Goal: Task Accomplishment & Management: Use online tool/utility

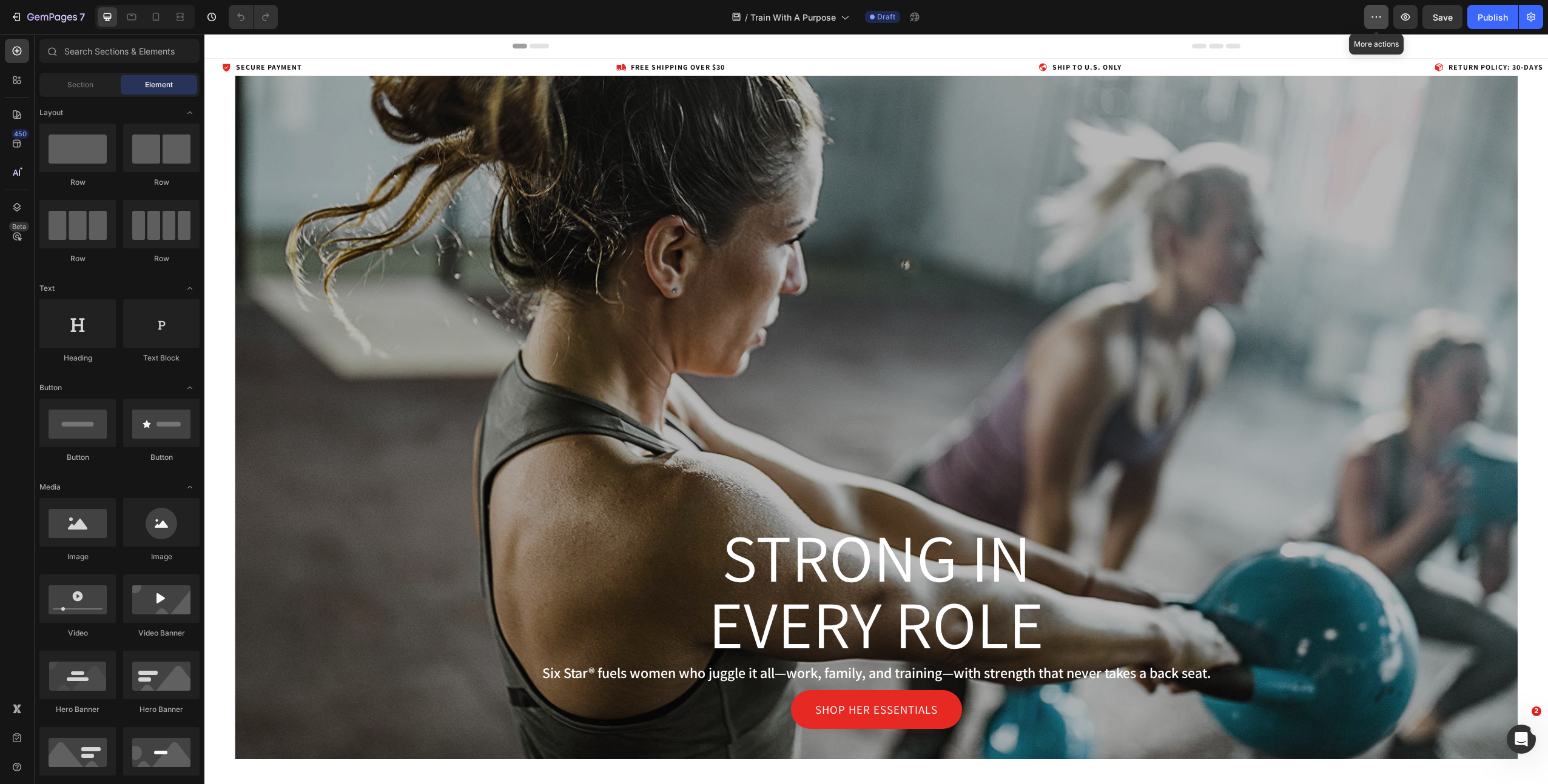
click at [1375, 15] on icon "button" at bounding box center [1376, 17] width 12 height 12
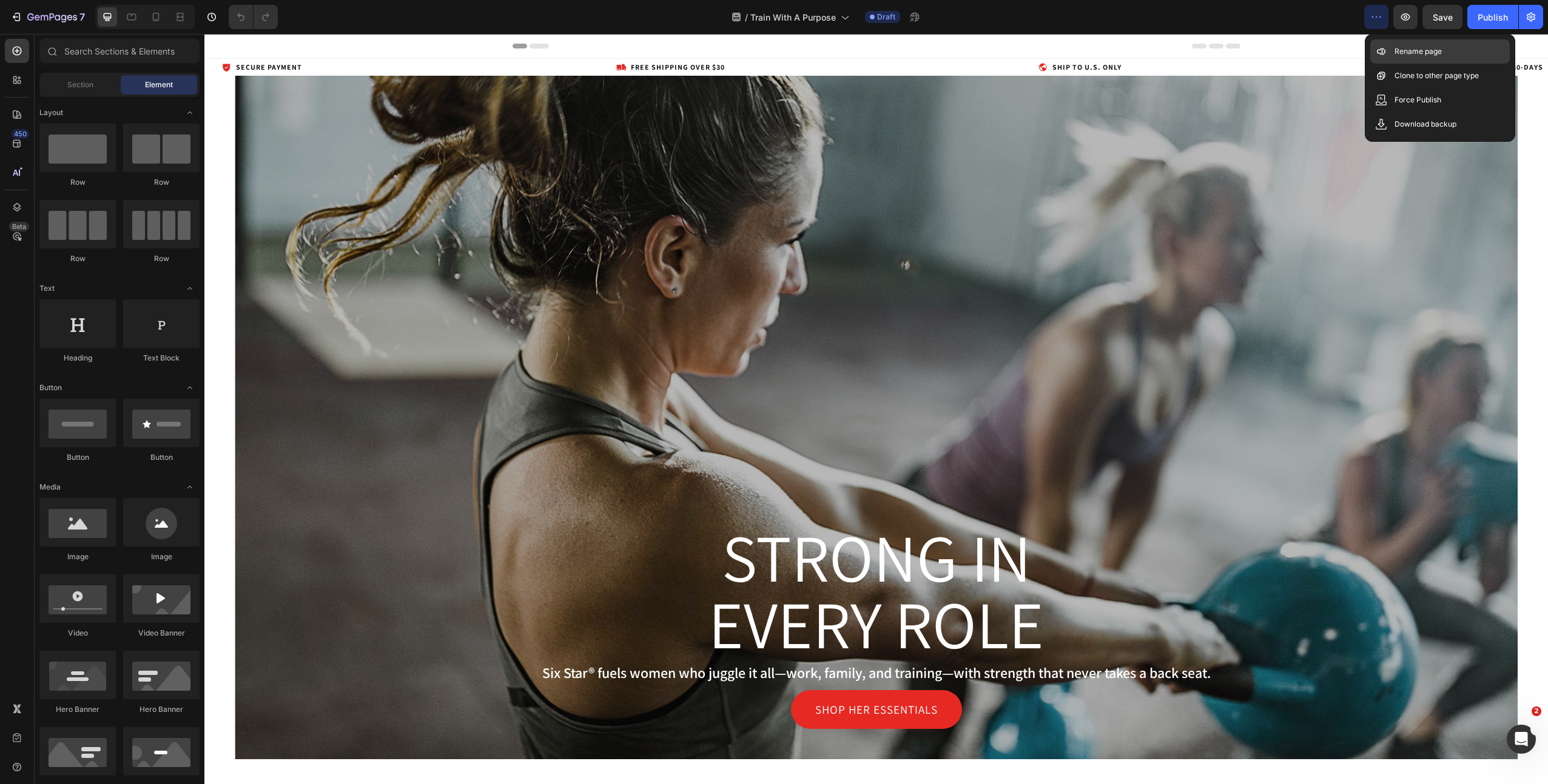
click at [1389, 52] on div "Rename page" at bounding box center [1440, 52] width 140 height 24
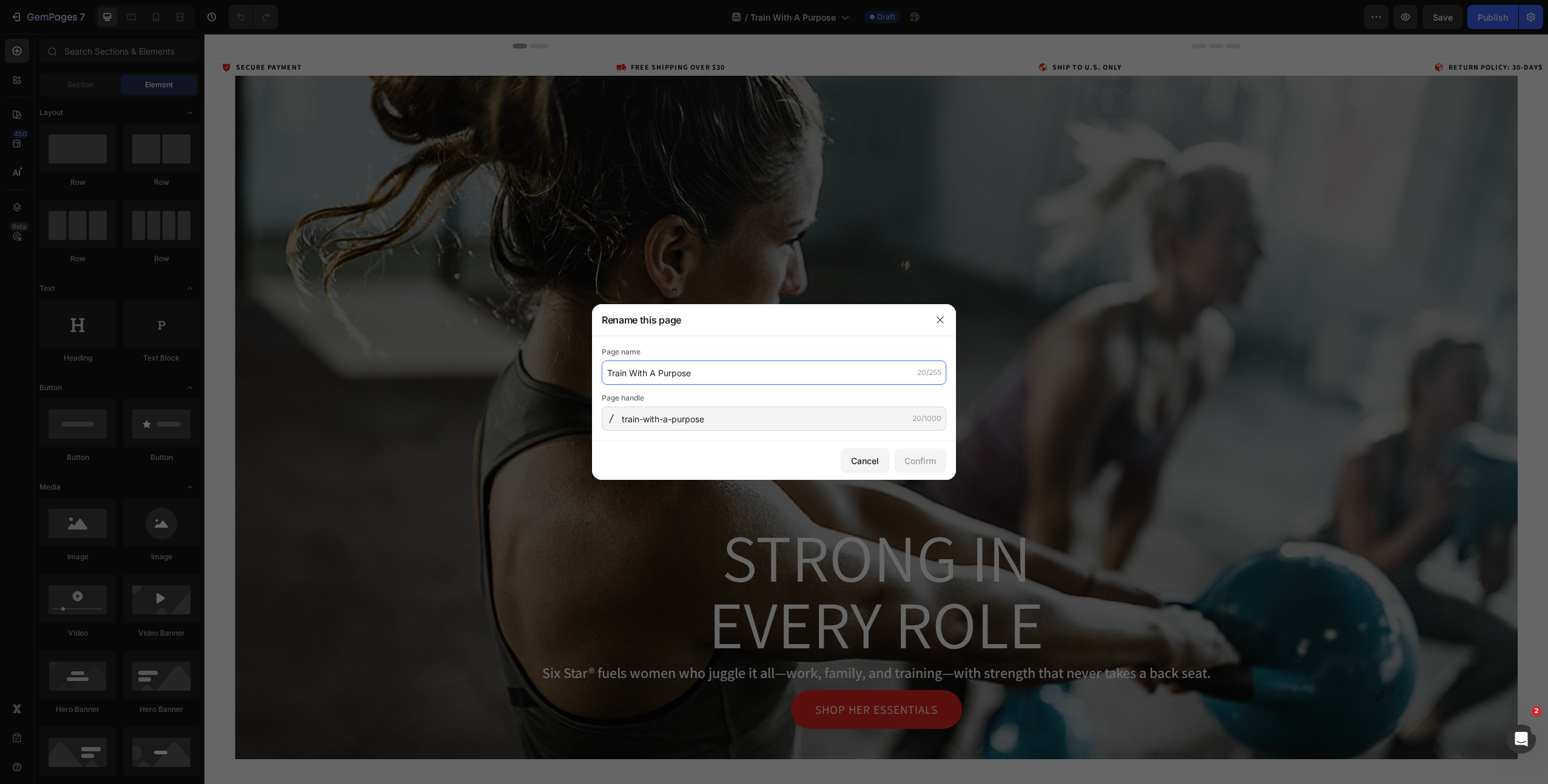
click at [717, 366] on input "Train With A Purpose" at bounding box center [773, 373] width 344 height 24
type input "Strong In Every Role"
click at [713, 426] on input "train-with-a-purpose" at bounding box center [773, 419] width 344 height 24
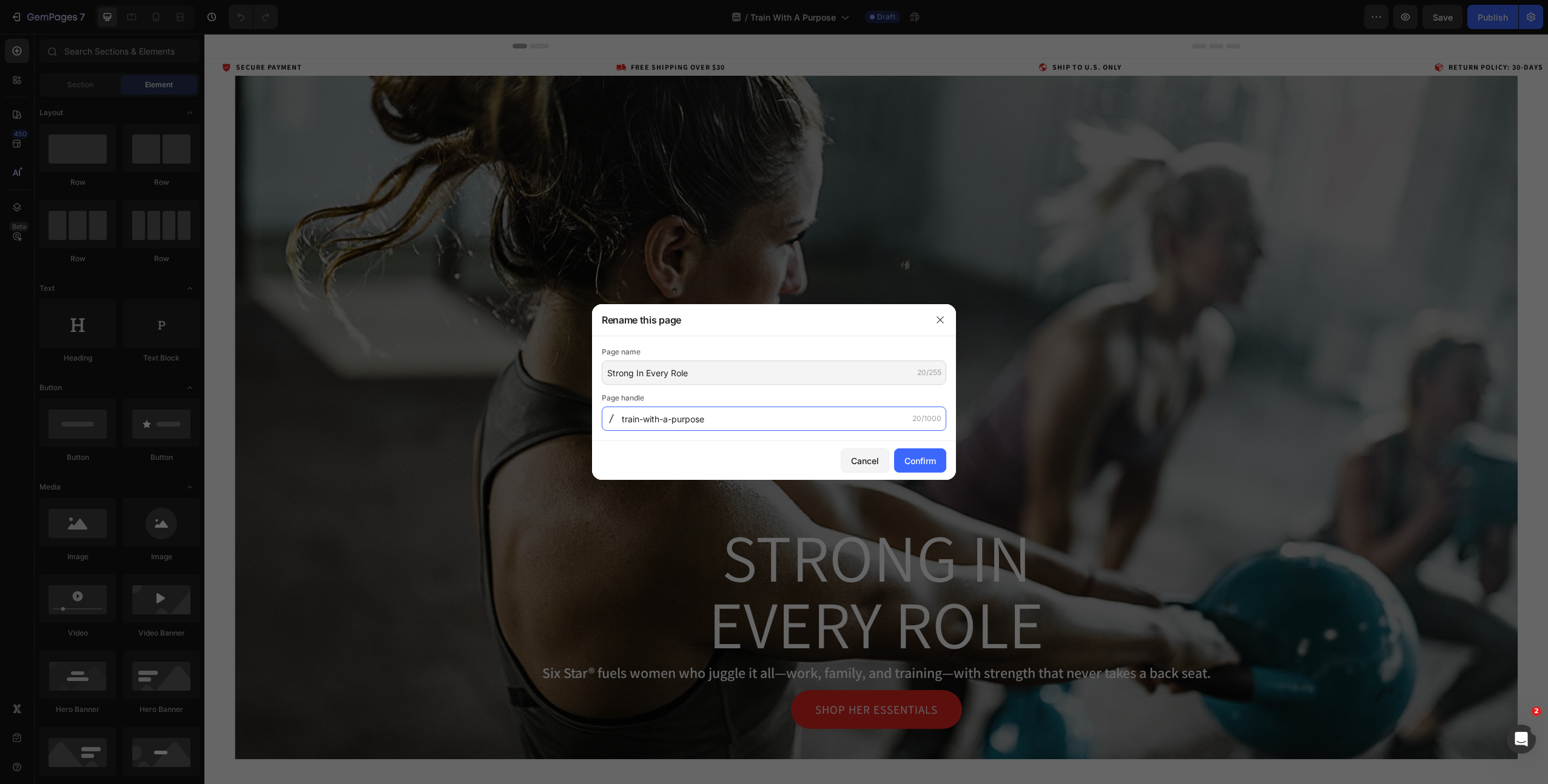
click at [713, 426] on input "train-with-a-purpose" at bounding box center [773, 419] width 344 height 24
type input "strong-in-every-role"
click at [937, 465] on button "Confirm" at bounding box center [920, 460] width 52 height 24
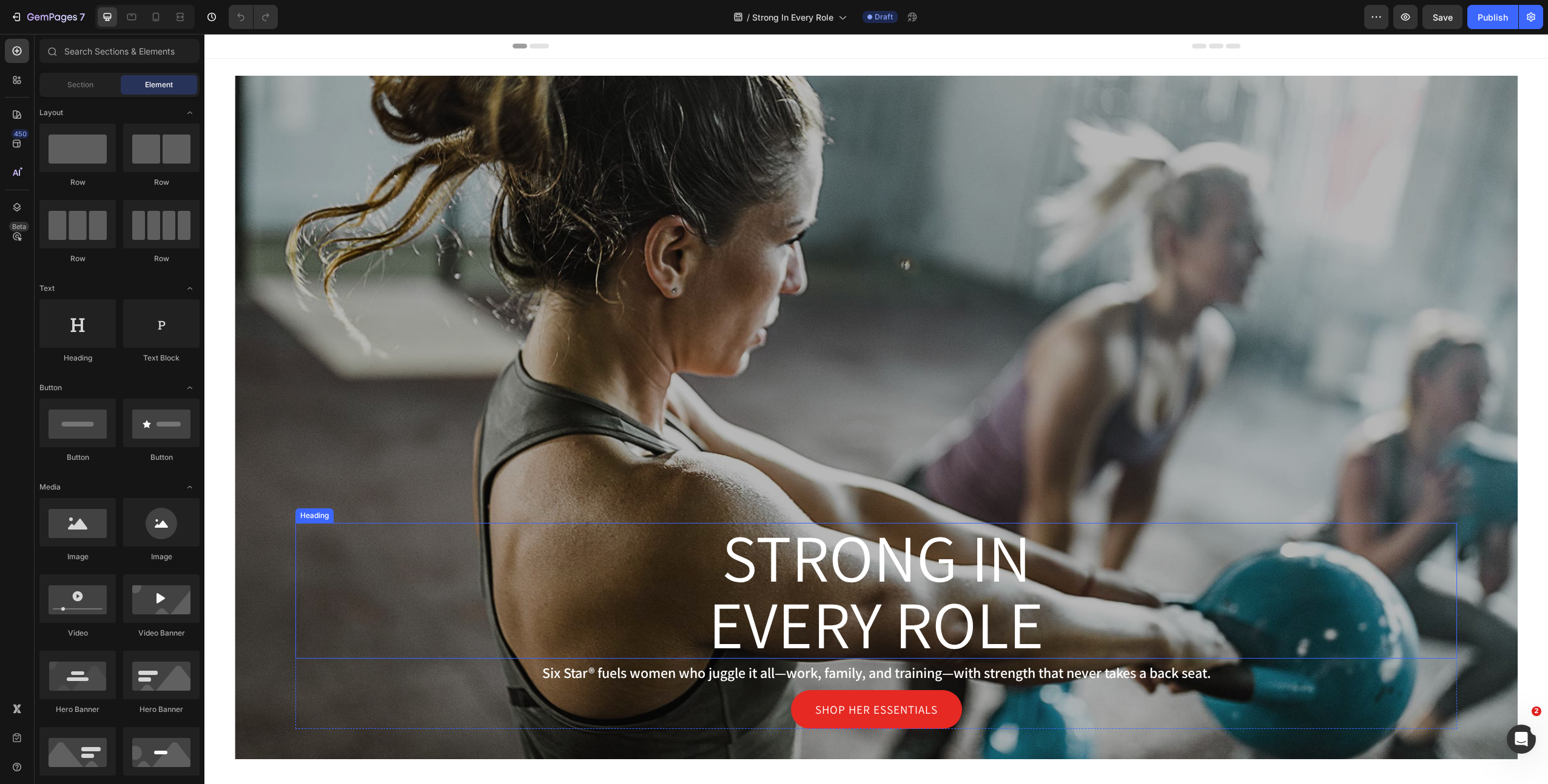
scroll to position [176, 0]
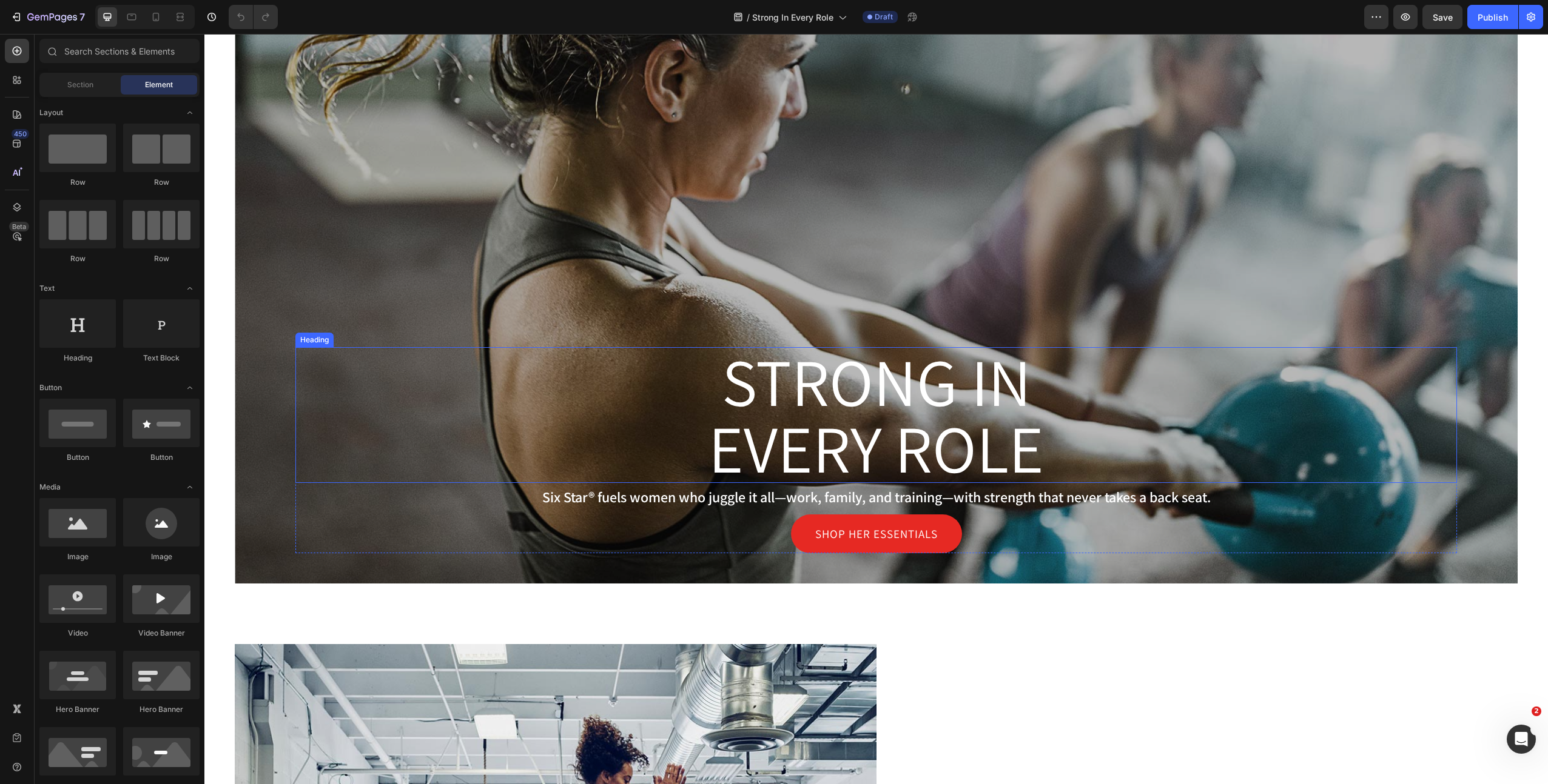
click at [964, 437] on h1 "Strong in Every Role" at bounding box center [876, 414] width 1162 height 136
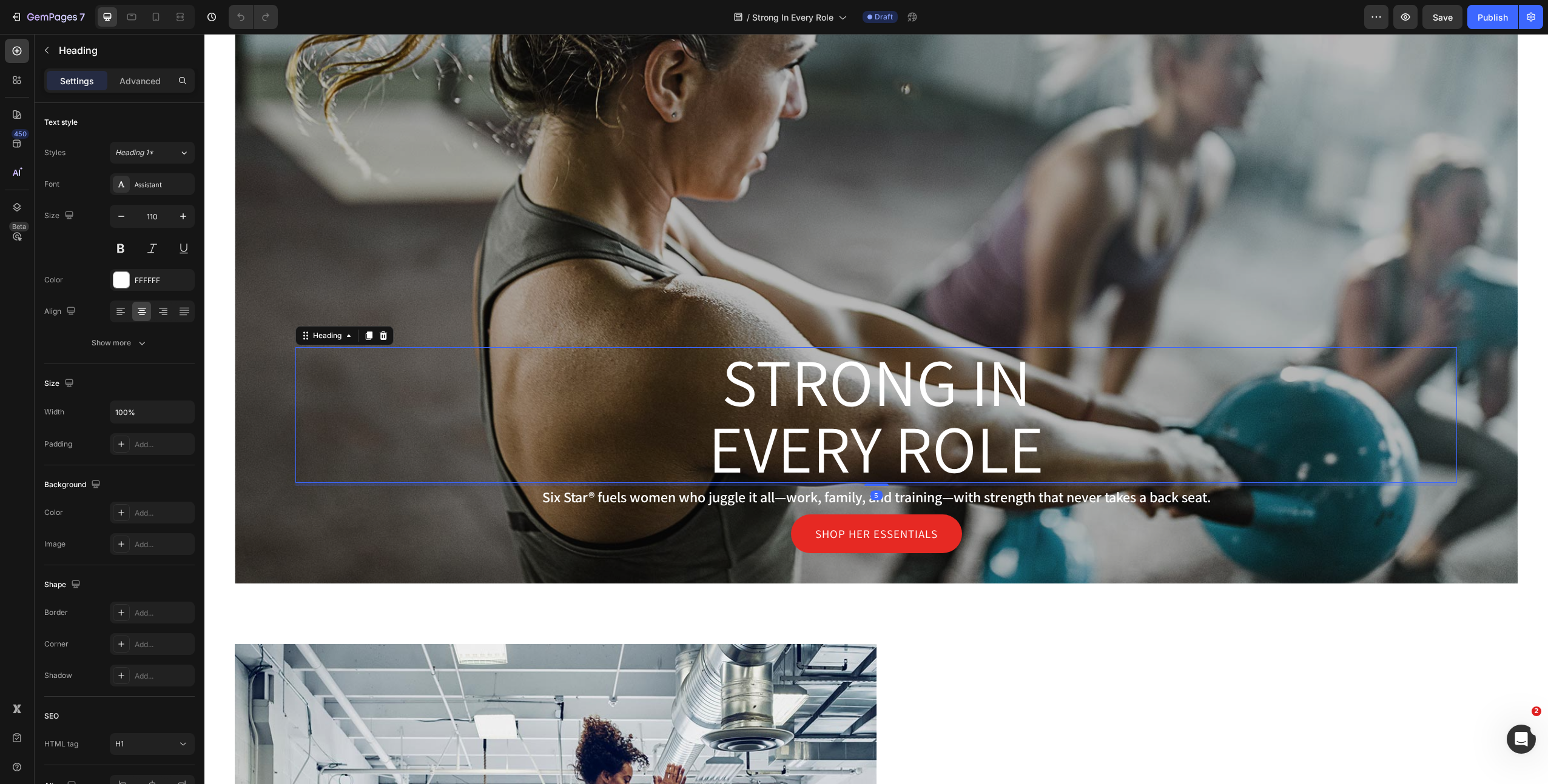
click at [964, 437] on h1 "Strong in Every Role" at bounding box center [876, 414] width 1162 height 136
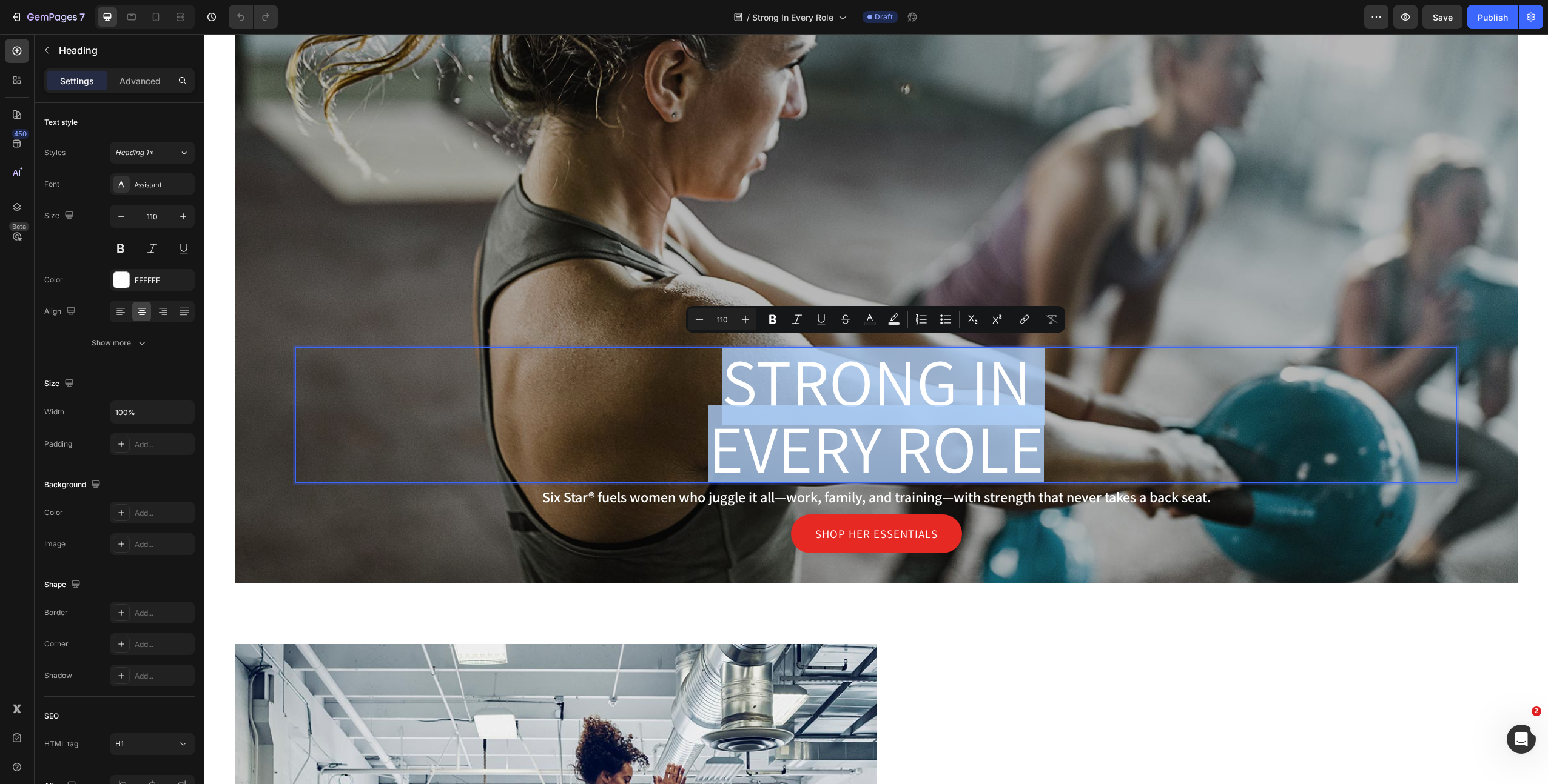
copy p "Strong in Every Role"
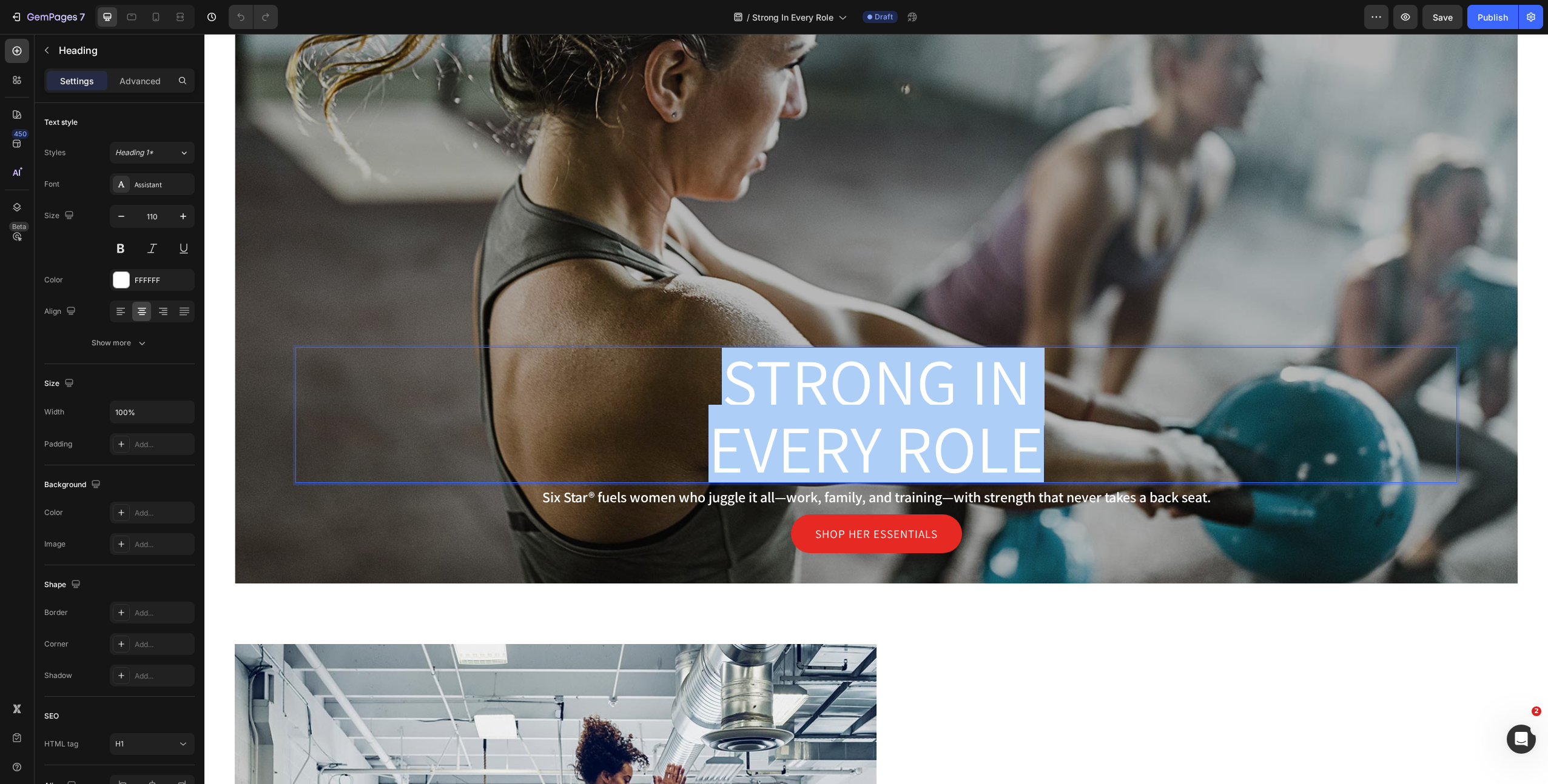
click at [740, 500] on p "Six Star® fuels women who juggle it all—work, family, and training—with strengt…" at bounding box center [875, 497] width 1159 height 20
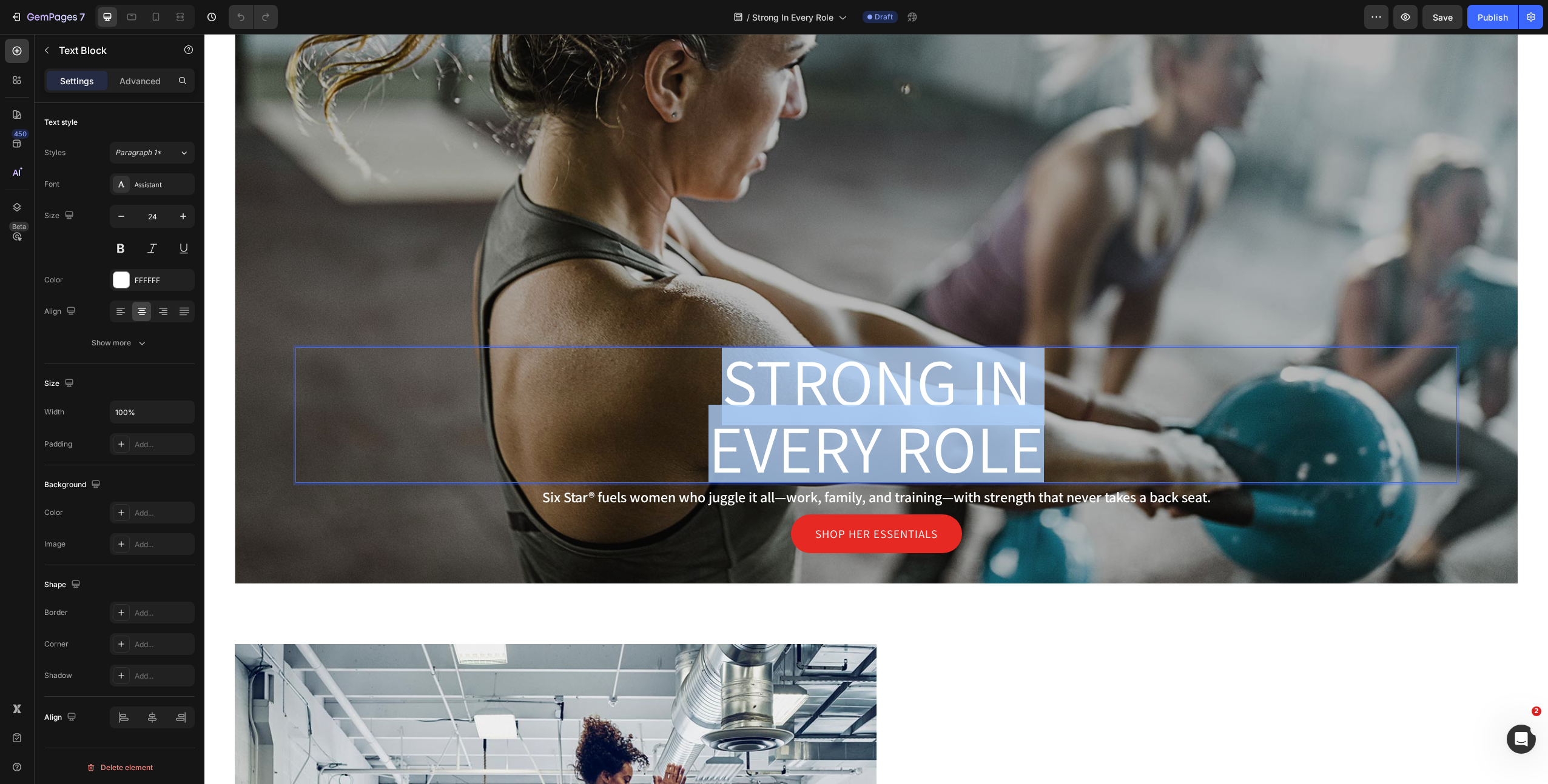
click at [740, 500] on p "Six Star® fuels women who juggle it all—work, family, and training—with strengt…" at bounding box center [875, 497] width 1159 height 20
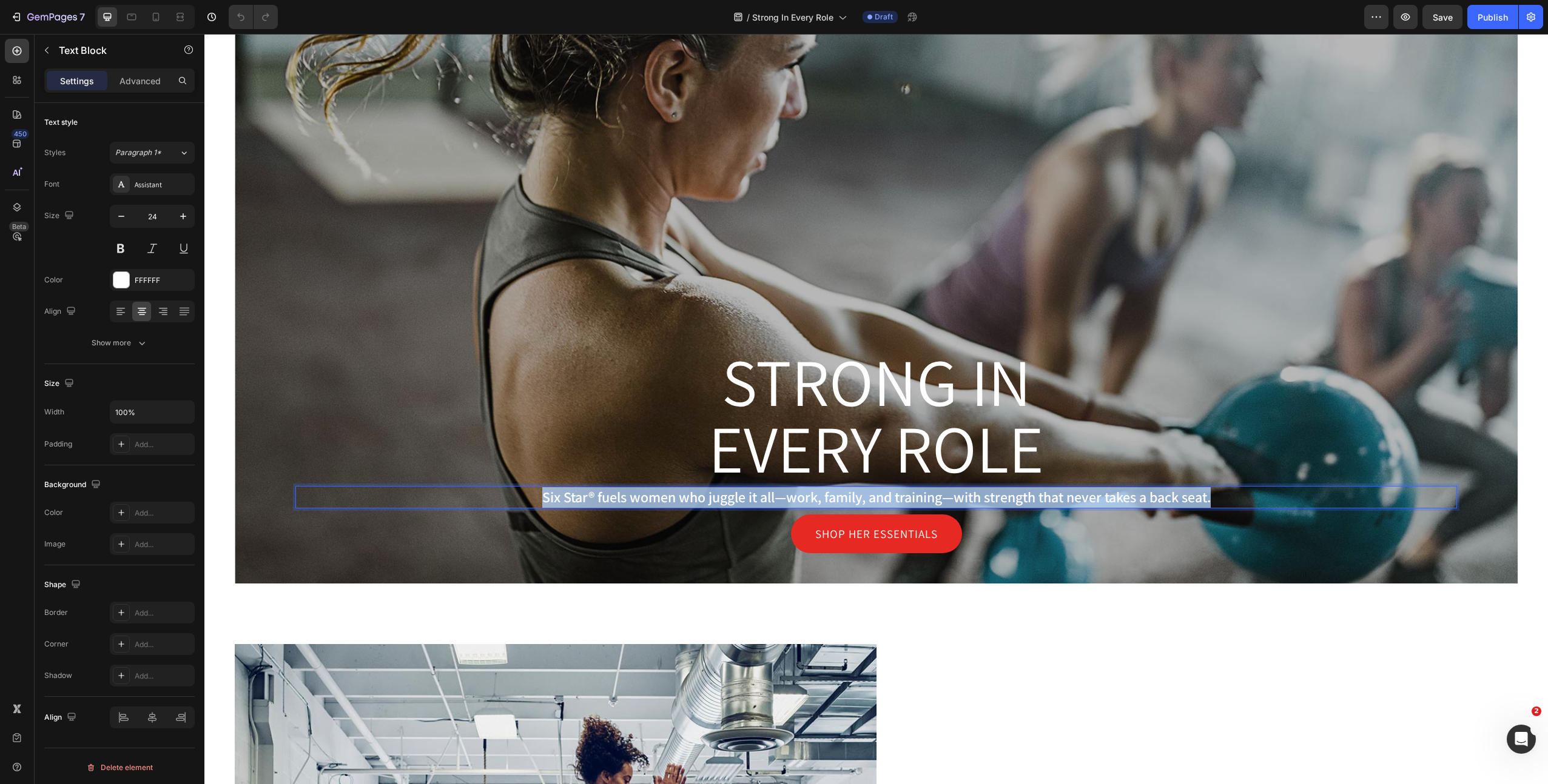
click at [740, 500] on p "Six Star® fuels women who juggle it all—work, family, and training—with strengt…" at bounding box center [875, 497] width 1159 height 20
copy p "Six Star® fuels women who juggle it all—work, family, and training—with strengt…"
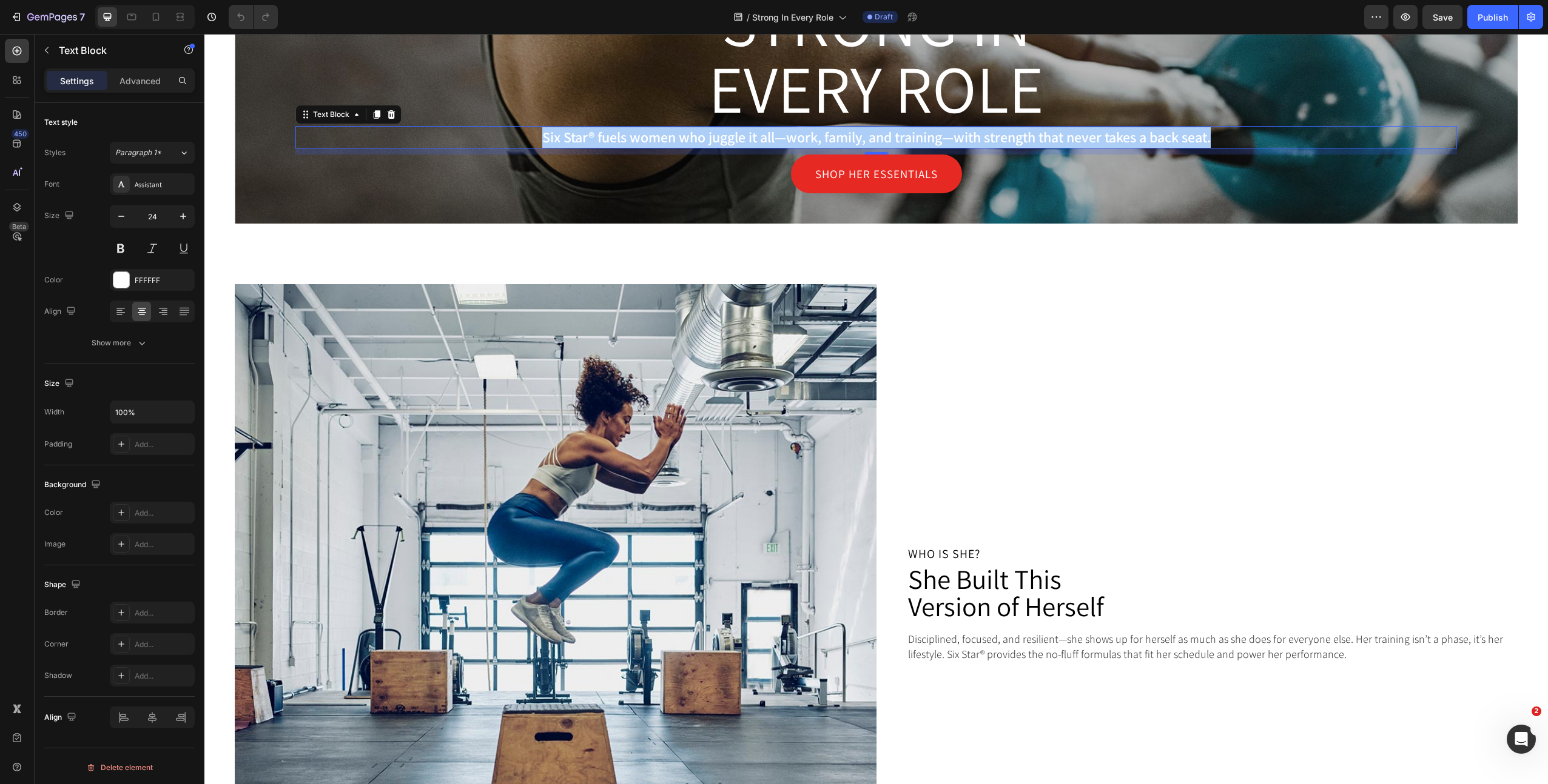
scroll to position [557, 0]
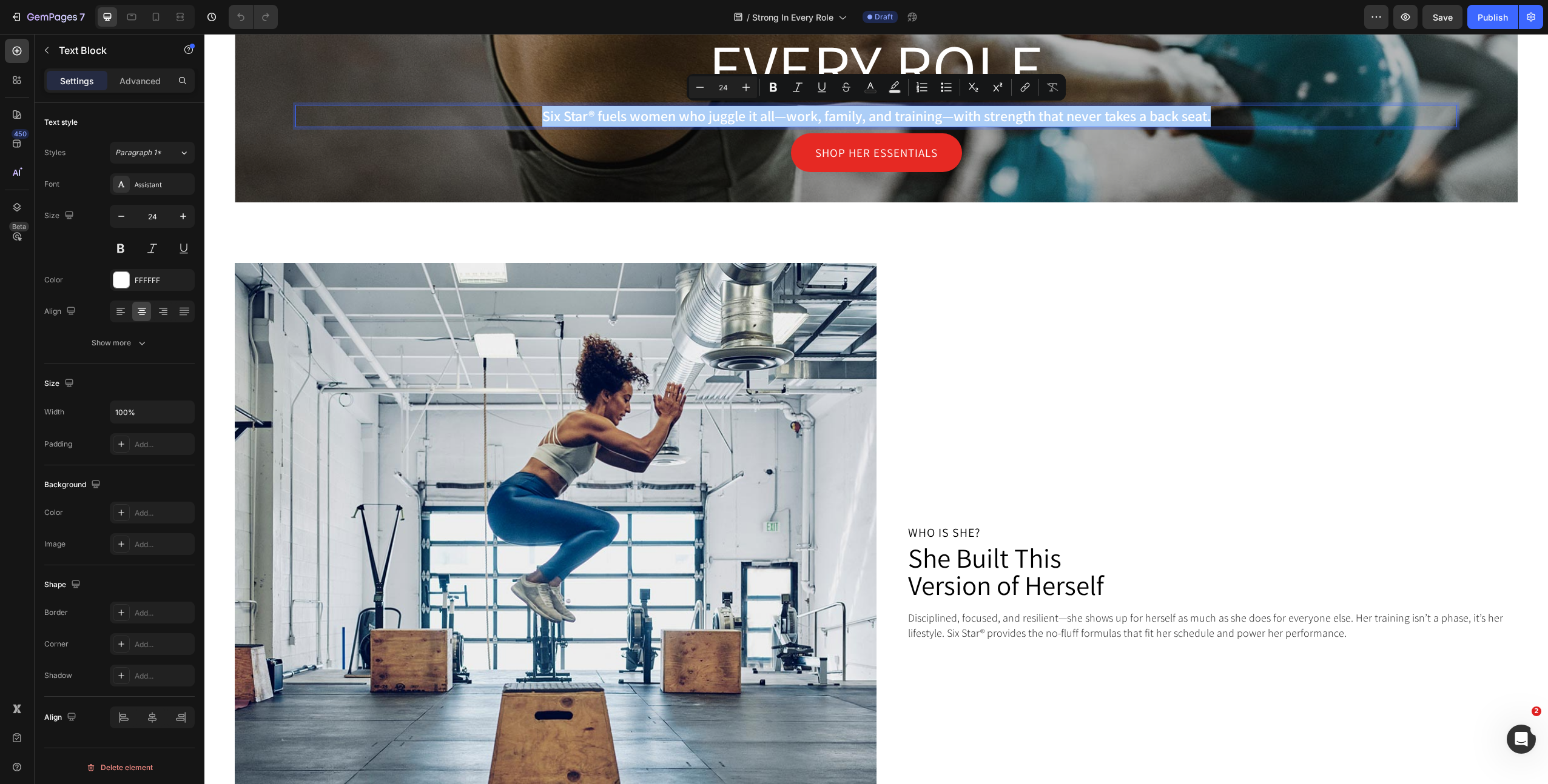
click at [940, 531] on p "Who is she?" at bounding box center [1213, 533] width 609 height 12
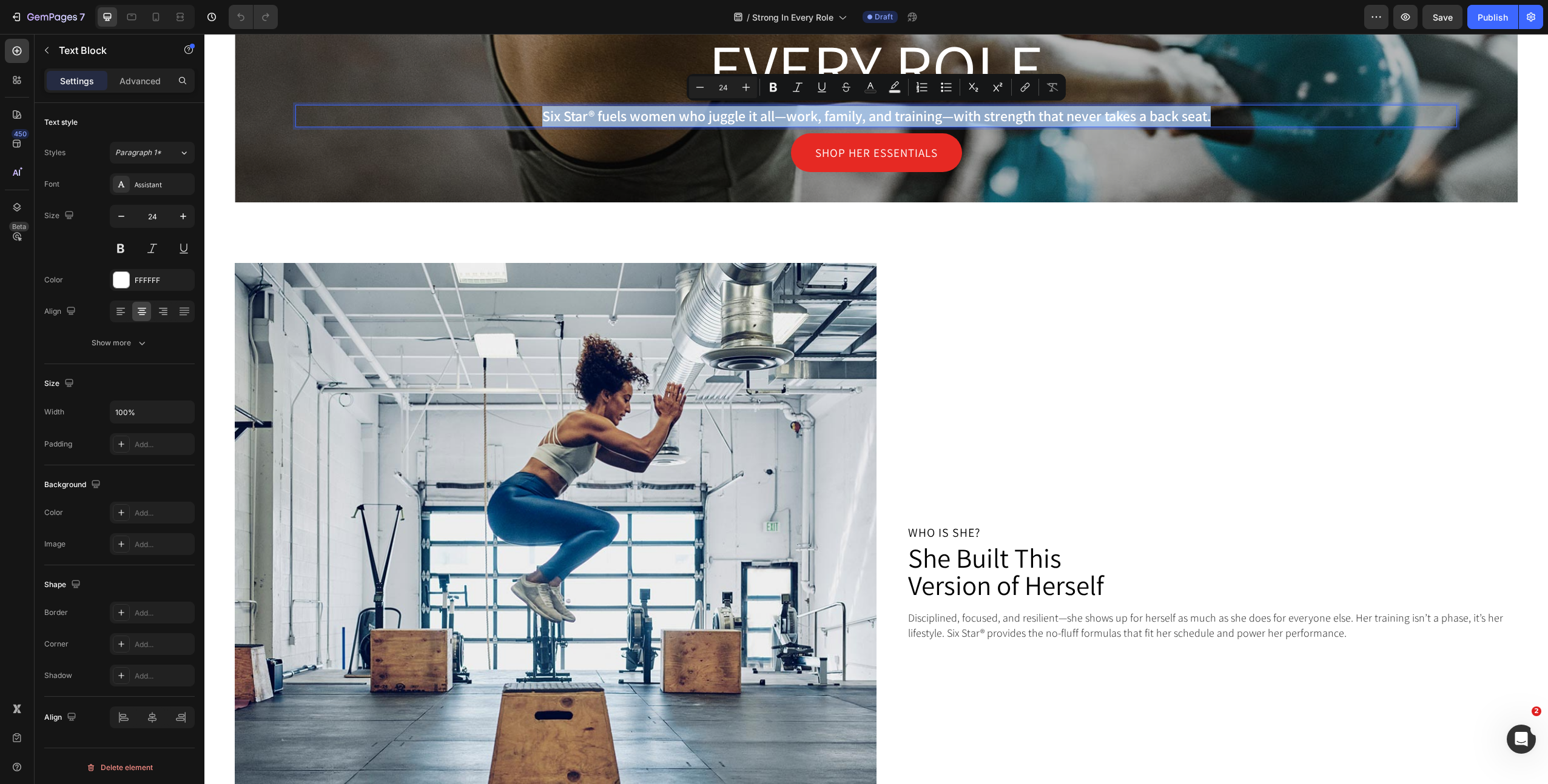
click at [940, 531] on p "Who is she?" at bounding box center [1213, 533] width 609 height 12
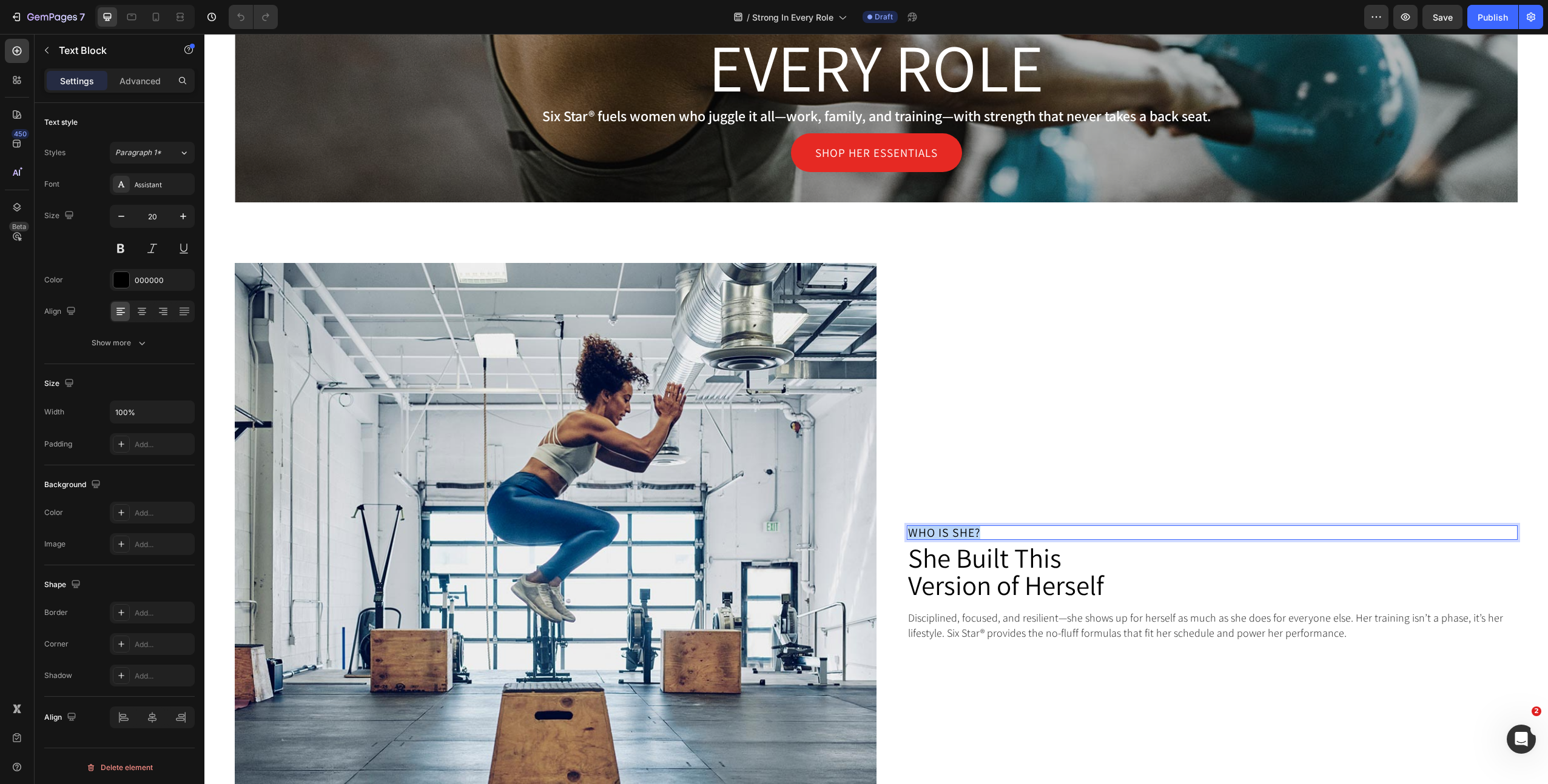
click at [940, 531] on p "Who is she?" at bounding box center [1213, 533] width 609 height 12
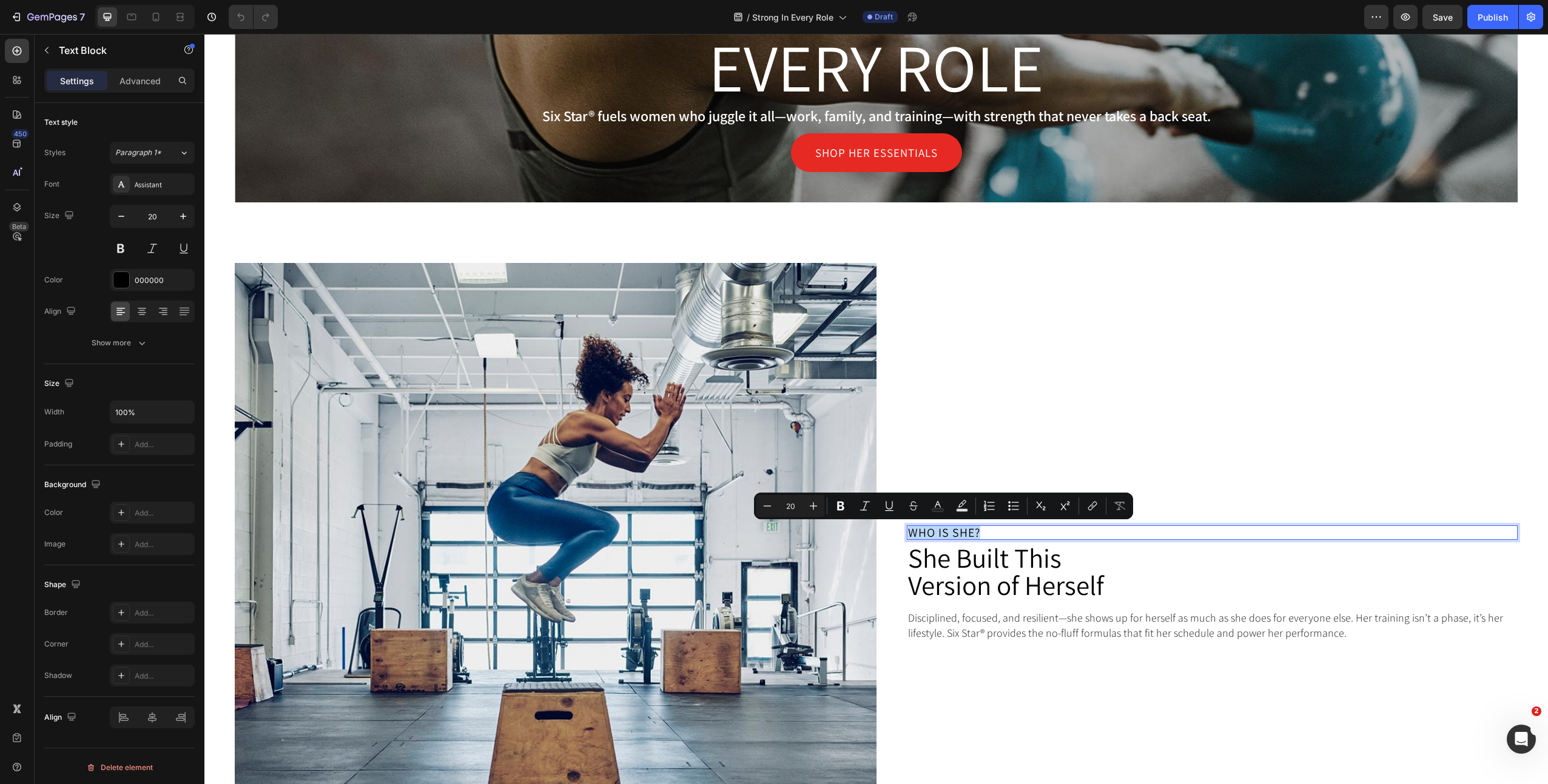
copy p "Who is she?"
click at [966, 577] on h2 "She Built This Version of Herself" at bounding box center [1212, 572] width 611 height 57
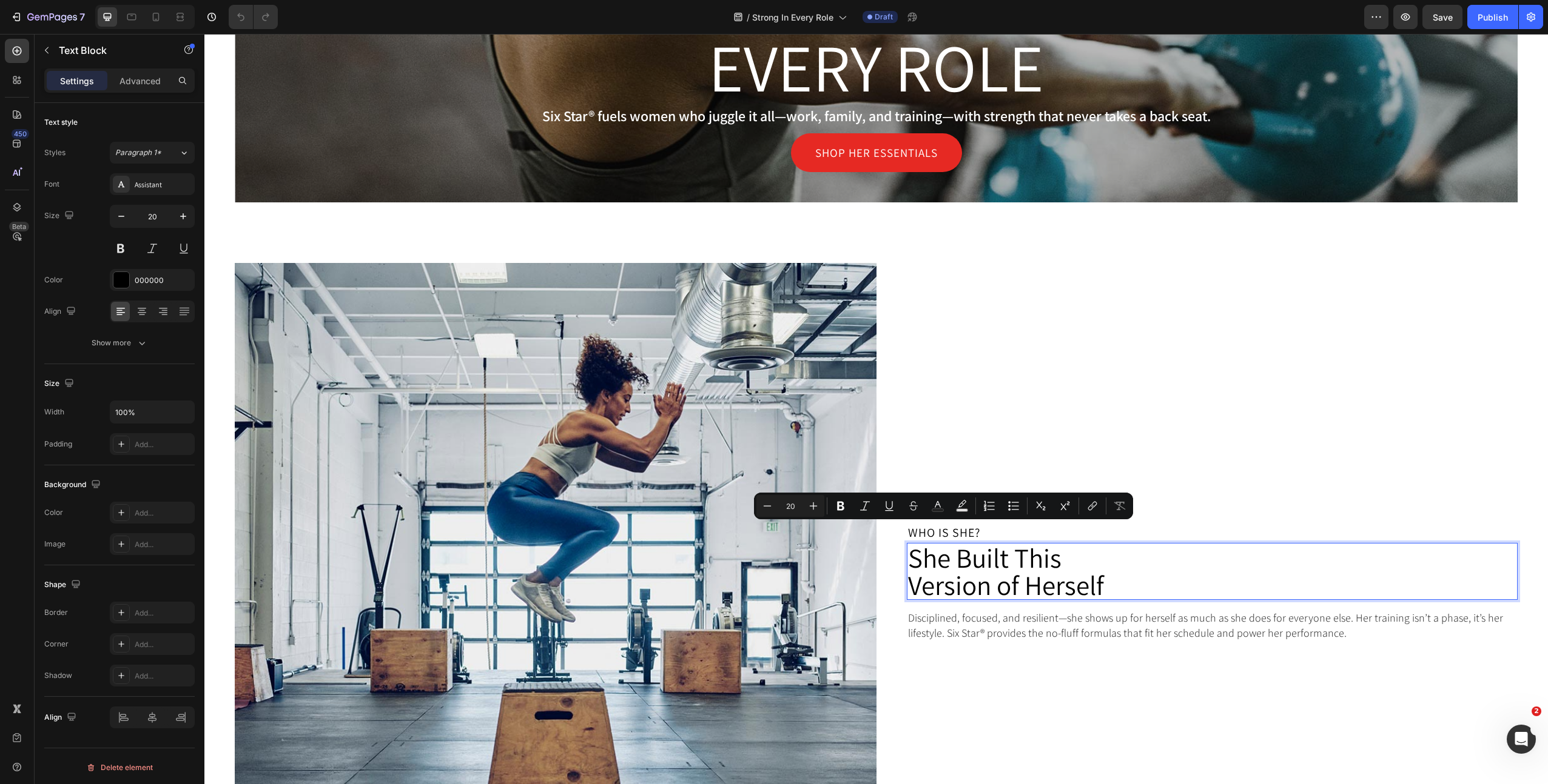
click at [966, 577] on h2 "She Built This Version of Herself" at bounding box center [1212, 572] width 611 height 57
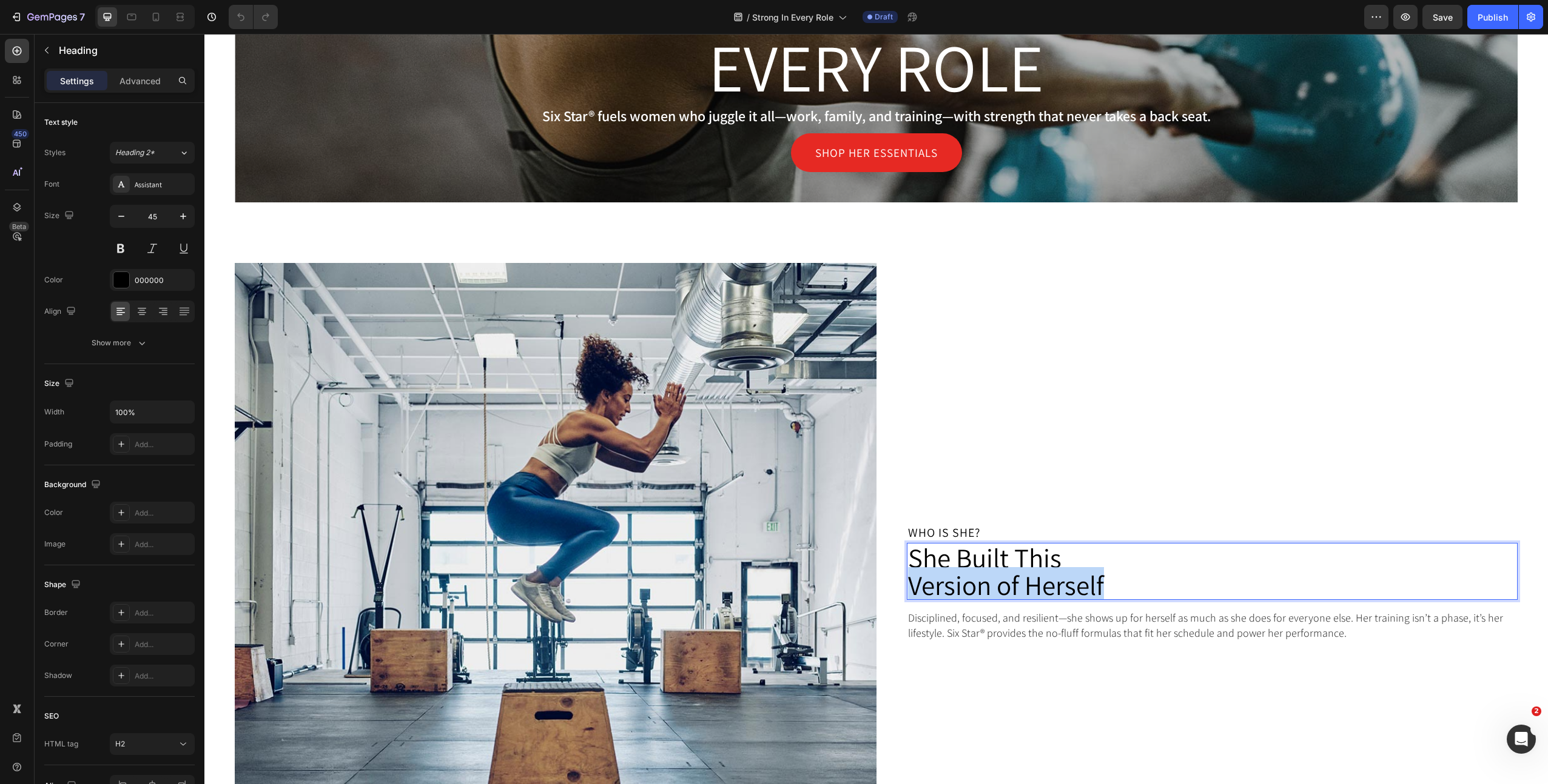
click at [966, 577] on p "She Built This Version of Herself" at bounding box center [1213, 571] width 609 height 55
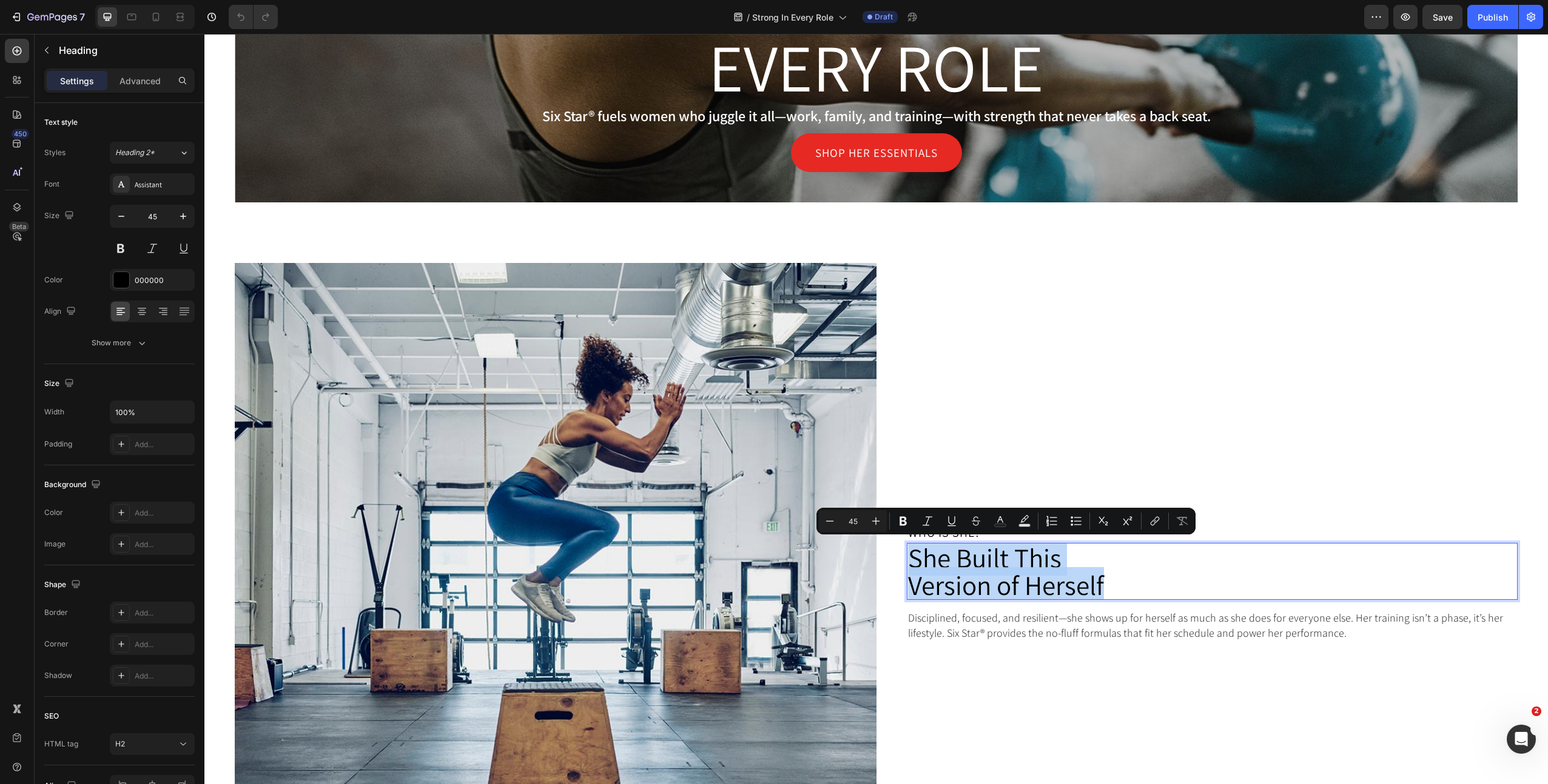
copy p "She Built This Version of Herself"
click at [1010, 630] on p "Disciplined, focused, and resilient—she shows up for herself as much as she doe…" at bounding box center [1213, 625] width 609 height 30
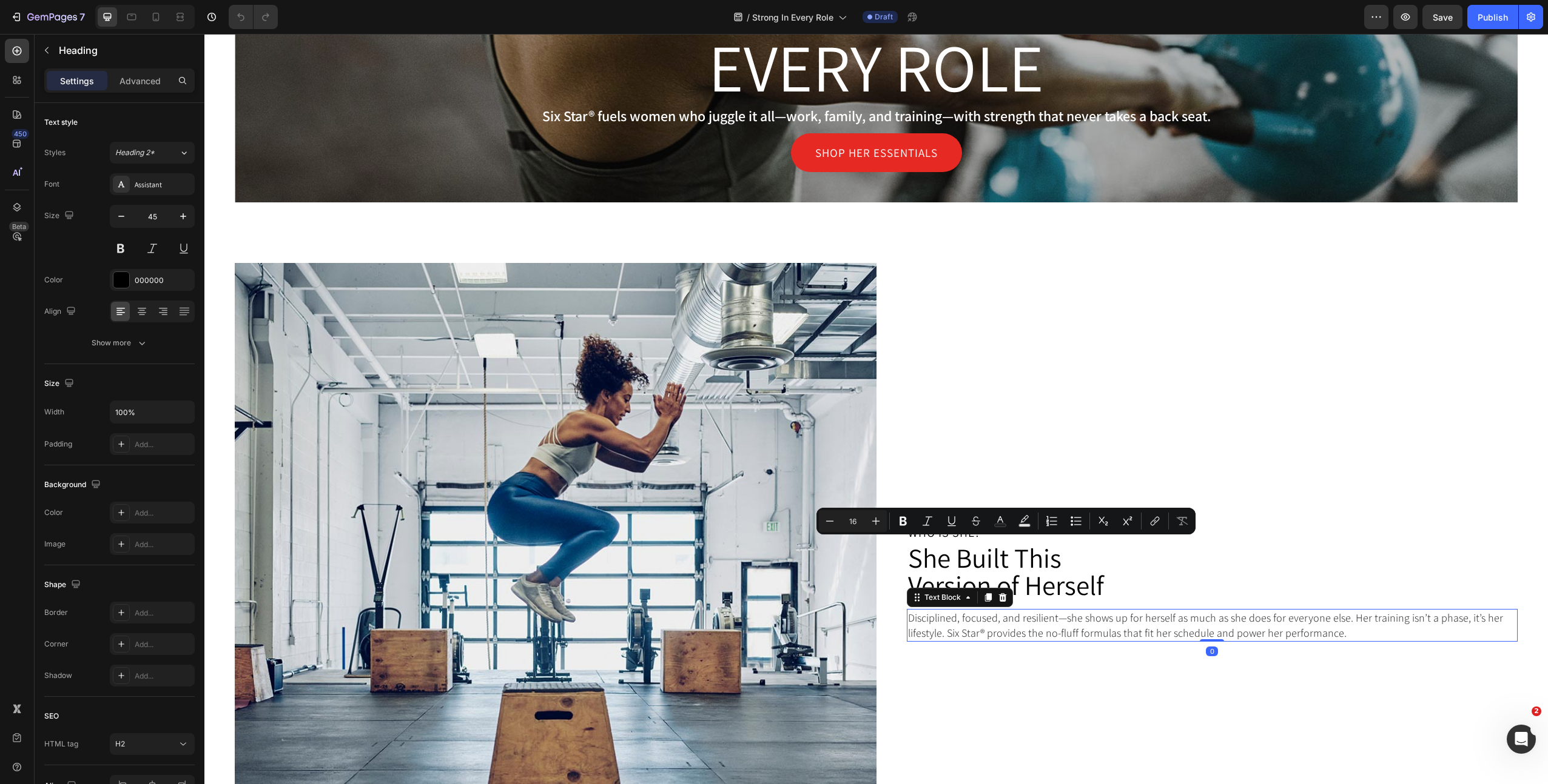
click at [1010, 630] on p "Disciplined, focused, and resilient—she shows up for herself as much as she doe…" at bounding box center [1213, 625] width 609 height 30
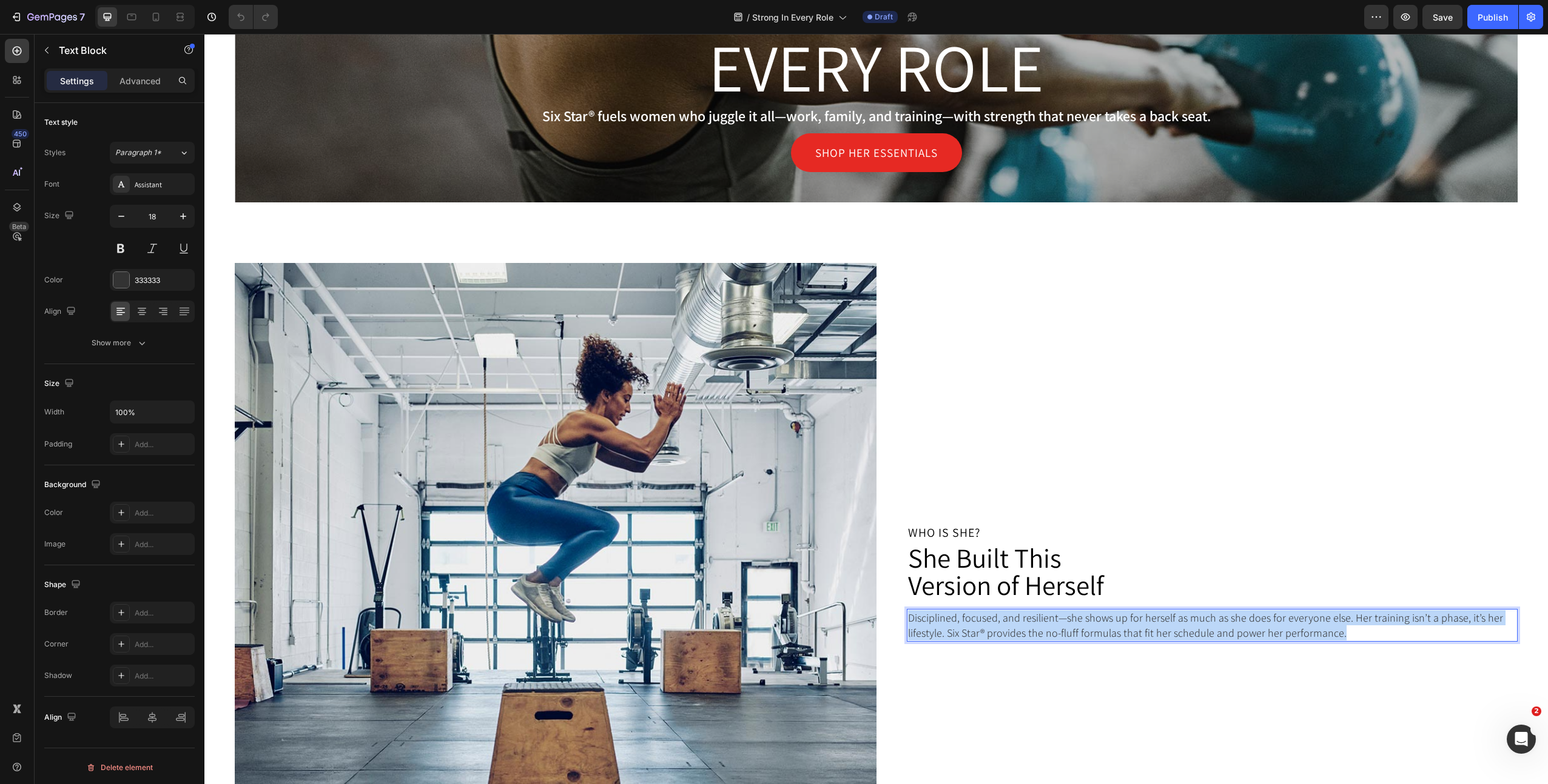
click at [1010, 630] on p "Disciplined, focused, and resilient—she shows up for herself as much as she doe…" at bounding box center [1213, 625] width 609 height 30
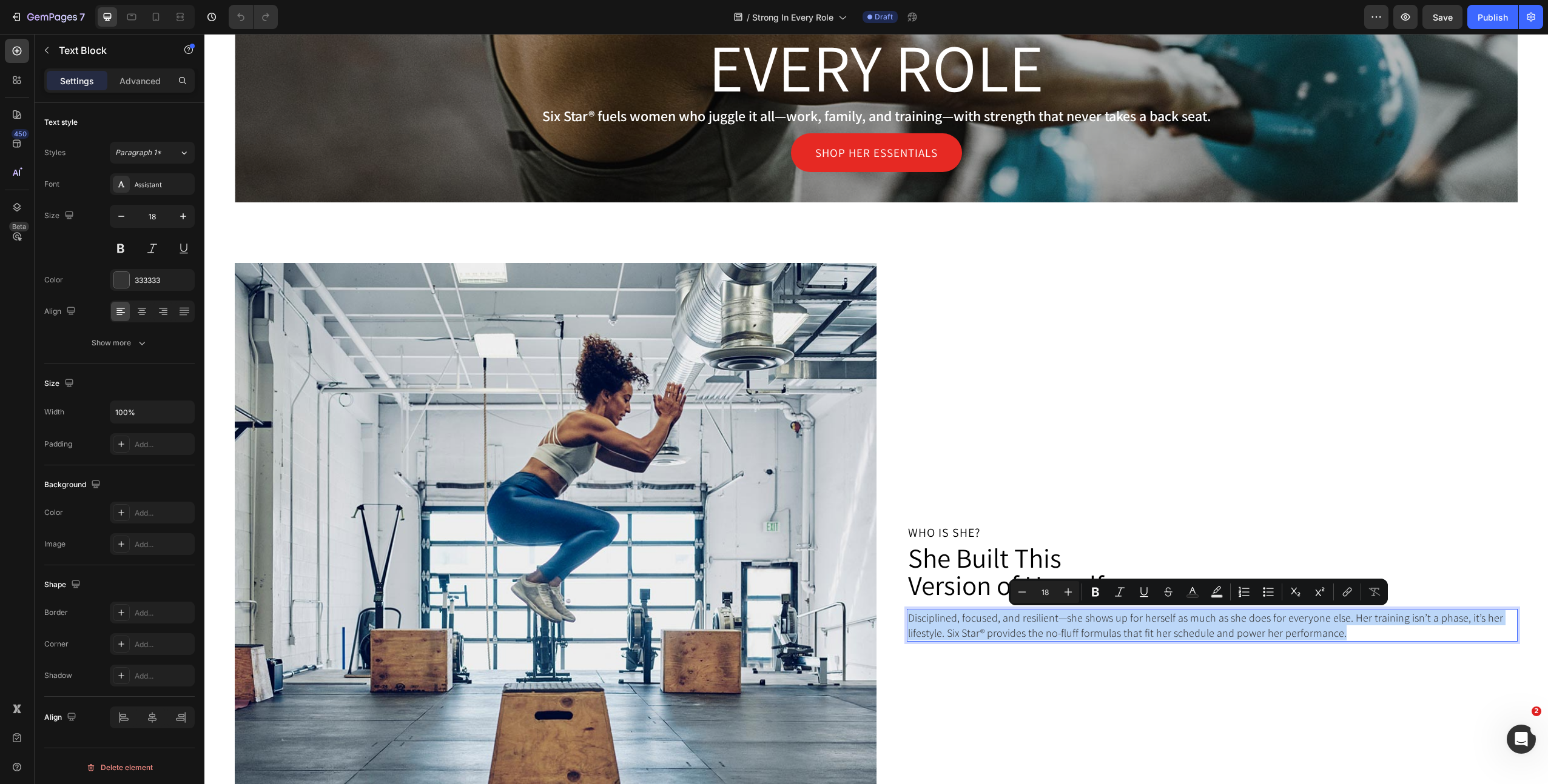
copy p "Disciplined, focused, and resilient—she shows up for herself as much as she doe…"
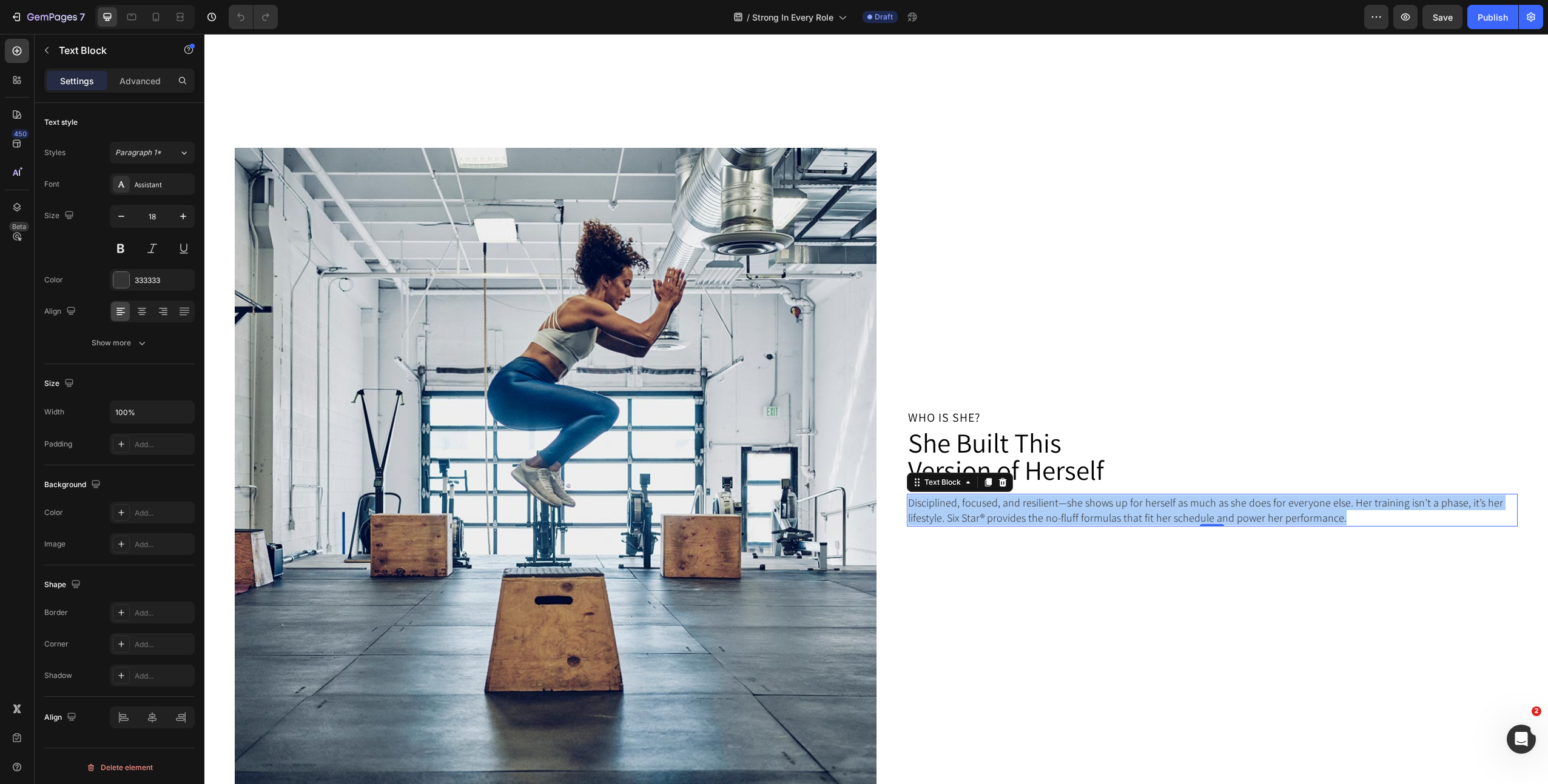
scroll to position [1112, 0]
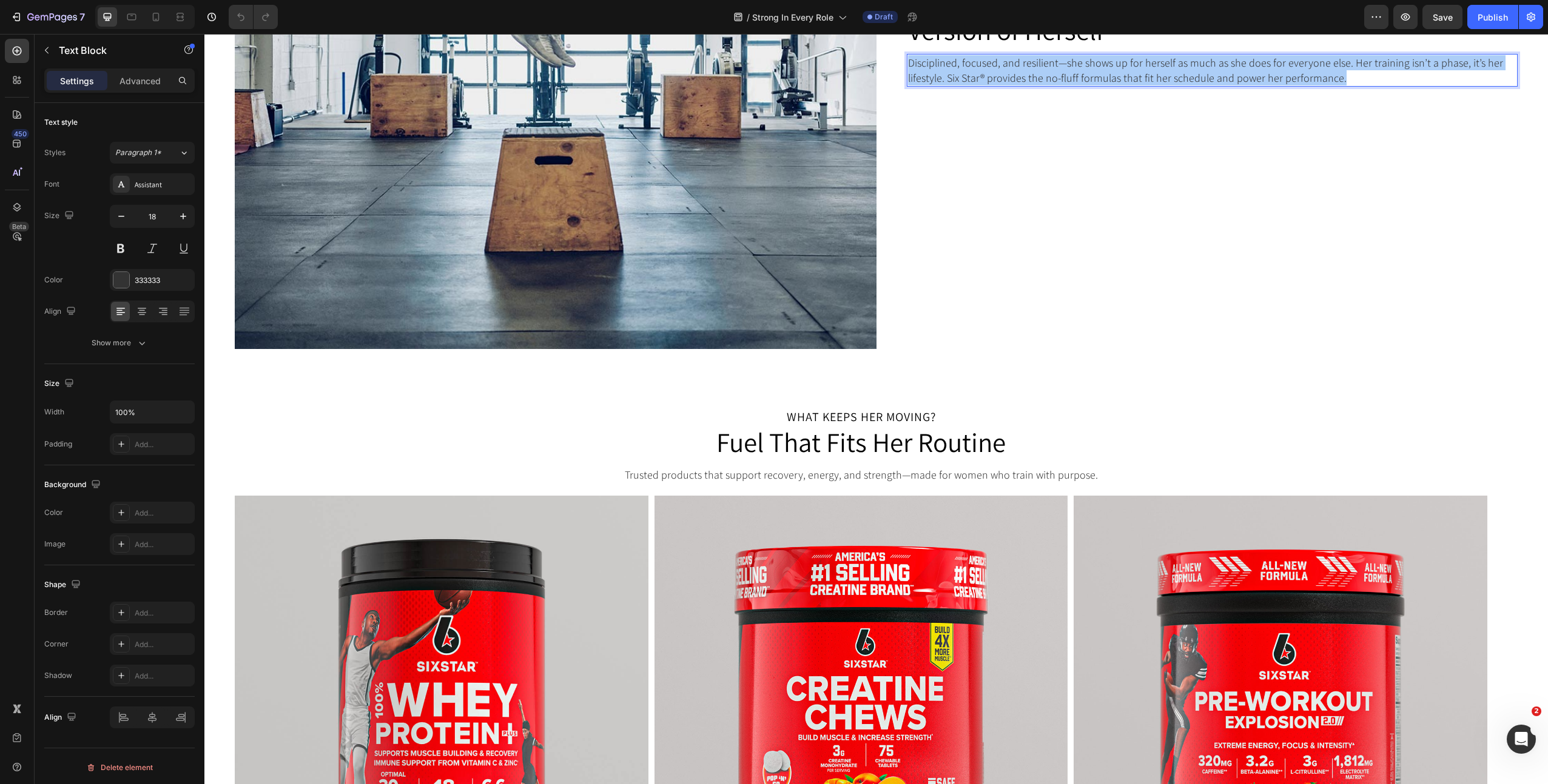
click at [830, 415] on p "What Keeps Her Moving?" at bounding box center [861, 417] width 1250 height 12
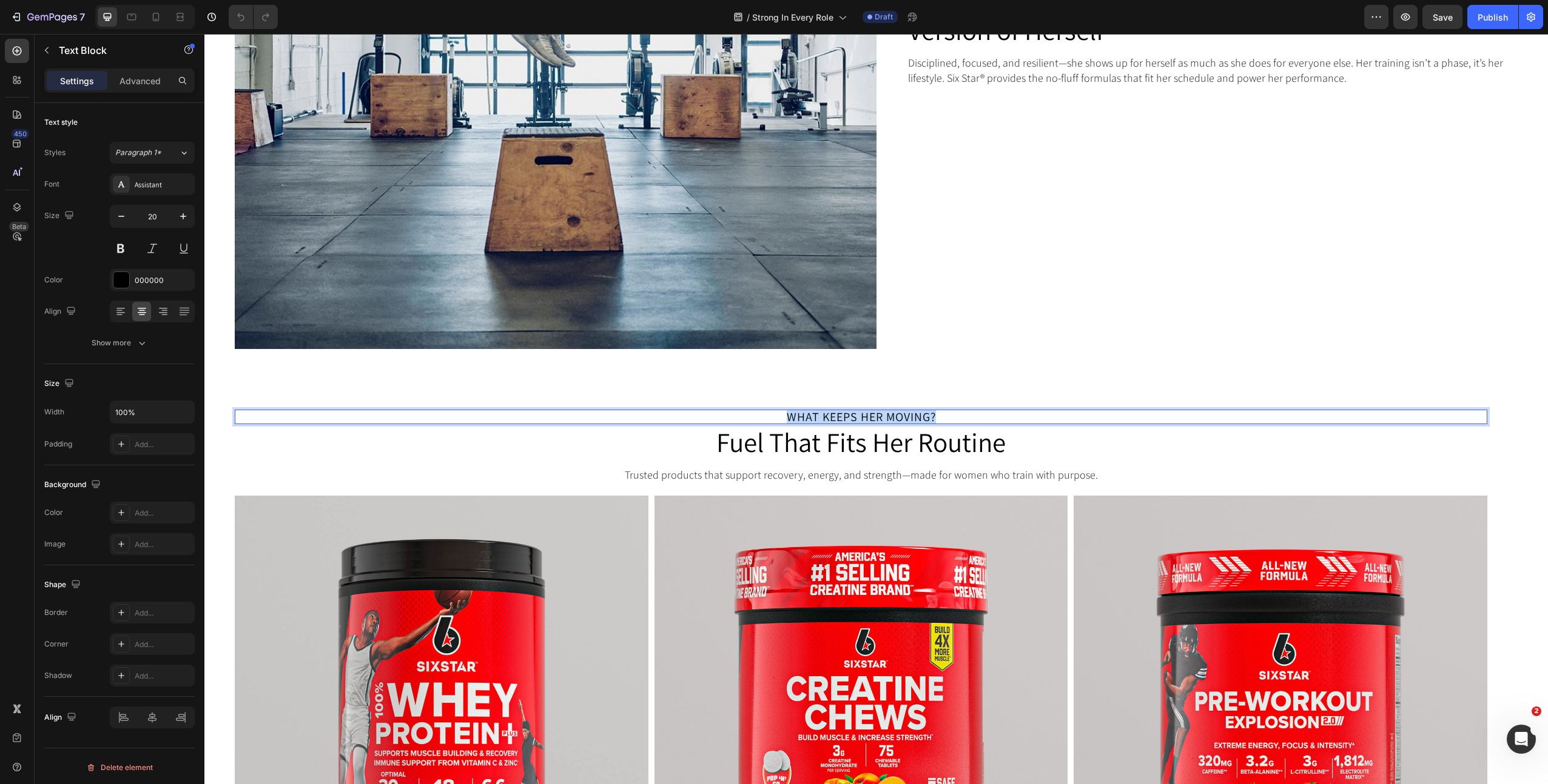
click at [830, 415] on p "What Keeps Her Moving?" at bounding box center [861, 417] width 1250 height 12
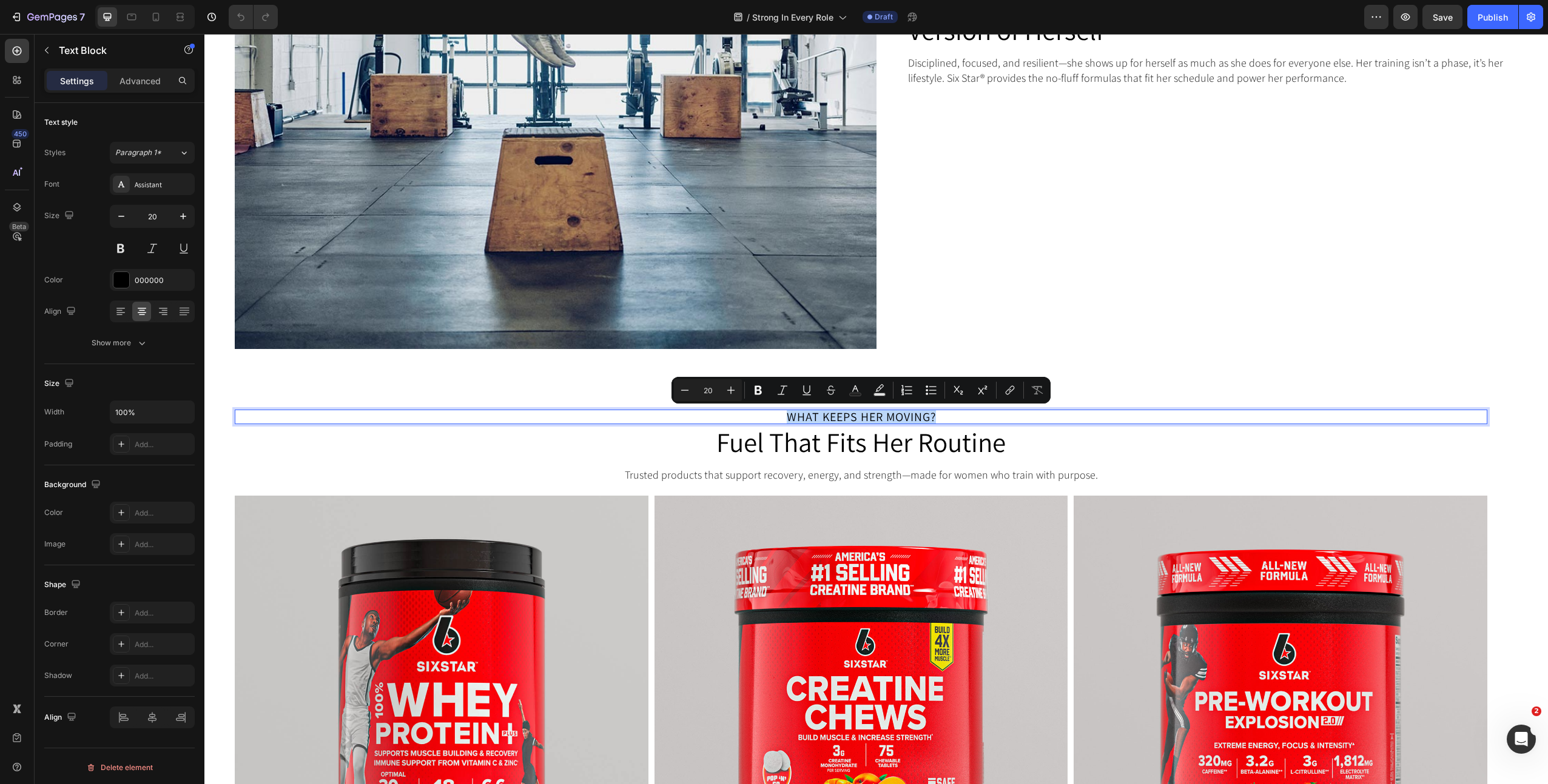
copy p "What Keeps Her Moving?"
click at [860, 442] on h2 "Fuel That Fits Her Routine" at bounding box center [861, 442] width 1252 height 30
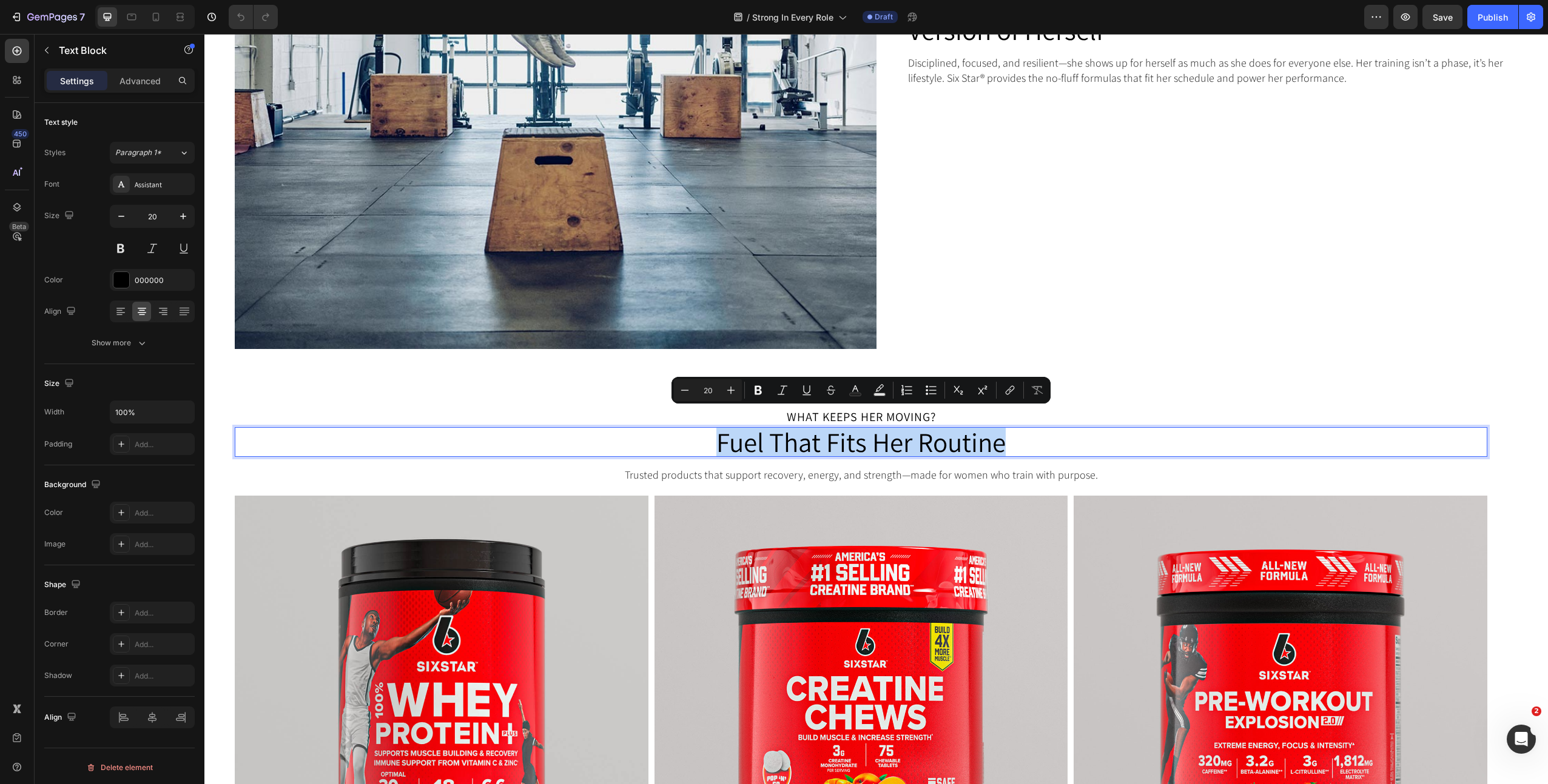
click at [860, 442] on p "Fuel That Fits Her Routine" at bounding box center [861, 442] width 1250 height 27
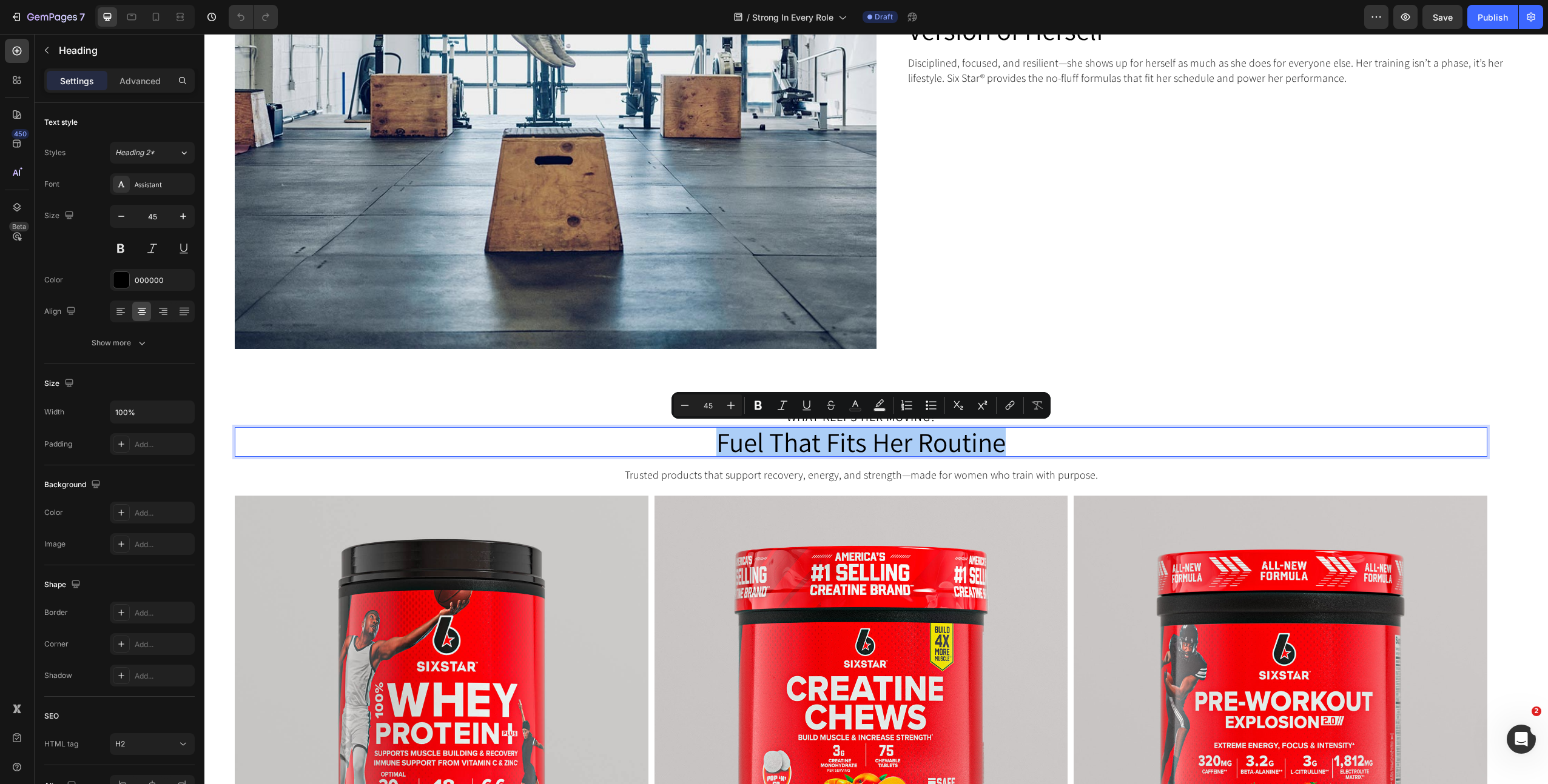
click at [822, 477] on p "Trusted products that support recovery, energy, and strength—made for women who…" at bounding box center [861, 474] width 1250 height 15
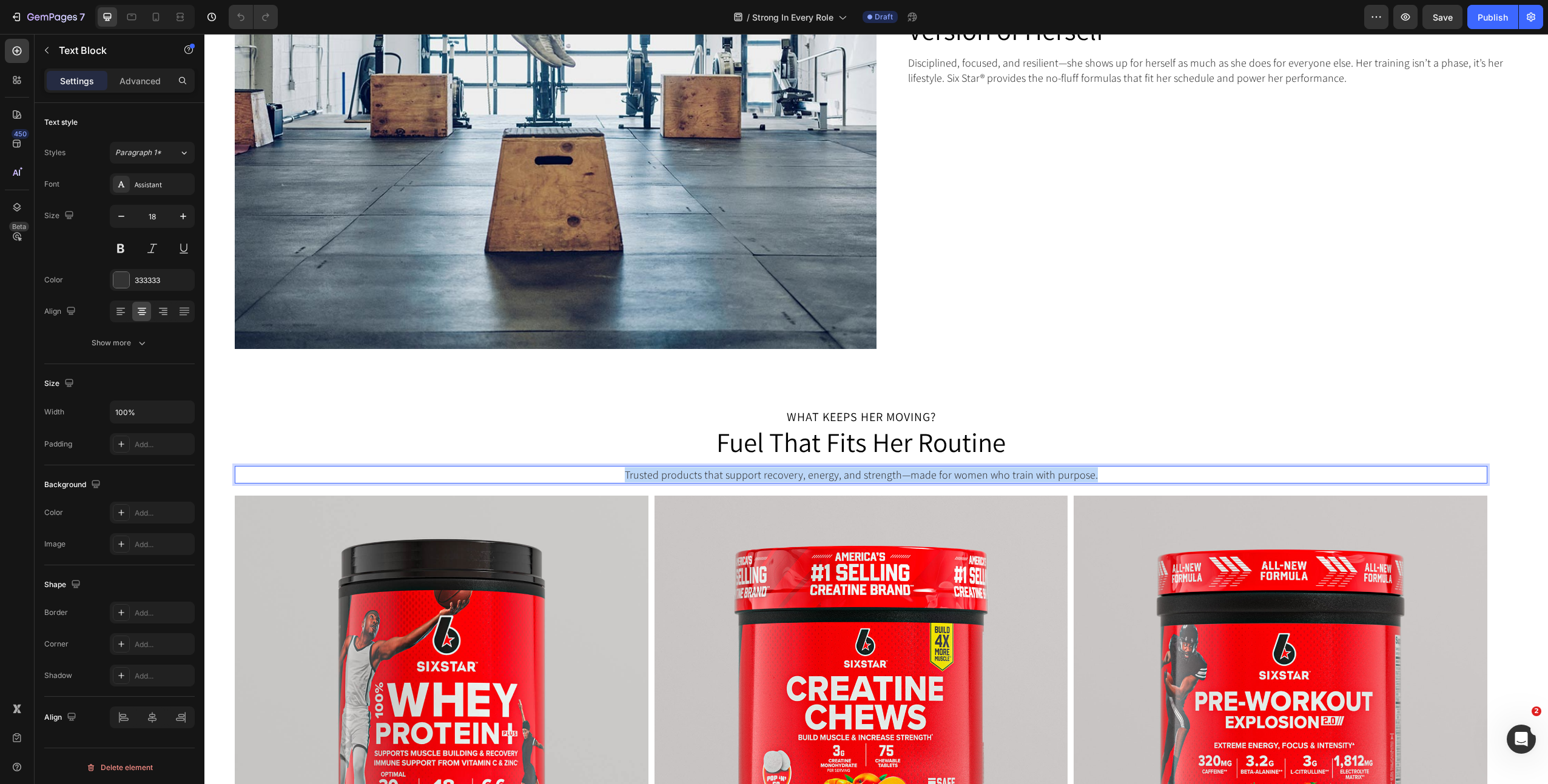
click at [822, 477] on p "Trusted products that support recovery, energy, and strength—made for women who…" at bounding box center [861, 474] width 1250 height 15
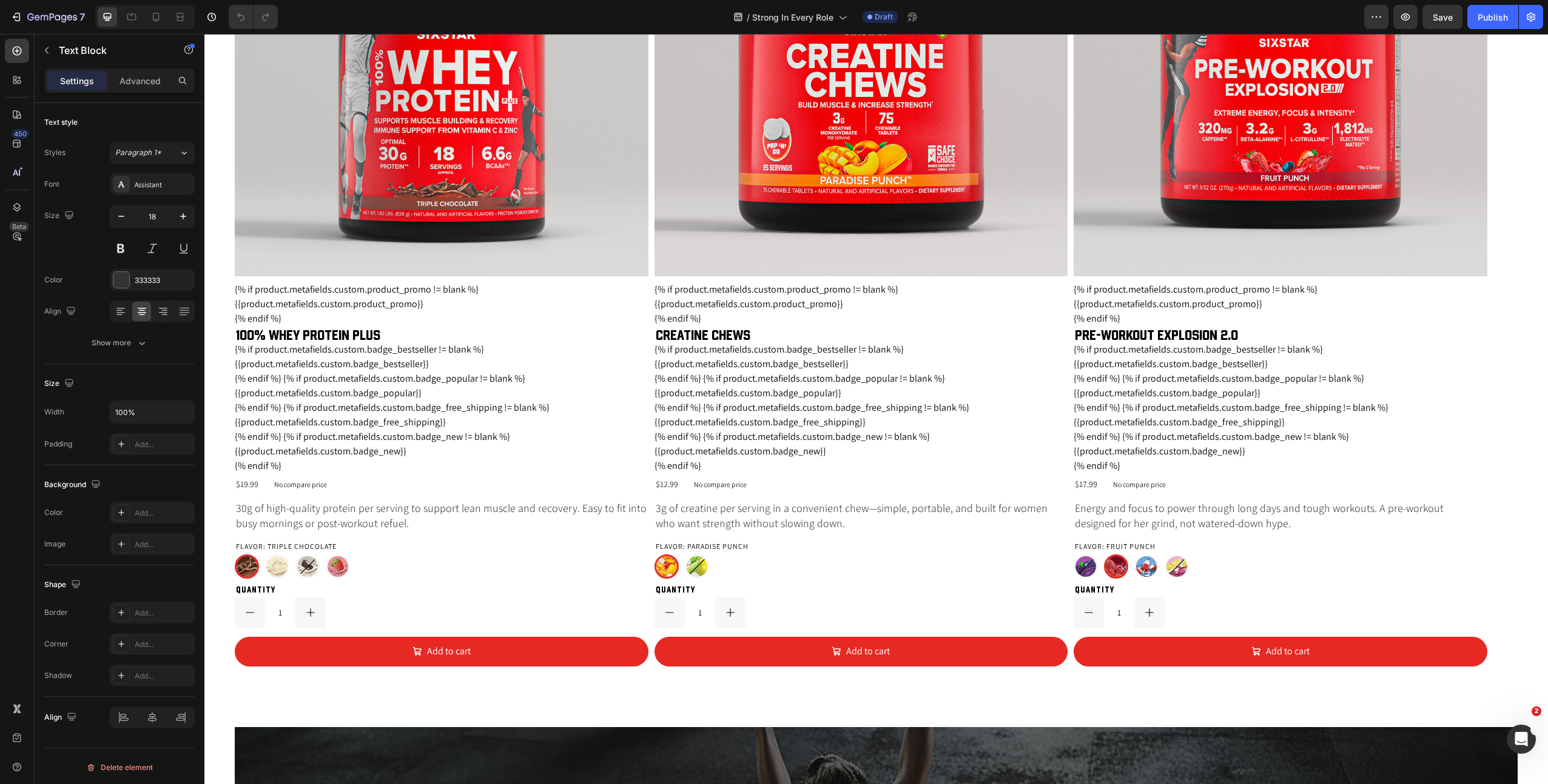
scroll to position [1730, 0]
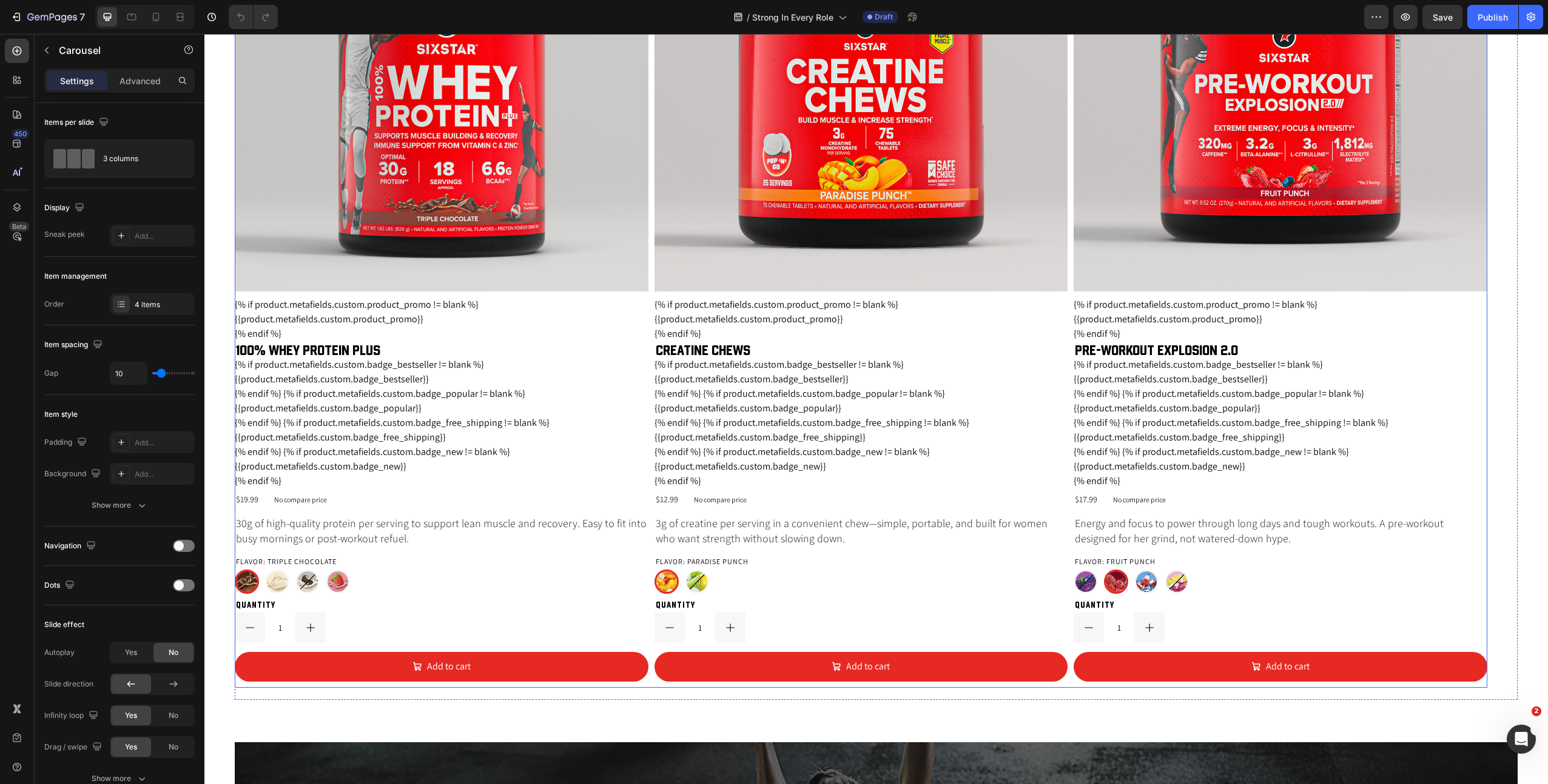
click at [1070, 293] on div "Product Images {% if product.metafields.custom.product_promo != blank %} {{prod…" at bounding box center [861, 283] width 1252 height 809
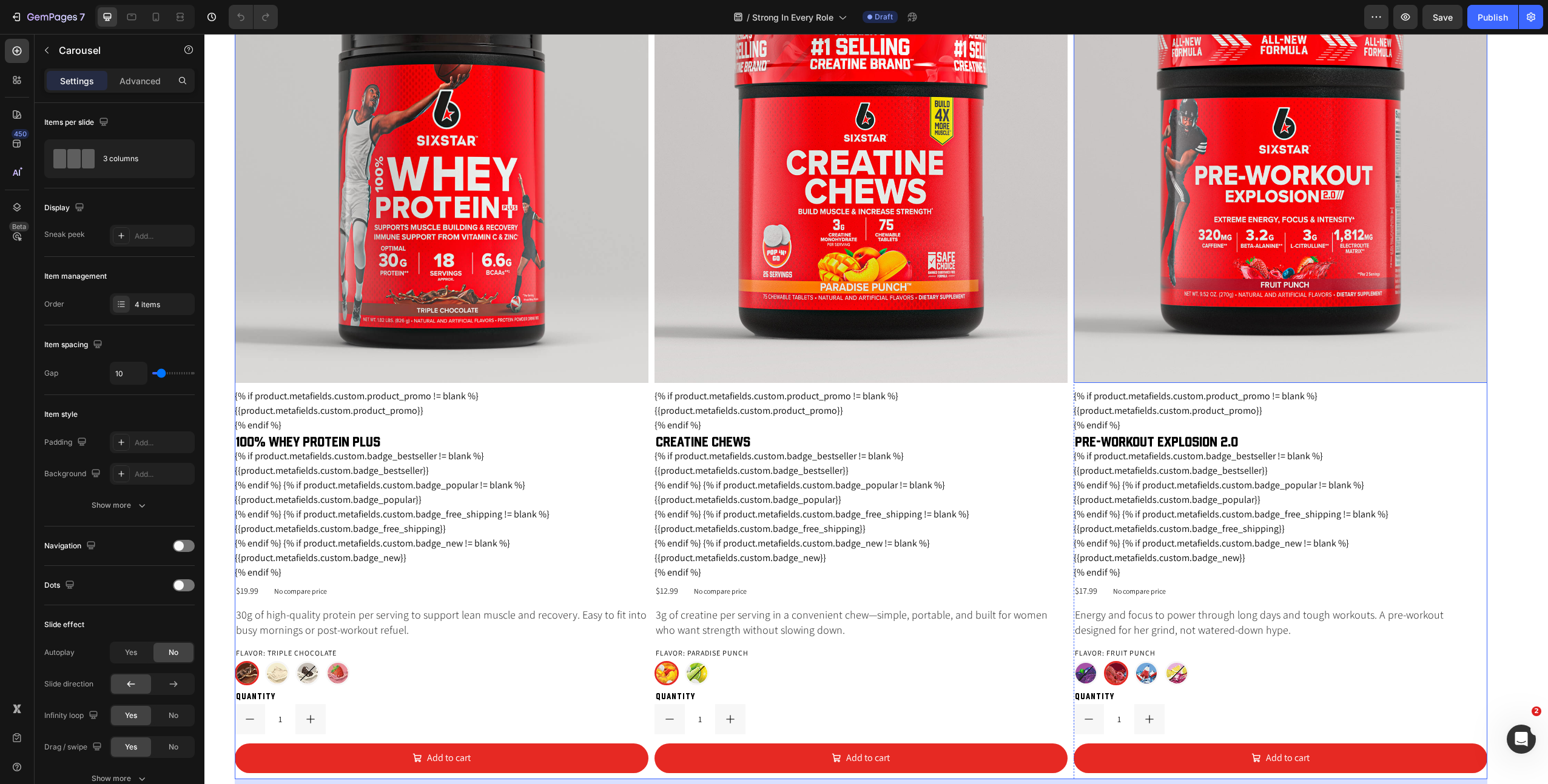
scroll to position [1507, 0]
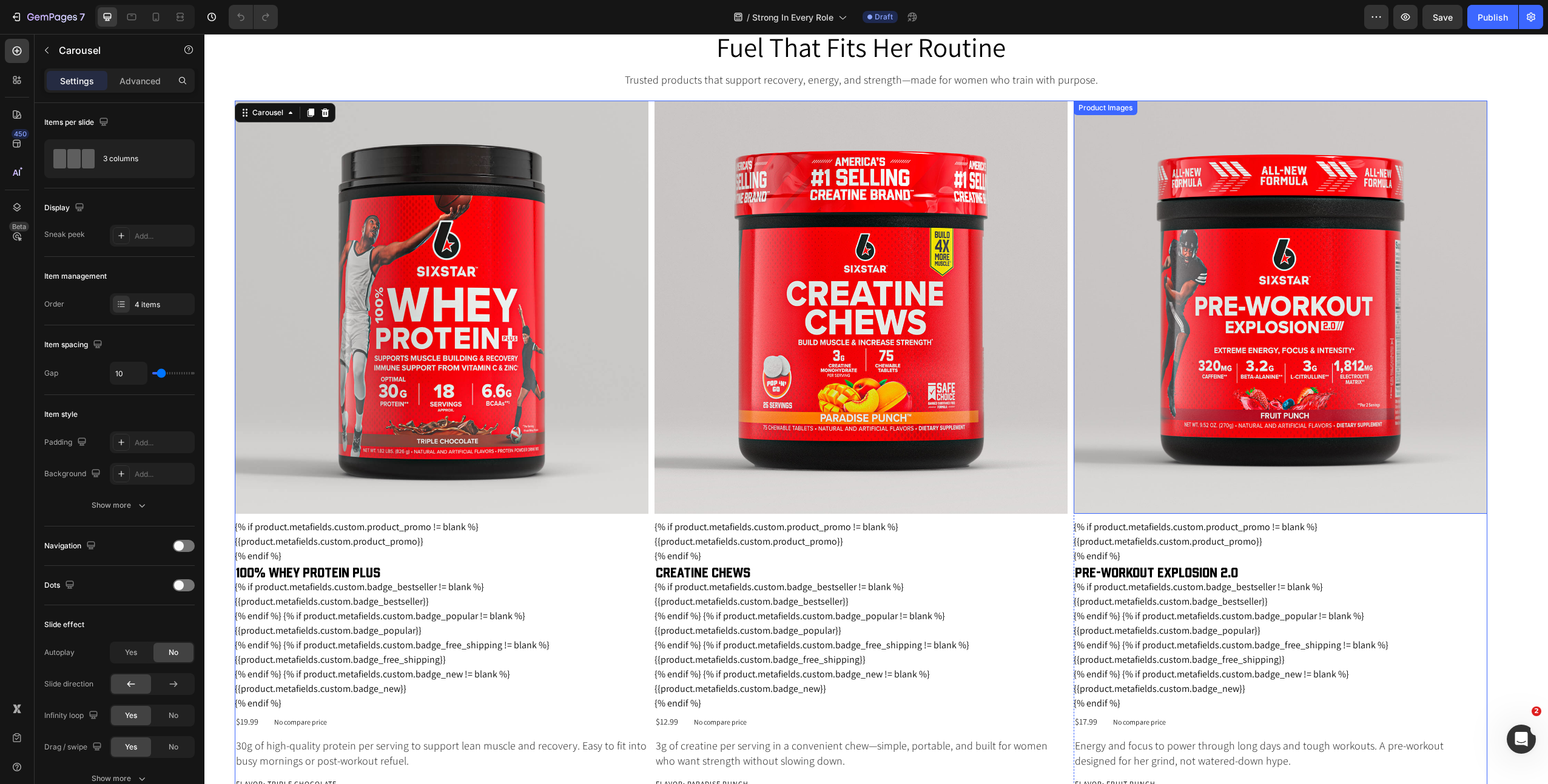
click at [1125, 242] on img at bounding box center [1280, 307] width 414 height 414
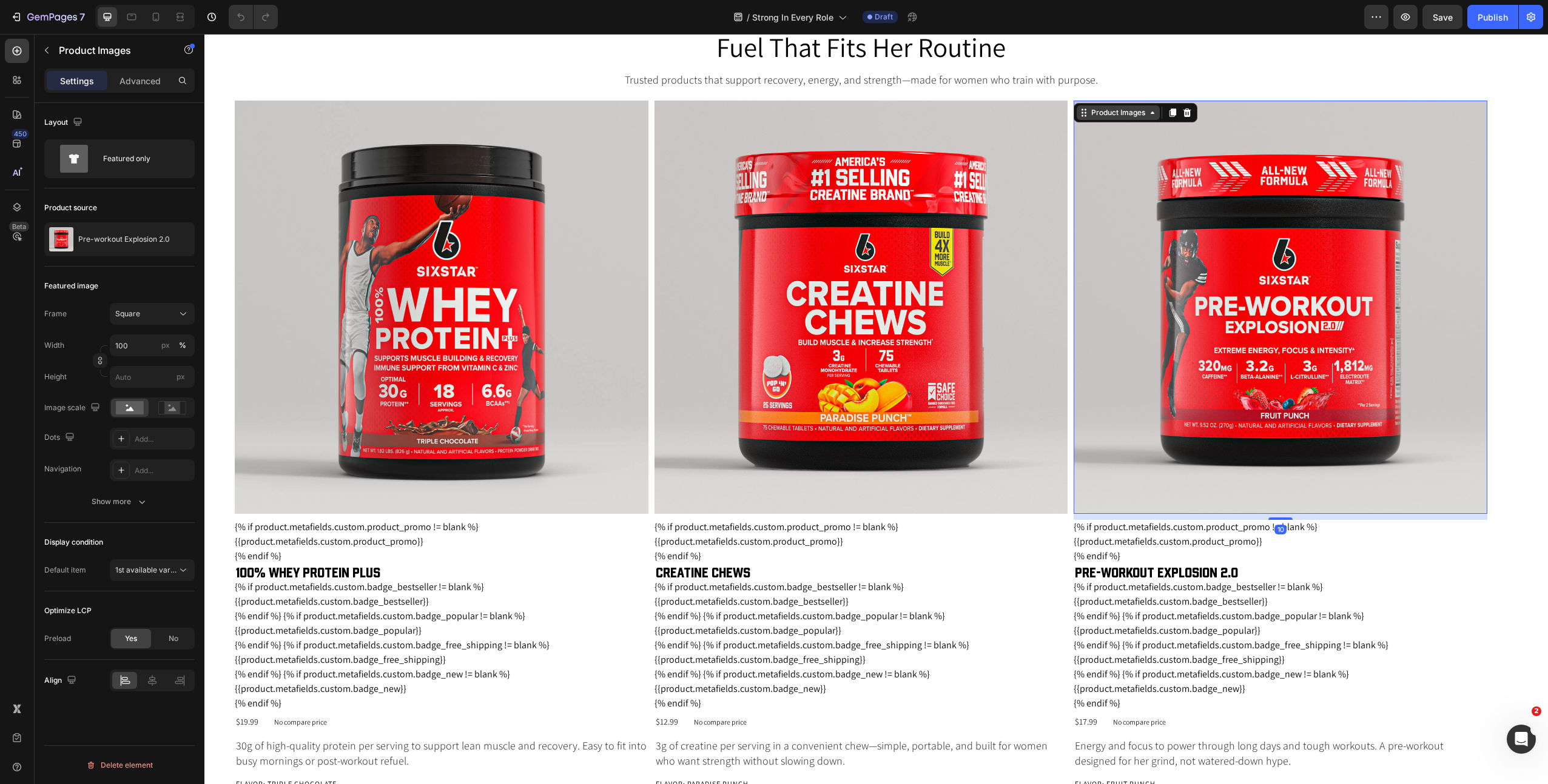
click at [1081, 113] on icon at bounding box center [1084, 112] width 10 height 10
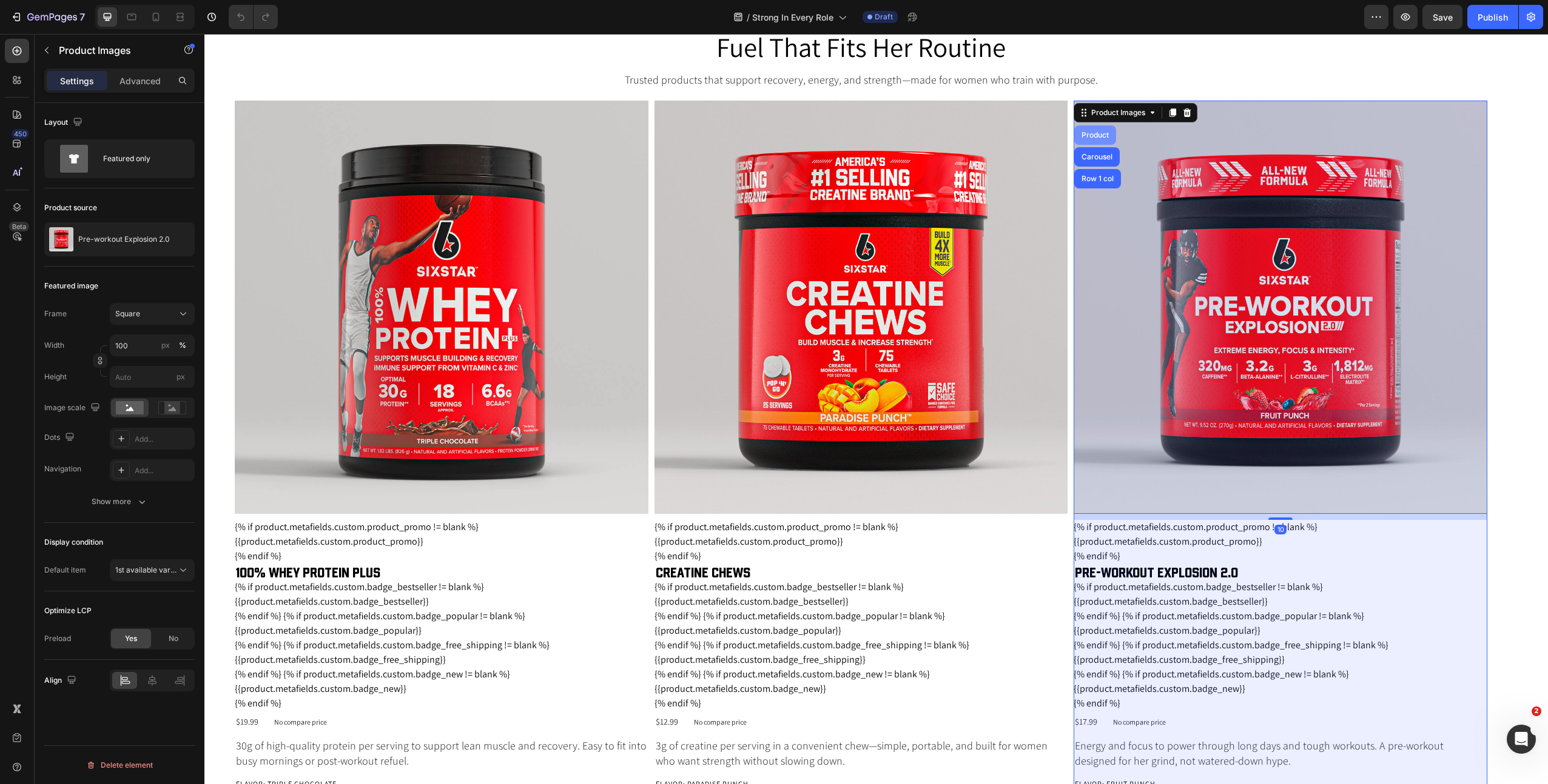
click at [1090, 131] on div "Product" at bounding box center [1095, 135] width 42 height 19
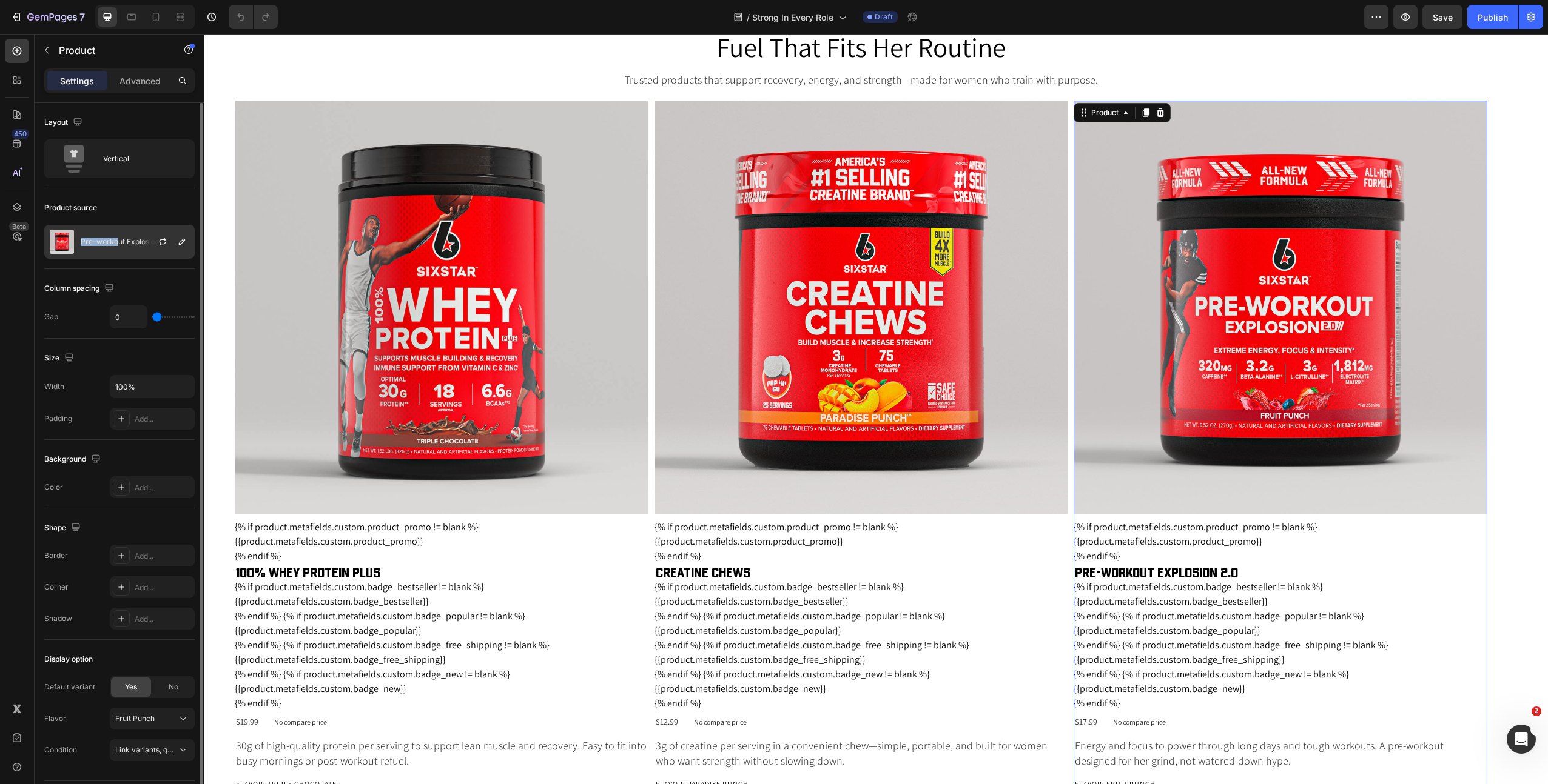
click at [118, 237] on div "Pre-workout Explosion 2.0" at bounding box center [119, 241] width 151 height 34
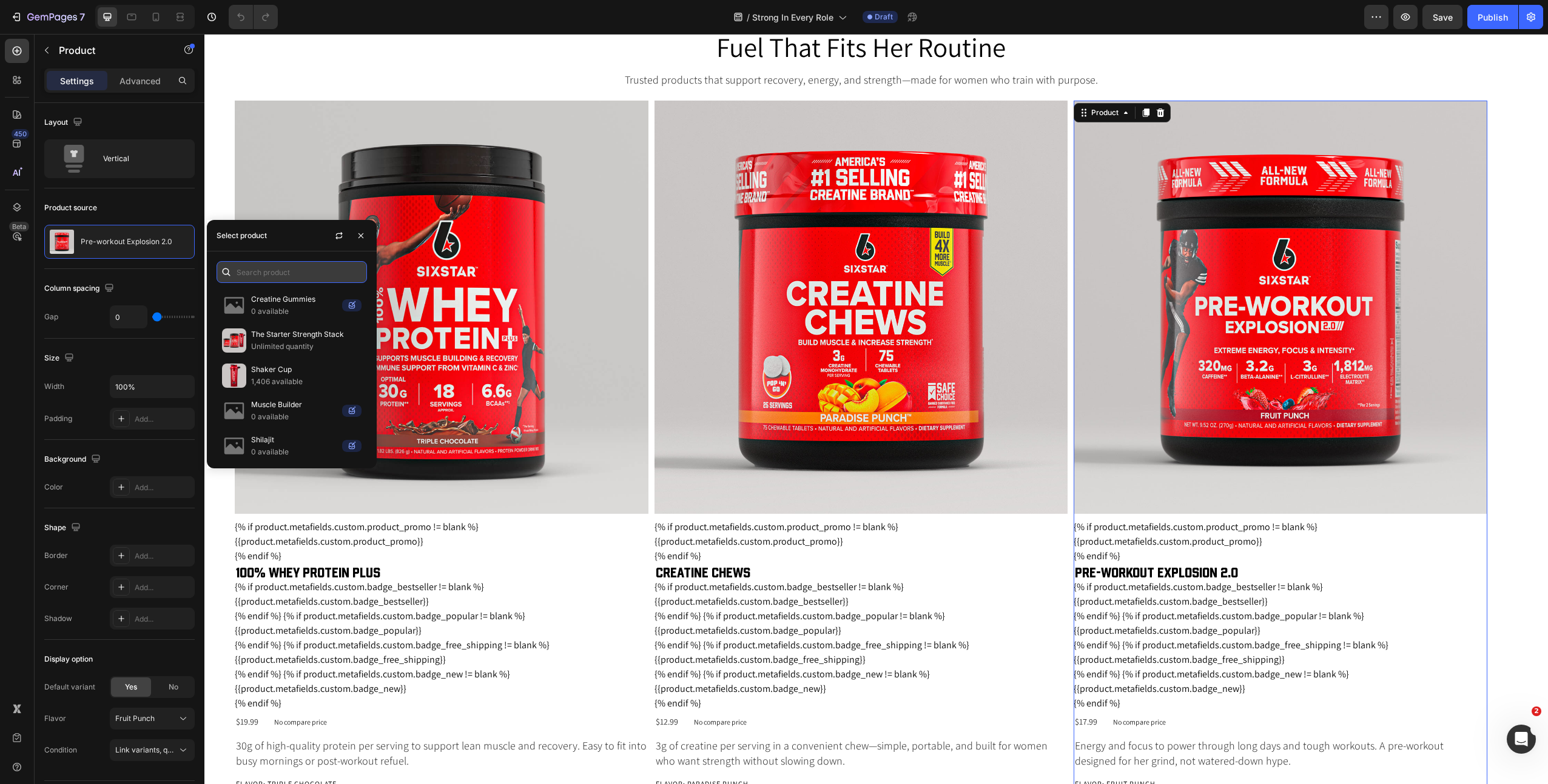
click at [300, 279] on input "text" at bounding box center [292, 272] width 151 height 22
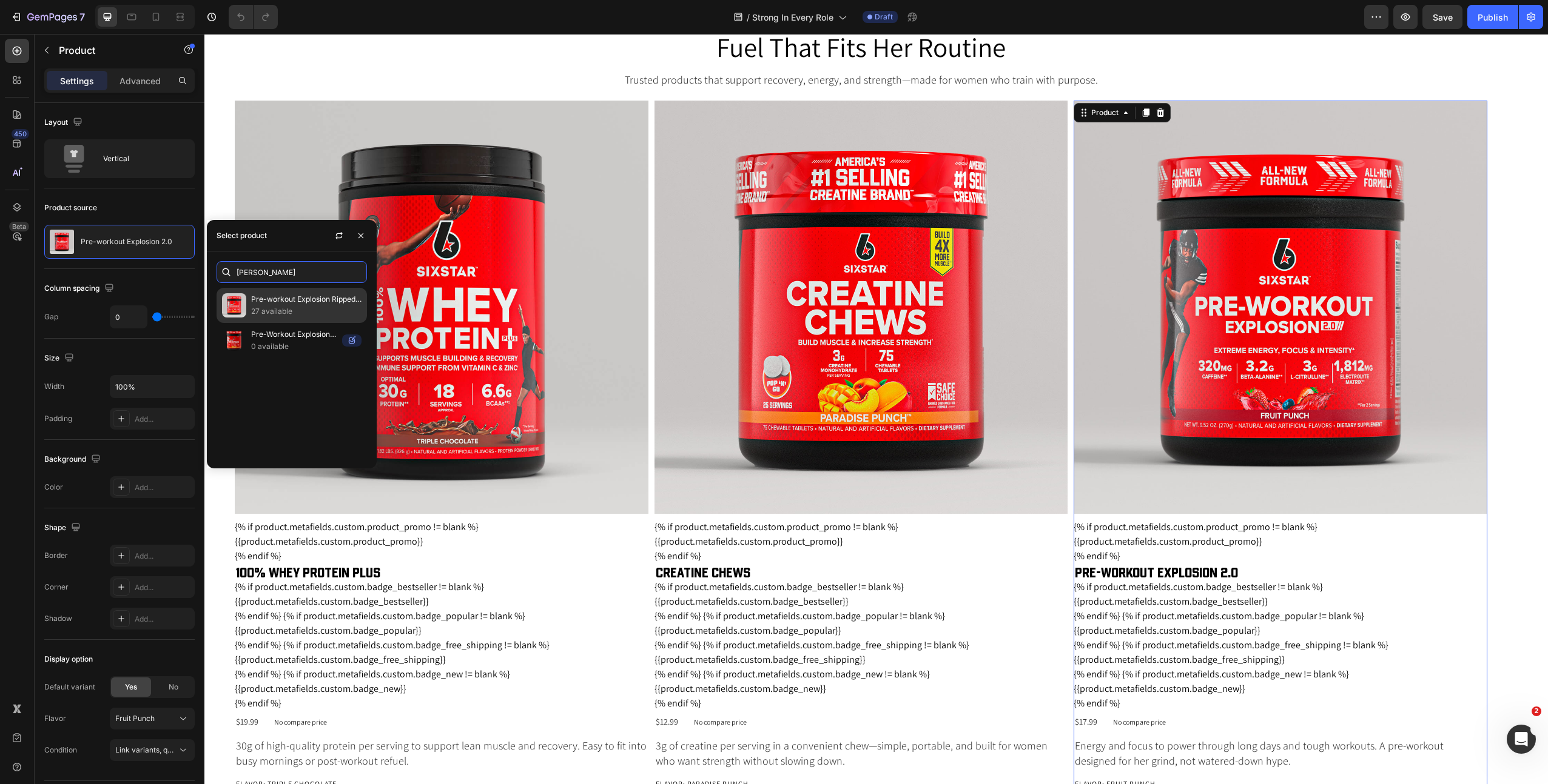
type input "rippe"
click at [298, 307] on p "27 available" at bounding box center [306, 312] width 110 height 12
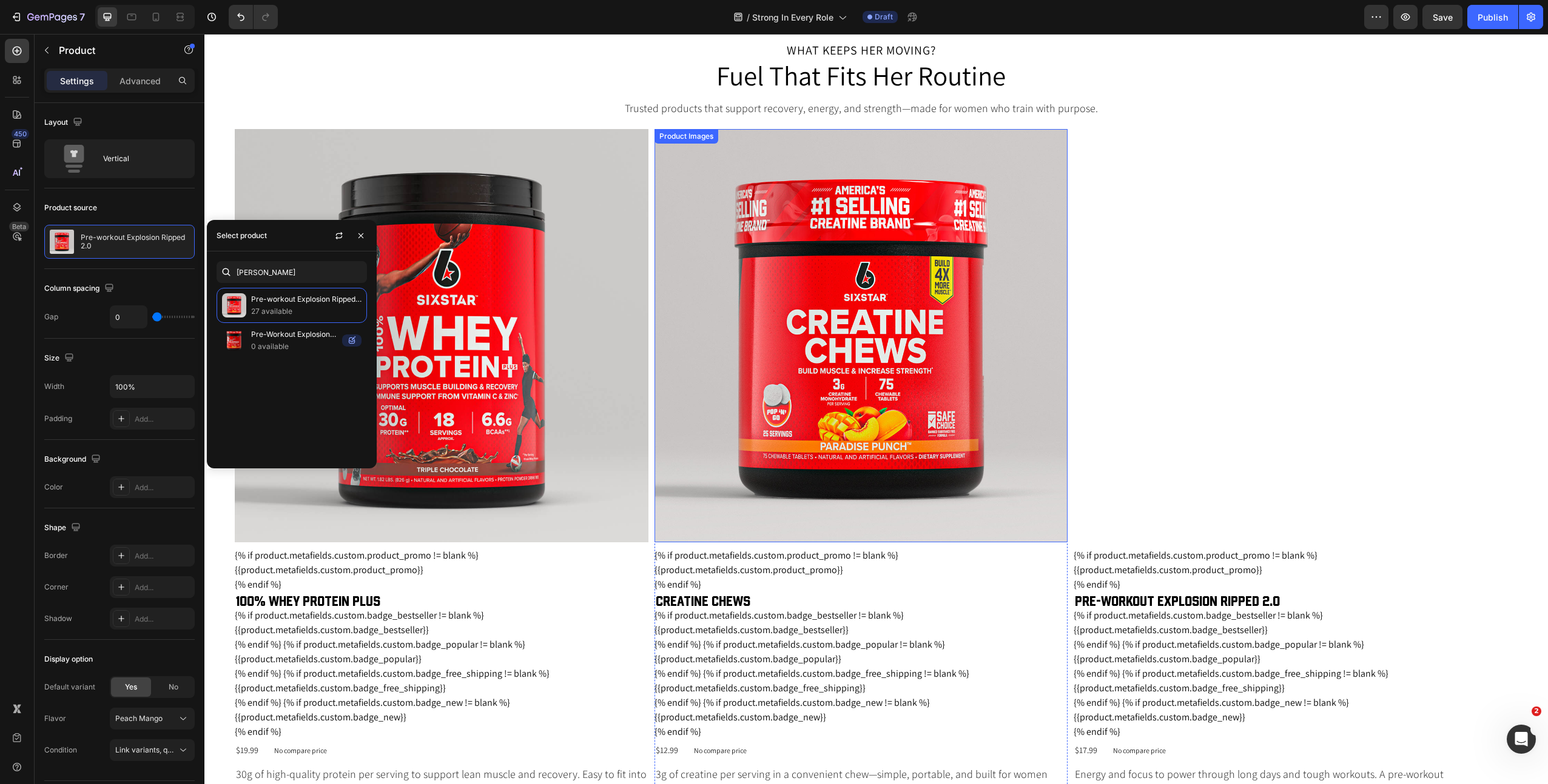
scroll to position [1459, 0]
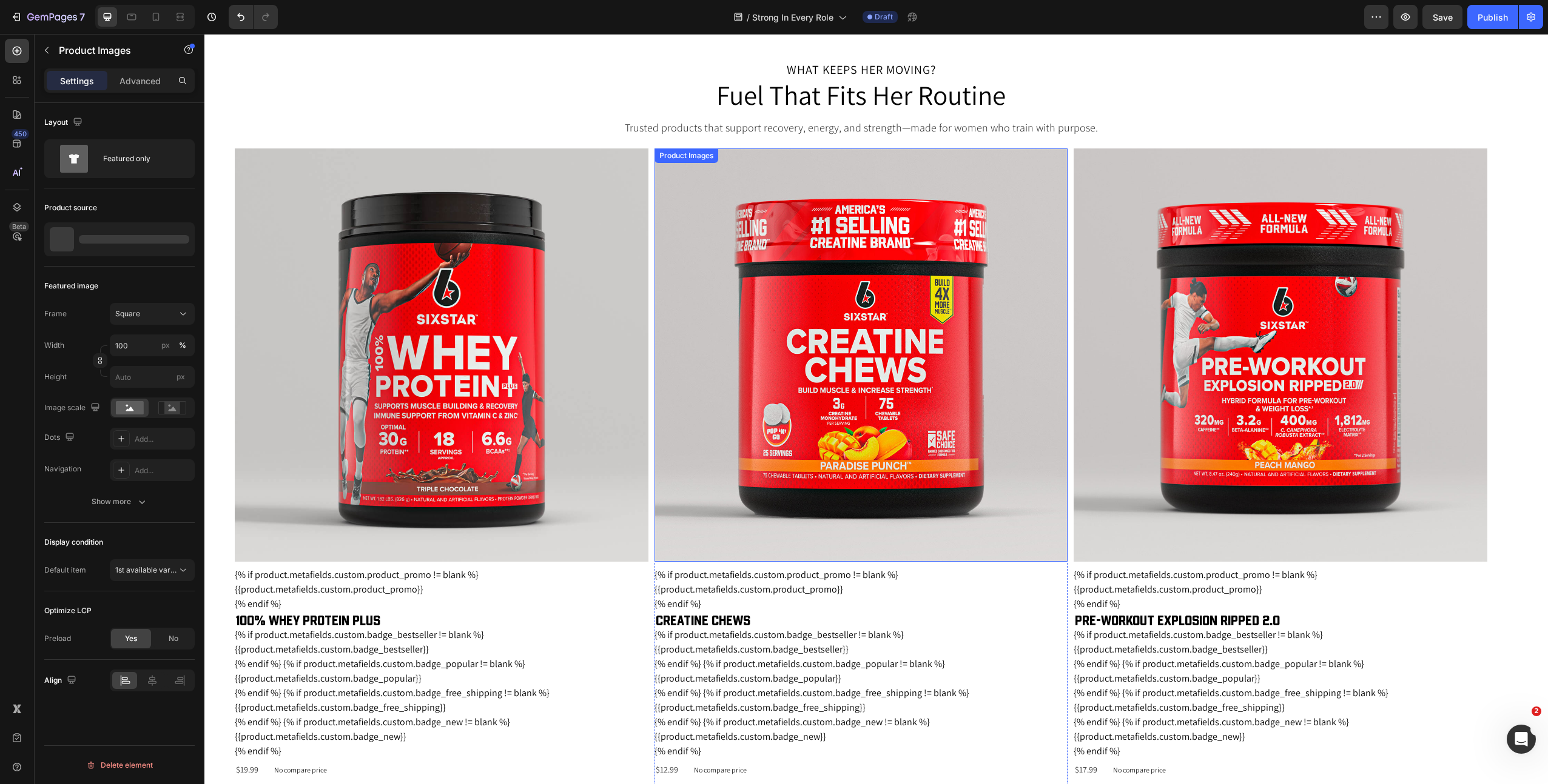
click at [688, 154] on div "Product Images" at bounding box center [686, 156] width 58 height 11
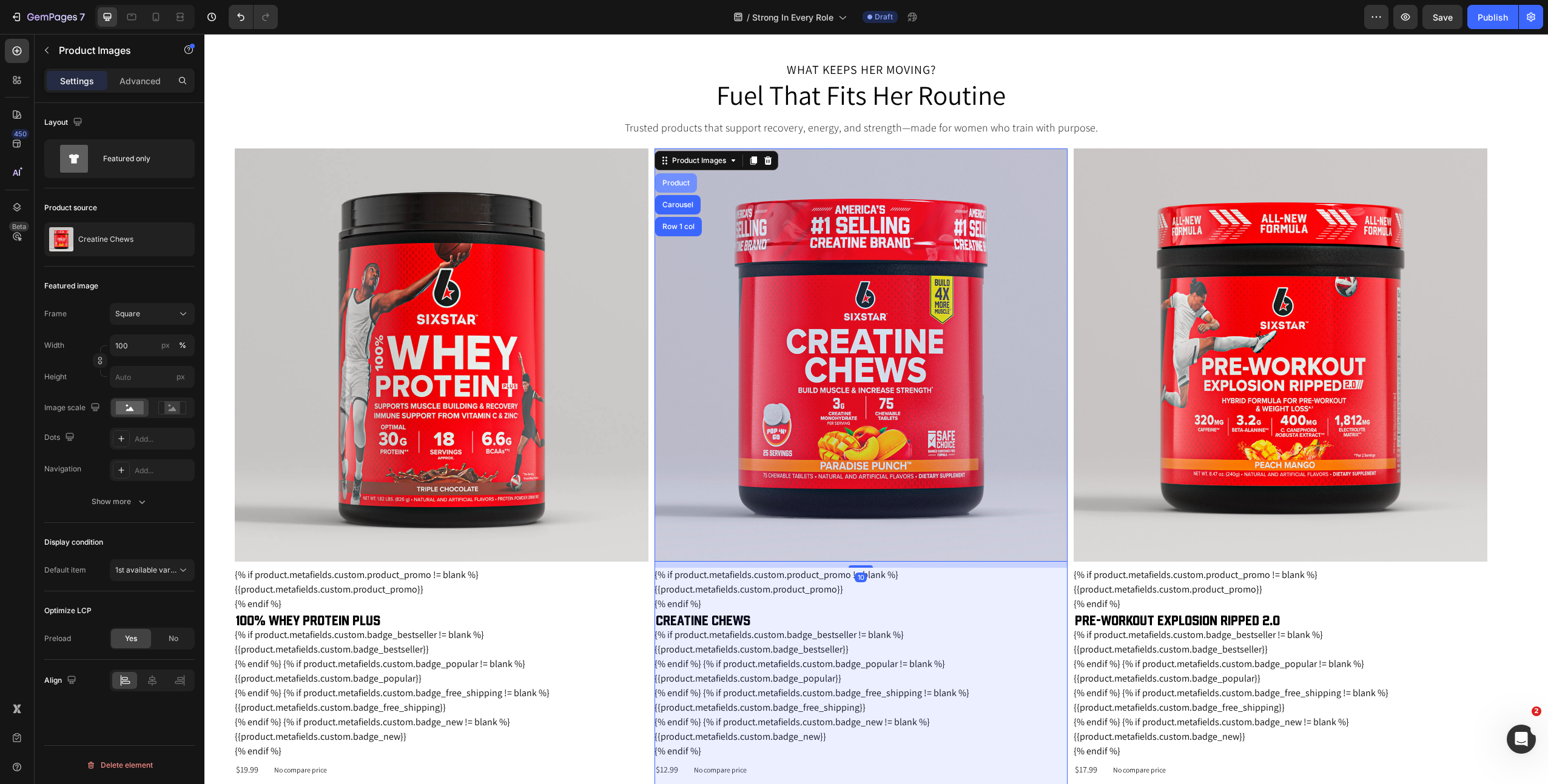
click at [685, 183] on div "Product" at bounding box center [676, 183] width 32 height 7
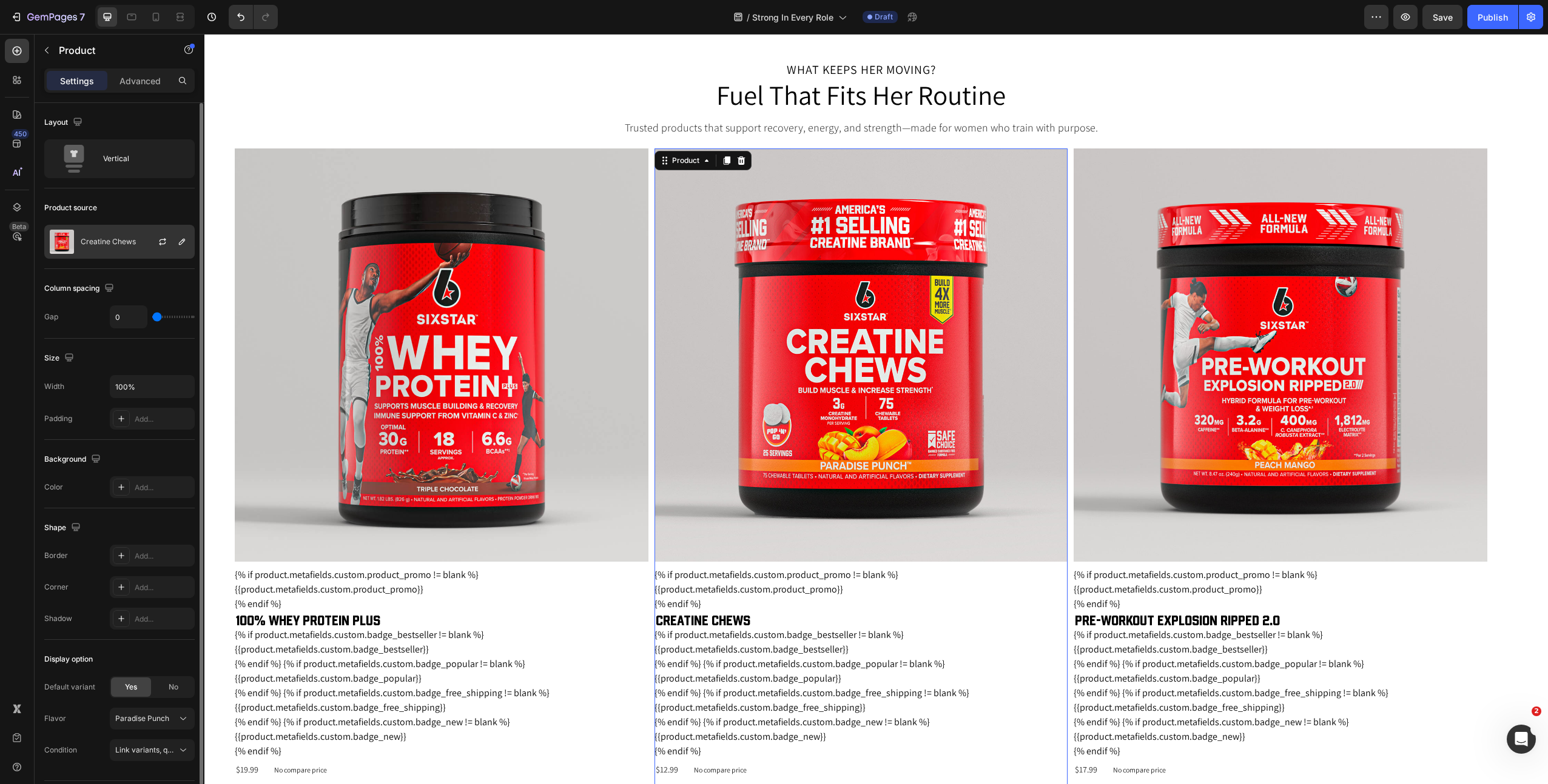
click at [109, 247] on div "Creatine Chews" at bounding box center [119, 241] width 151 height 34
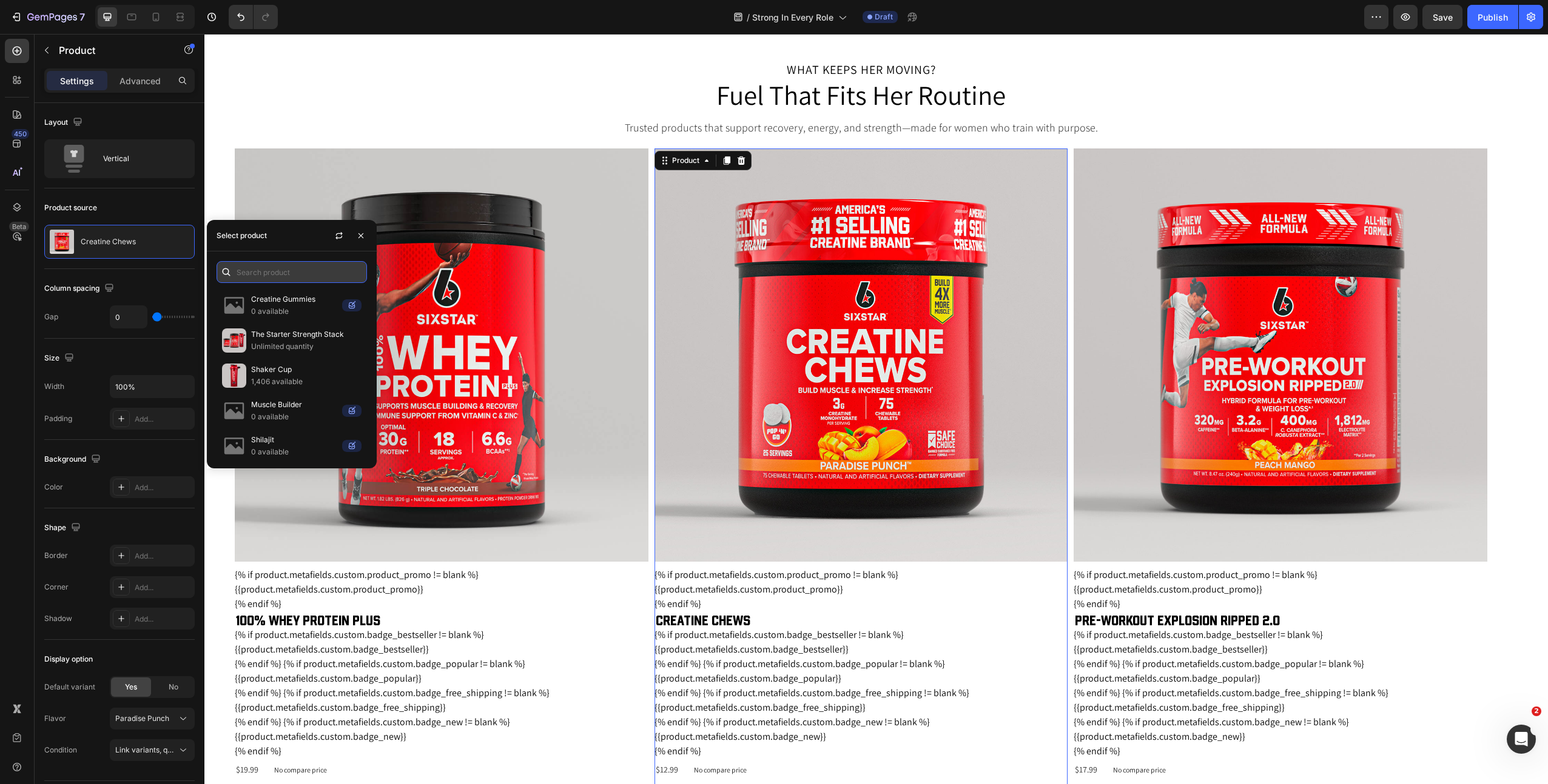
click at [282, 276] on input "text" at bounding box center [292, 272] width 151 height 22
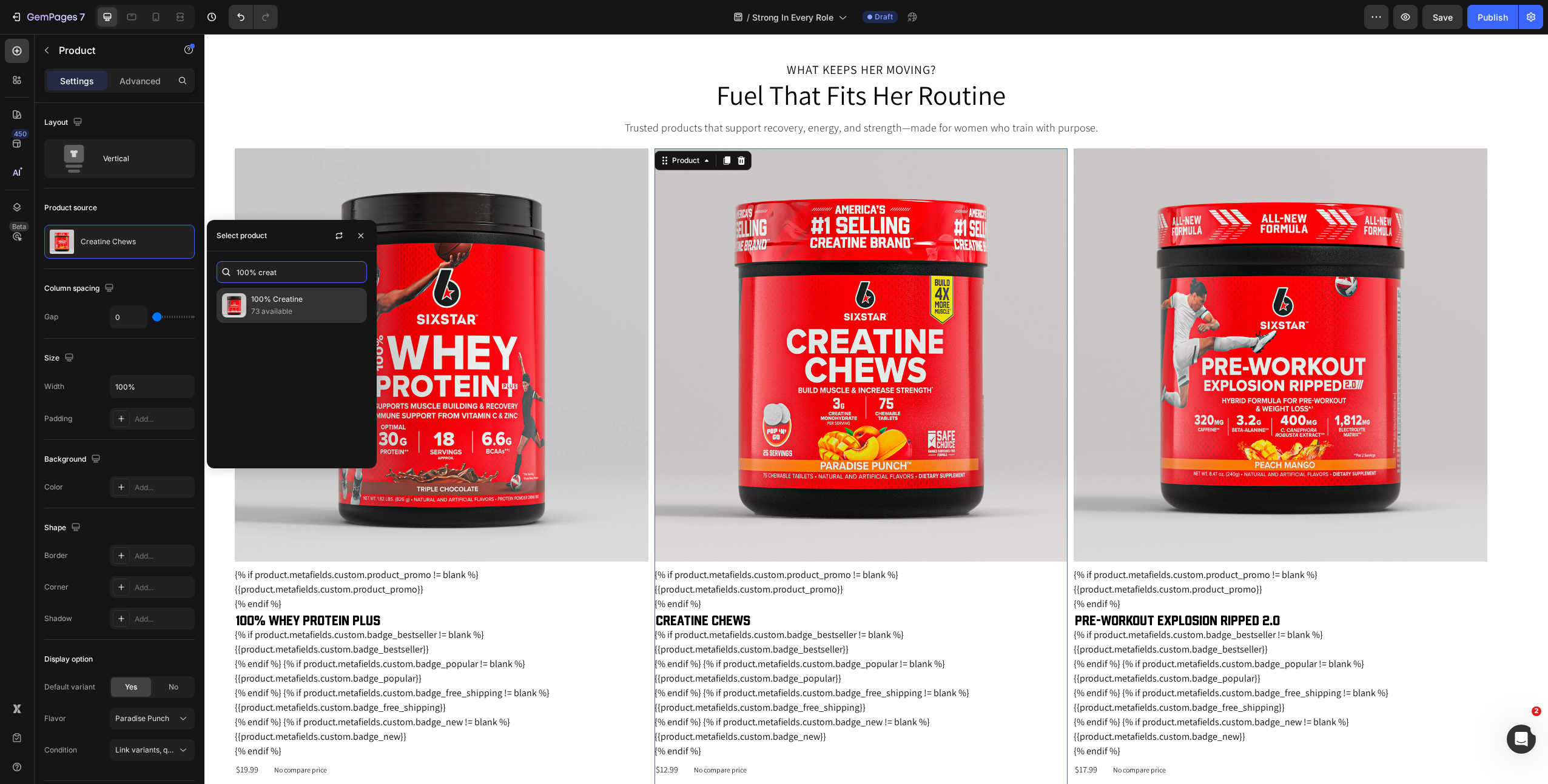
type input "100% creat"
click at [267, 298] on p "100% Creatine" at bounding box center [306, 299] width 110 height 12
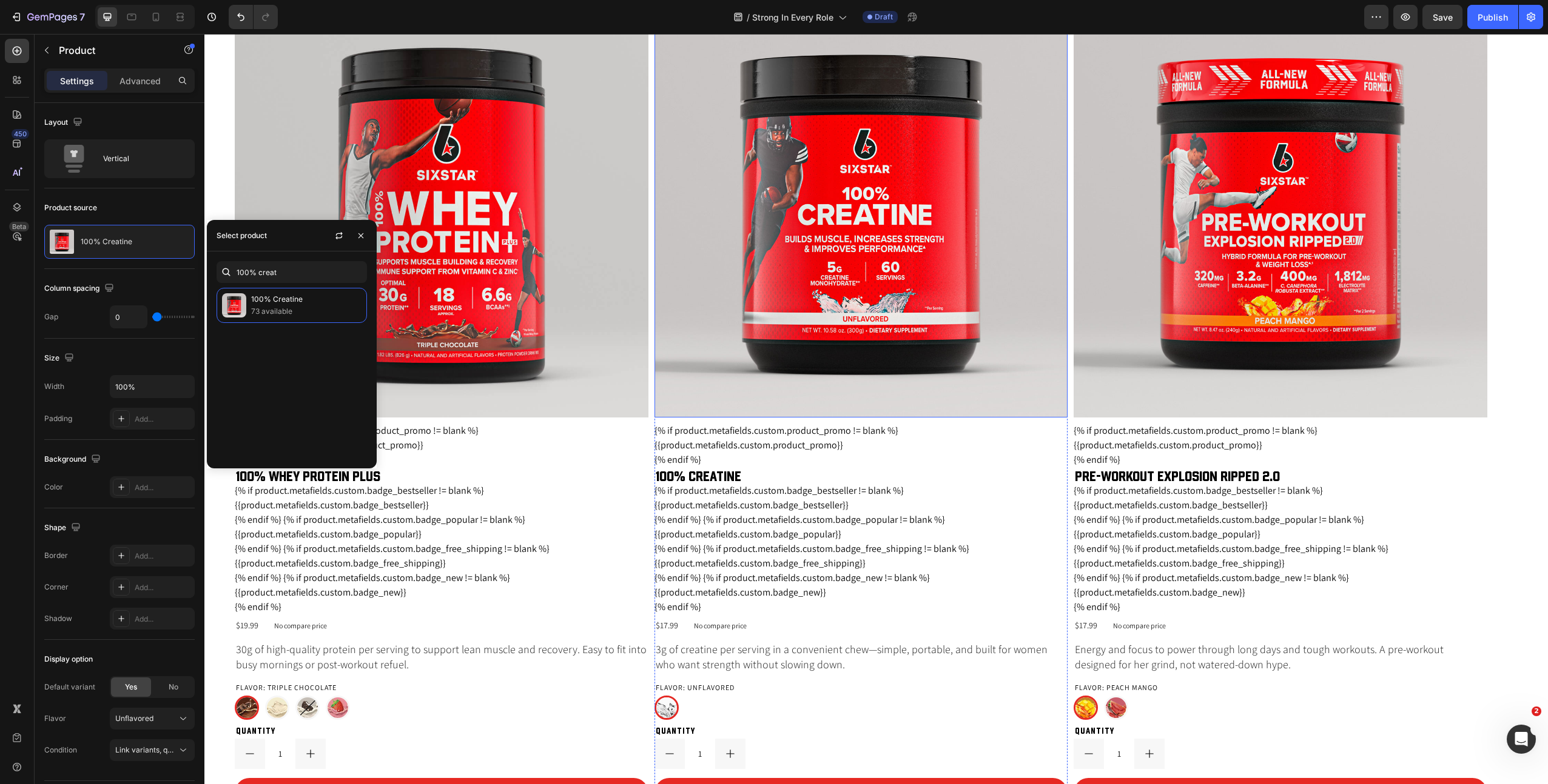
scroll to position [1608, 0]
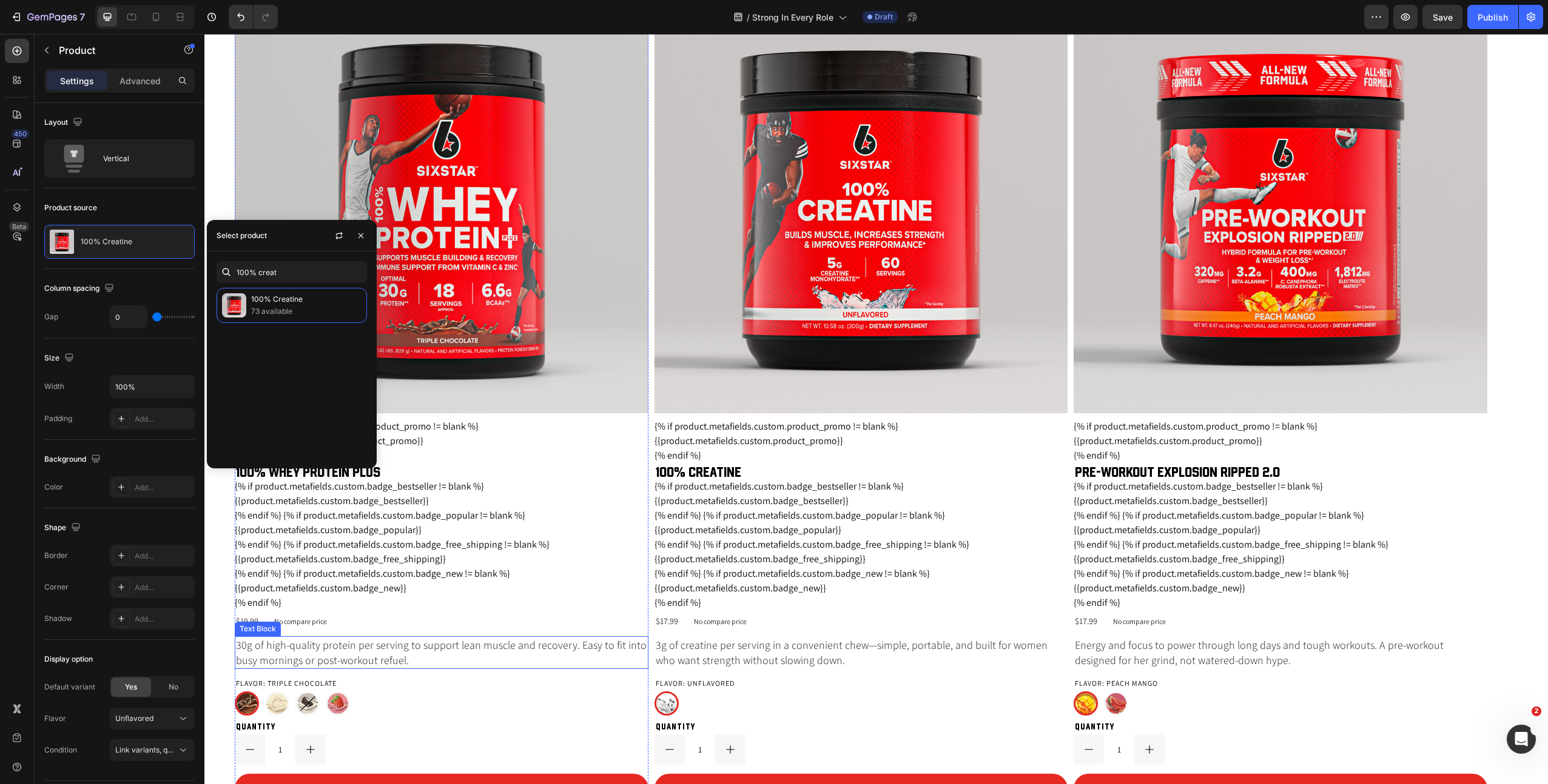
click at [388, 648] on p "30g of high-quality protein per serving to support lean muscle and recovery. Ea…" at bounding box center [442, 653] width 411 height 30
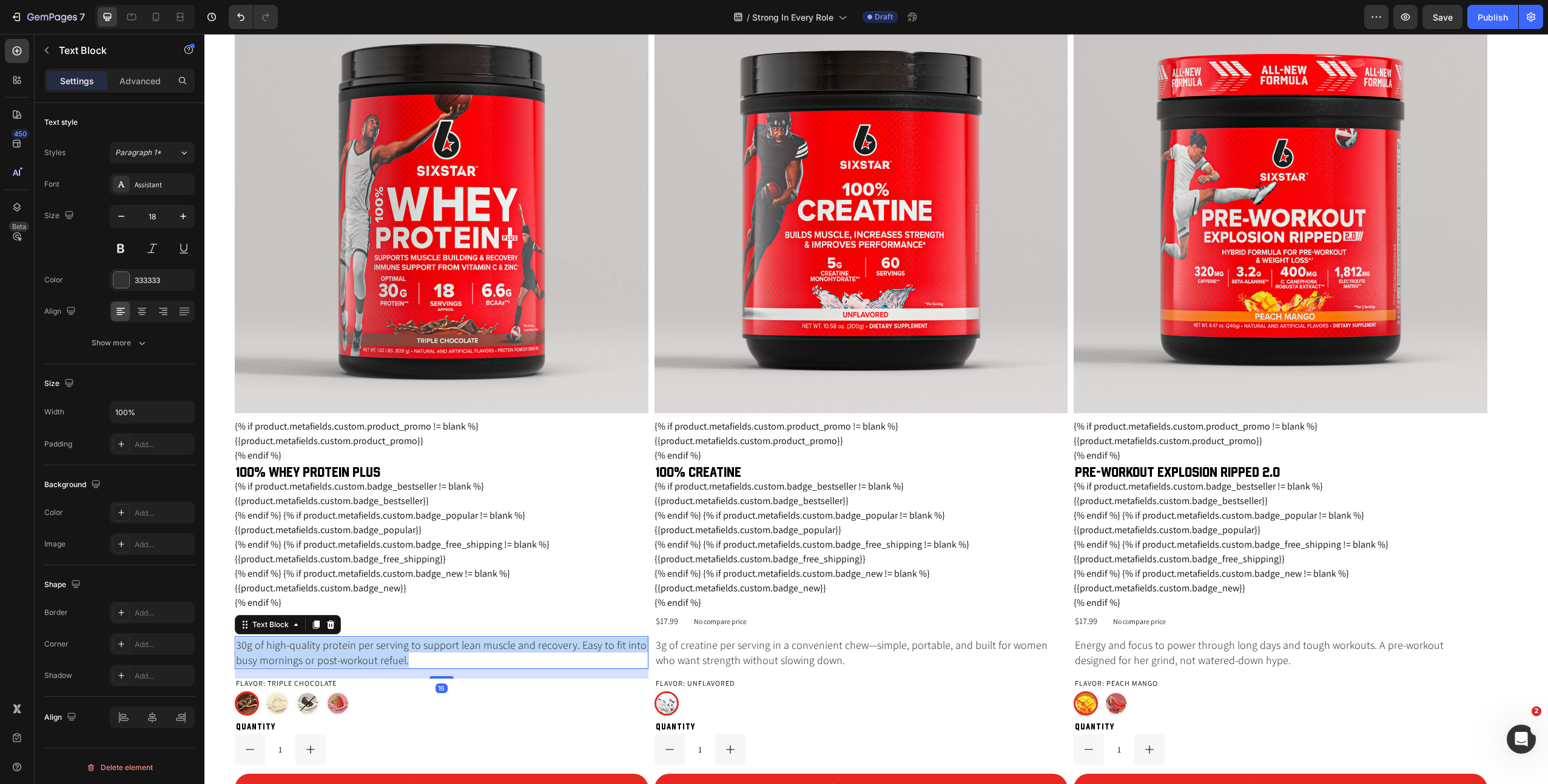
click at [388, 648] on p "30g of high-quality protein per serving to support lean muscle and recovery. Ea…" at bounding box center [442, 653] width 411 height 30
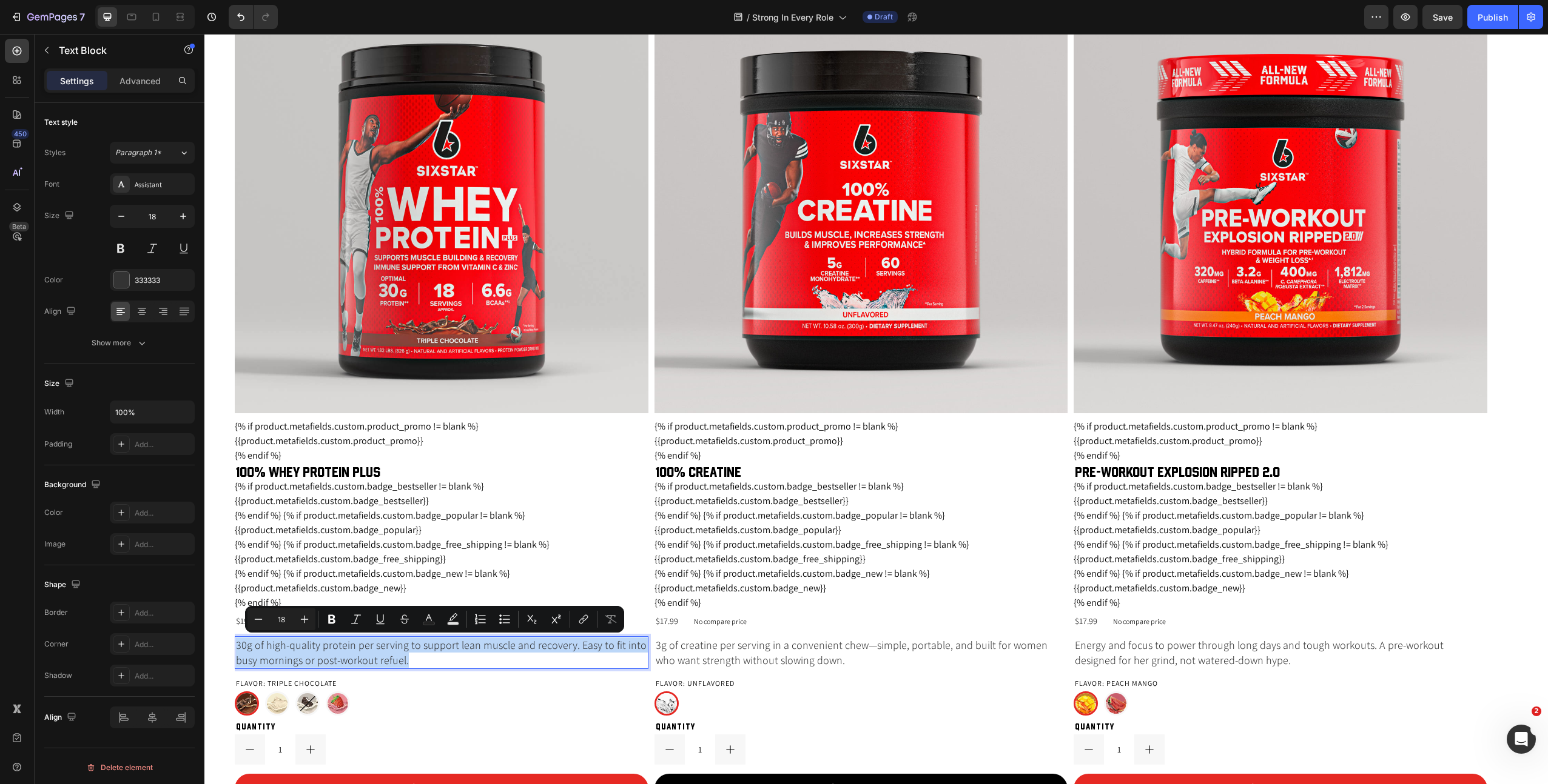
copy p "30g of high-quality protein per serving to support lean muscle and recovery. Ea…"
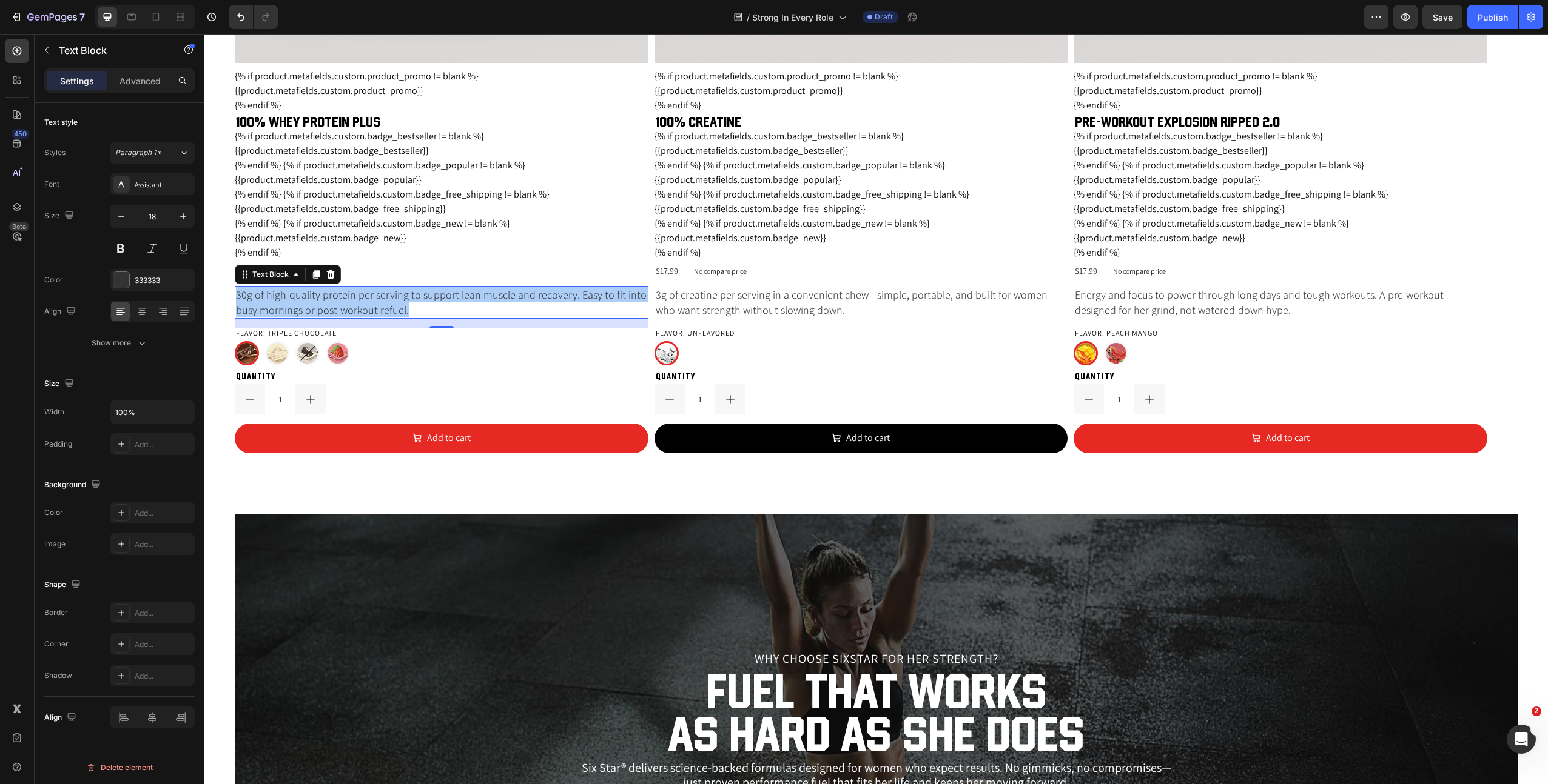
scroll to position [2169, 0]
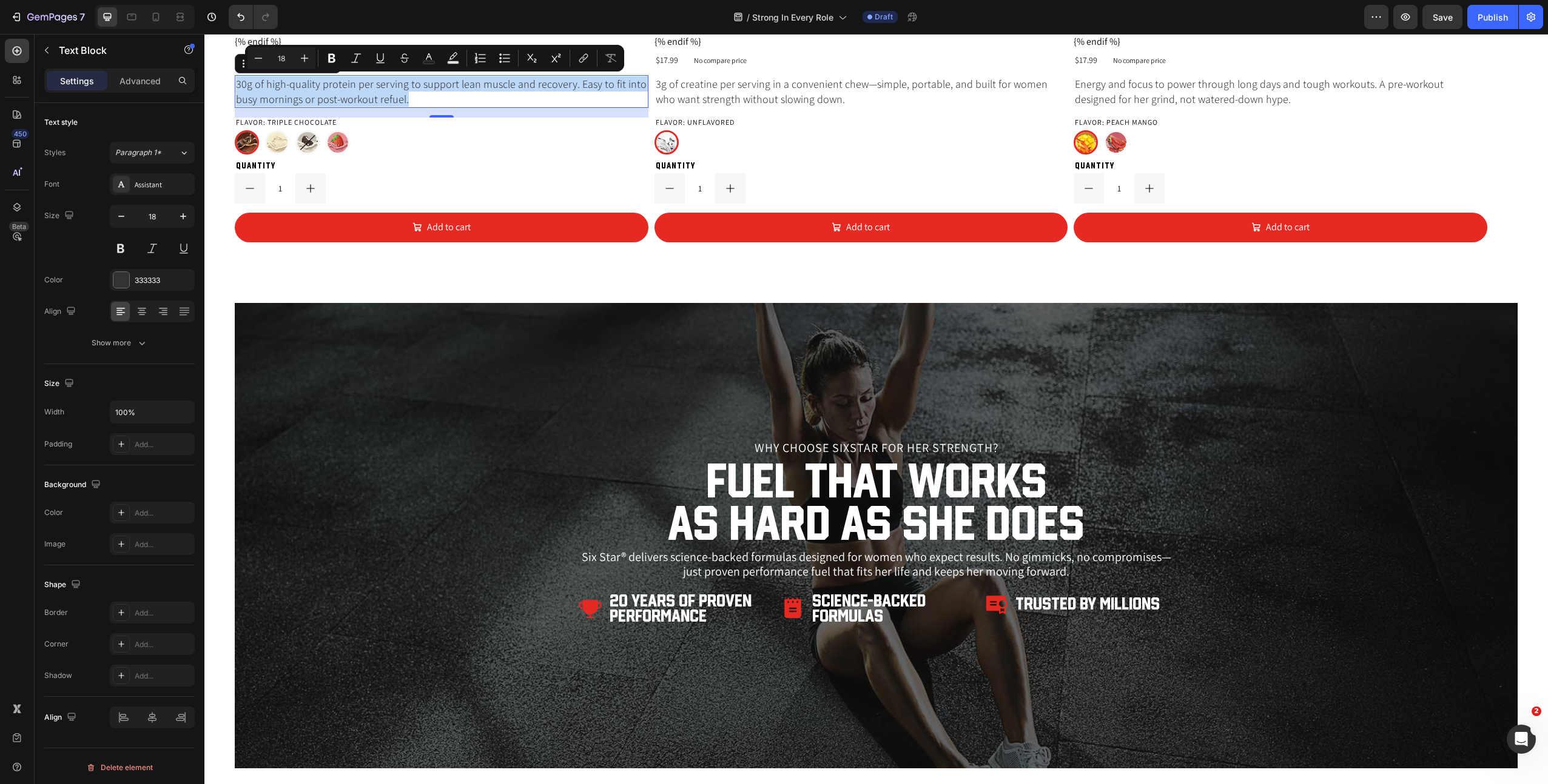
click at [904, 448] on p "Why Choose SIXSTAR for Her Strength?" at bounding box center [876, 448] width 594 height 12
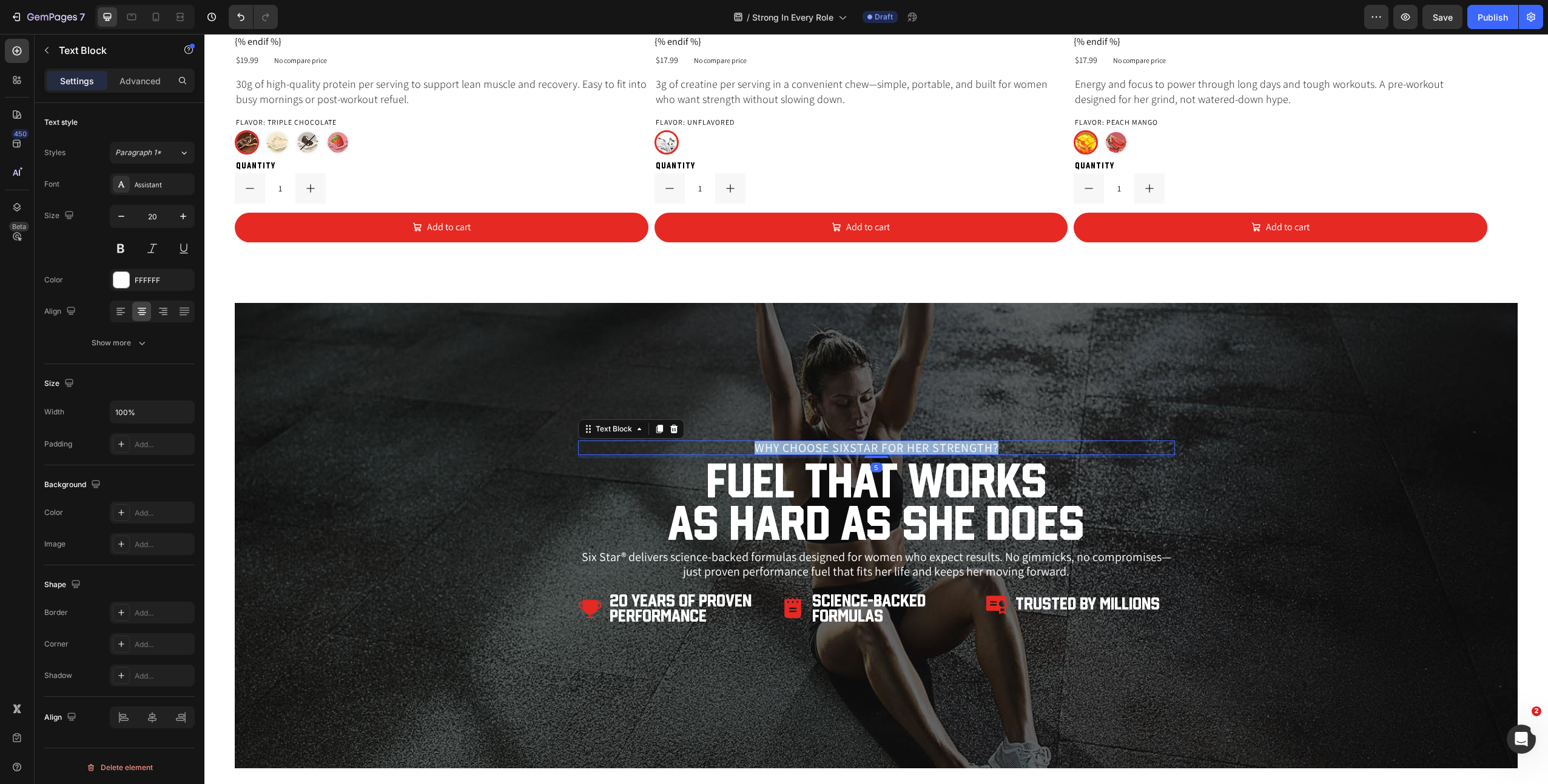
click at [904, 448] on p "Why Choose SIXSTAR for Her Strength?" at bounding box center [876, 448] width 594 height 12
copy p "Why Choose SIXSTAR for Her Strength?"
click at [812, 507] on h2 "Fuel That Works as Hard as She Does" at bounding box center [877, 501] width 597 height 87
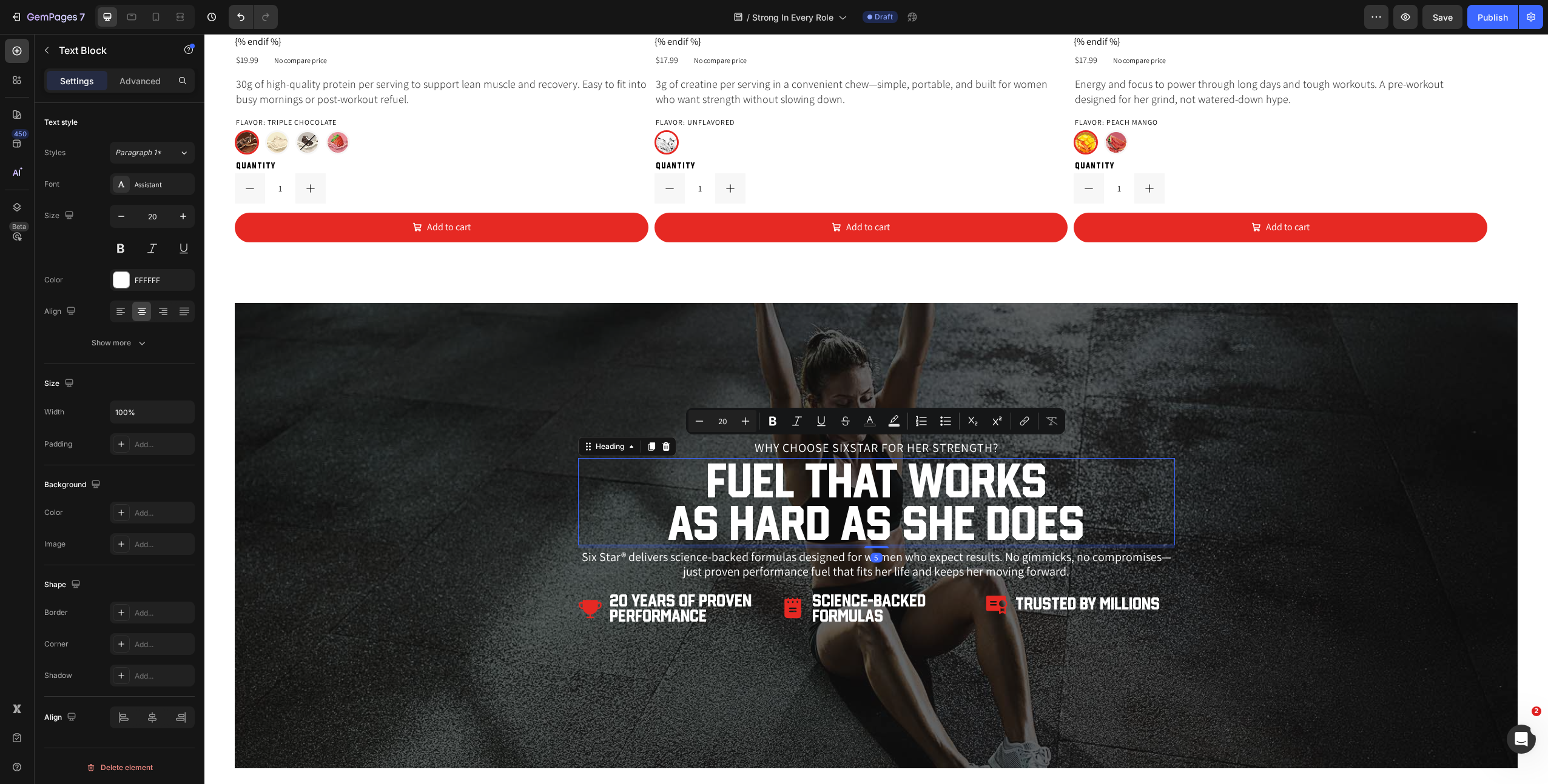
click at [812, 507] on h2 "Fuel That Works as Hard as She Does" at bounding box center [877, 501] width 597 height 87
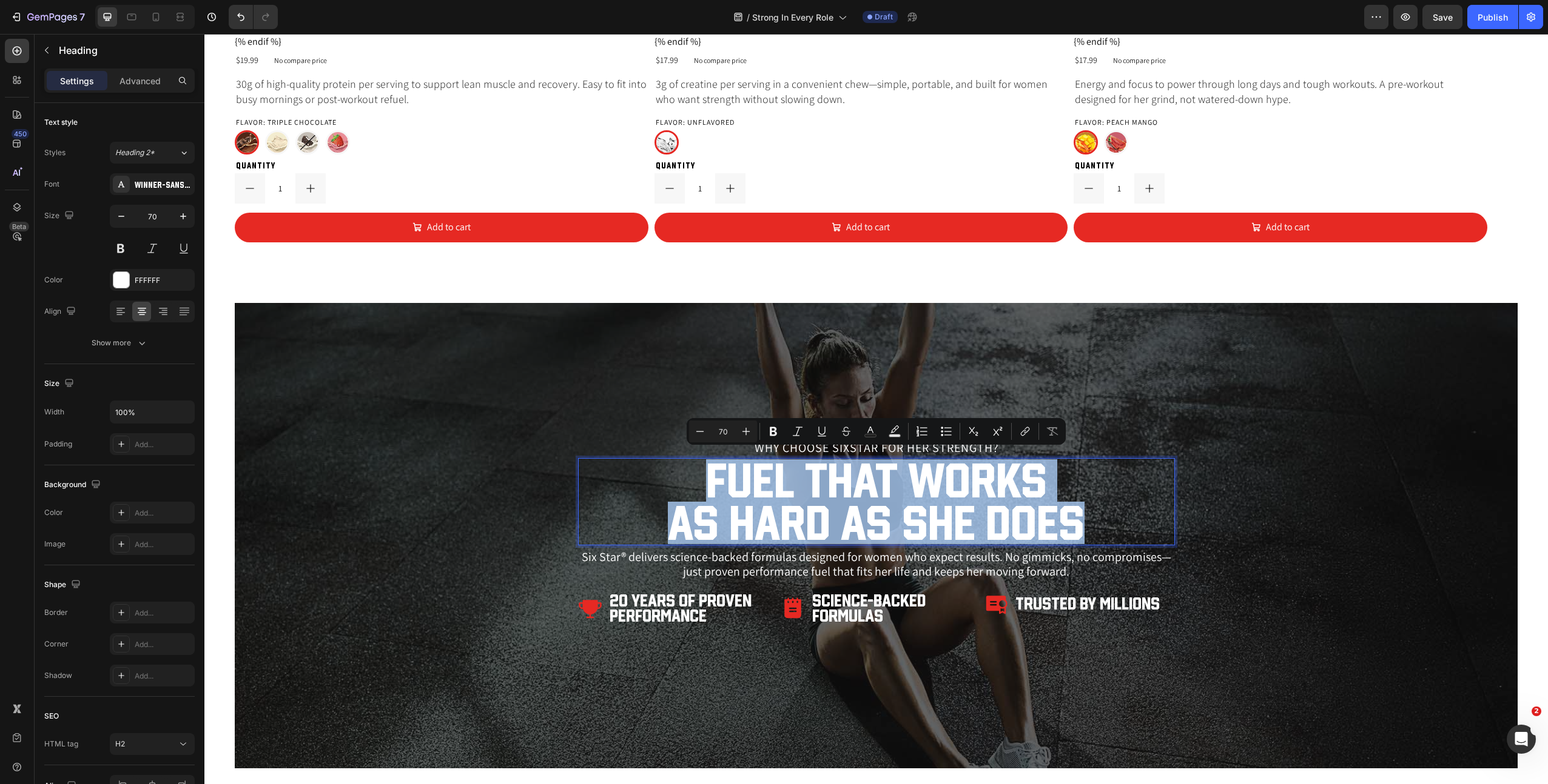
copy p "Fuel That Works as Hard as She Does"
click at [889, 566] on p "Six Star® delivers science-backed formulas designed for women who expect result…" at bounding box center [876, 564] width 594 height 29
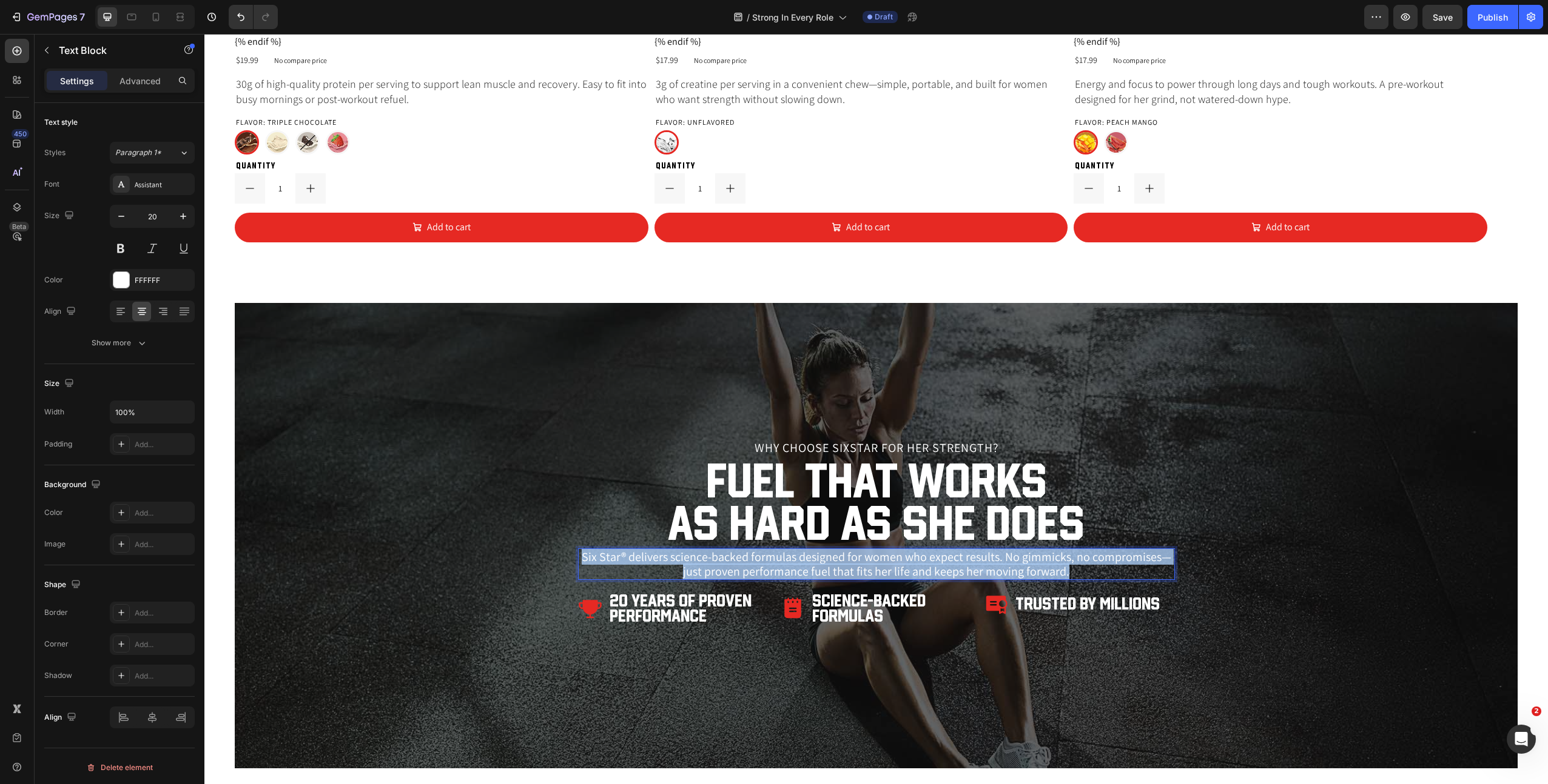
click at [889, 566] on p "Six Star® delivers science-backed formulas designed for women who expect result…" at bounding box center [876, 564] width 594 height 29
copy p "Six Star® delivers science-backed formulas designed for women who expect result…"
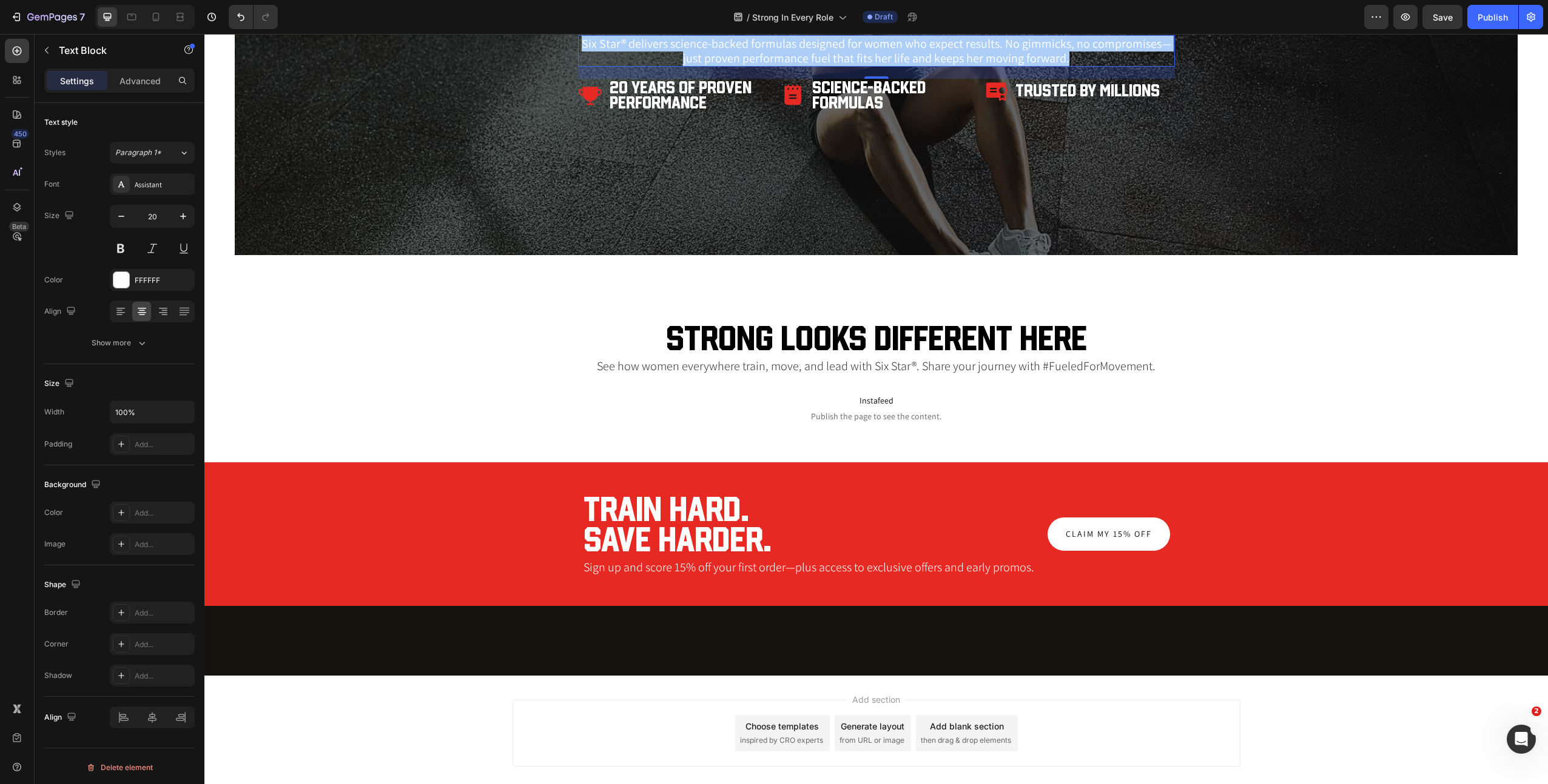
scroll to position [2748, 0]
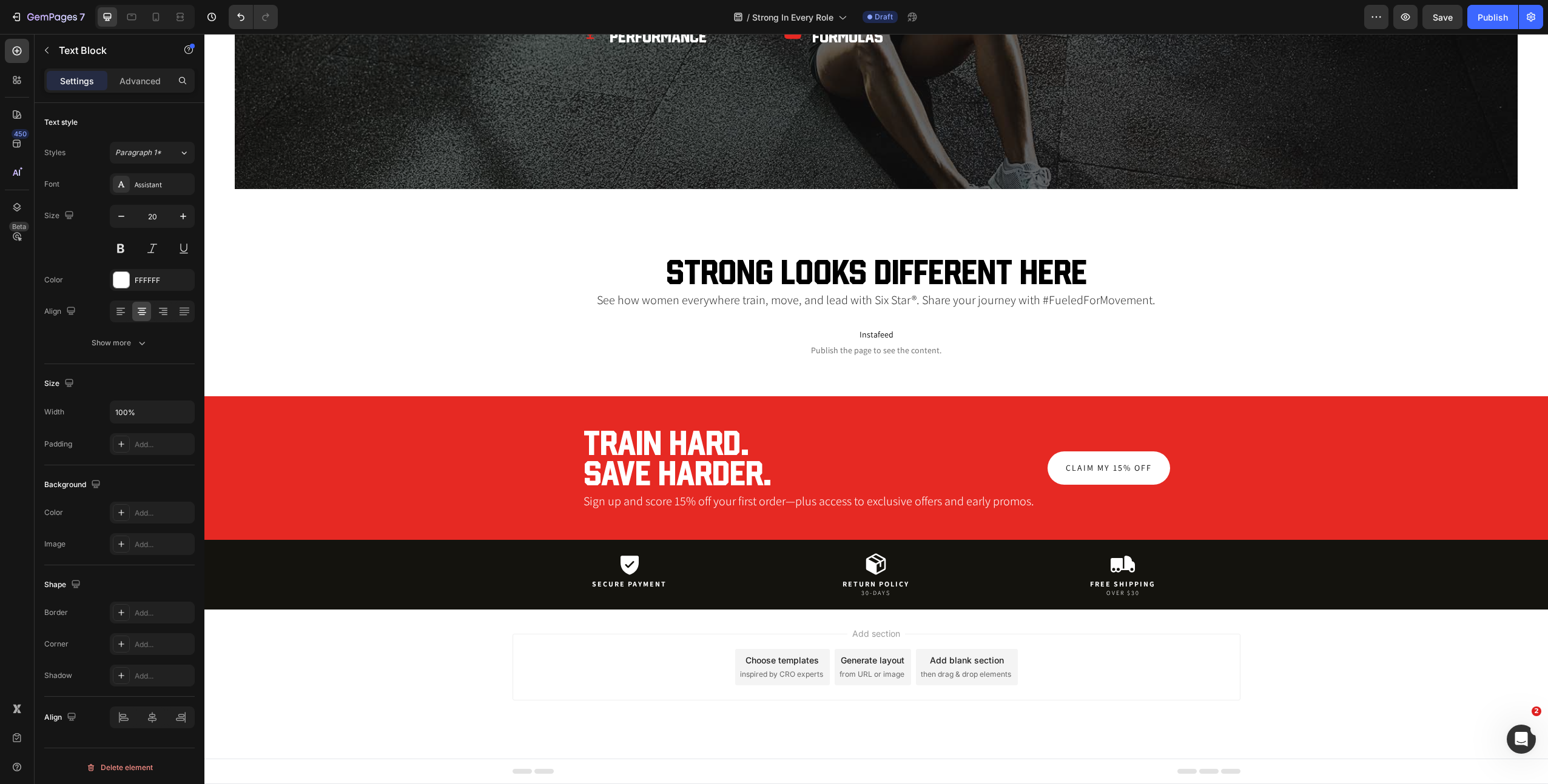
click at [902, 270] on h2 "Strong looks different here" at bounding box center [876, 272] width 1282 height 33
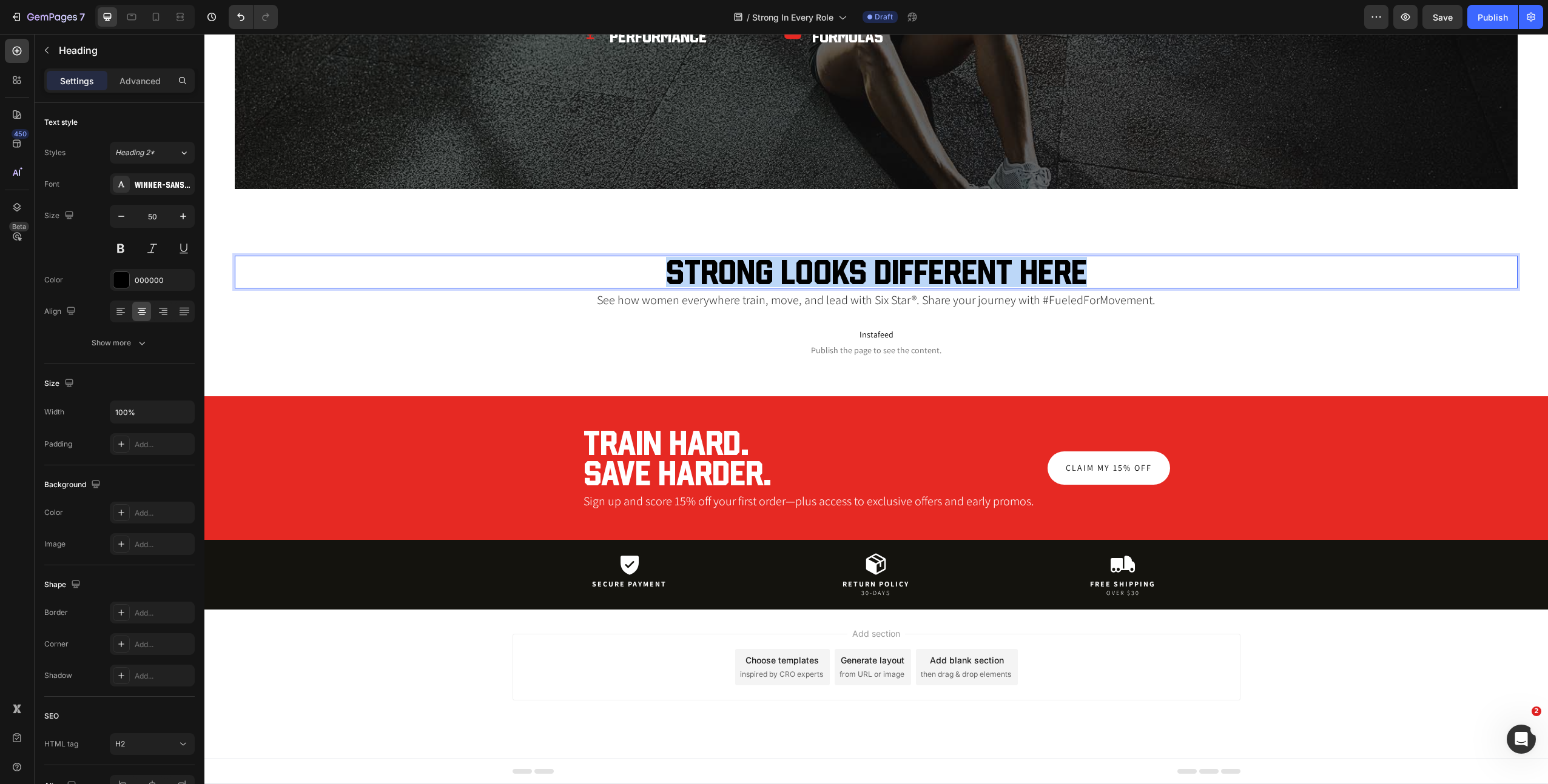
click at [902, 270] on p "Strong looks different here" at bounding box center [876, 272] width 1280 height 30
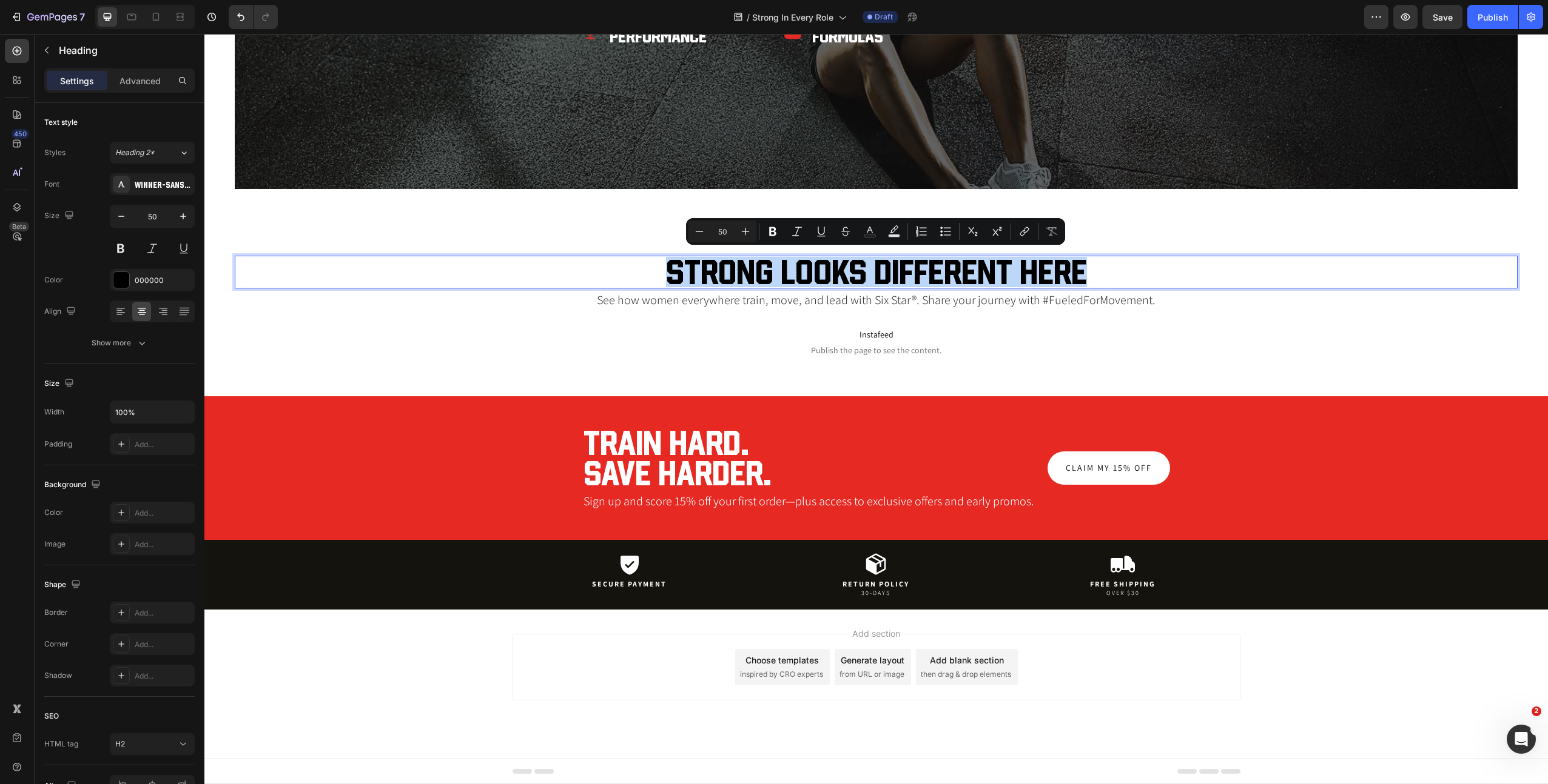
click at [851, 299] on p "See how women everywhere train, move, and lead with Six Star®. Share your journ…" at bounding box center [876, 300] width 1280 height 14
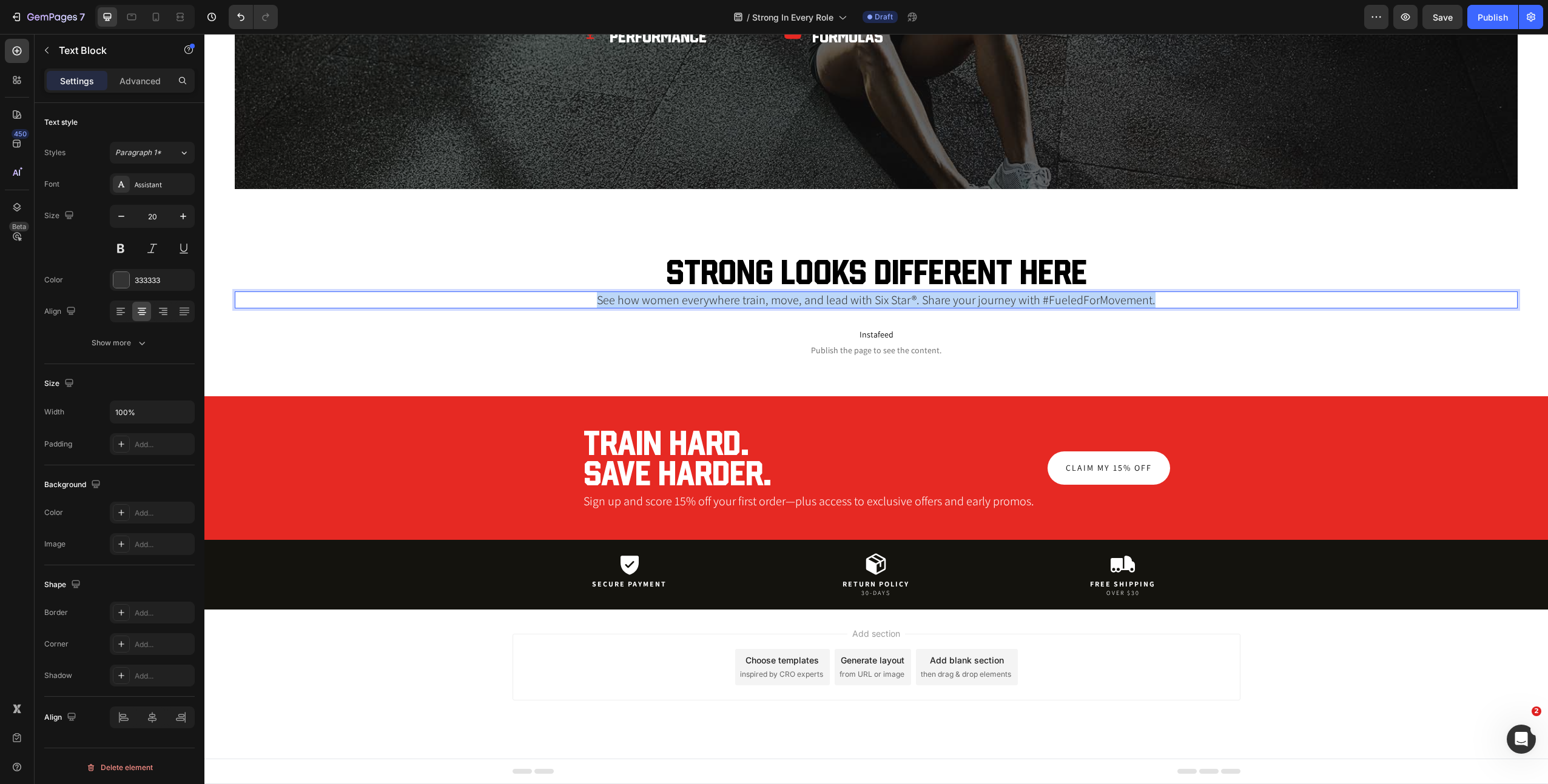
click at [851, 299] on p "See how women everywhere train, move, and lead with Six Star®. Share your journ…" at bounding box center [876, 300] width 1280 height 14
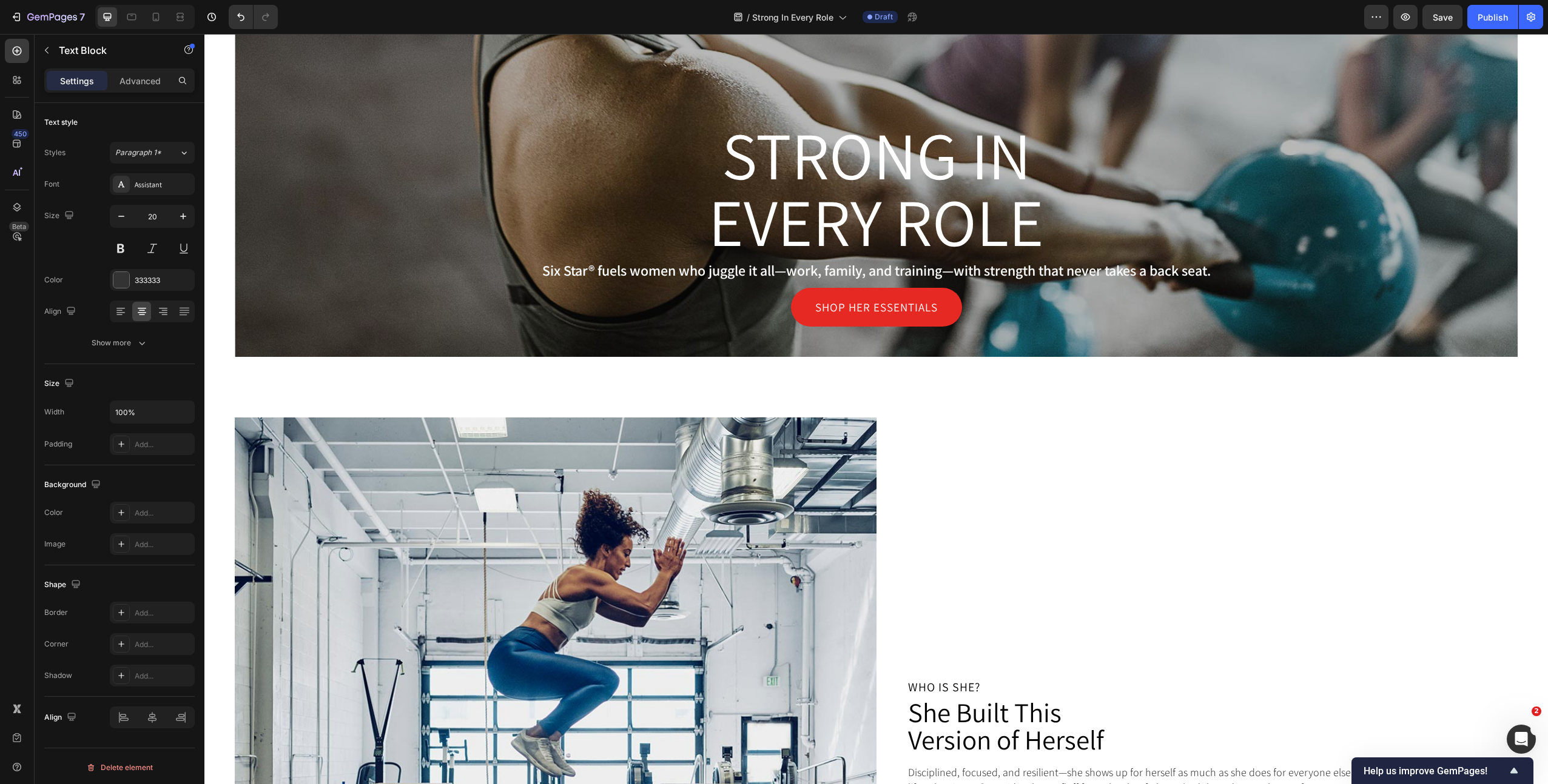
scroll to position [651, 0]
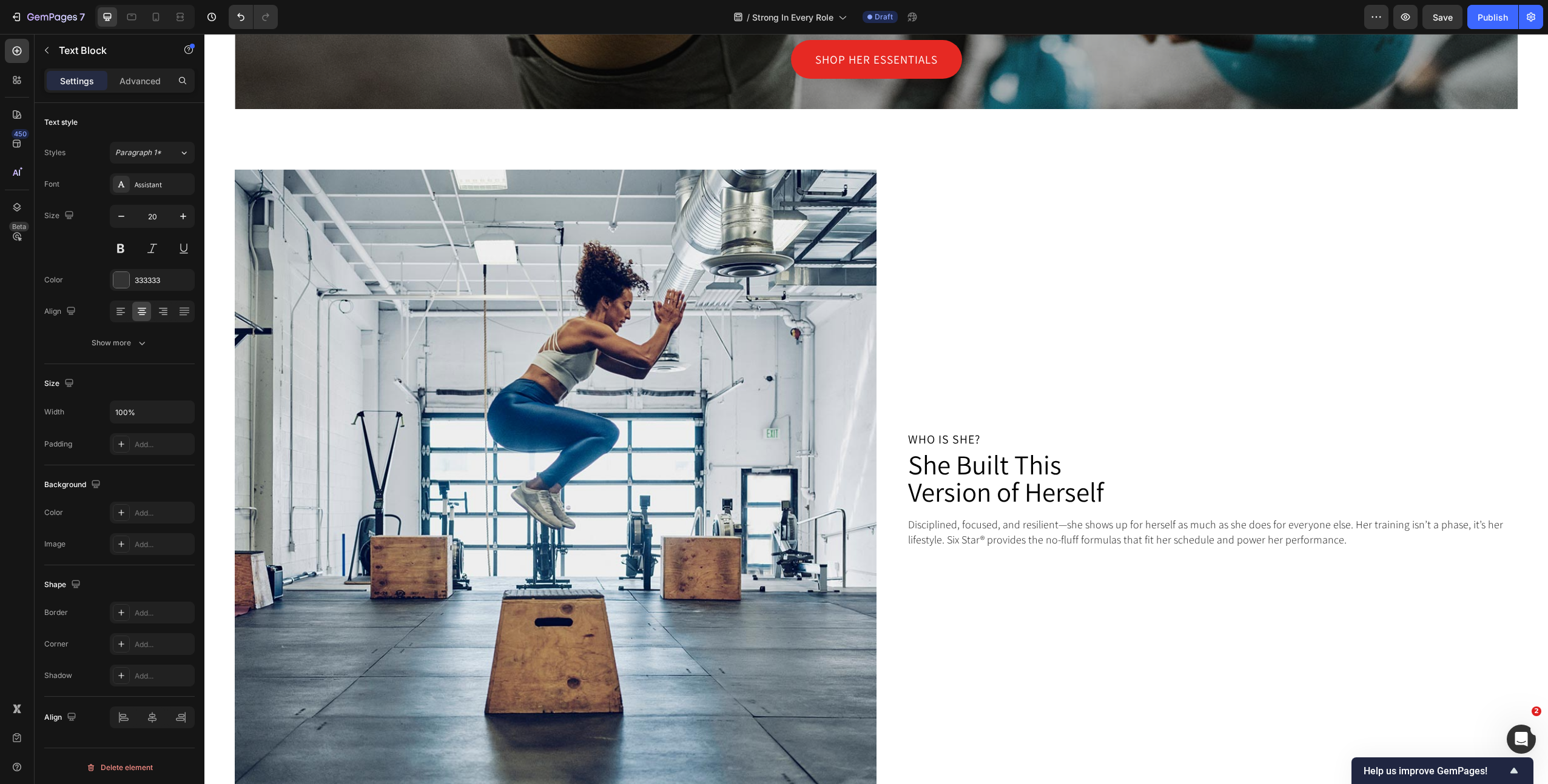
click at [960, 438] on p "Who is she?" at bounding box center [1213, 439] width 609 height 12
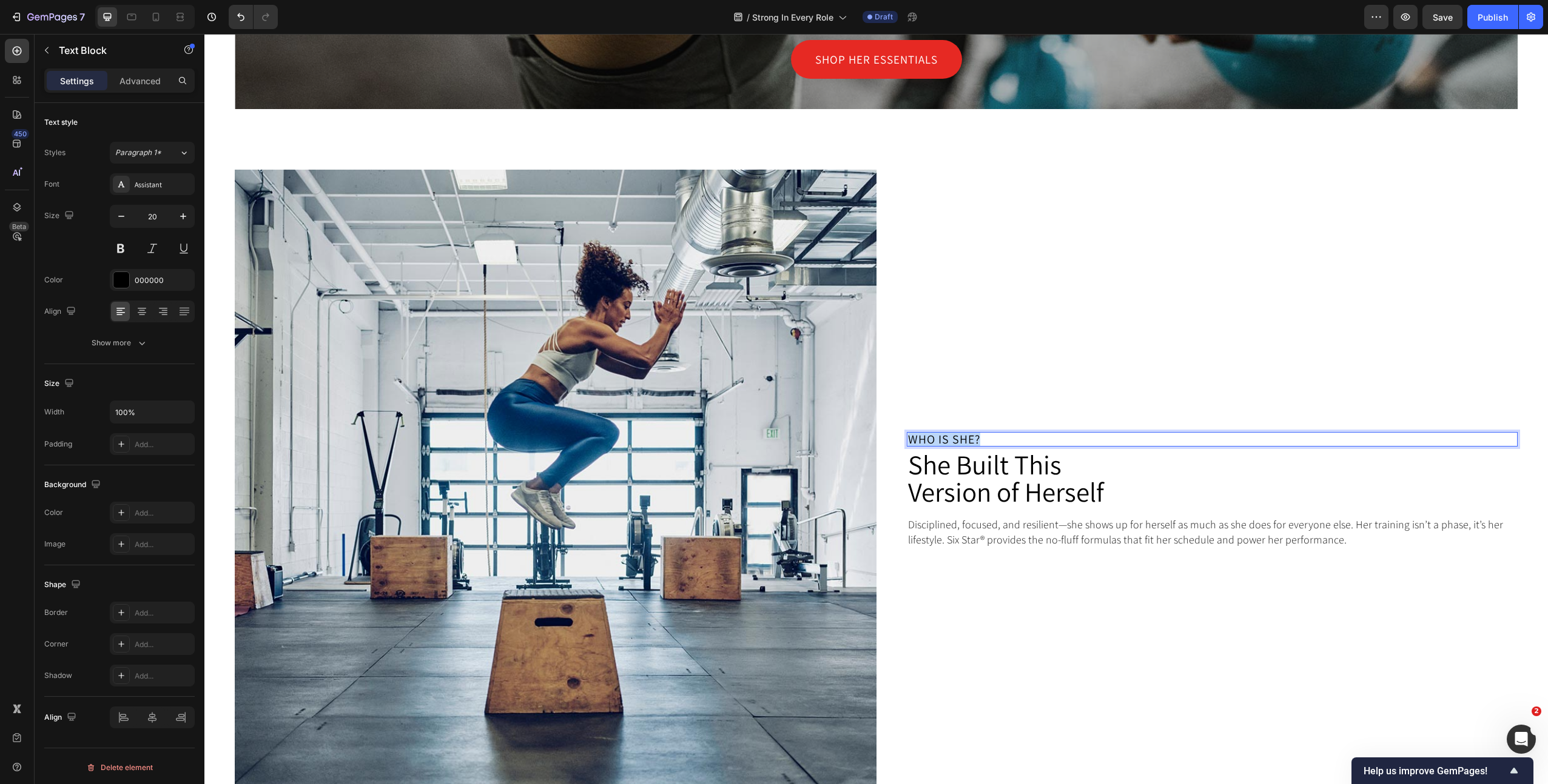
click at [960, 438] on p "Who is she?" at bounding box center [1213, 439] width 609 height 12
click at [1024, 534] on p "Disciplined, focused, and resilient—she shows up for herself as much as she doe…" at bounding box center [1213, 532] width 609 height 30
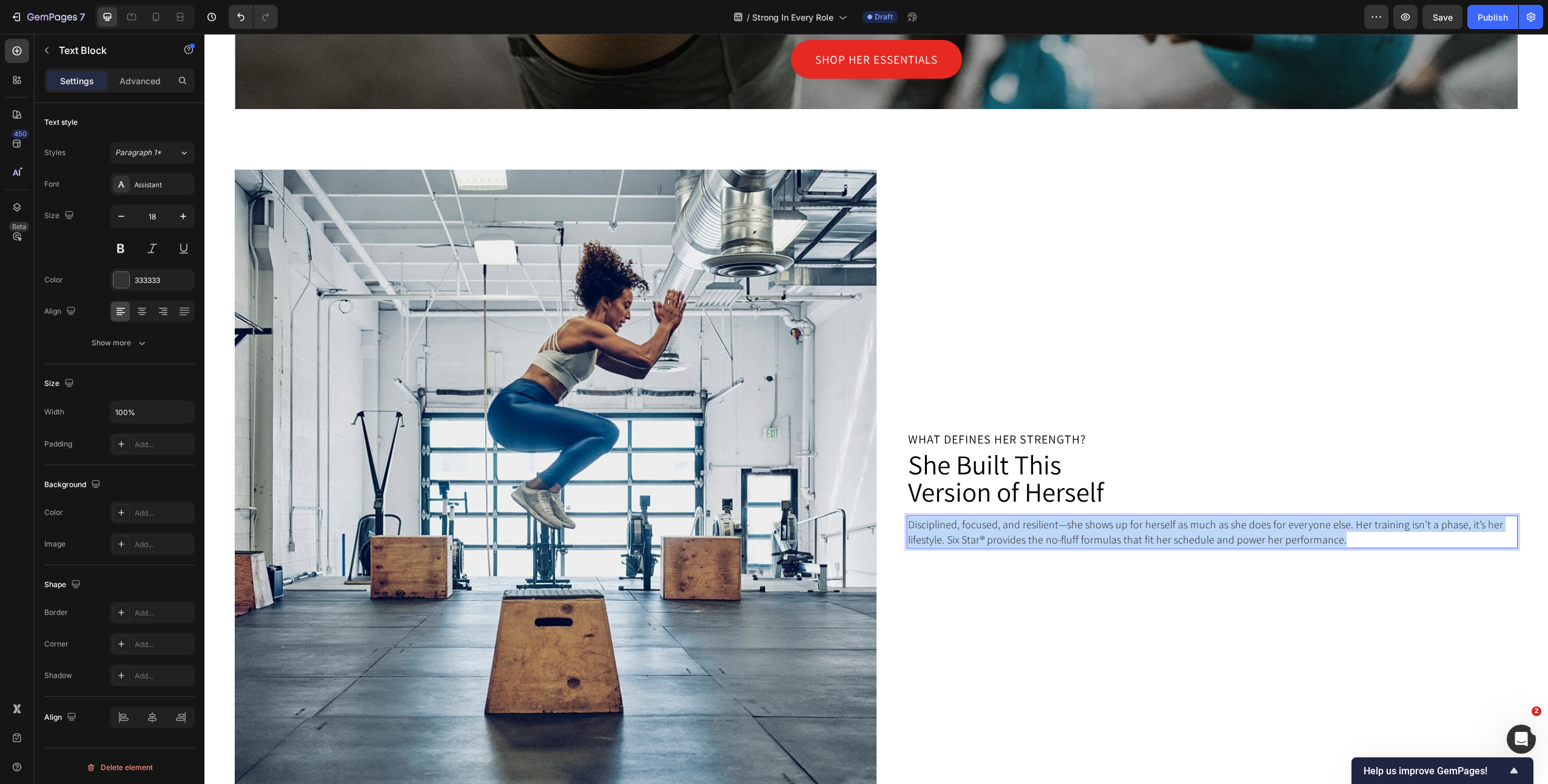
click at [1024, 534] on p "Disciplined, focused, and resilient—she shows up for herself as much as she doe…" at bounding box center [1213, 532] width 609 height 30
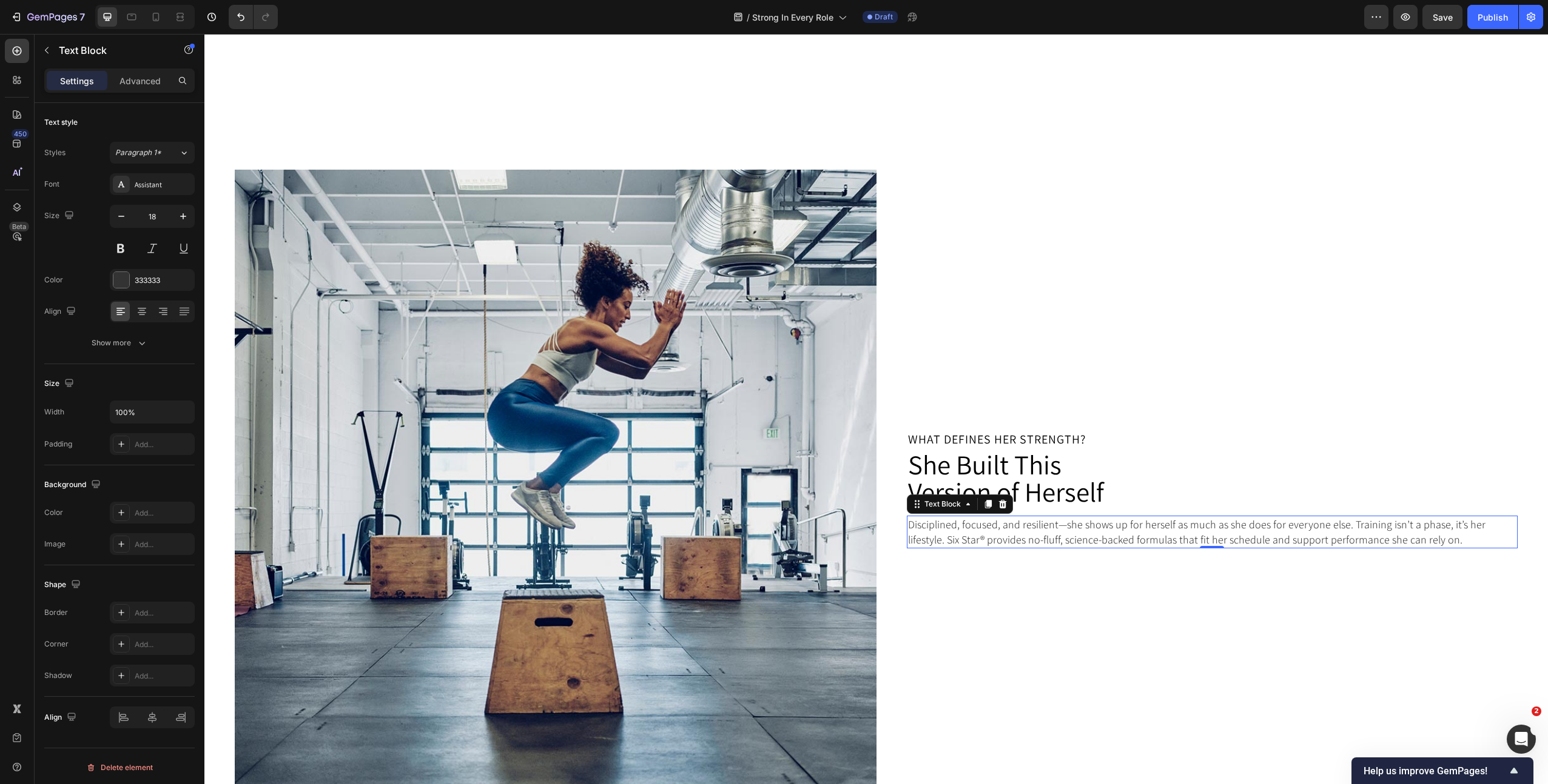
scroll to position [1377, 0]
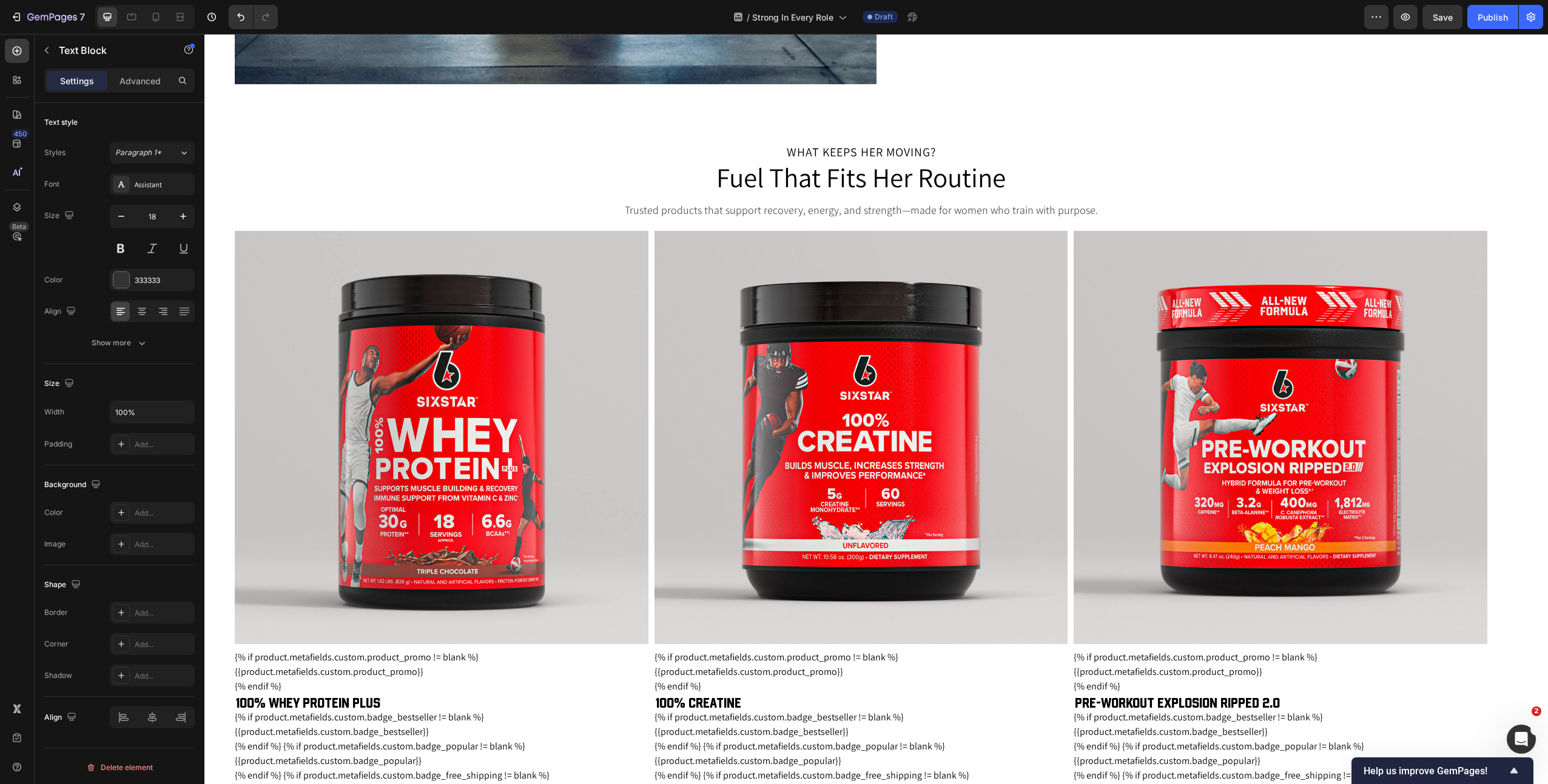
click at [975, 213] on p "Trusted products that support recovery, energy, and strength—made for women who…" at bounding box center [861, 210] width 1250 height 15
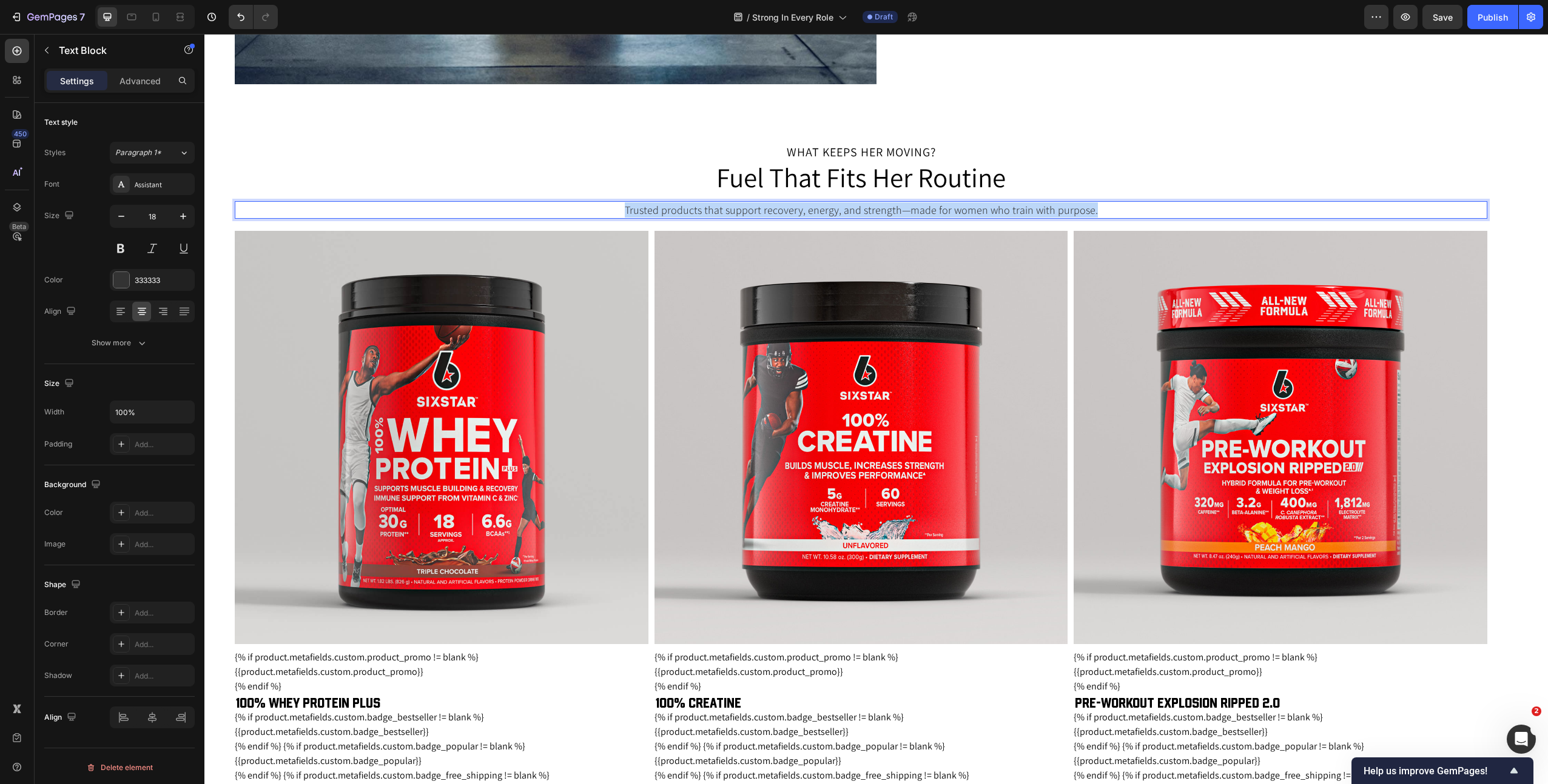
click at [975, 213] on p "Trusted products that support recovery, energy, and strength—made for women who…" at bounding box center [861, 210] width 1250 height 15
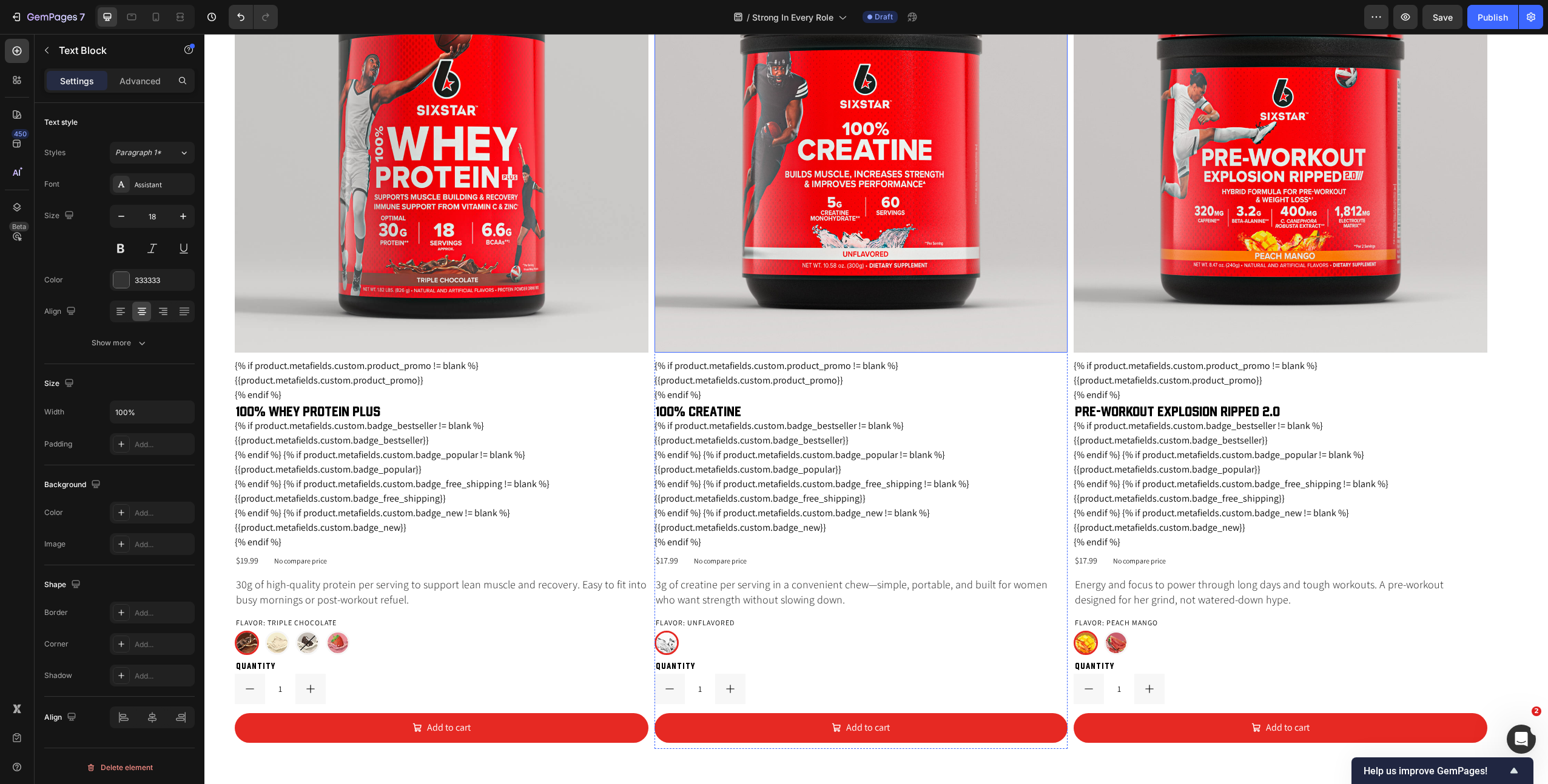
scroll to position [1698, 0]
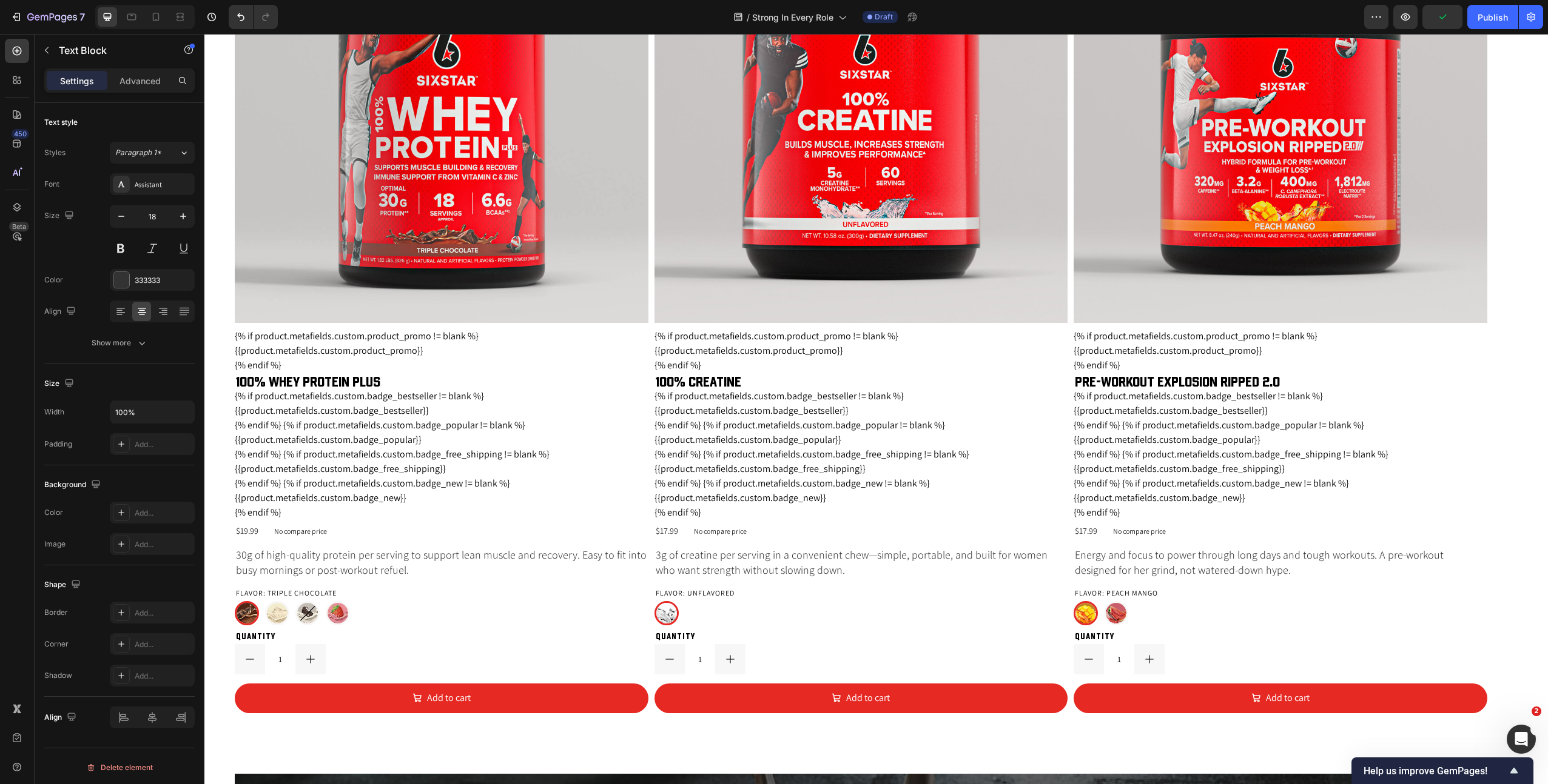
click at [380, 561] on p "30g of high-quality protein per serving to support lean muscle and recovery. Ea…" at bounding box center [442, 562] width 411 height 30
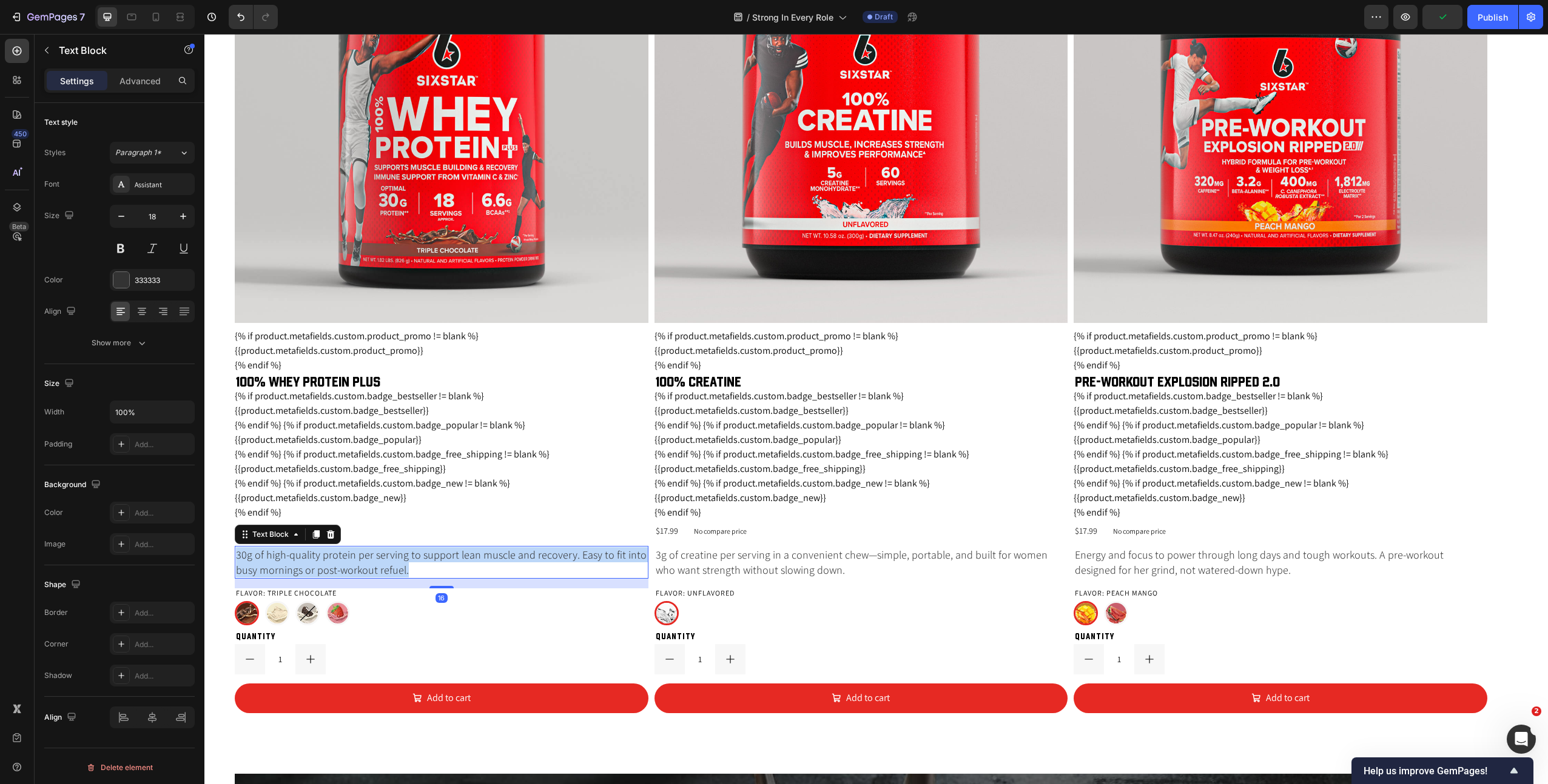
click at [380, 561] on p "30g of high-quality protein per serving to support lean muscle and recovery. Ea…" at bounding box center [442, 562] width 411 height 30
click at [750, 569] on p "3g of creatine per serving in a convenient chew—simple, portable, and built for…" at bounding box center [861, 562] width 411 height 30
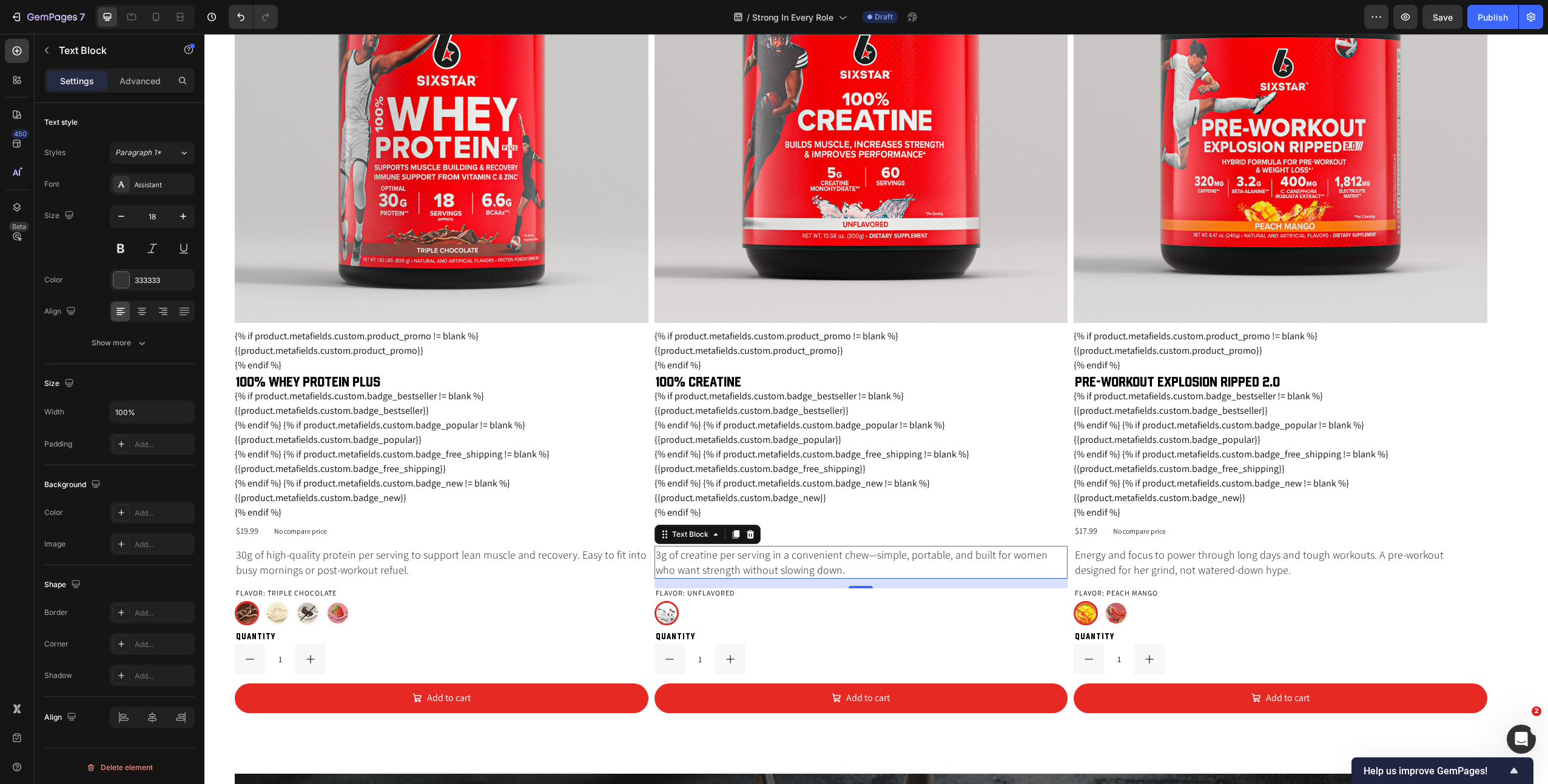
click at [750, 569] on p "3g of creatine per serving in a convenient chew—simple, portable, and built for…" at bounding box center [861, 562] width 411 height 30
click at [1189, 570] on p "Energy and focus to power through long days and tough workouts. A pre-workout d…" at bounding box center [1280, 562] width 411 height 30
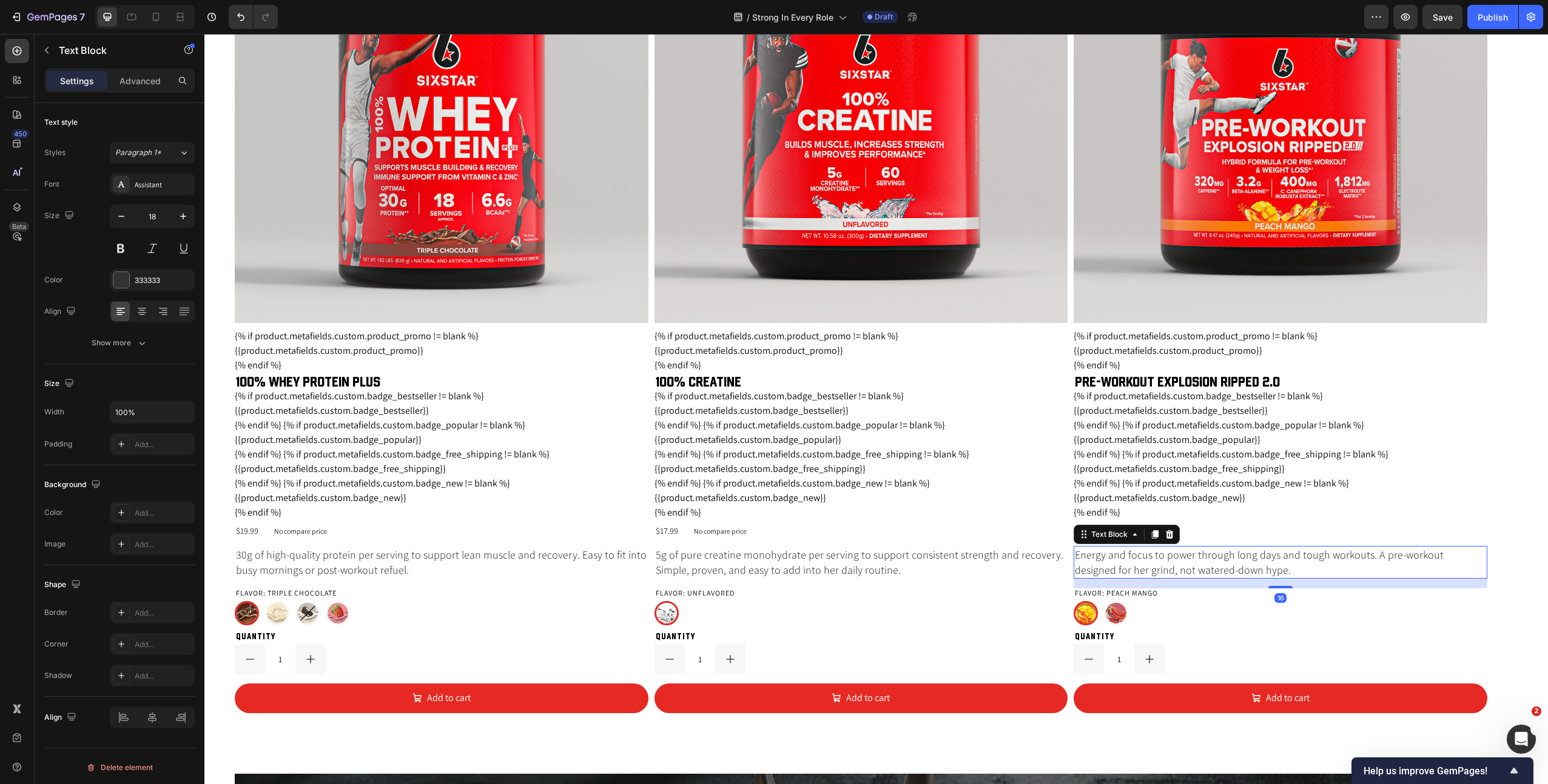
click at [1189, 570] on p "Energy and focus to power through long days and tough workouts. A pre-workout d…" at bounding box center [1280, 562] width 411 height 30
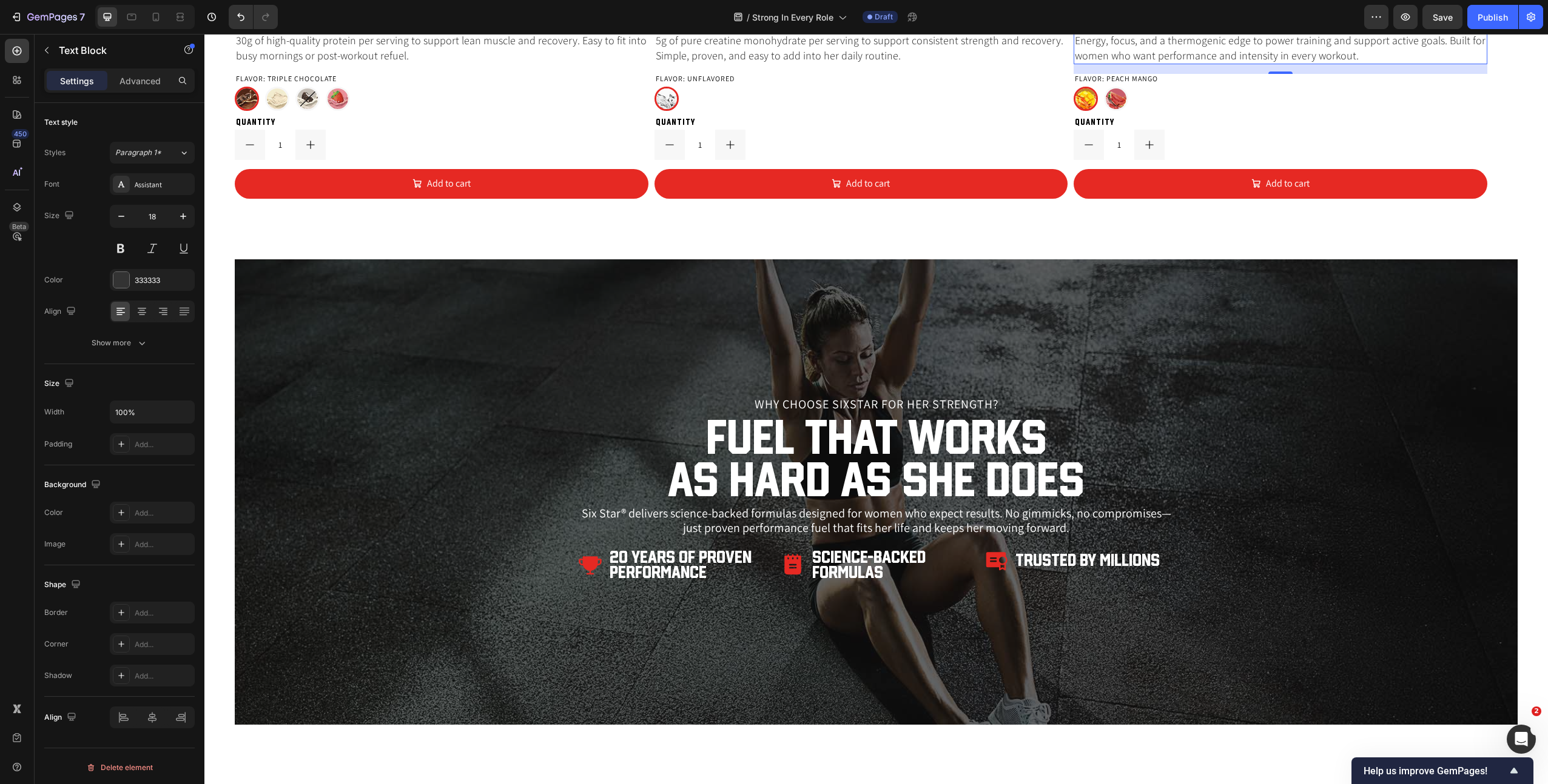
scroll to position [2232, 0]
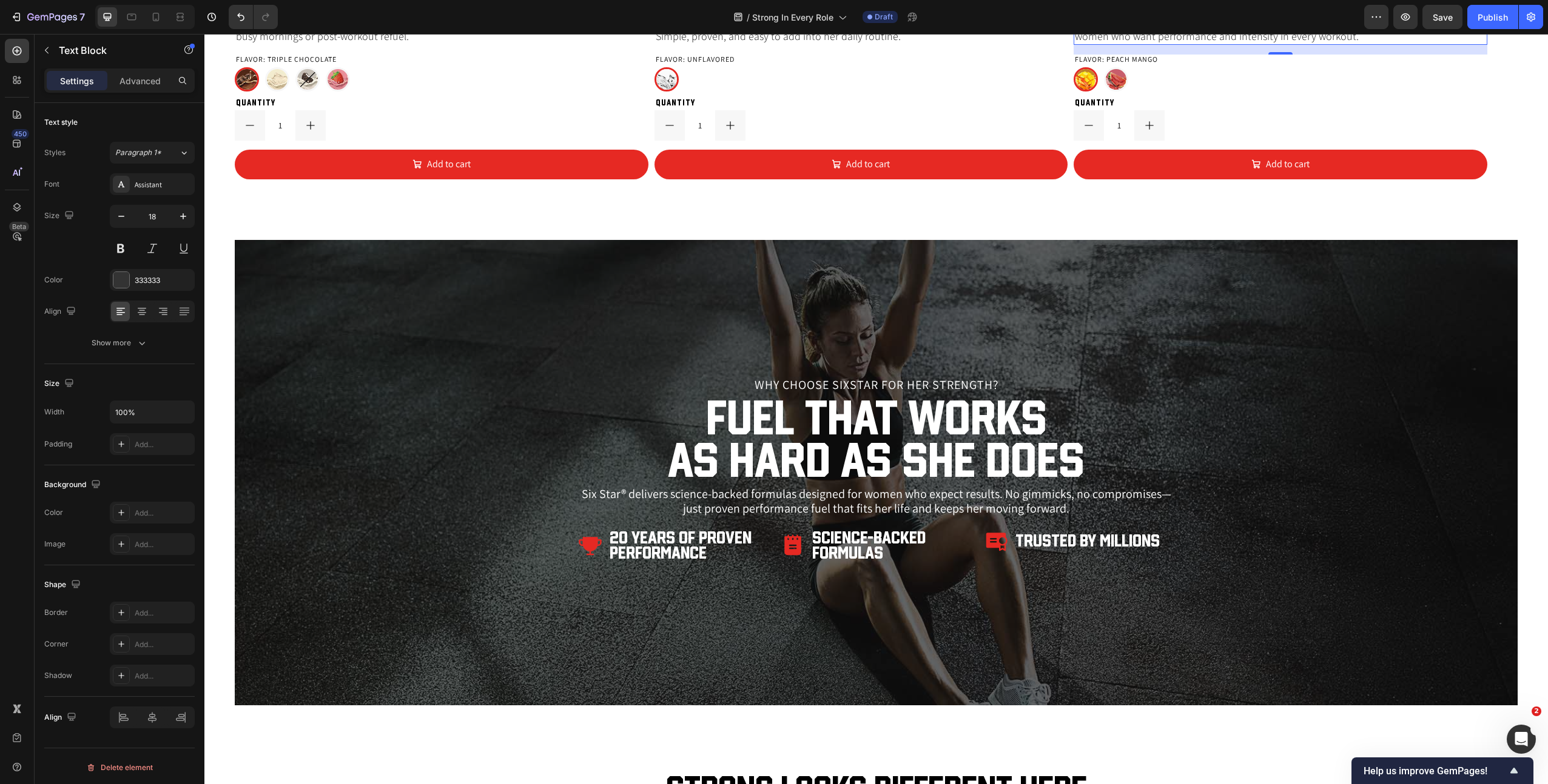
click at [823, 500] on p "Six Star® delivers science-backed formulas designed for women who expect result…" at bounding box center [876, 501] width 594 height 29
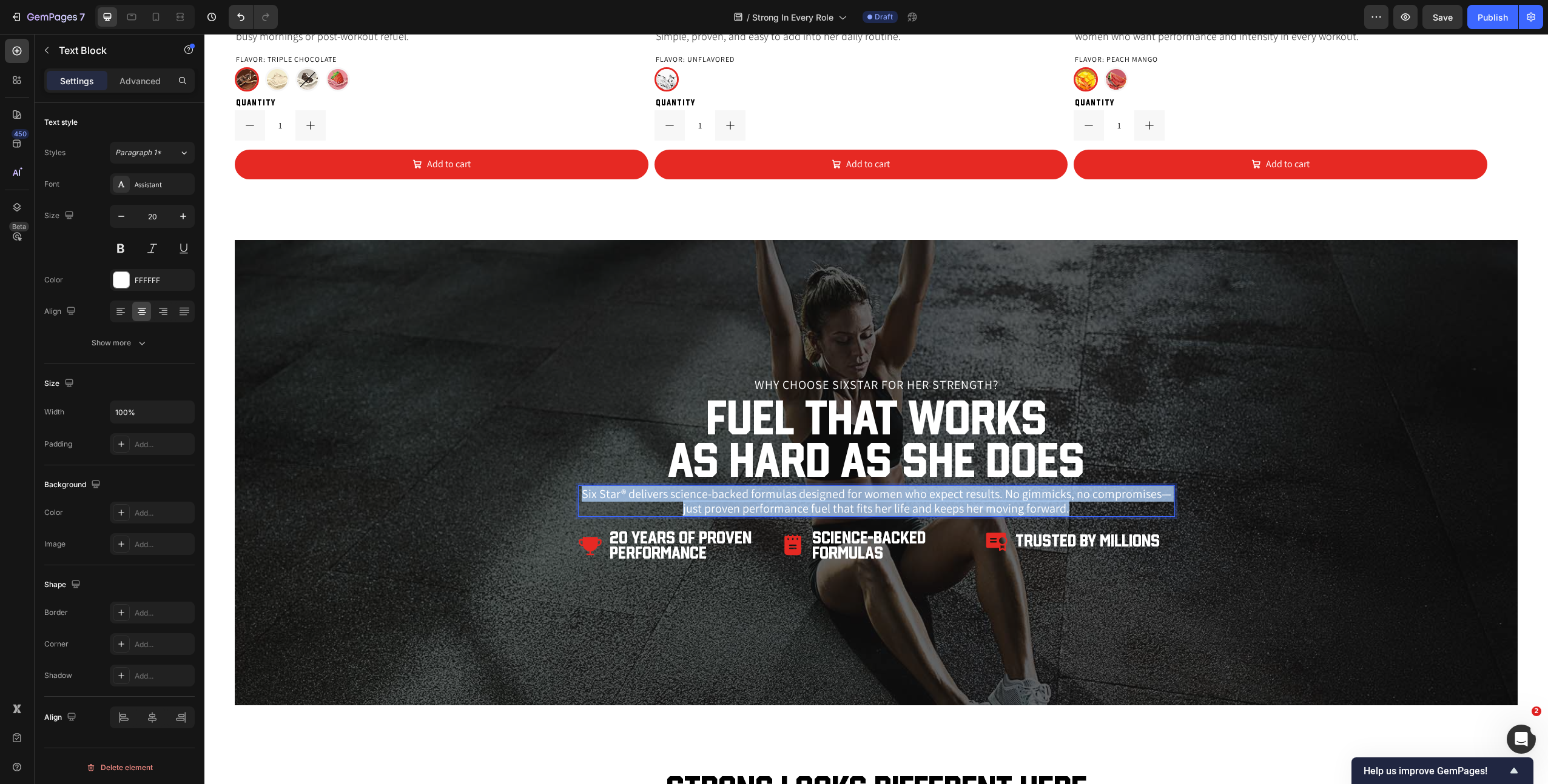
click at [823, 500] on p "Six Star® delivers science-backed formulas designed for women who expect result…" at bounding box center [876, 501] width 594 height 29
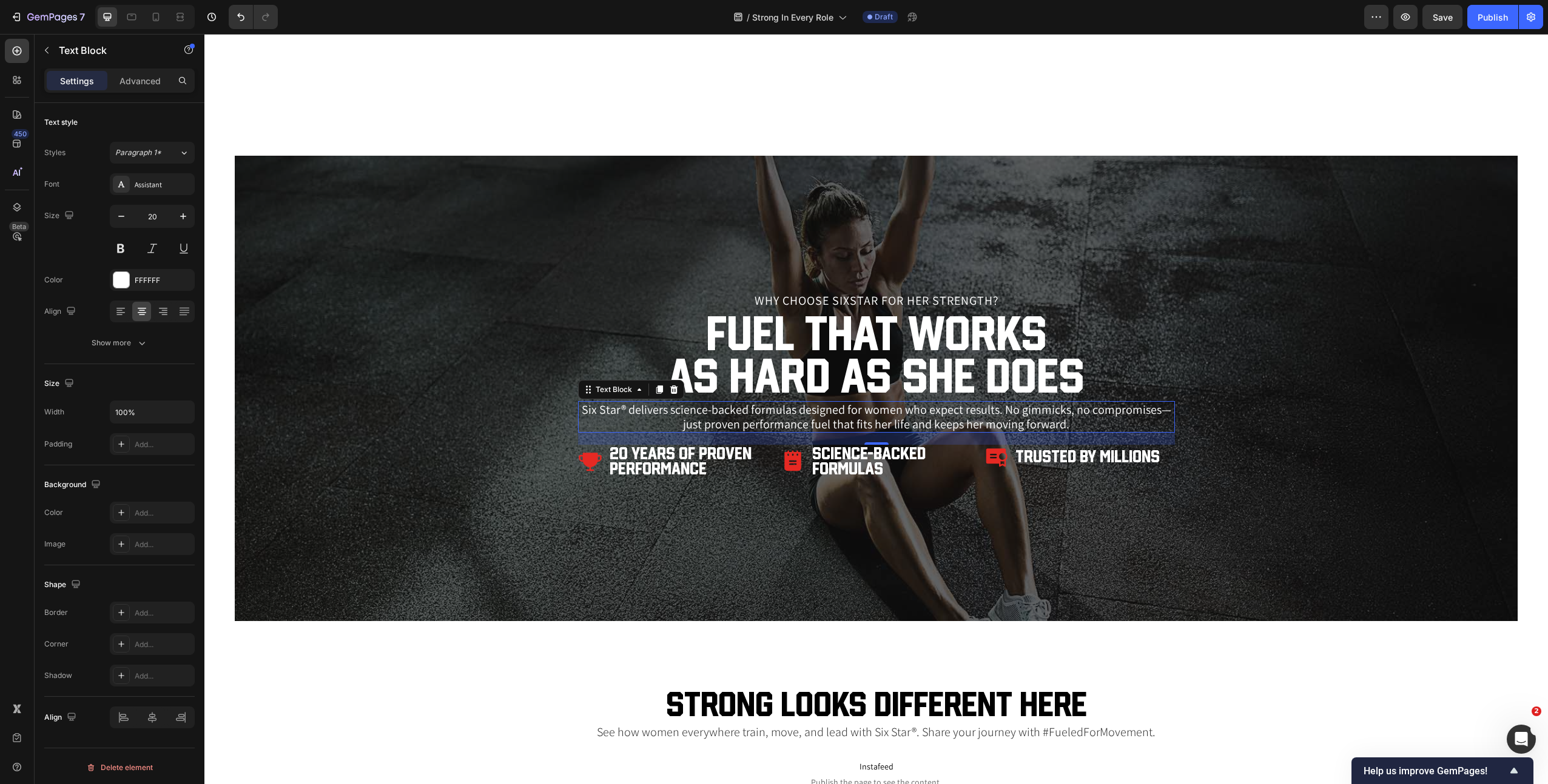
scroll to position [2548, 0]
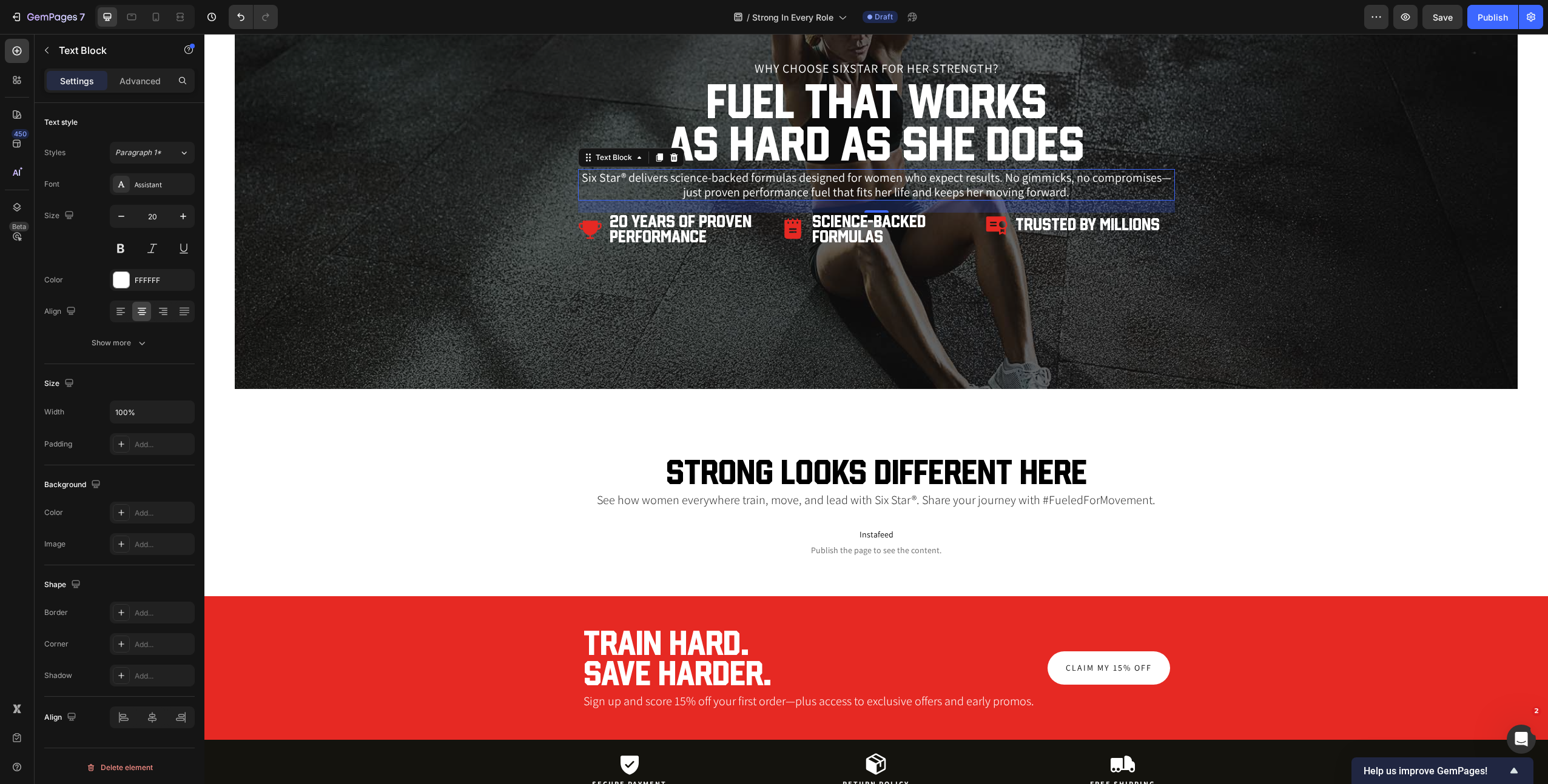
click at [884, 499] on p "See how women everywhere train, move, and lead with Six Star®. Share your journ…" at bounding box center [876, 499] width 1280 height 14
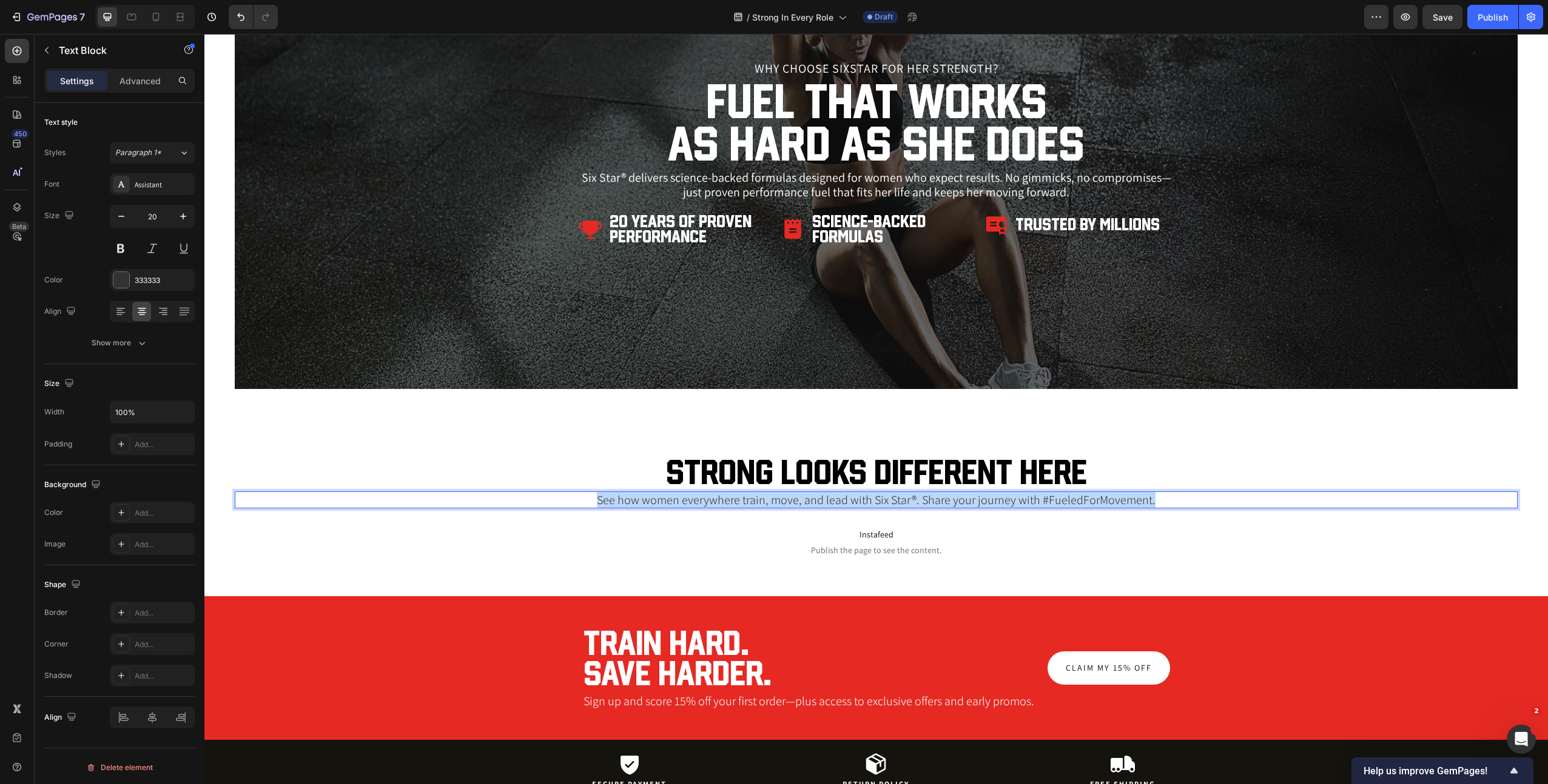
click at [884, 499] on p "See how women everywhere train, move, and lead with Six Star®. Share your journ…" at bounding box center [876, 499] width 1280 height 14
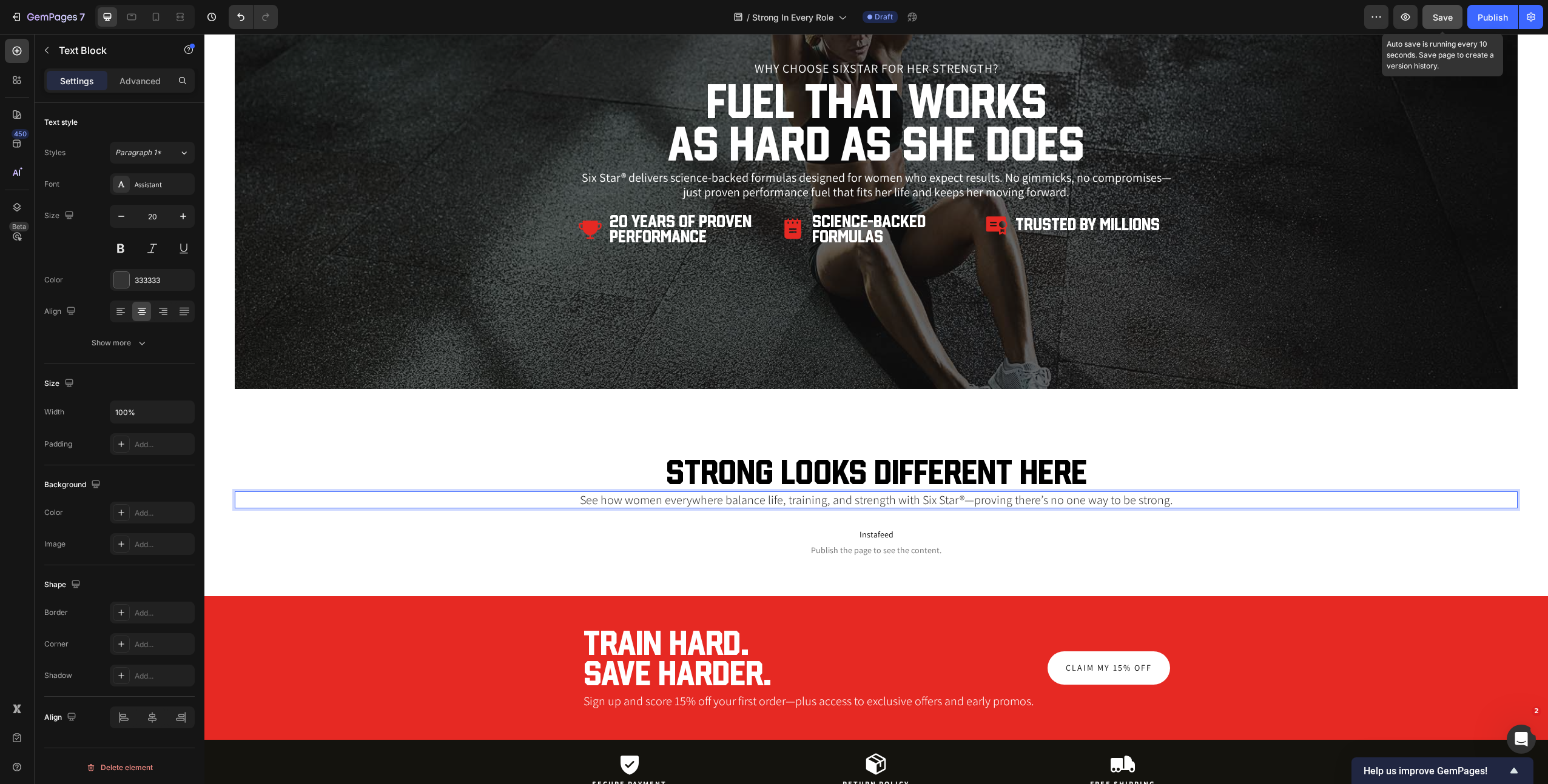
click at [1432, 19] on span "Save" at bounding box center [1442, 17] width 20 height 10
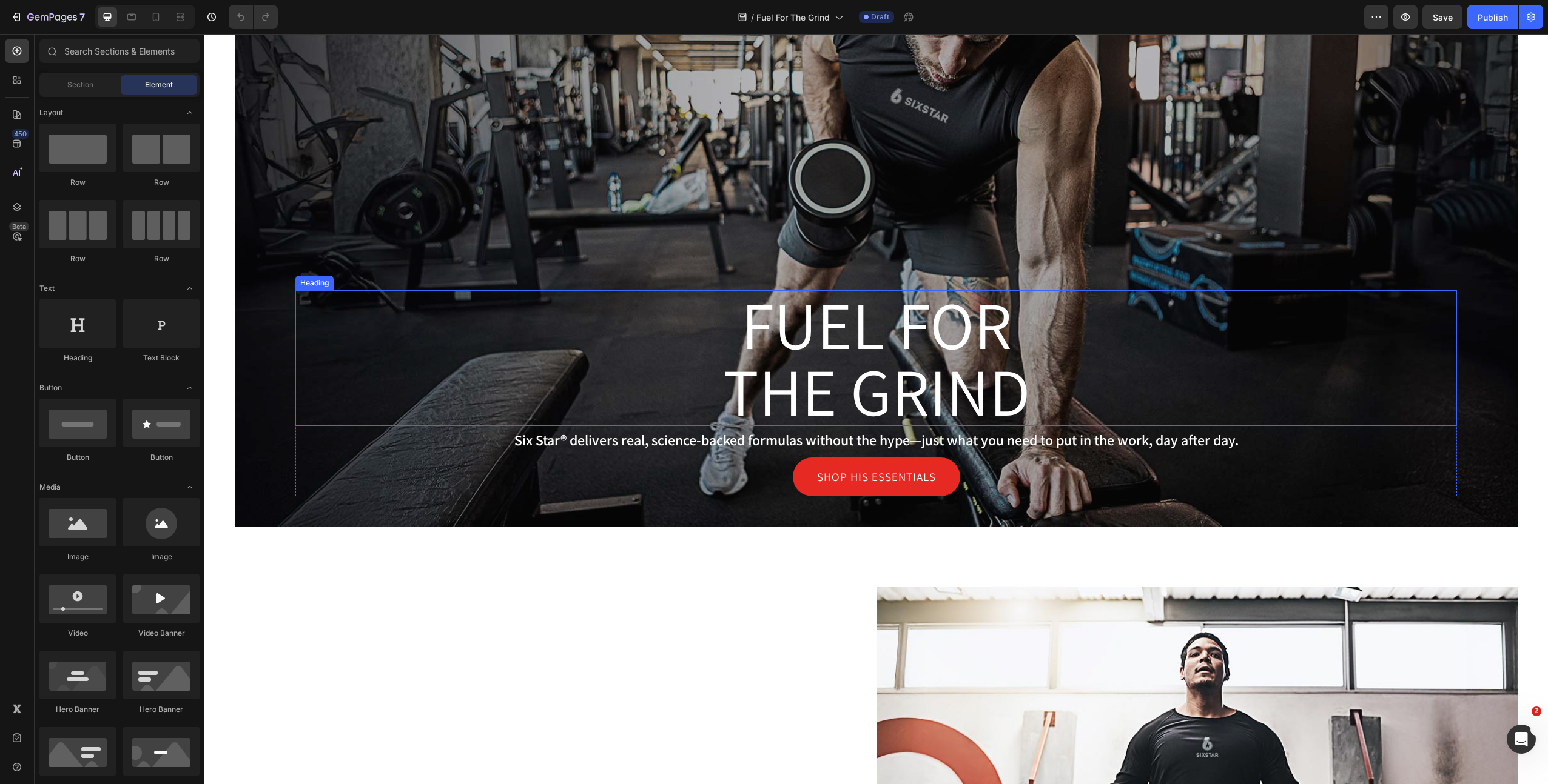
click at [879, 367] on h1 "Fuel for The Grind" at bounding box center [876, 358] width 1162 height 136
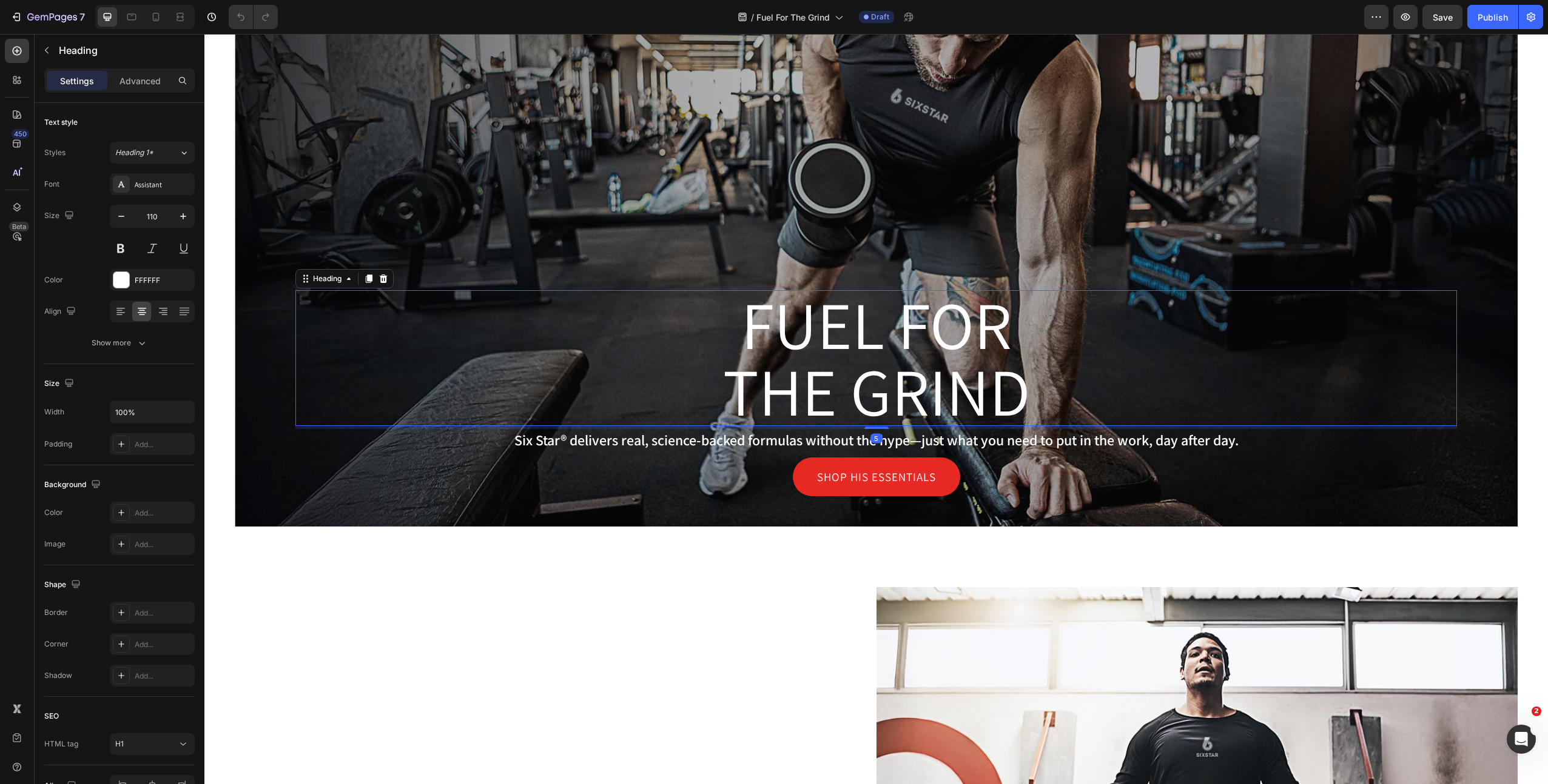
click at [879, 367] on h1 "Fuel for The Grind" at bounding box center [876, 358] width 1162 height 136
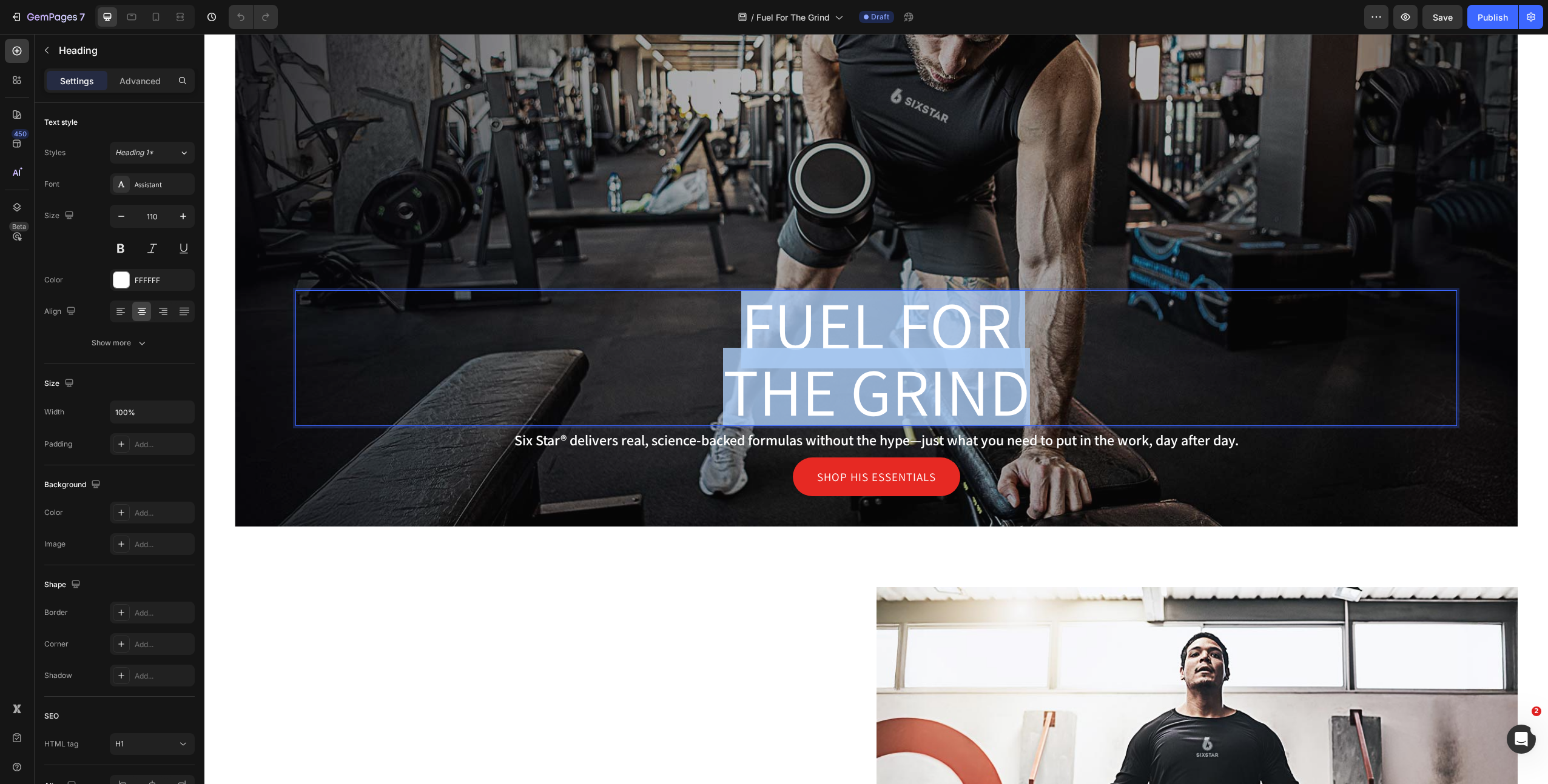
click at [868, 442] on p "Six Star® delivers real, science-backed formulas without the hype—just what you…" at bounding box center [875, 440] width 1159 height 20
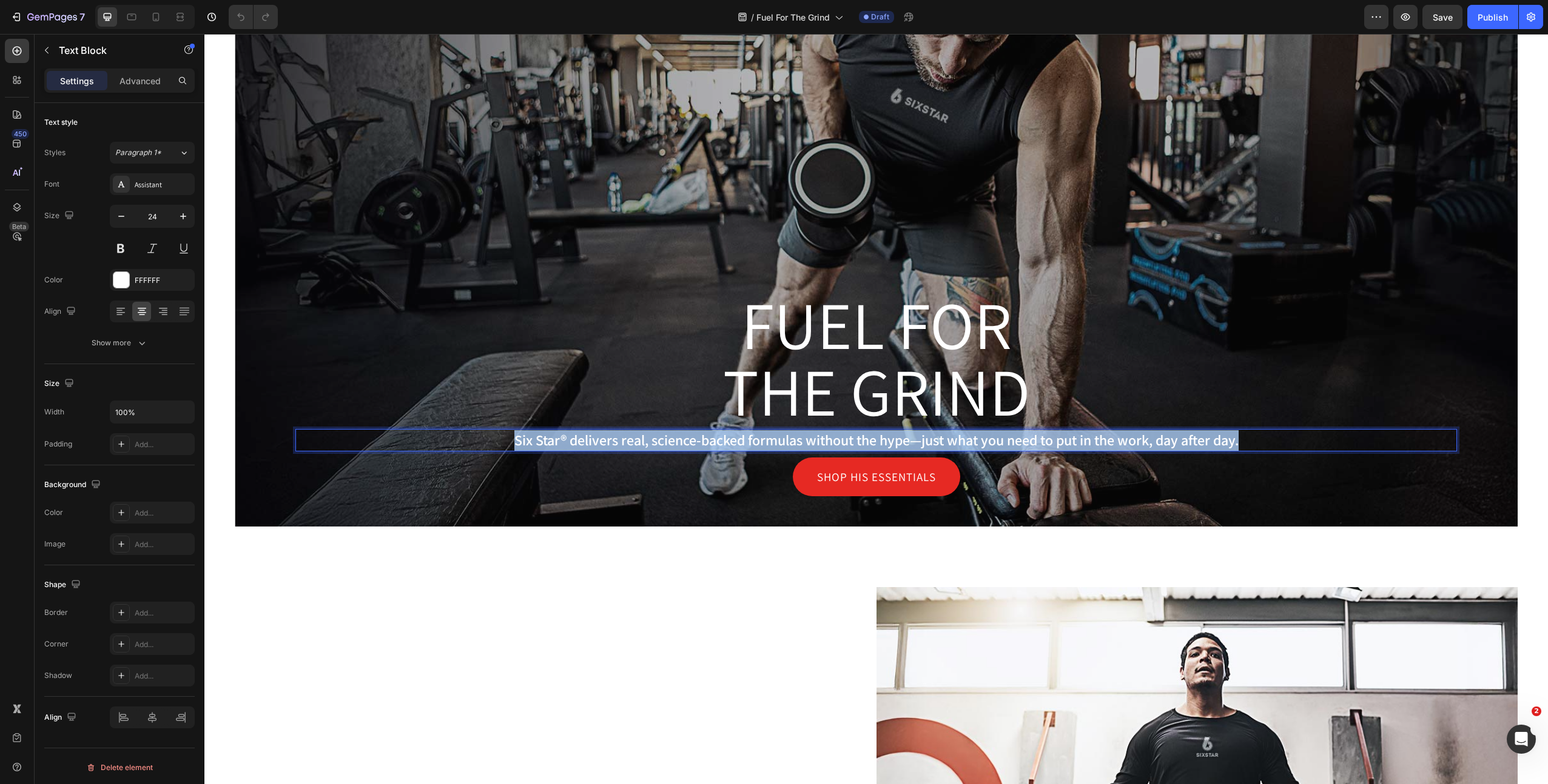
click at [868, 442] on p "Six Star® delivers real, science-backed formulas without the hype—just what you…" at bounding box center [875, 440] width 1159 height 20
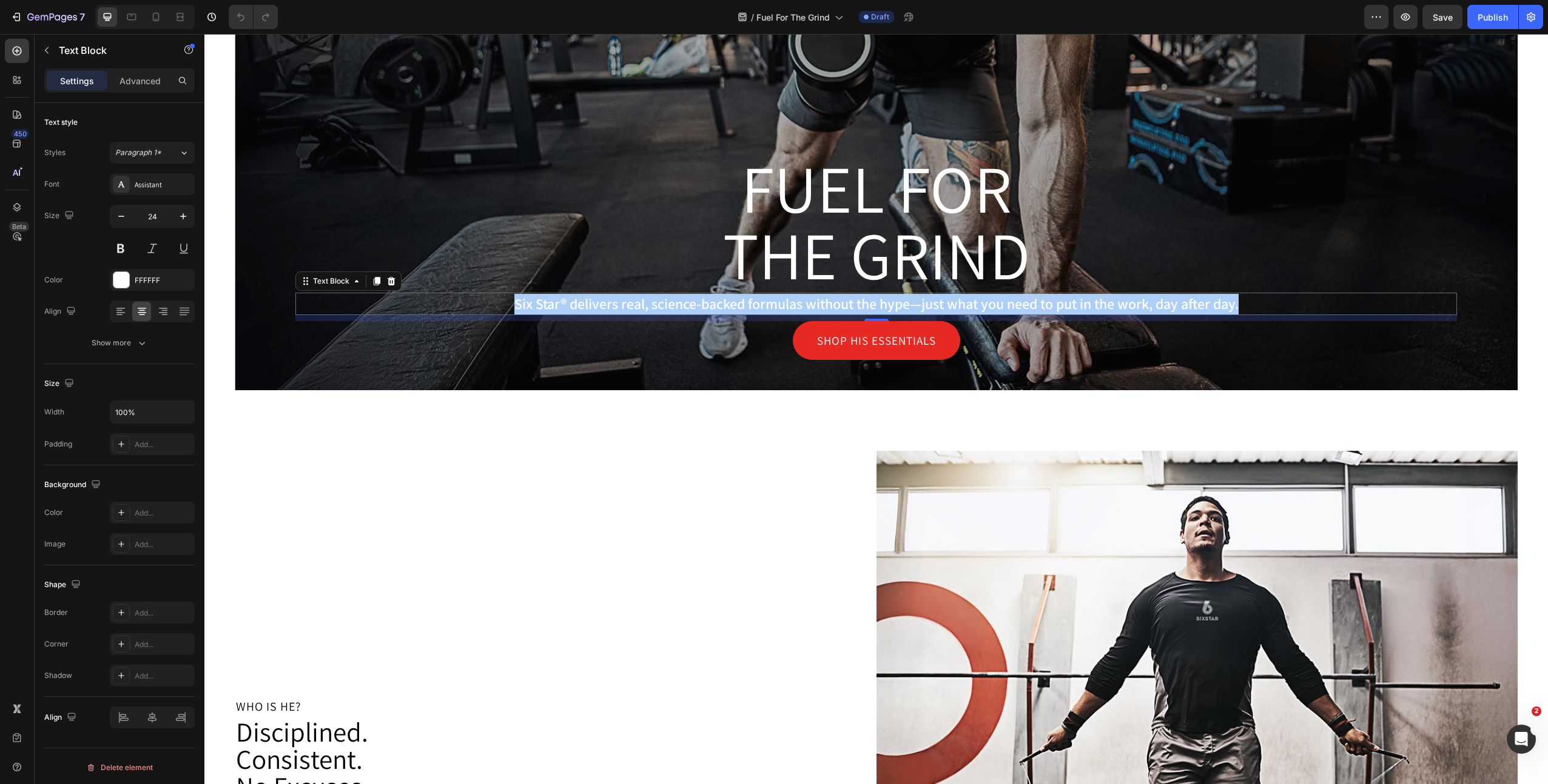
scroll to position [600, 0]
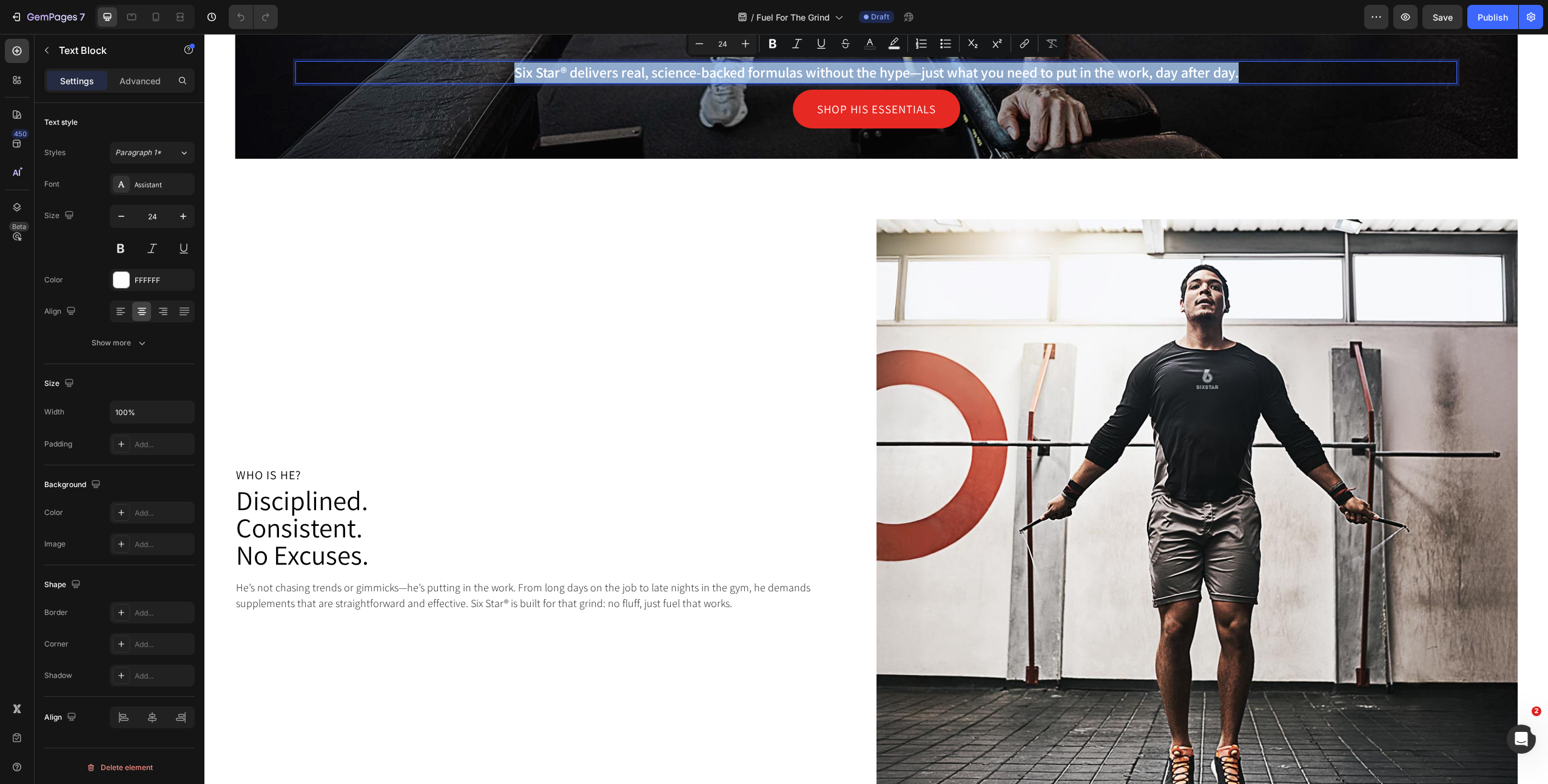
click at [284, 479] on p "Who is He?" at bounding box center [541, 475] width 609 height 12
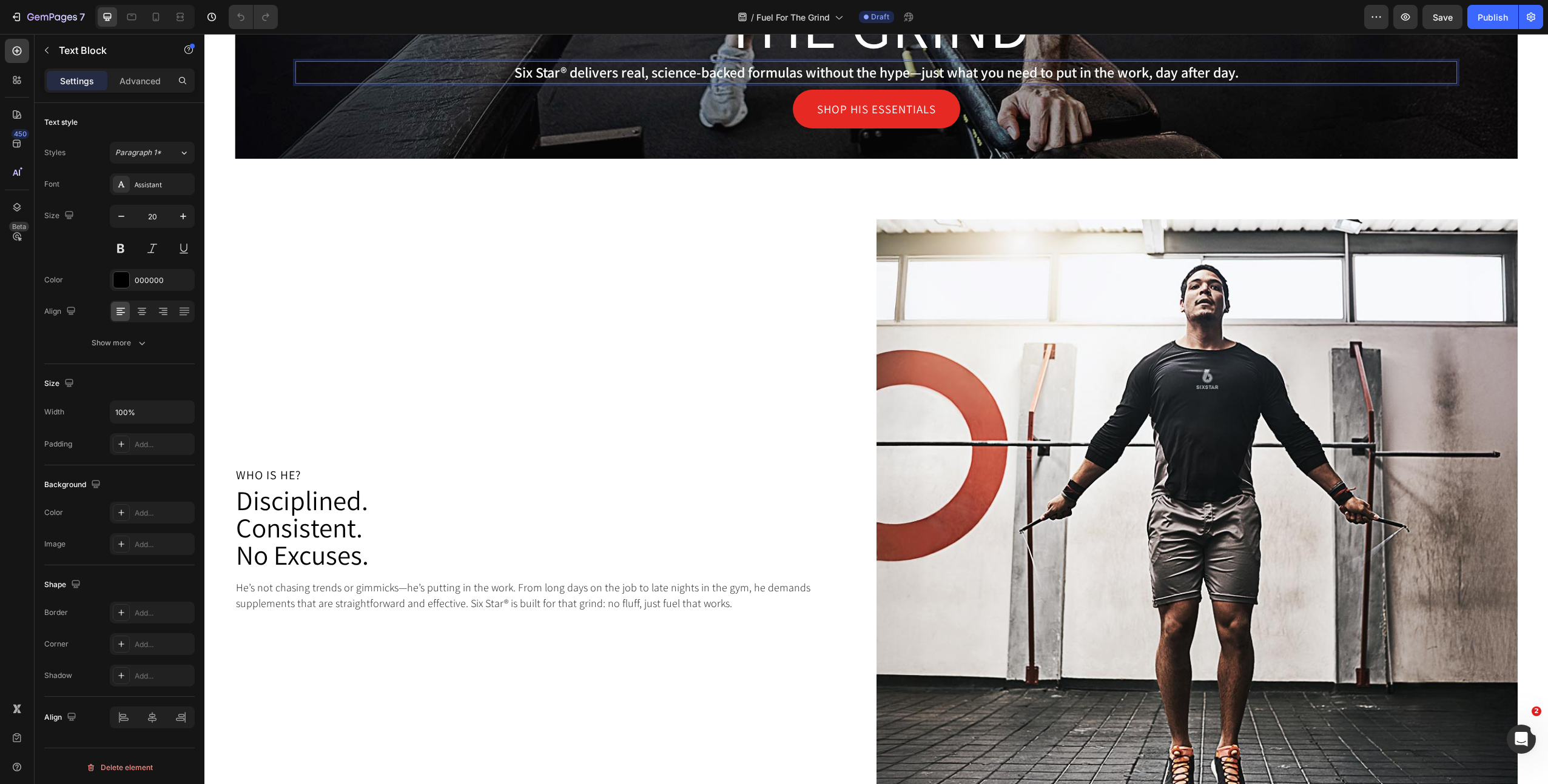
click at [284, 479] on p "Who is He?" at bounding box center [541, 475] width 609 height 12
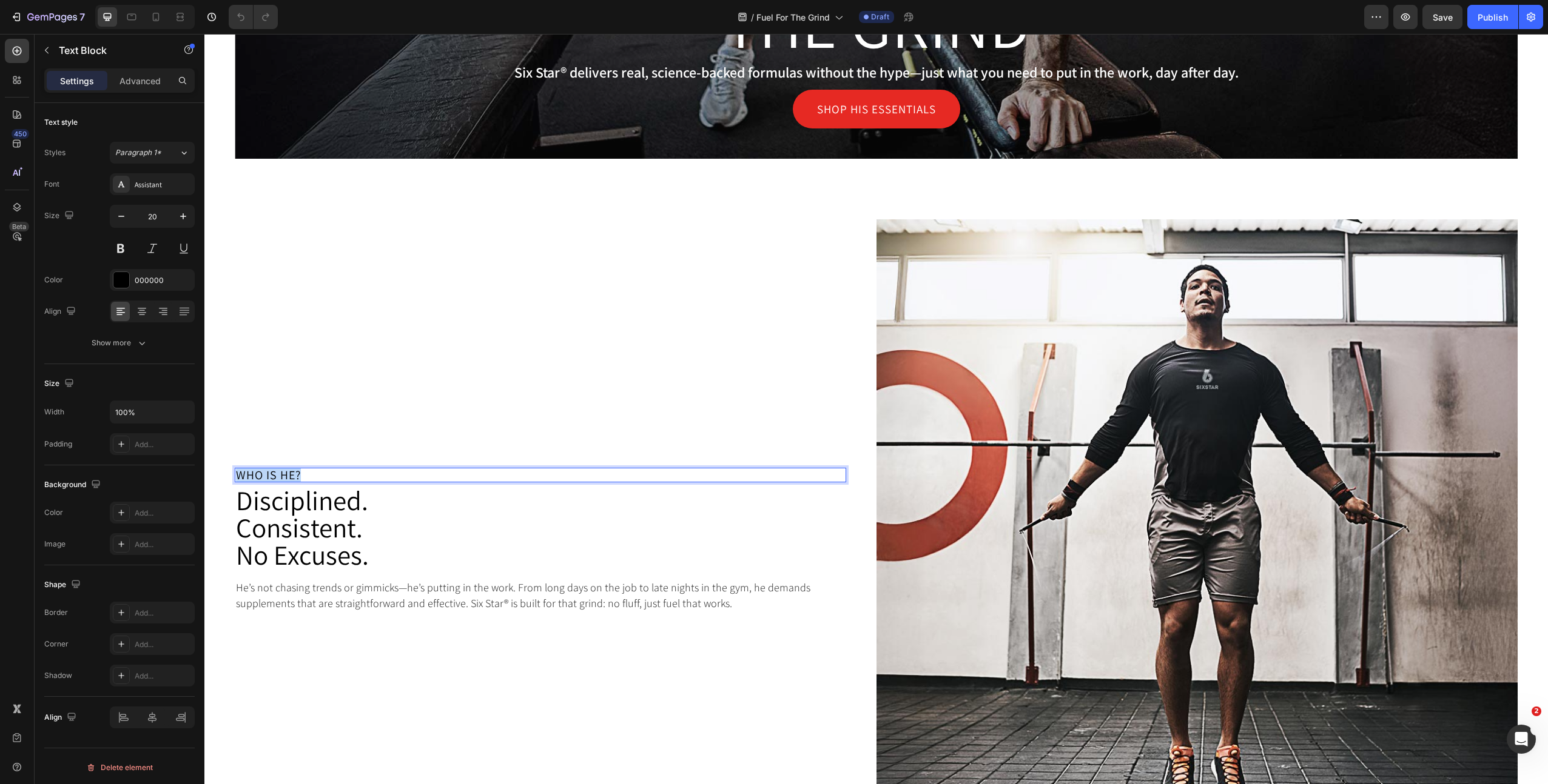
click at [284, 479] on p "Who is He?" at bounding box center [541, 475] width 609 height 12
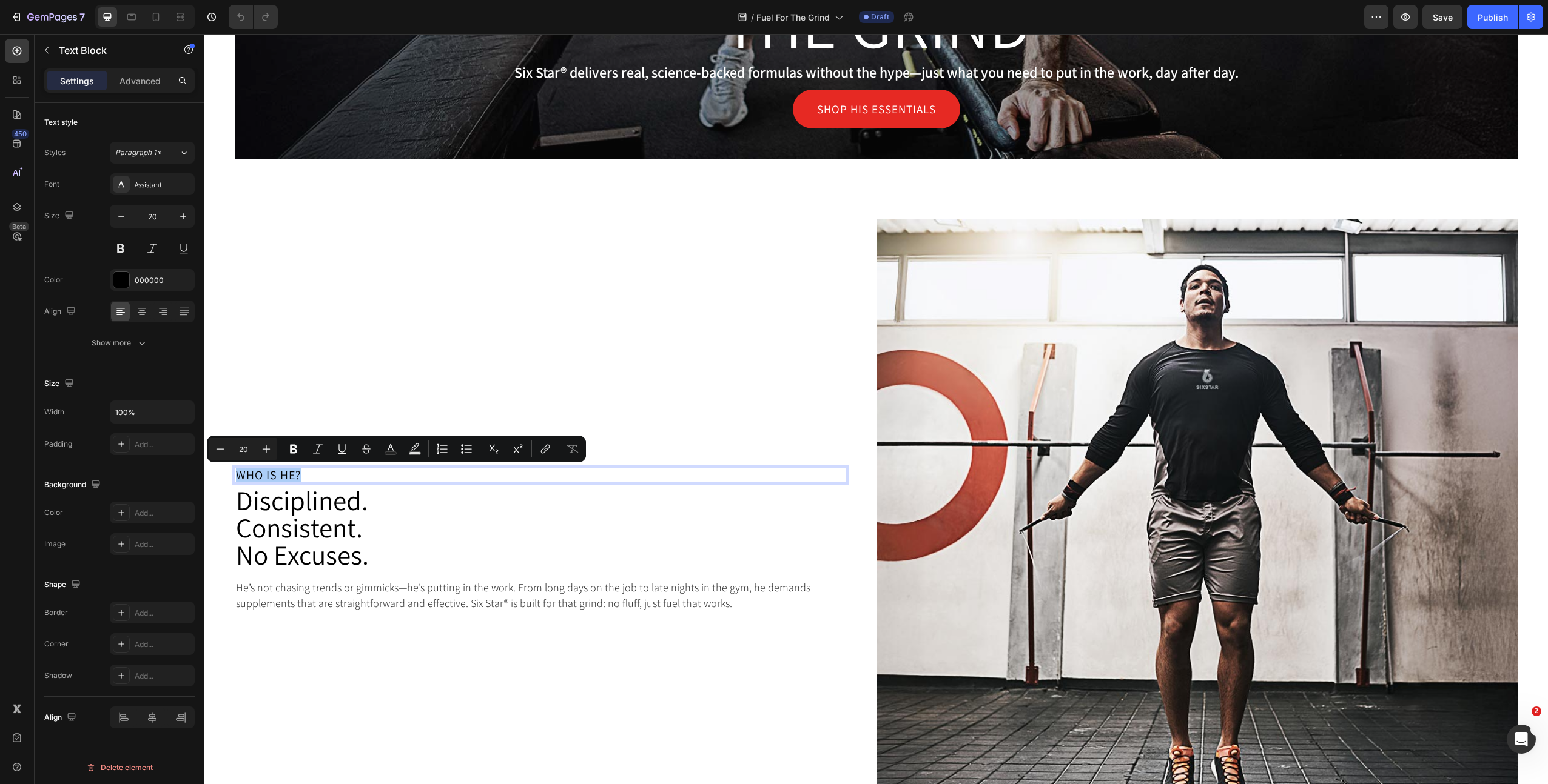
click at [333, 527] on h2 "Disciplined. Consistent. No Excuses." at bounding box center [540, 528] width 611 height 84
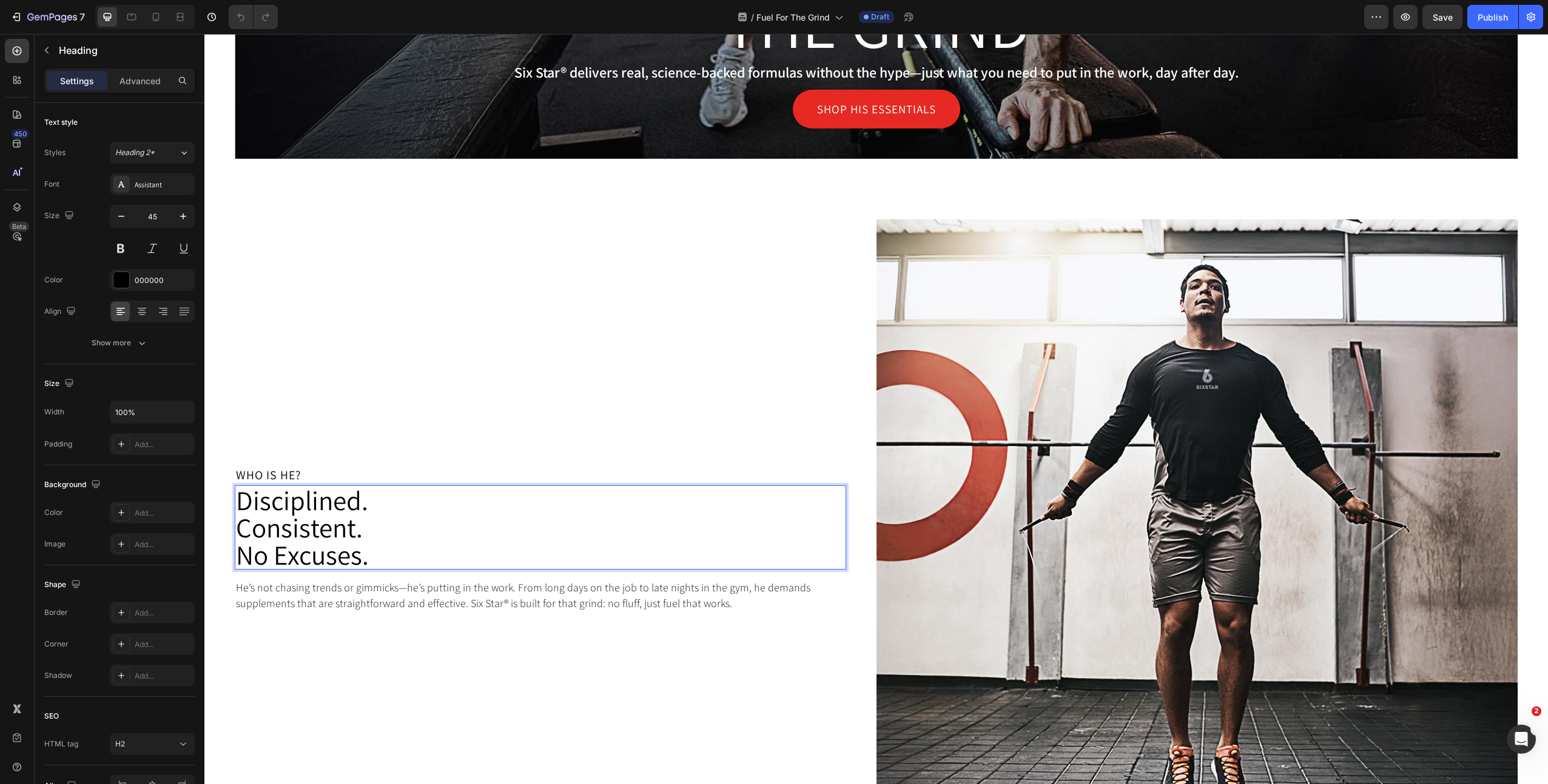
drag, startPoint x: 333, startPoint y: 527, endPoint x: 468, endPoint y: 783, distance: 289.4
click at [470, 784] on div "Who is He? Text Block Disciplined. Consistent. No Excuses. Heading 15 He’s not …" at bounding box center [556, 540] width 642 height 642
click at [509, 598] on p "He’s not chasing trends or gimmicks—he’s putting in the work. From long days on…" at bounding box center [541, 595] width 609 height 30
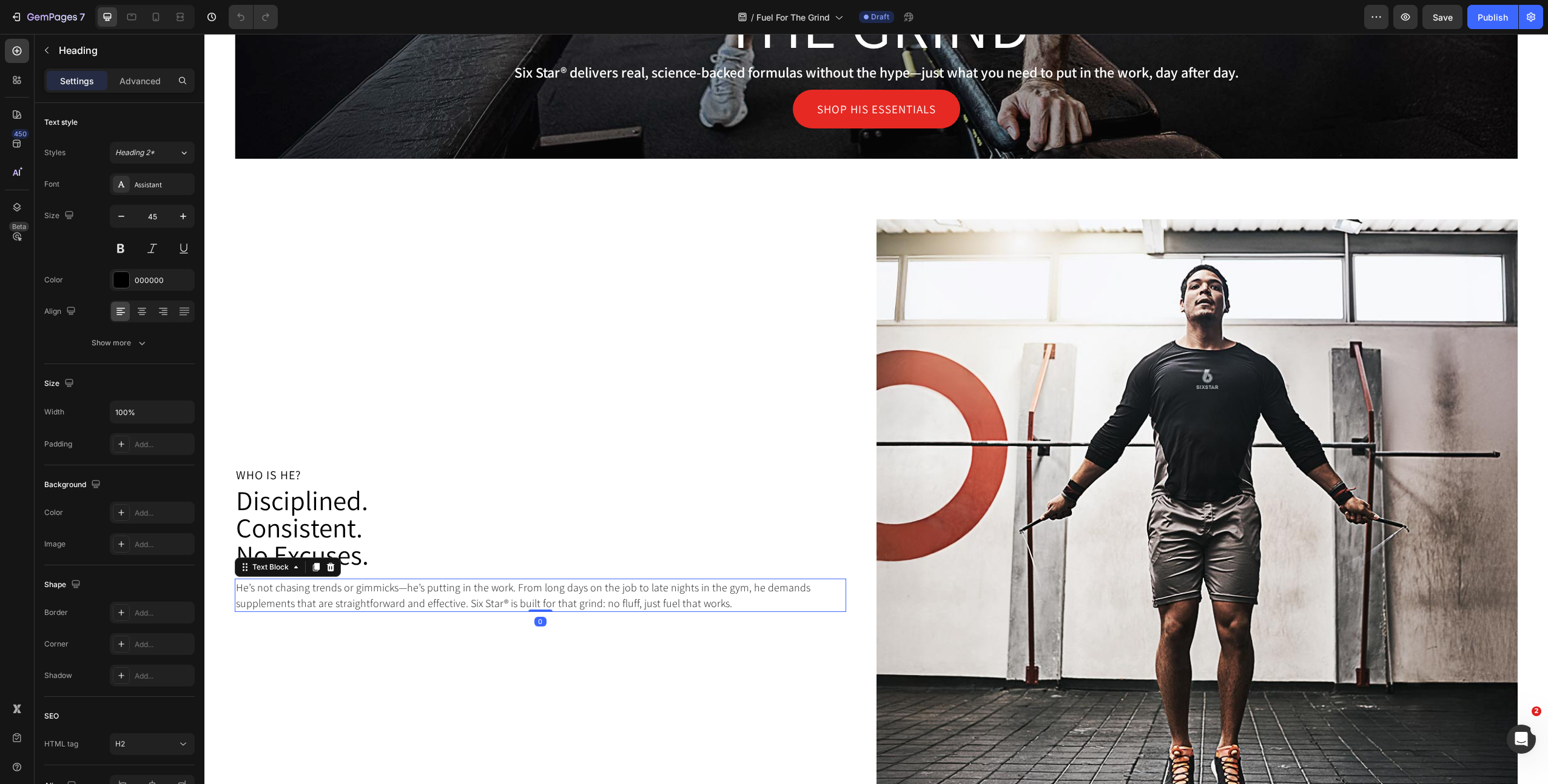
click at [509, 598] on p "He’s not chasing trends or gimmicks—he’s putting in the work. From long days on…" at bounding box center [541, 595] width 609 height 30
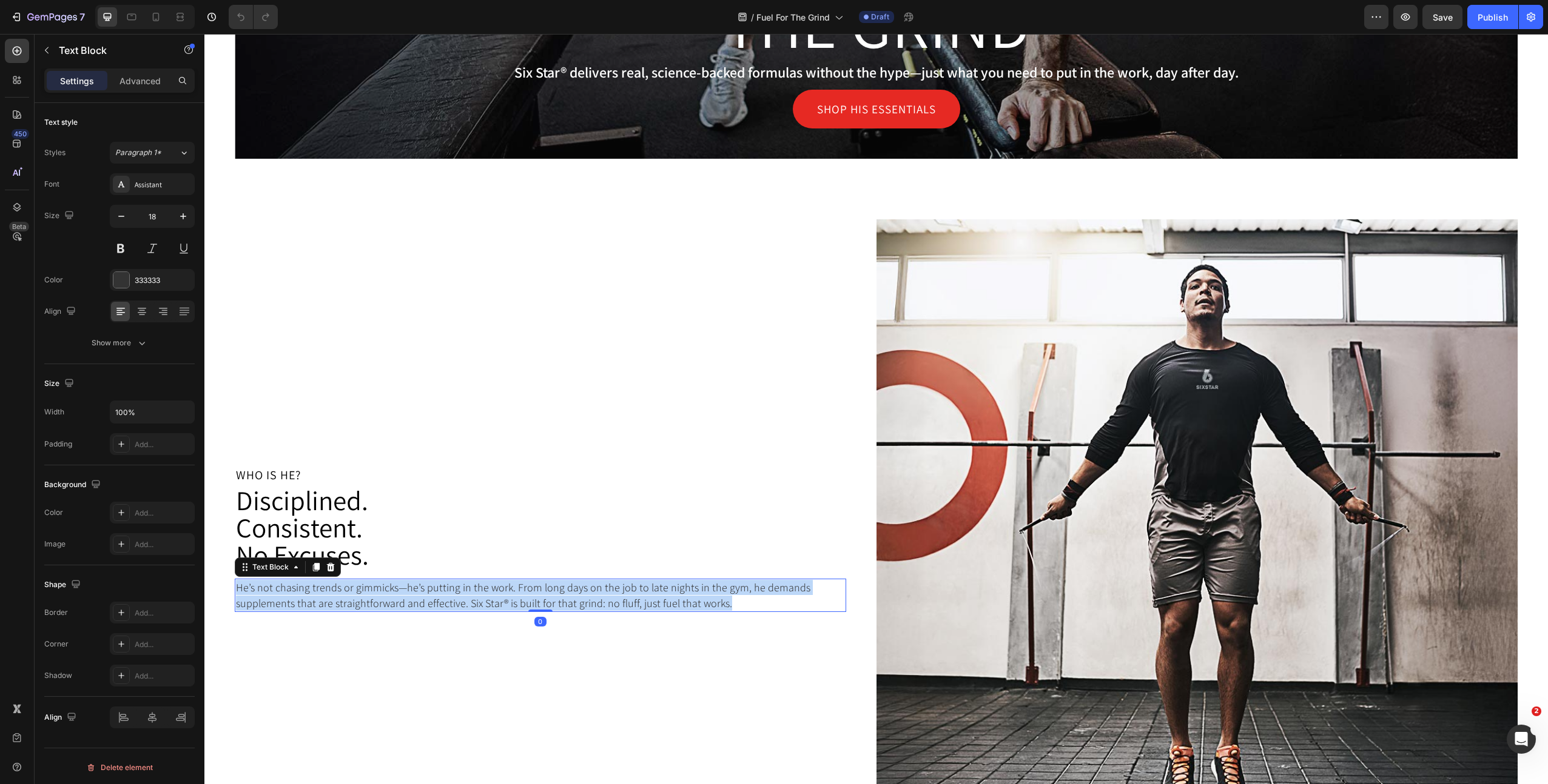
click at [509, 598] on p "He’s not chasing trends or gimmicks—he’s putting in the work. From long days on…" at bounding box center [541, 595] width 609 height 30
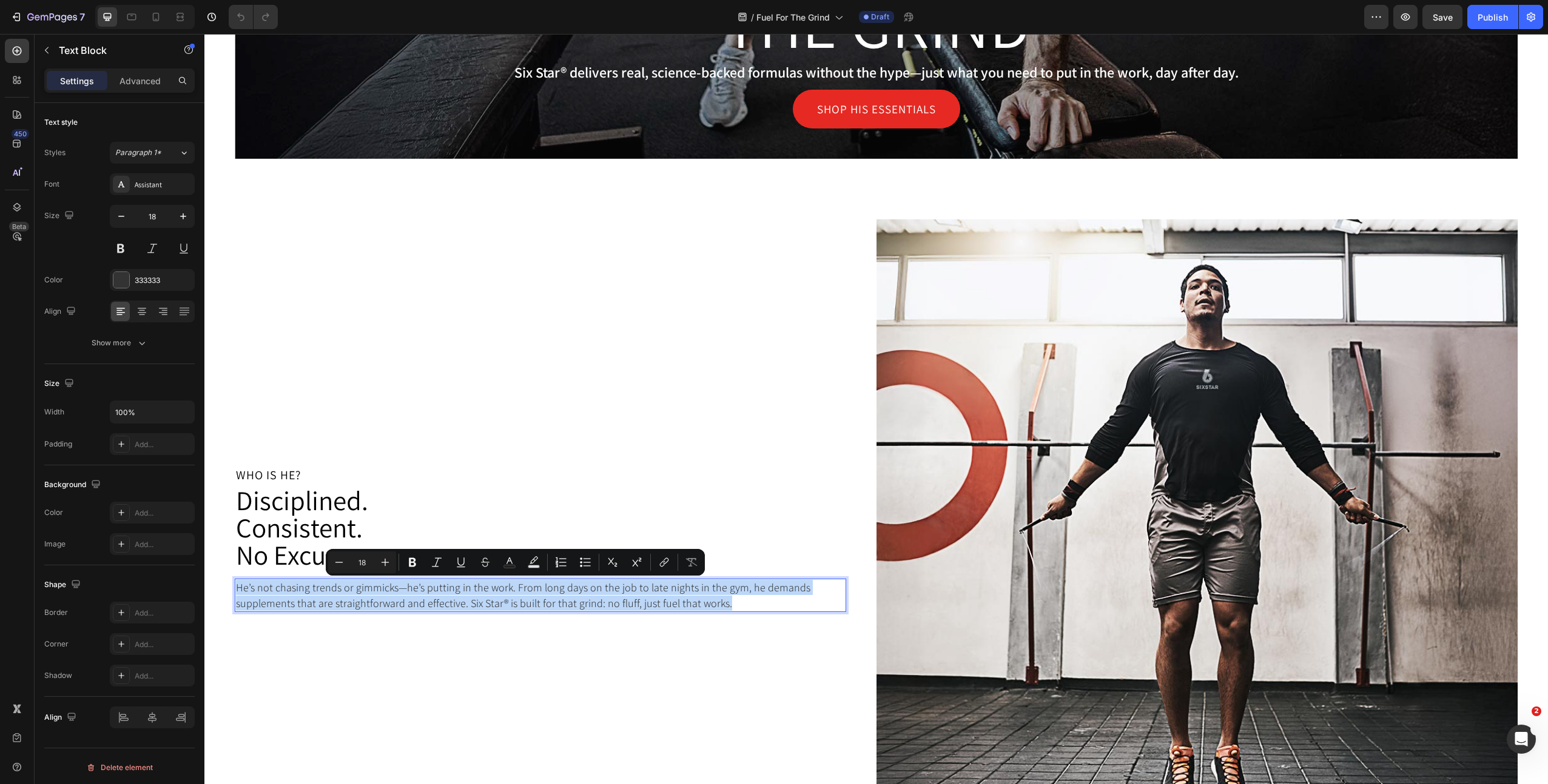
copy p "He’s not chasing trends or gimmicks—he’s putting in the work. From long days on…"
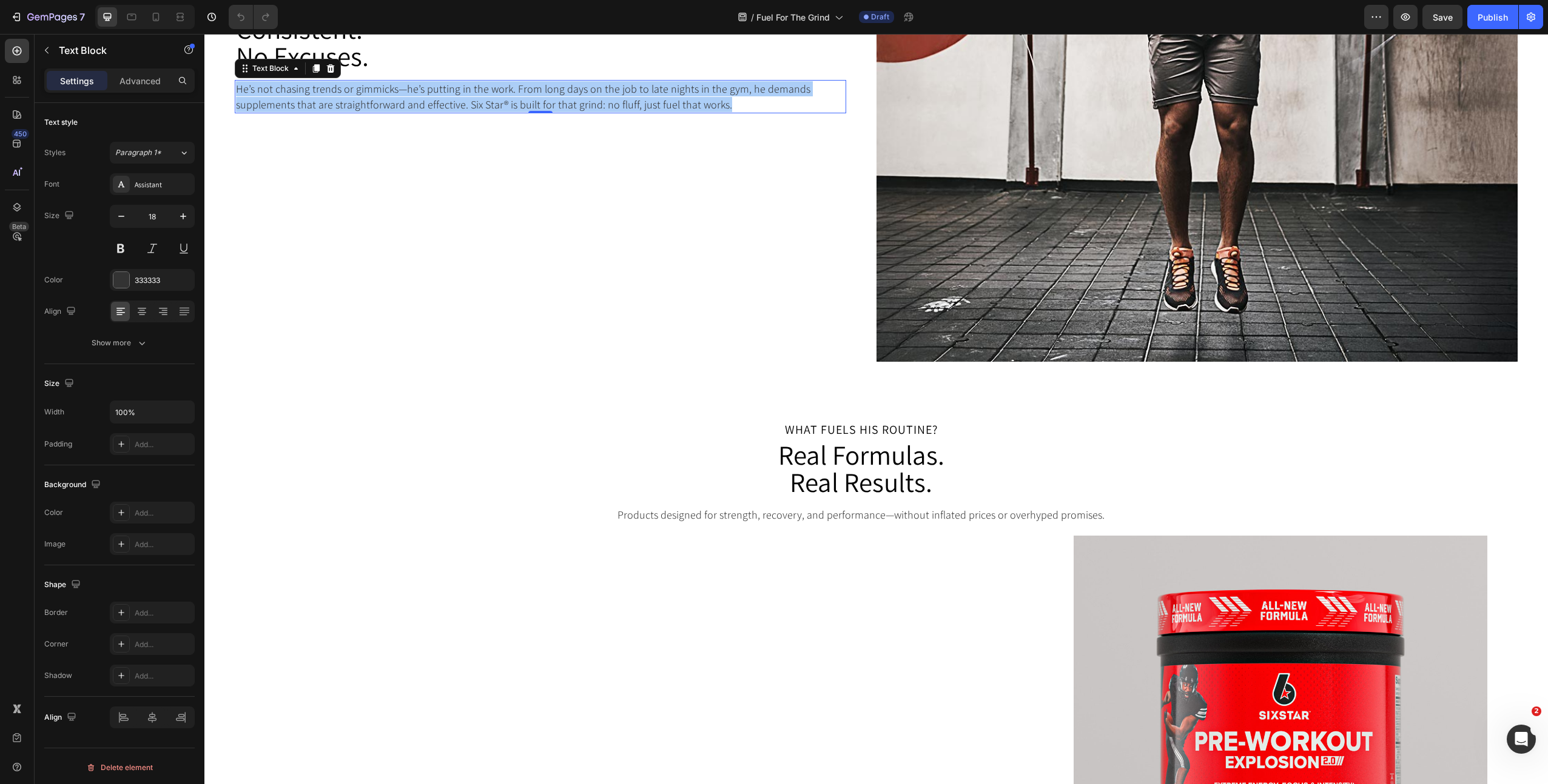
scroll to position [1121, 0]
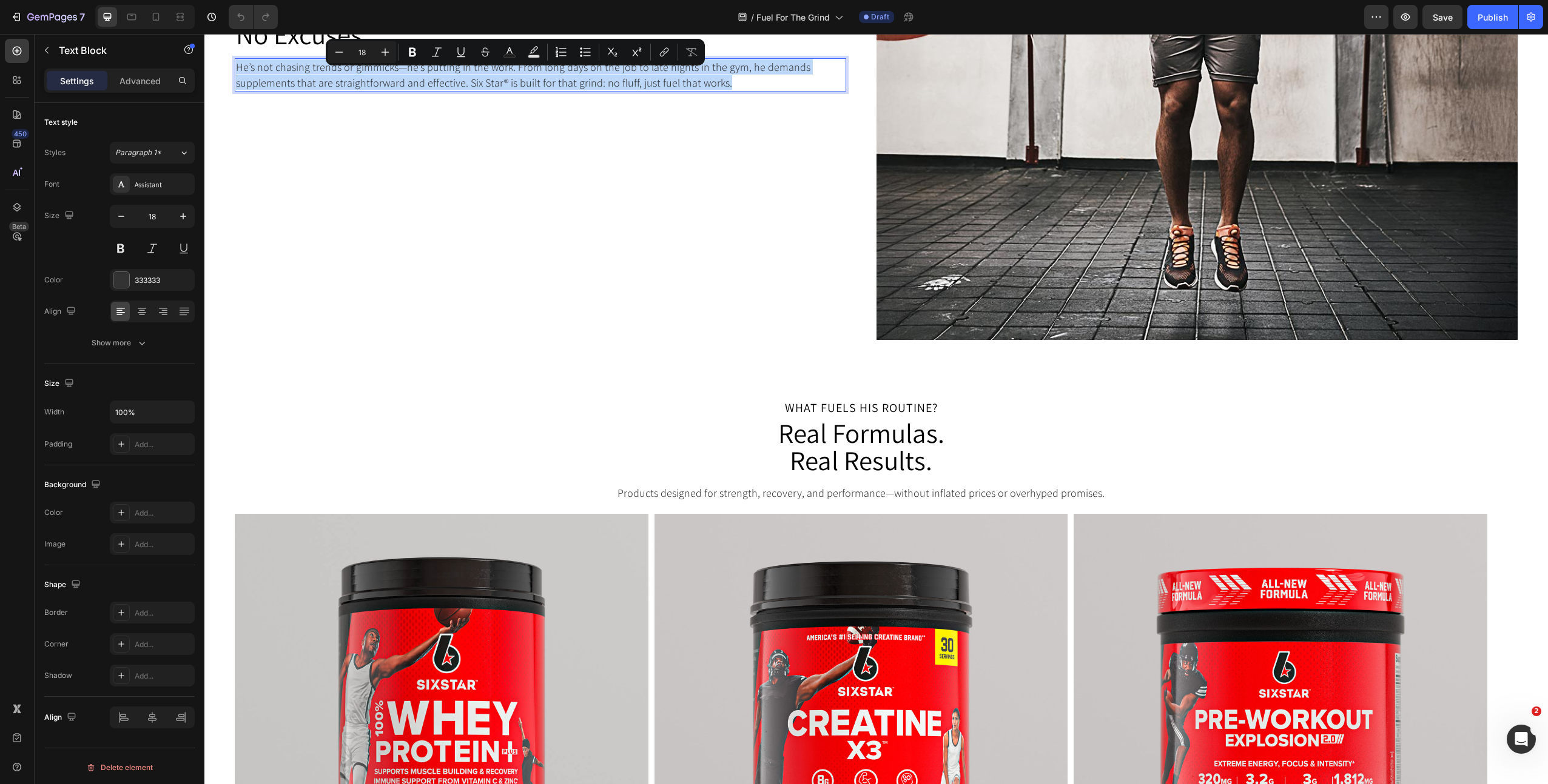
click at [838, 409] on p "What Fuels His Routine?" at bounding box center [861, 408] width 1250 height 12
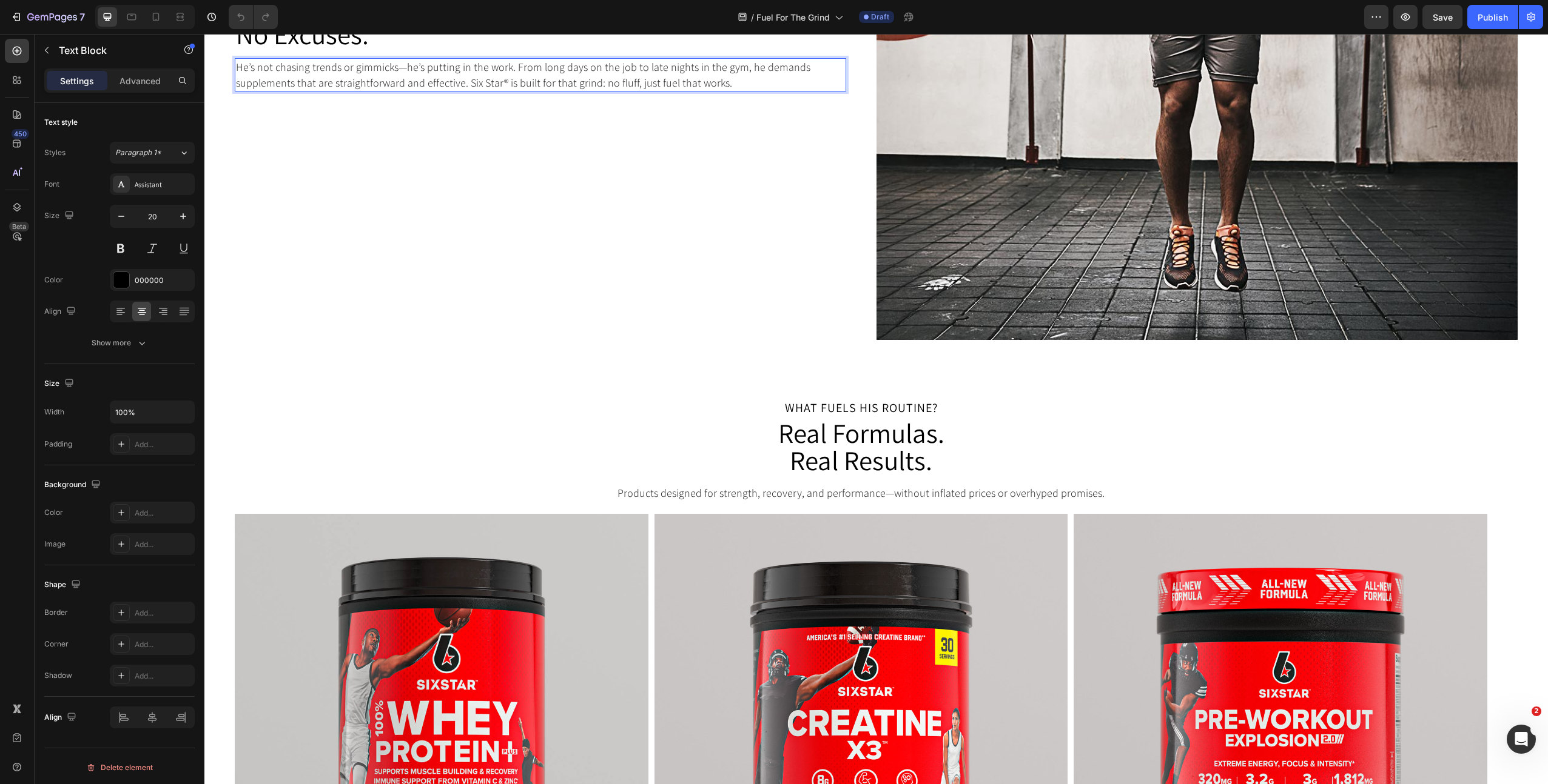
click at [838, 409] on p "What Fuels His Routine?" at bounding box center [861, 408] width 1250 height 12
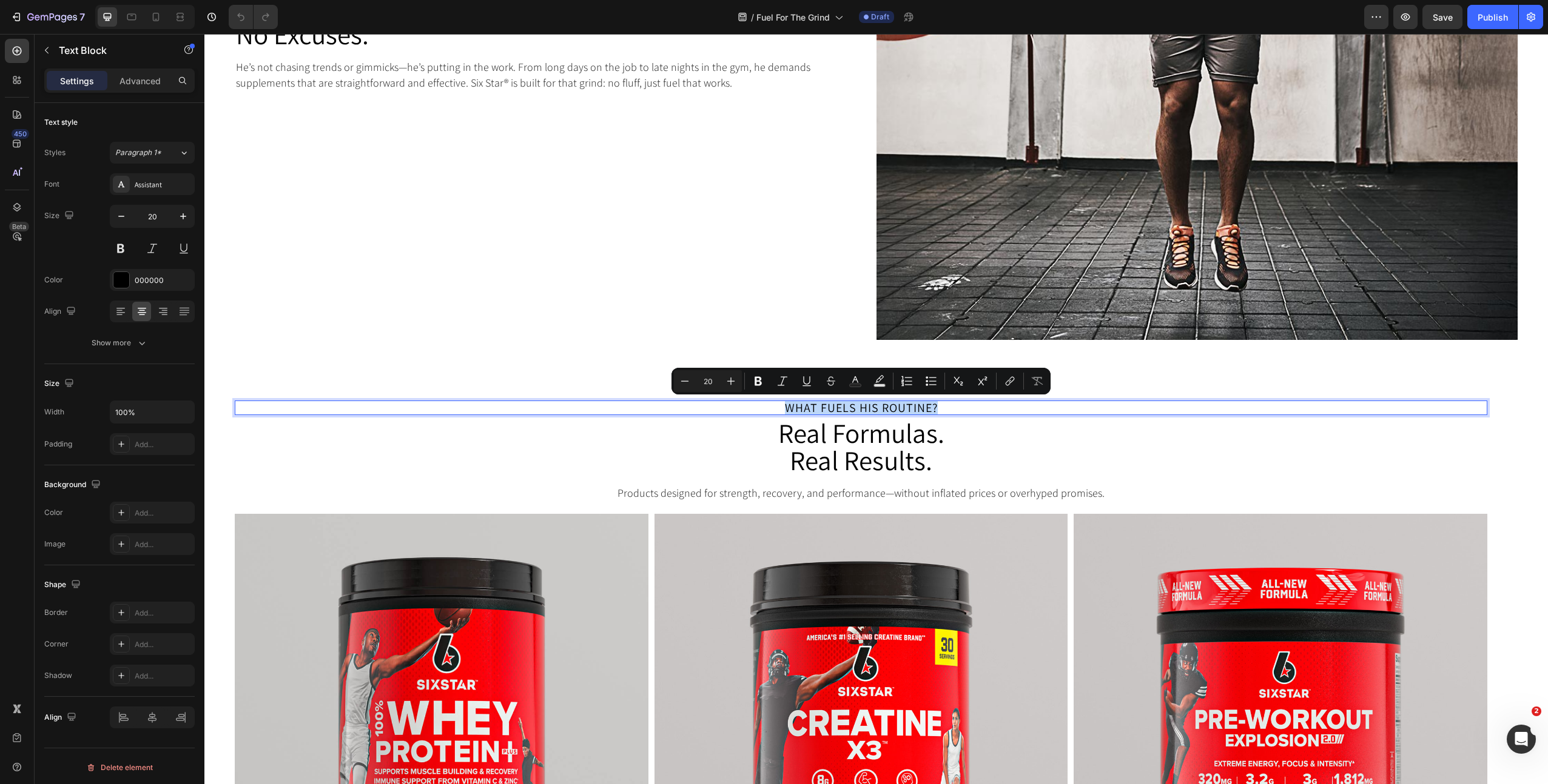
copy p "What Fuels His Routine?"
click at [836, 450] on h2 "Real Formulas. Real Results." at bounding box center [861, 447] width 1252 height 57
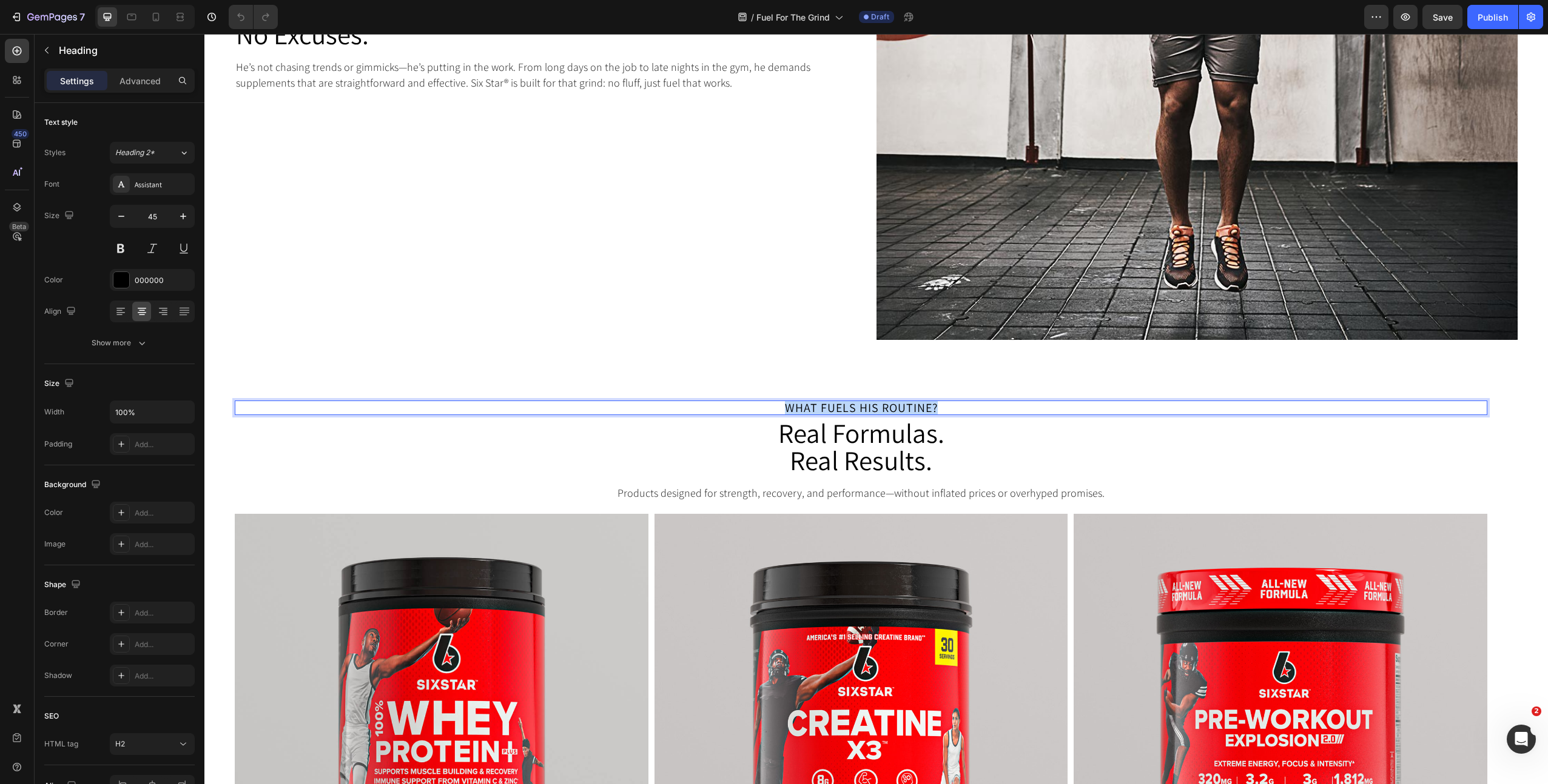
click at [836, 450] on h2 "Real Formulas. Real Results." at bounding box center [861, 447] width 1252 height 57
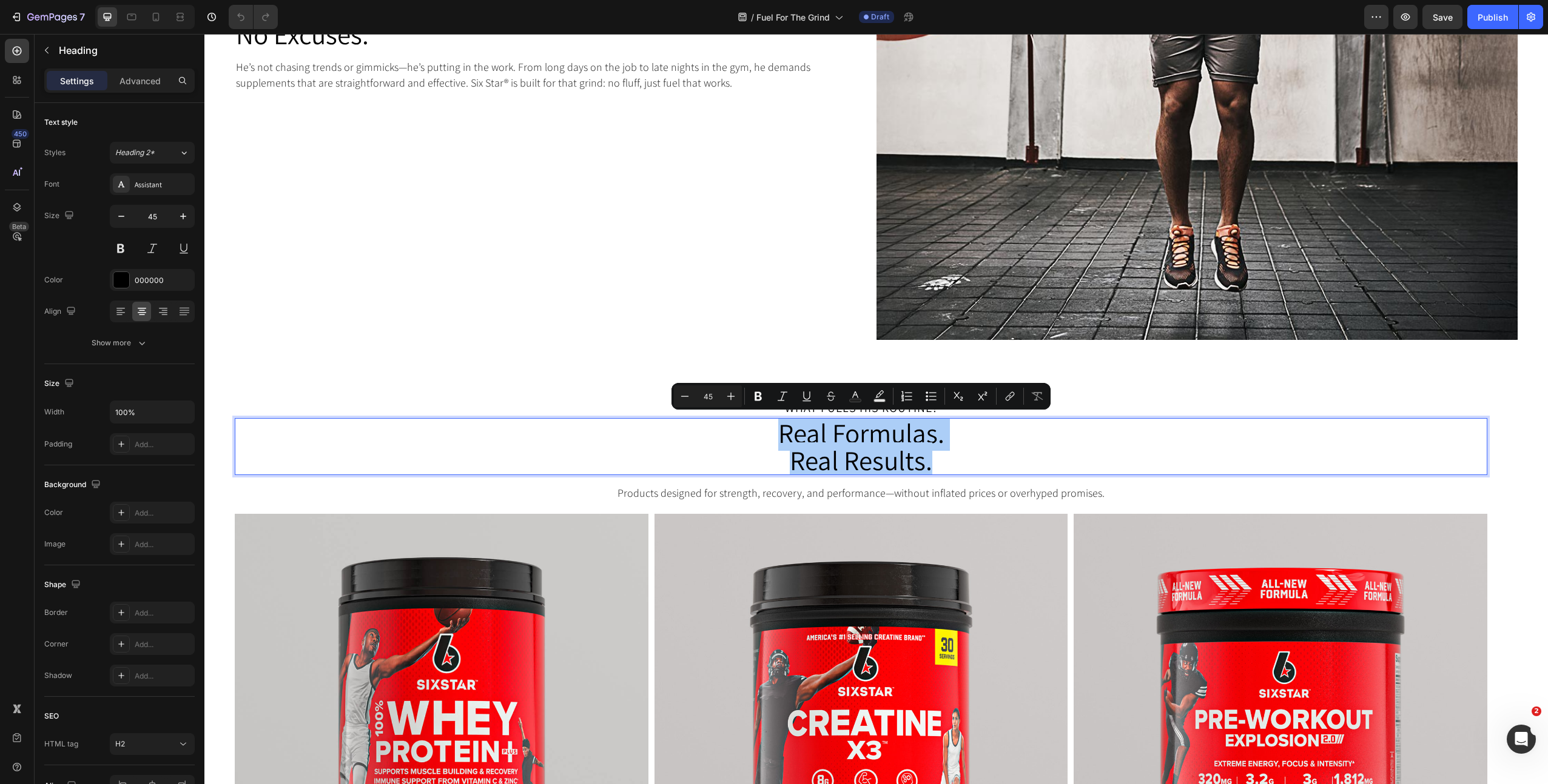
click at [866, 495] on p "Products designed for strength, recovery, and performance—without inflated pric…" at bounding box center [861, 493] width 1250 height 15
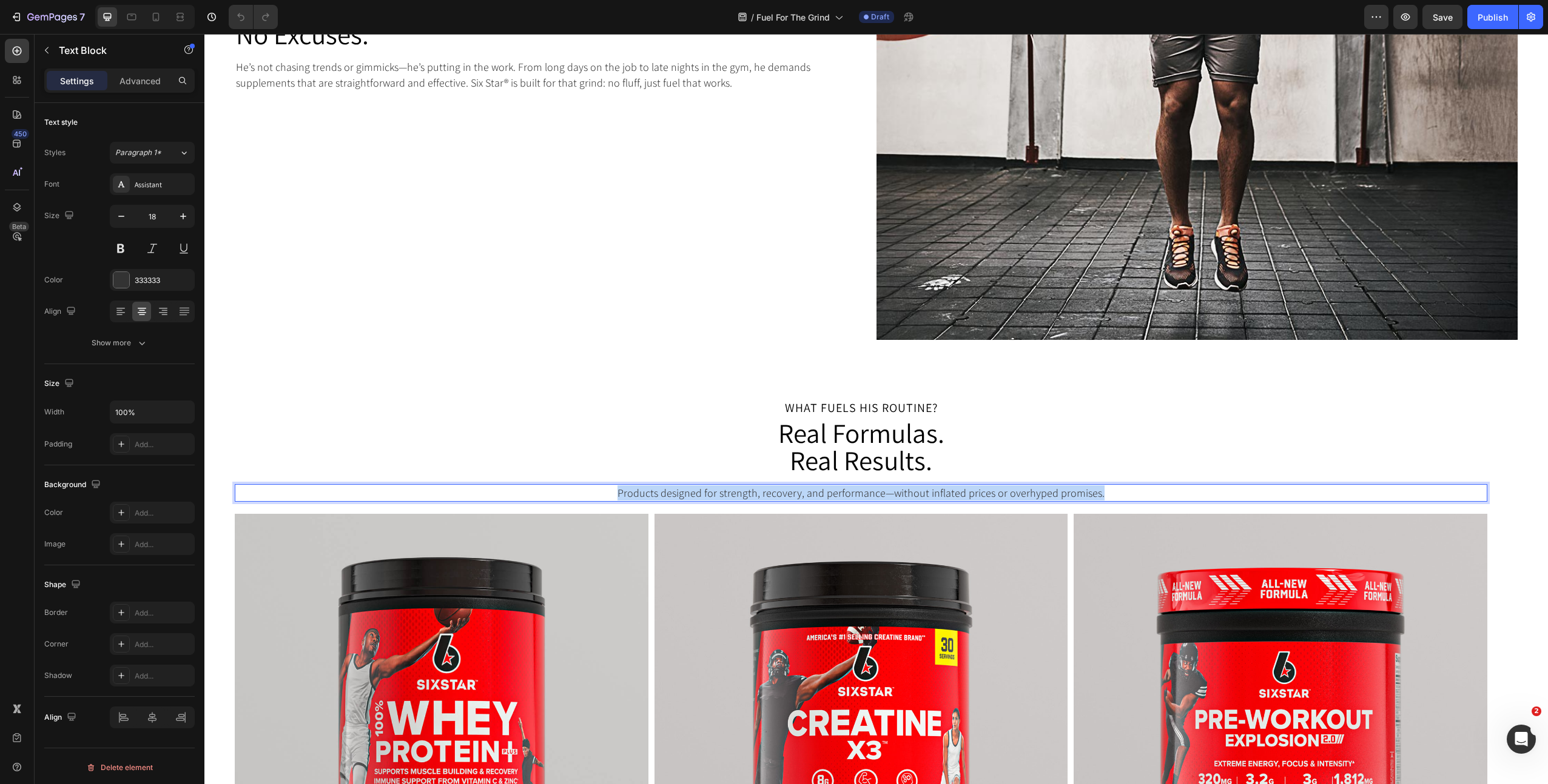
click at [866, 495] on p "Products designed for strength, recovery, and performance—without inflated pric…" at bounding box center [861, 493] width 1250 height 15
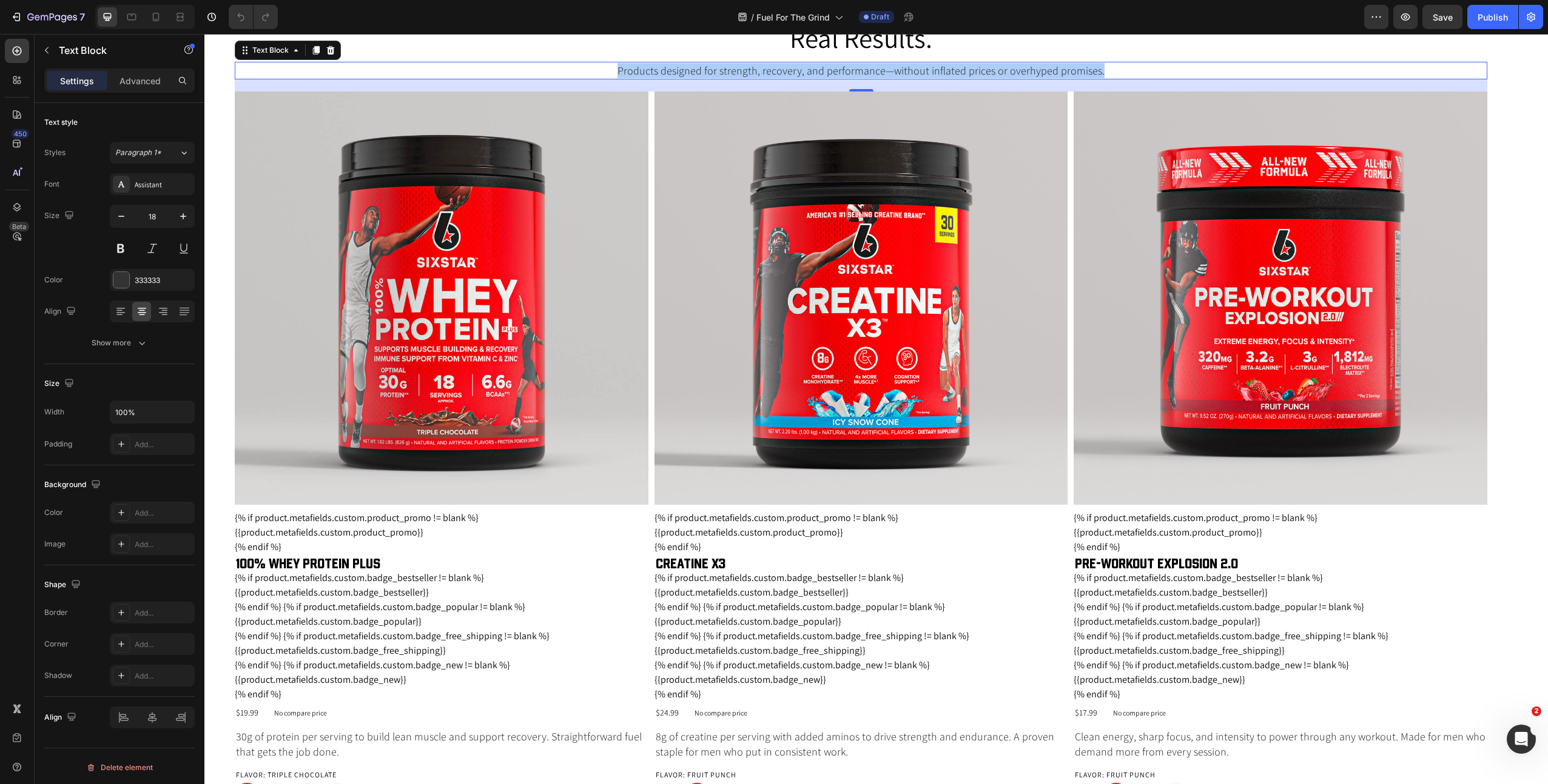
scroll to position [1605, 0]
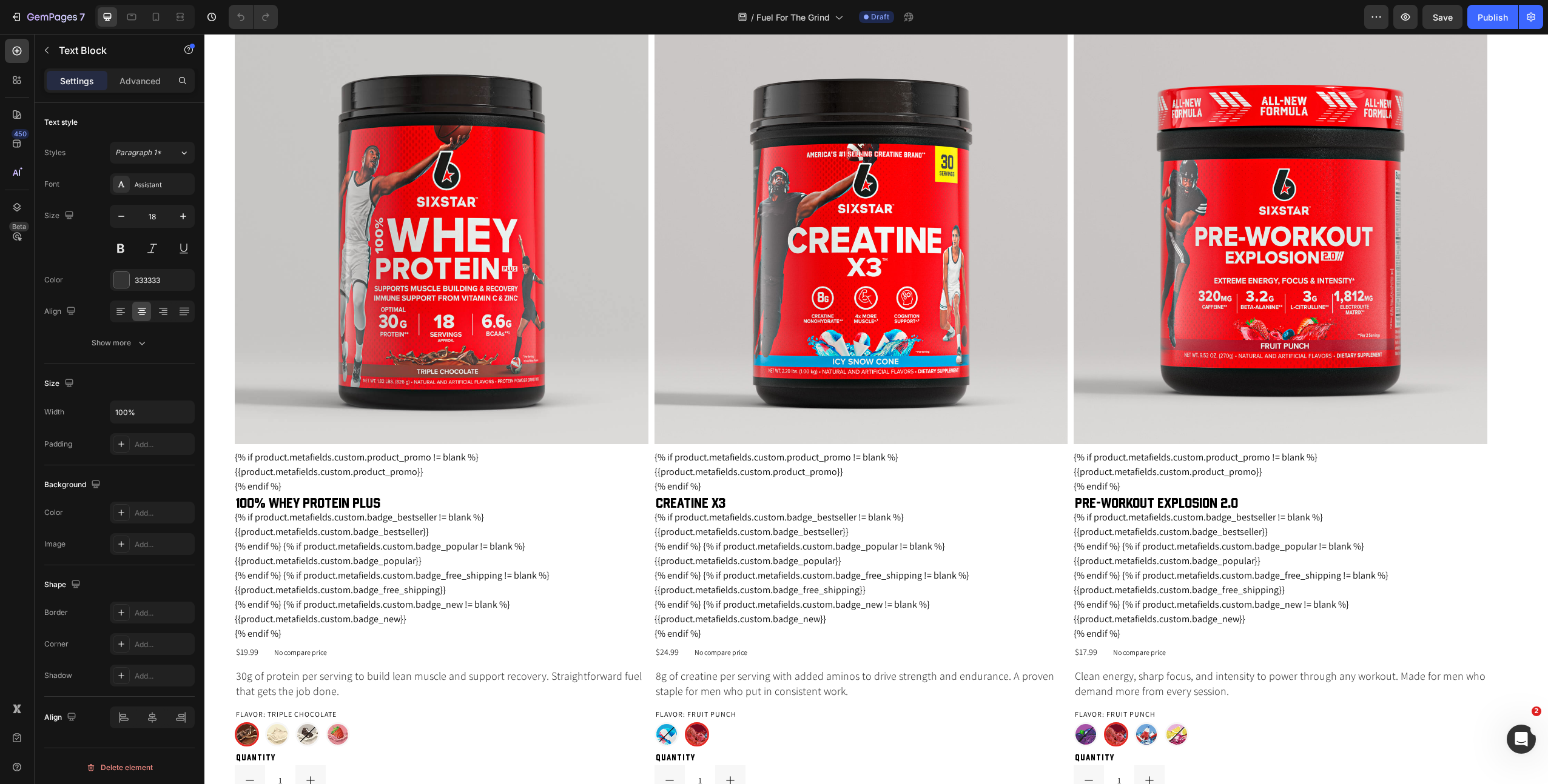
click at [344, 684] on p "30g of protein per serving to build lean muscle and support recovery. Straightf…" at bounding box center [442, 684] width 411 height 30
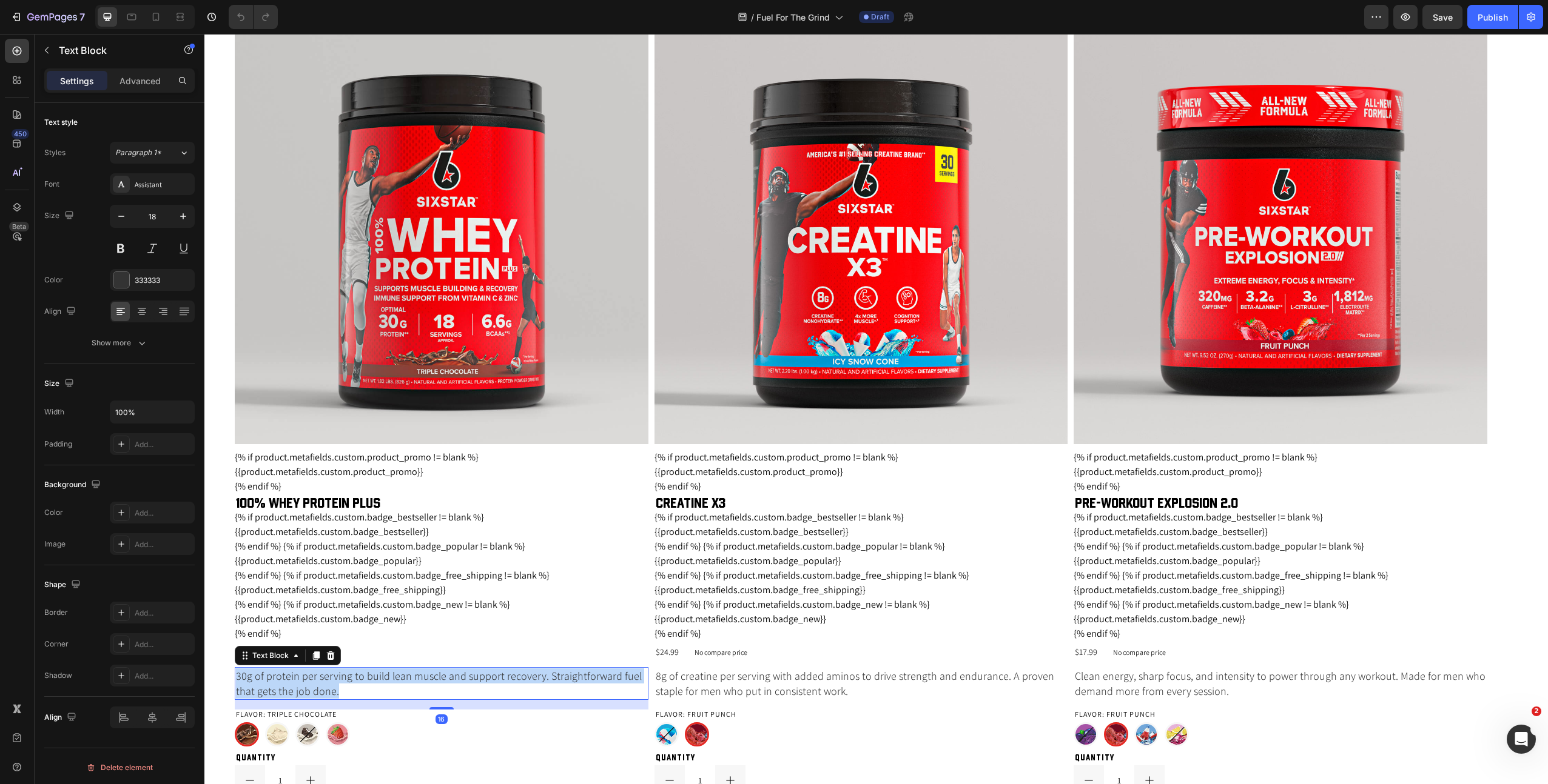
click at [344, 684] on p "30g of protein per serving to build lean muscle and support recovery. Straightf…" at bounding box center [442, 684] width 411 height 30
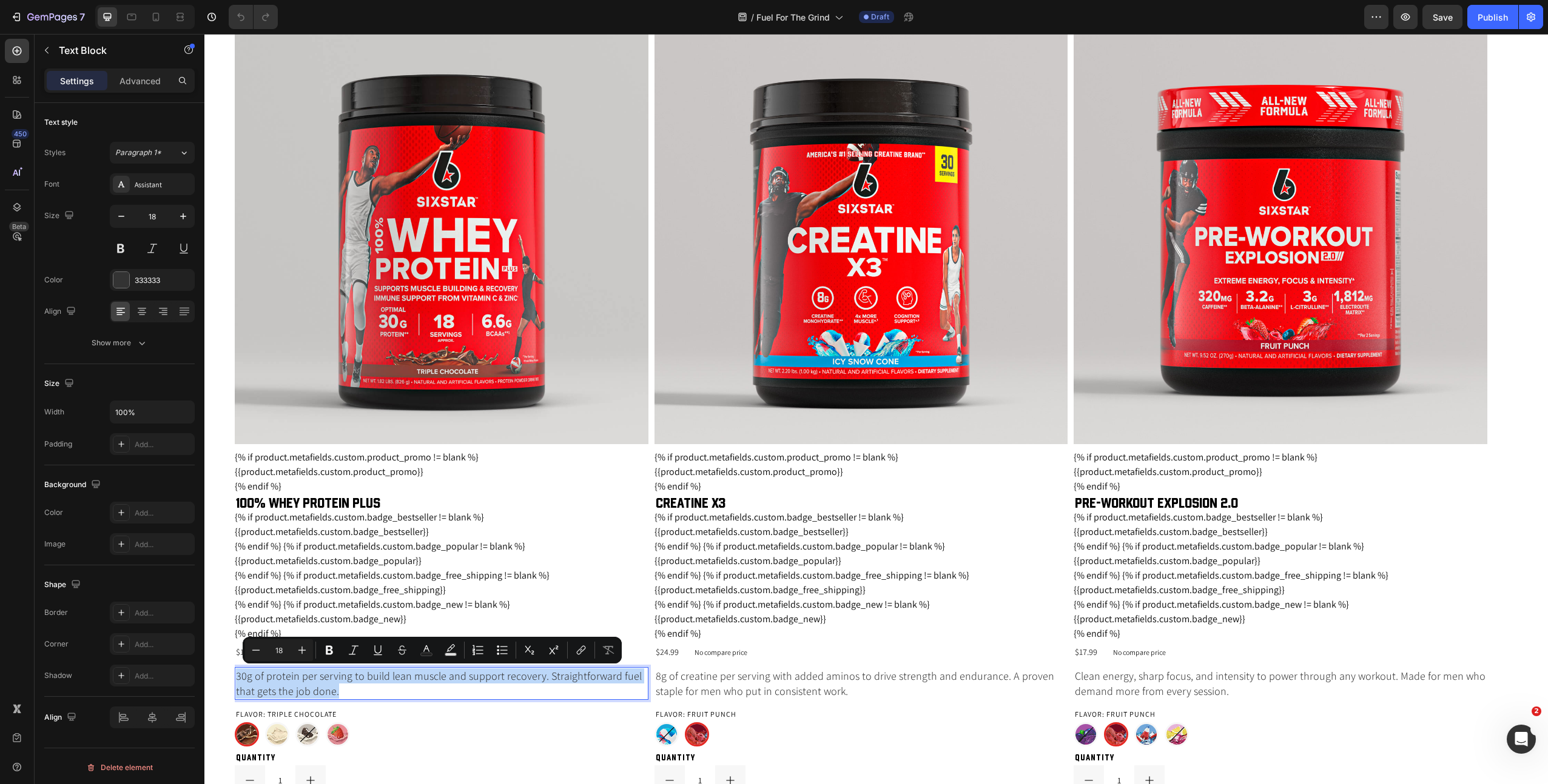
copy p "30g of protein per serving to build lean muscle and support recovery. Straightf…"
click at [754, 687] on p "8g of creatine per serving with added aminos to drive strength and endurance. A…" at bounding box center [861, 684] width 411 height 30
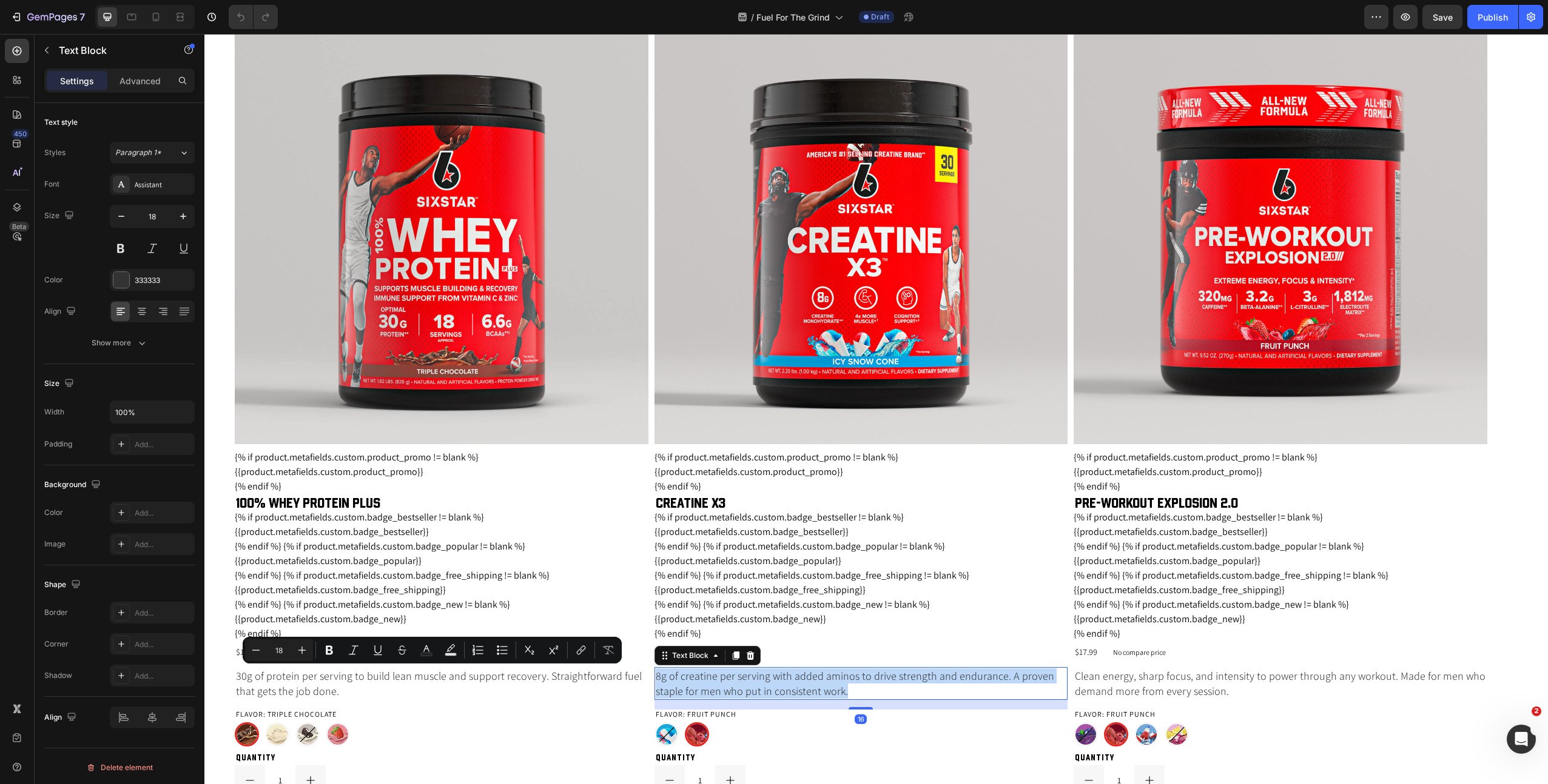
click at [754, 687] on p "8g of creatine per serving with added aminos to drive strength and endurance. A…" at bounding box center [861, 684] width 411 height 30
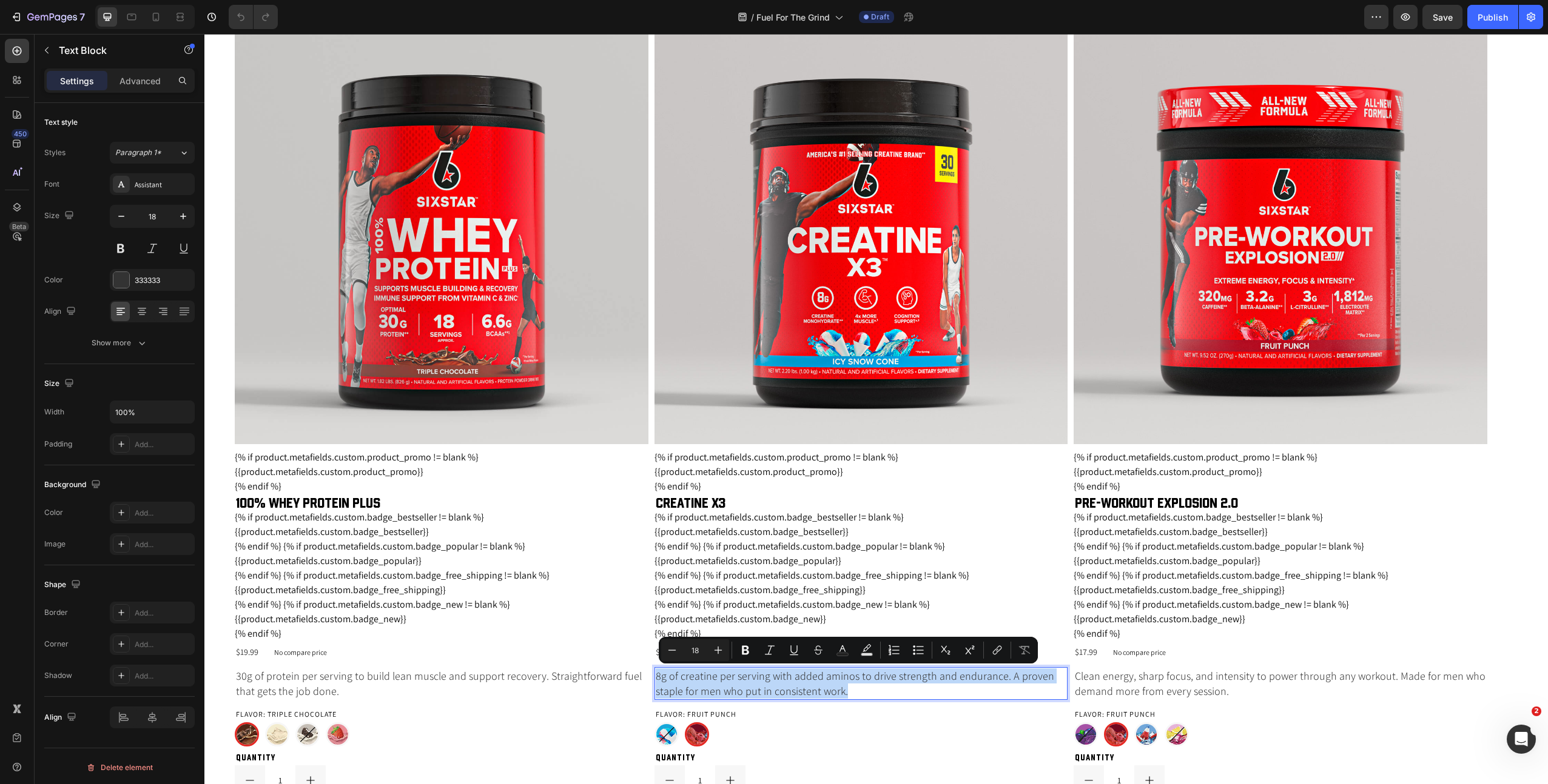
copy p "8g of creatine per serving with added aminos to drive strength and endurance. A…"
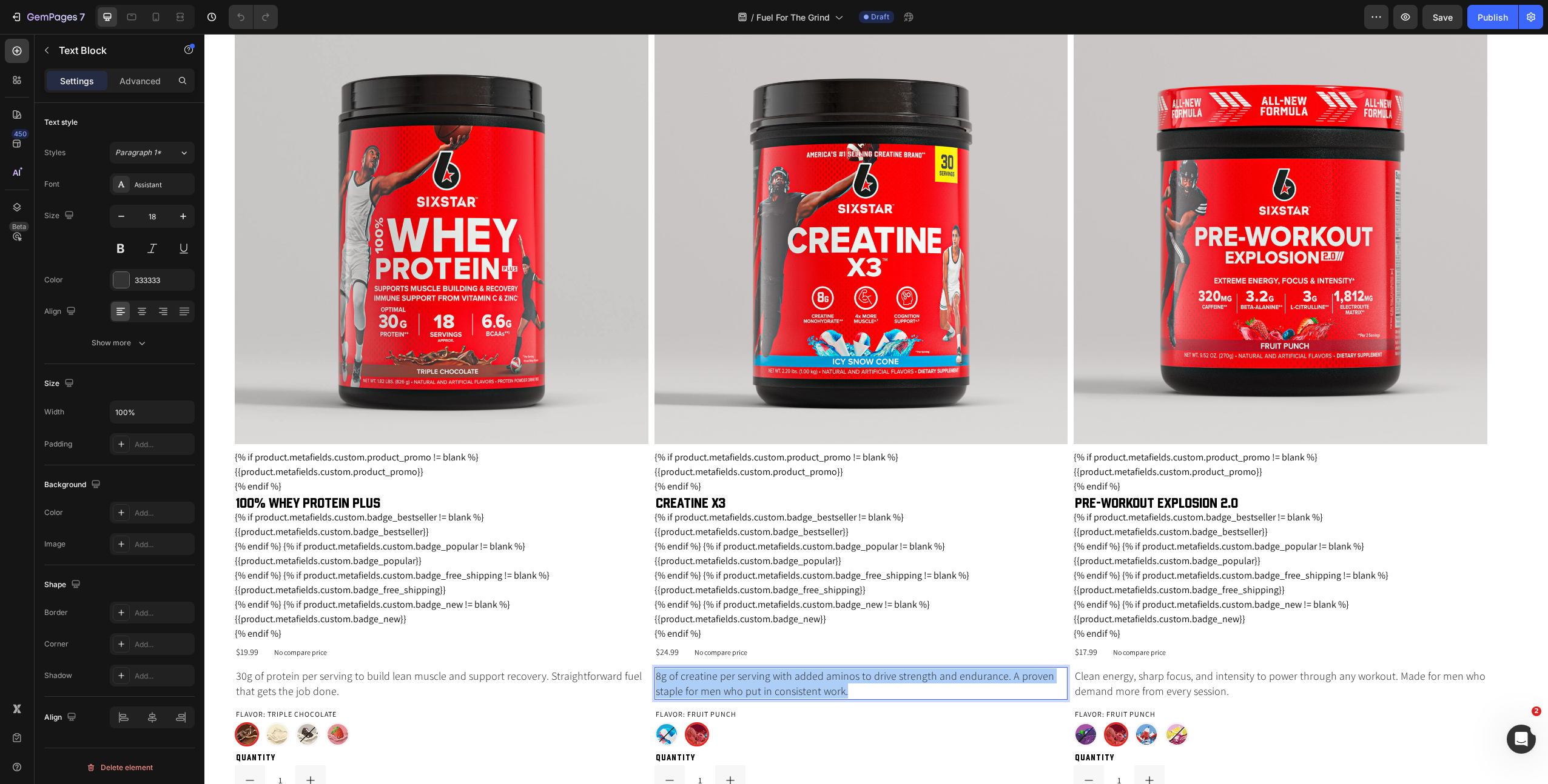
click at [481, 678] on p "30g of protein per serving to build lean muscle and support recovery. Straightf…" at bounding box center [442, 684] width 411 height 30
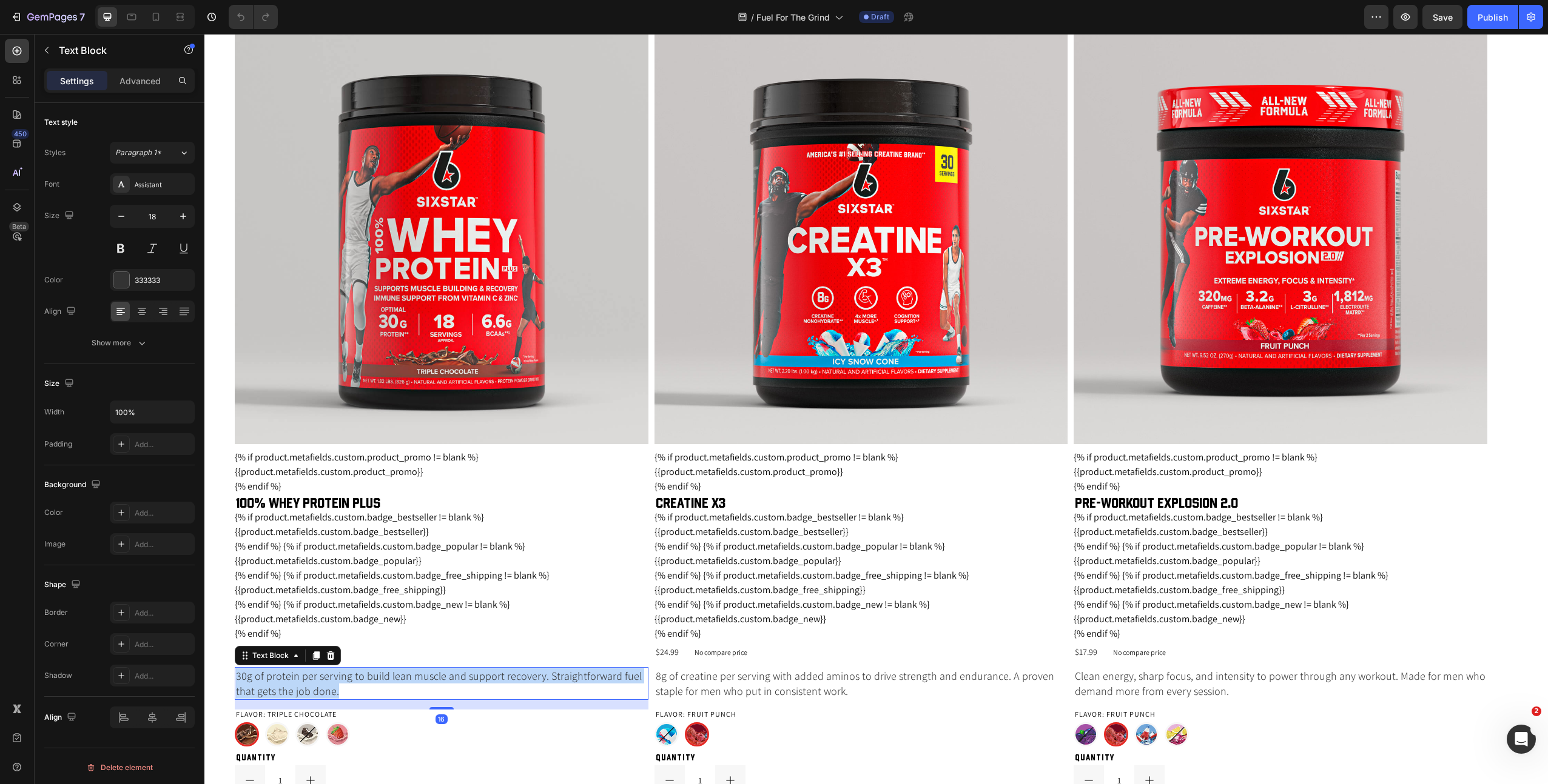
click at [481, 678] on p "30g of protein per serving to build lean muscle and support recovery. Straightf…" at bounding box center [442, 684] width 411 height 30
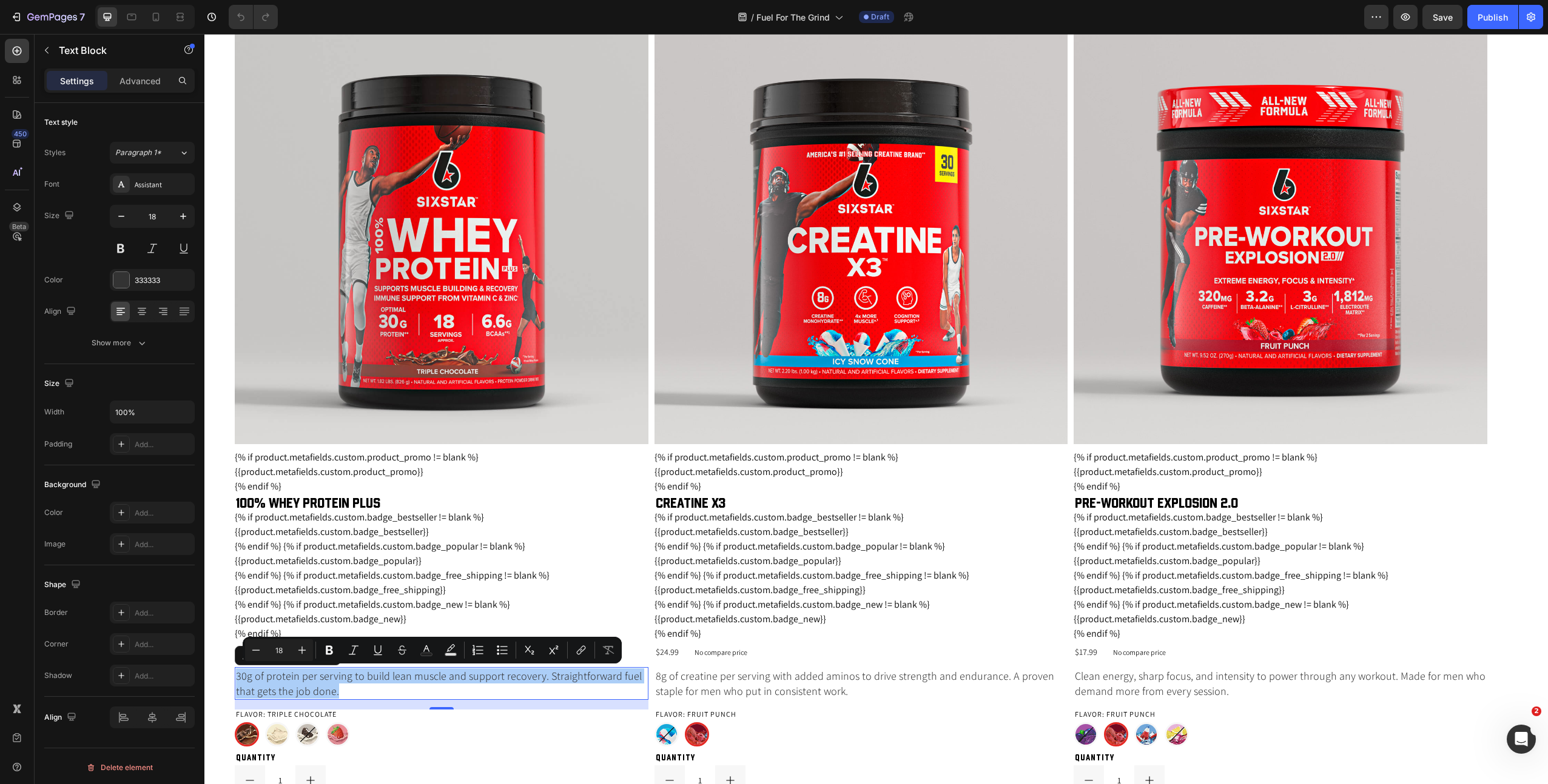
click at [1108, 684] on p "Clean energy, sharp focus, and intensity to power through any workout. Made for…" at bounding box center [1280, 684] width 411 height 30
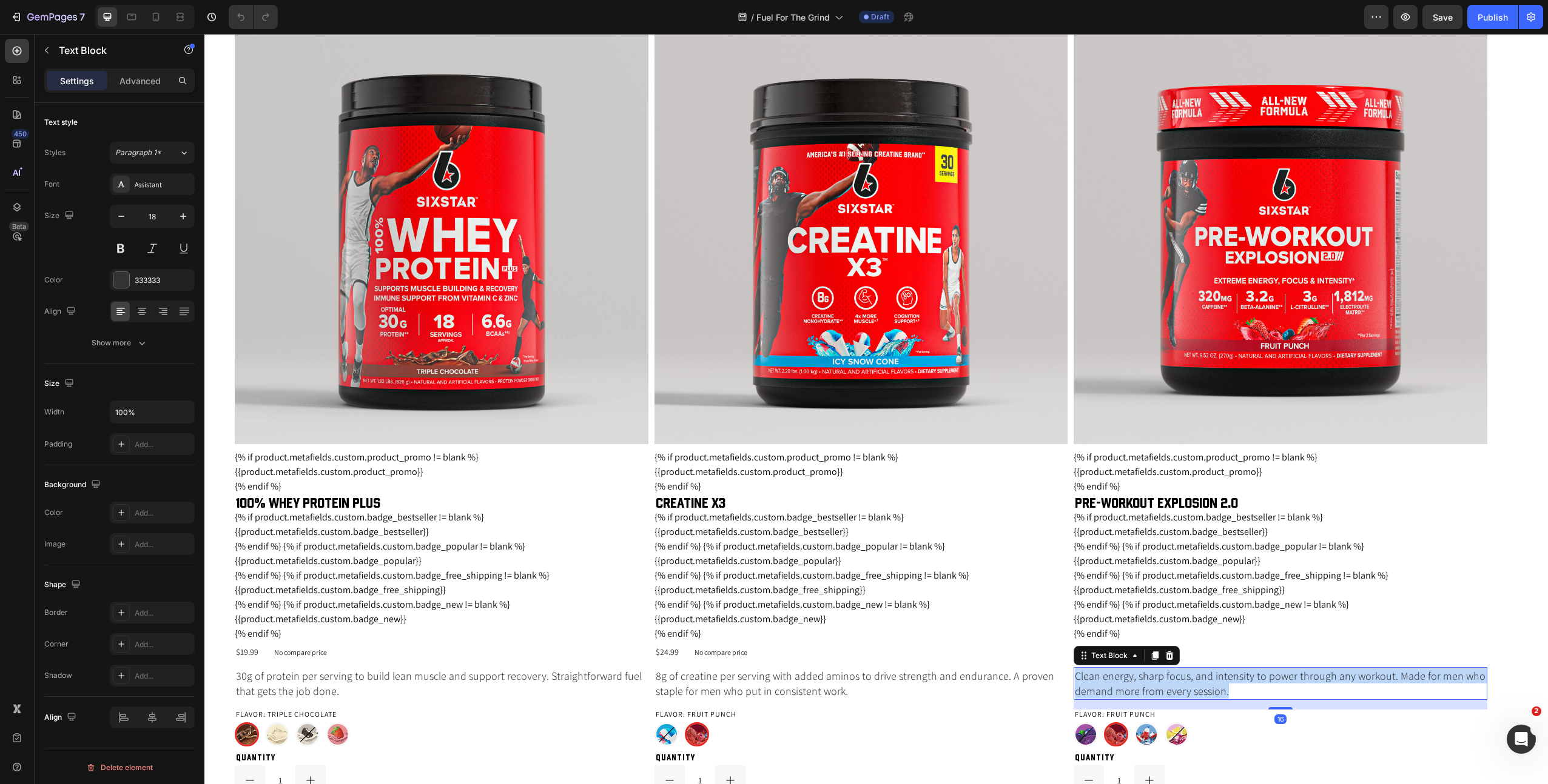
click at [1108, 684] on p "Clean energy, sharp focus, and intensity to power through any workout. Made for…" at bounding box center [1280, 684] width 411 height 30
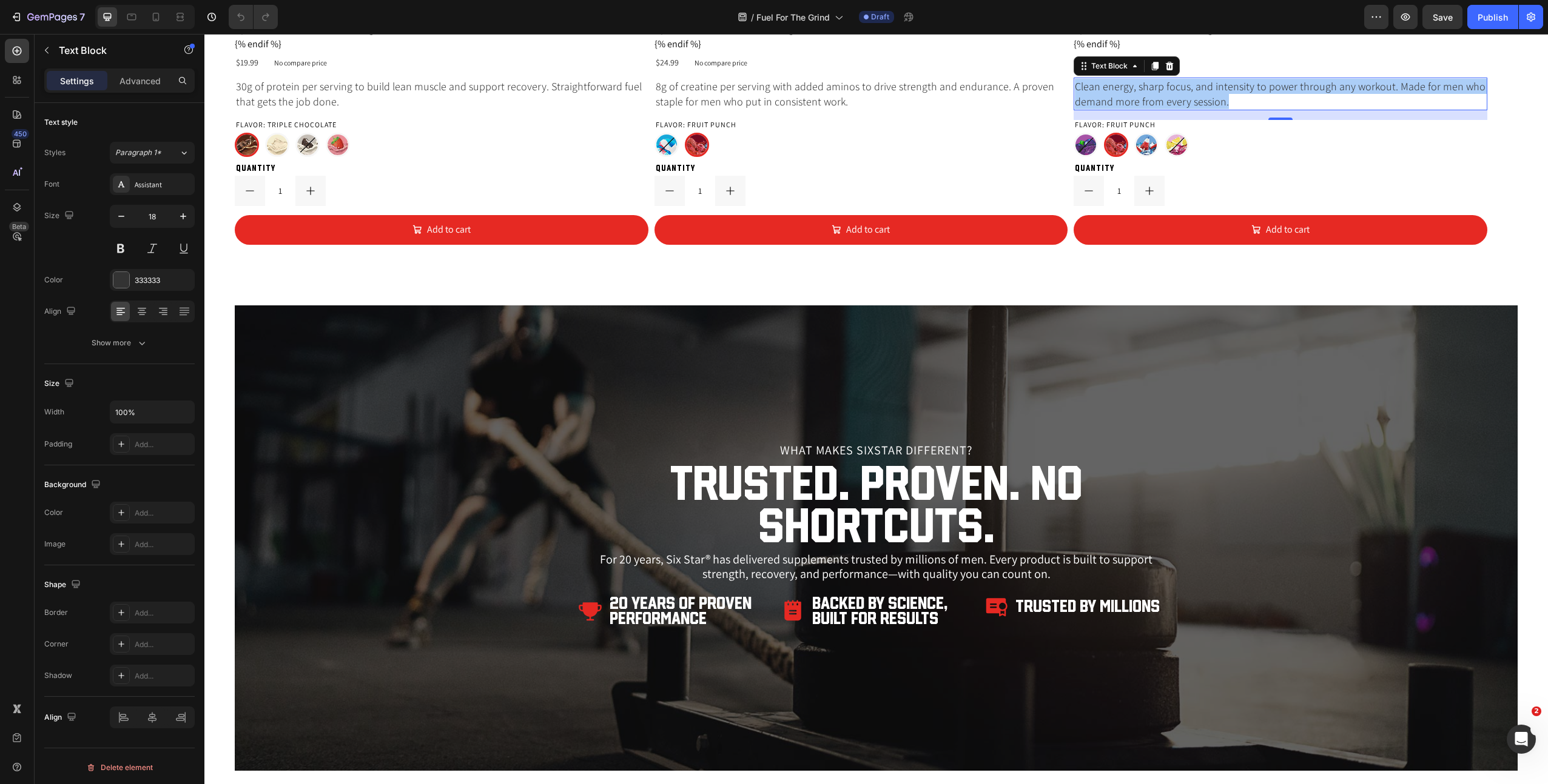
scroll to position [2273, 0]
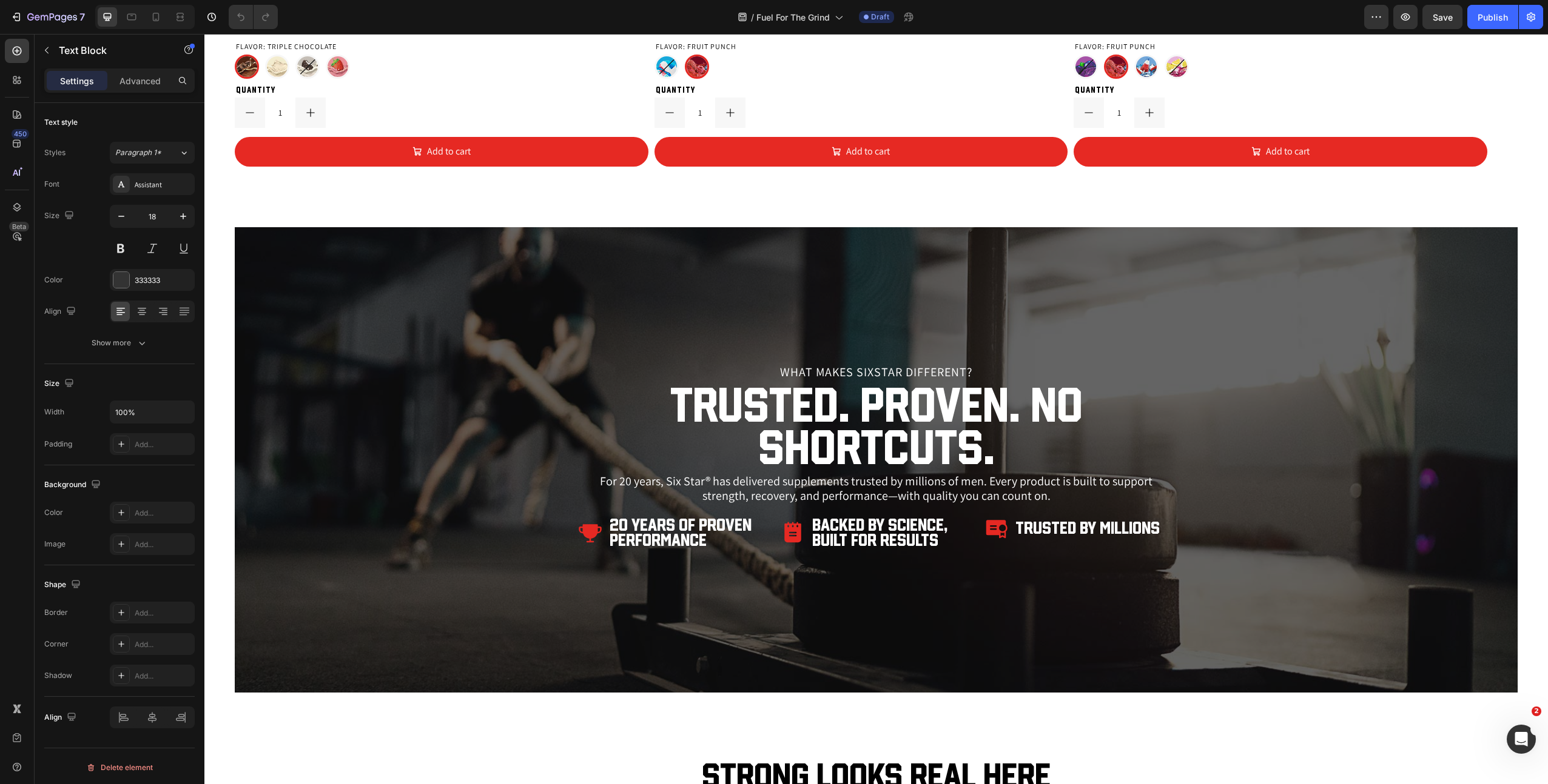
click at [883, 371] on p "What Makes SIXSTAR Different?" at bounding box center [876, 372] width 594 height 12
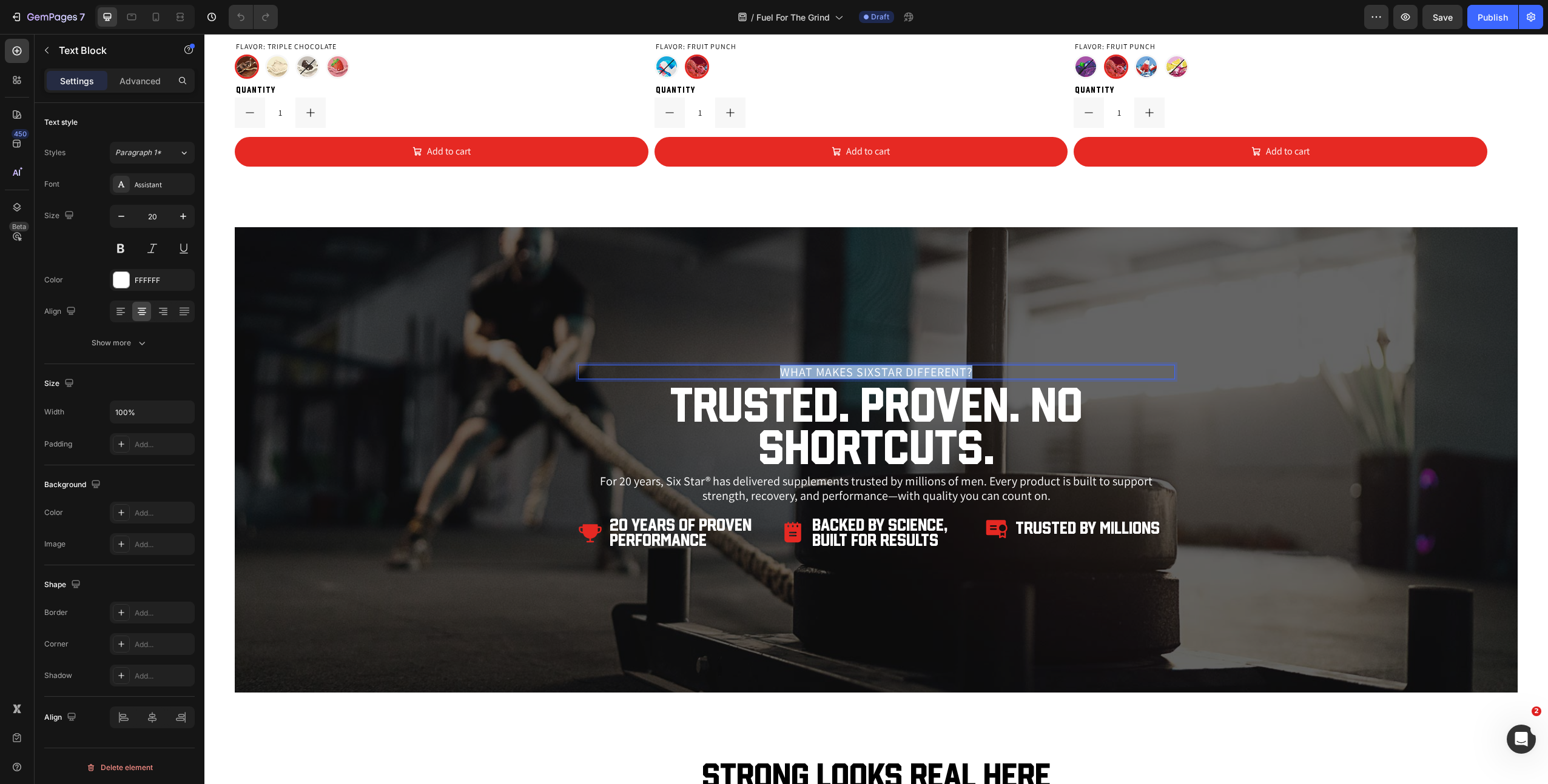
click at [883, 371] on p "What Makes SIXSTAR Different?" at bounding box center [876, 372] width 594 height 12
click at [930, 413] on h2 "Trusted. Proven. No Shortcuts." at bounding box center [877, 426] width 597 height 87
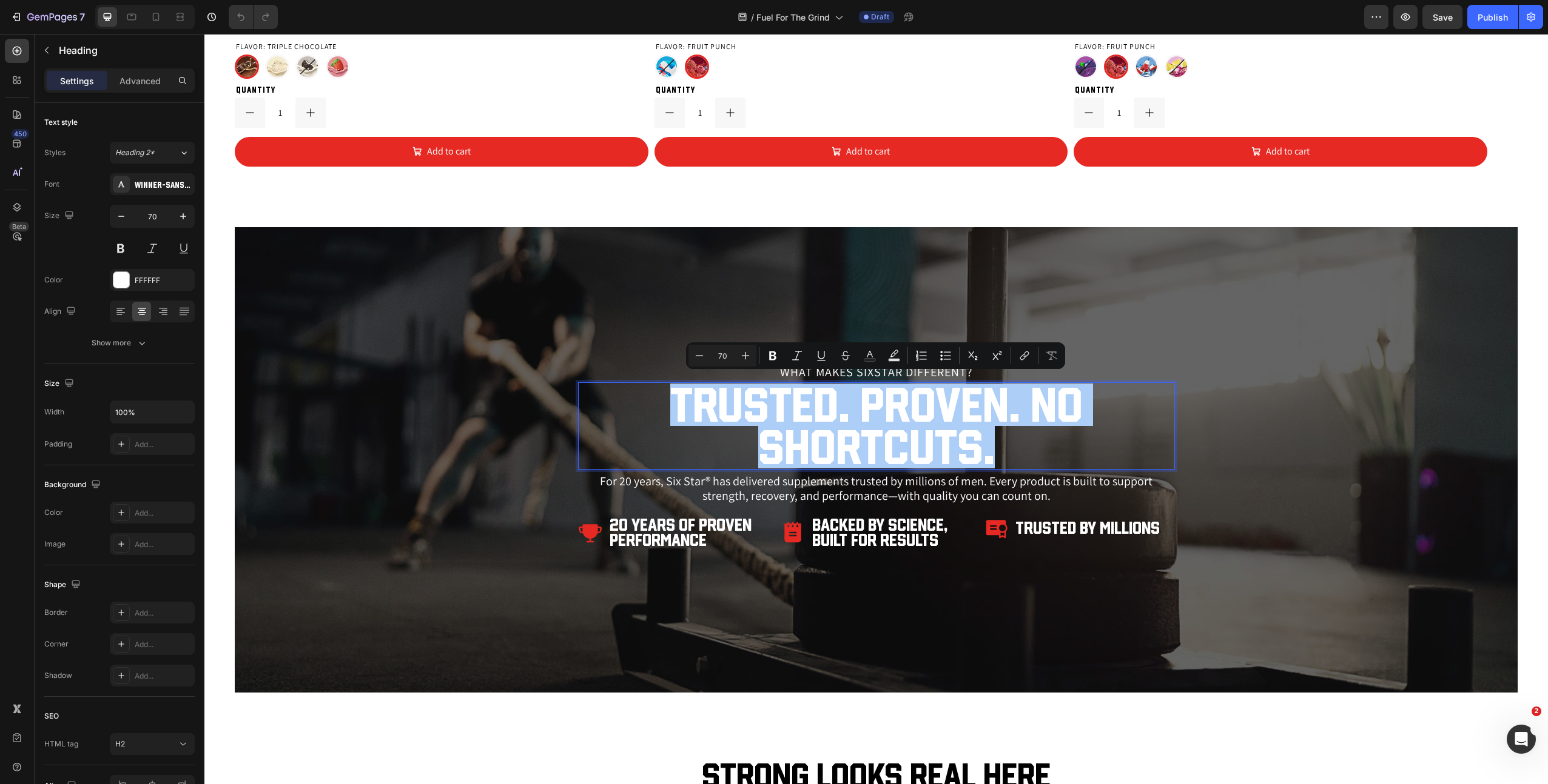
click at [842, 492] on p "For 20 years, Six Star® has delivered supplements trusted by millions of men. E…" at bounding box center [876, 488] width 594 height 29
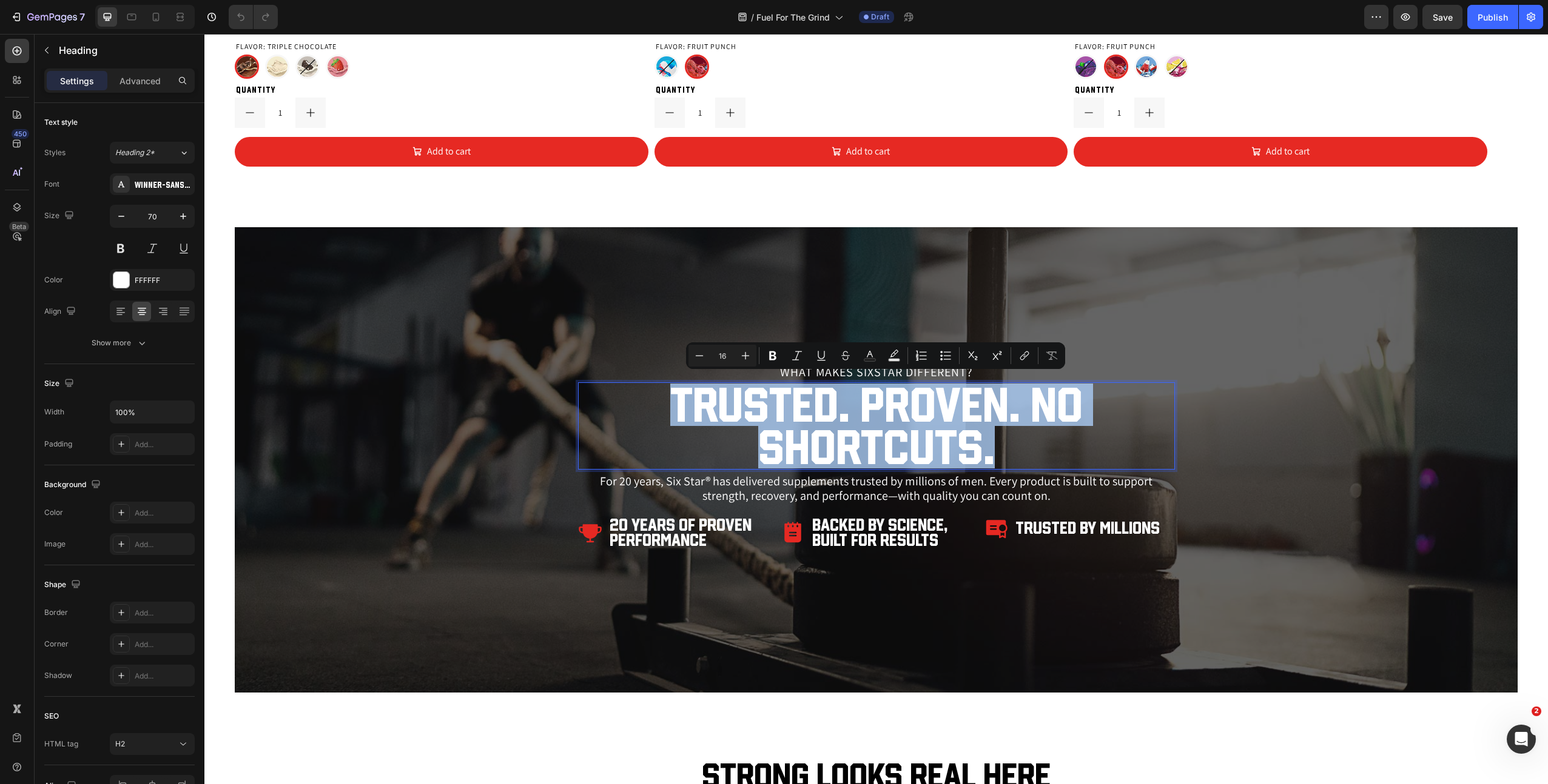
click at [842, 492] on p "For 20 years, Six Star® has delivered supplements trusted by millions of men. E…" at bounding box center [876, 488] width 594 height 29
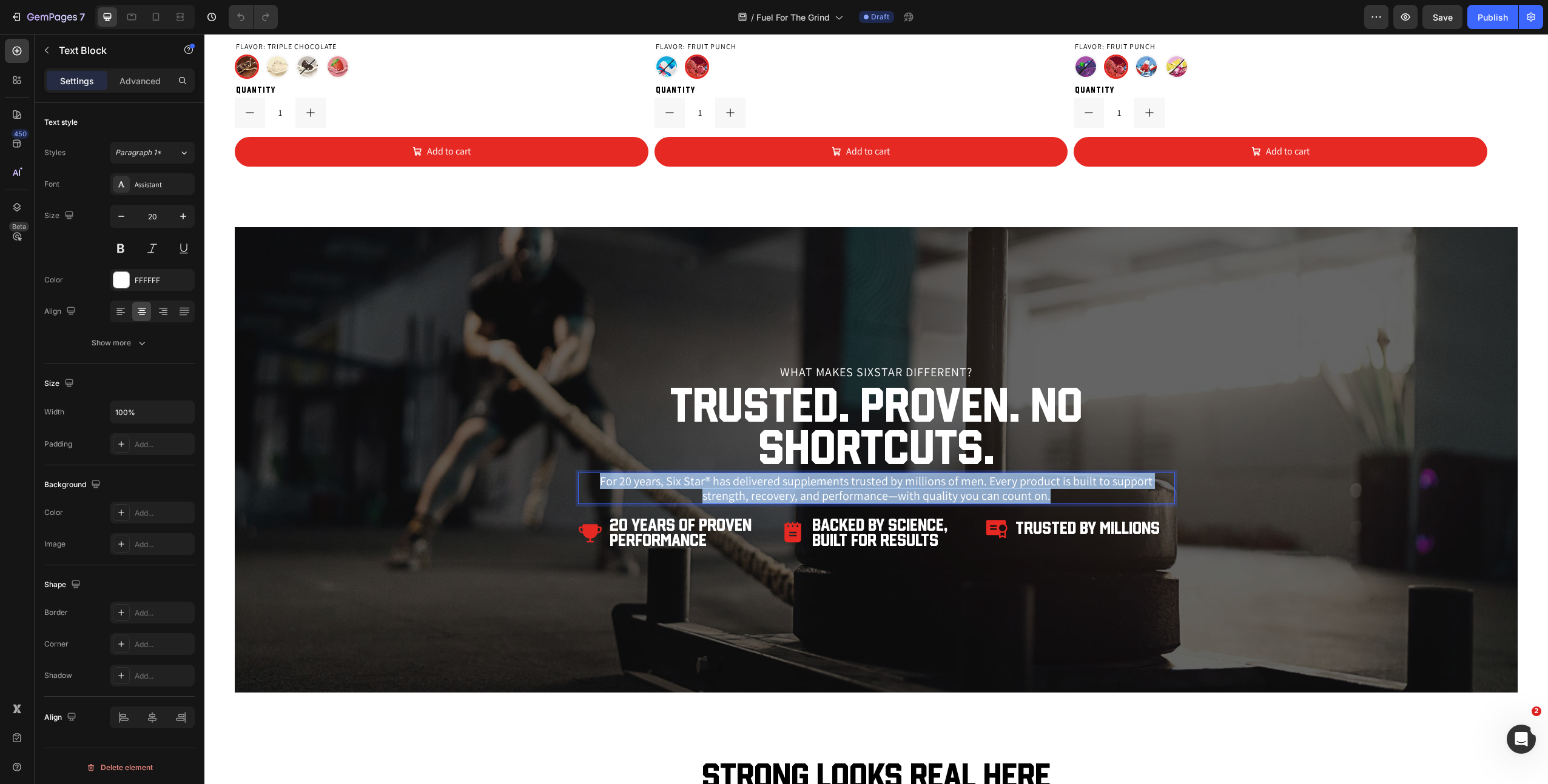
click at [842, 492] on p "For 20 years, Six Star® has delivered supplements trusted by millions of men. E…" at bounding box center [876, 488] width 594 height 29
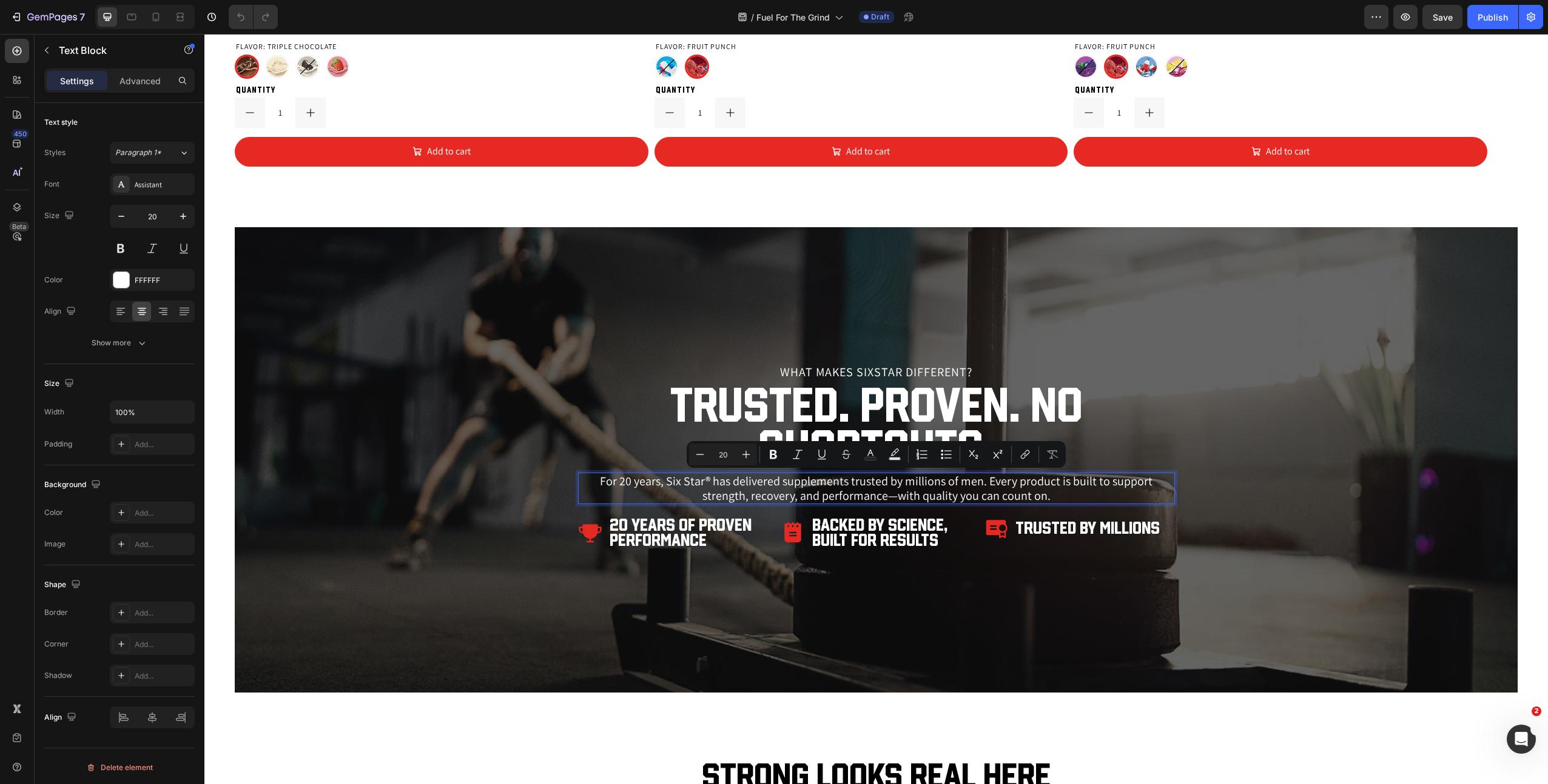
drag, startPoint x: 842, startPoint y: 492, endPoint x: 950, endPoint y: 1000, distance: 519.4
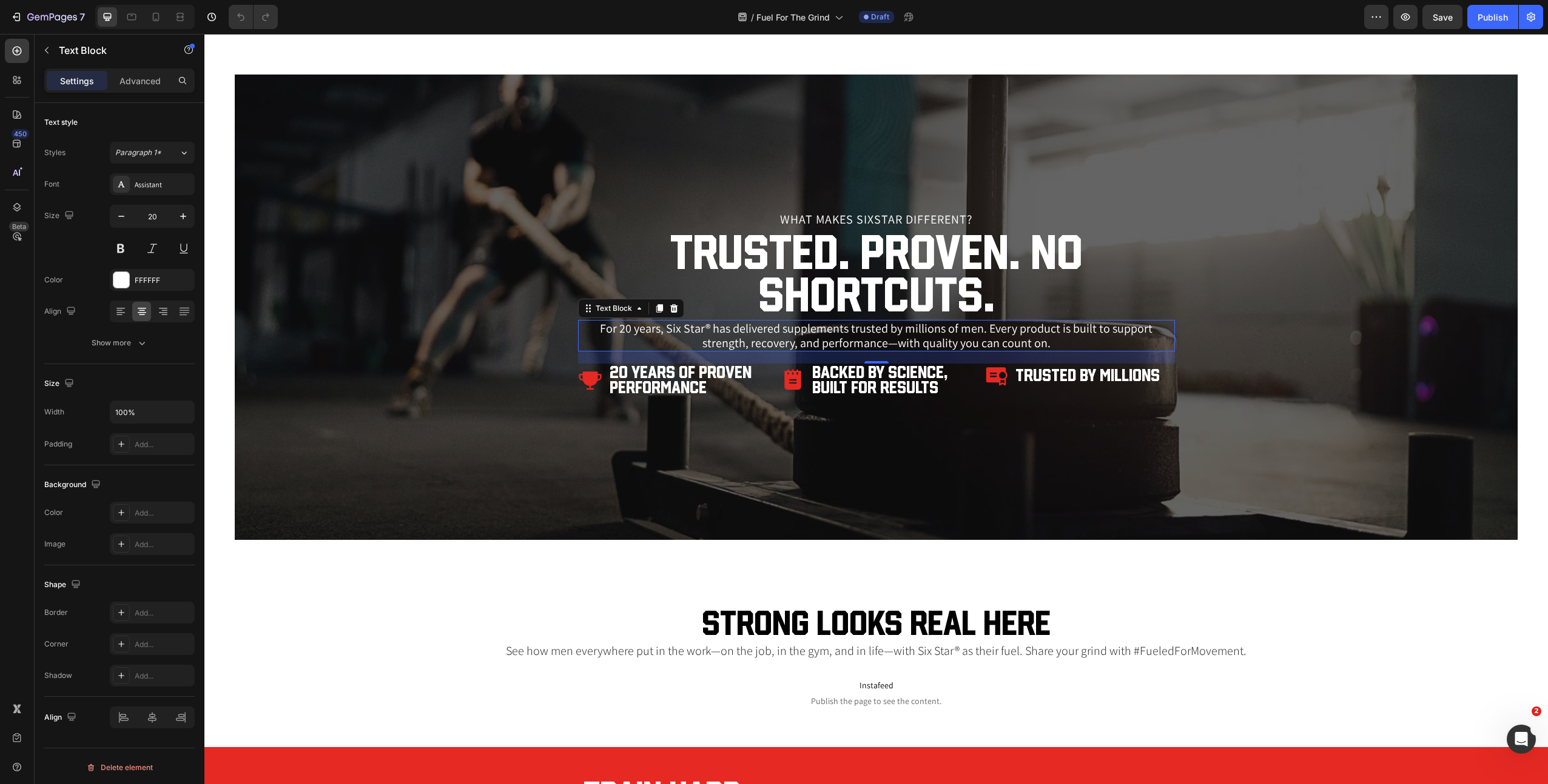
scroll to position [2440, 0]
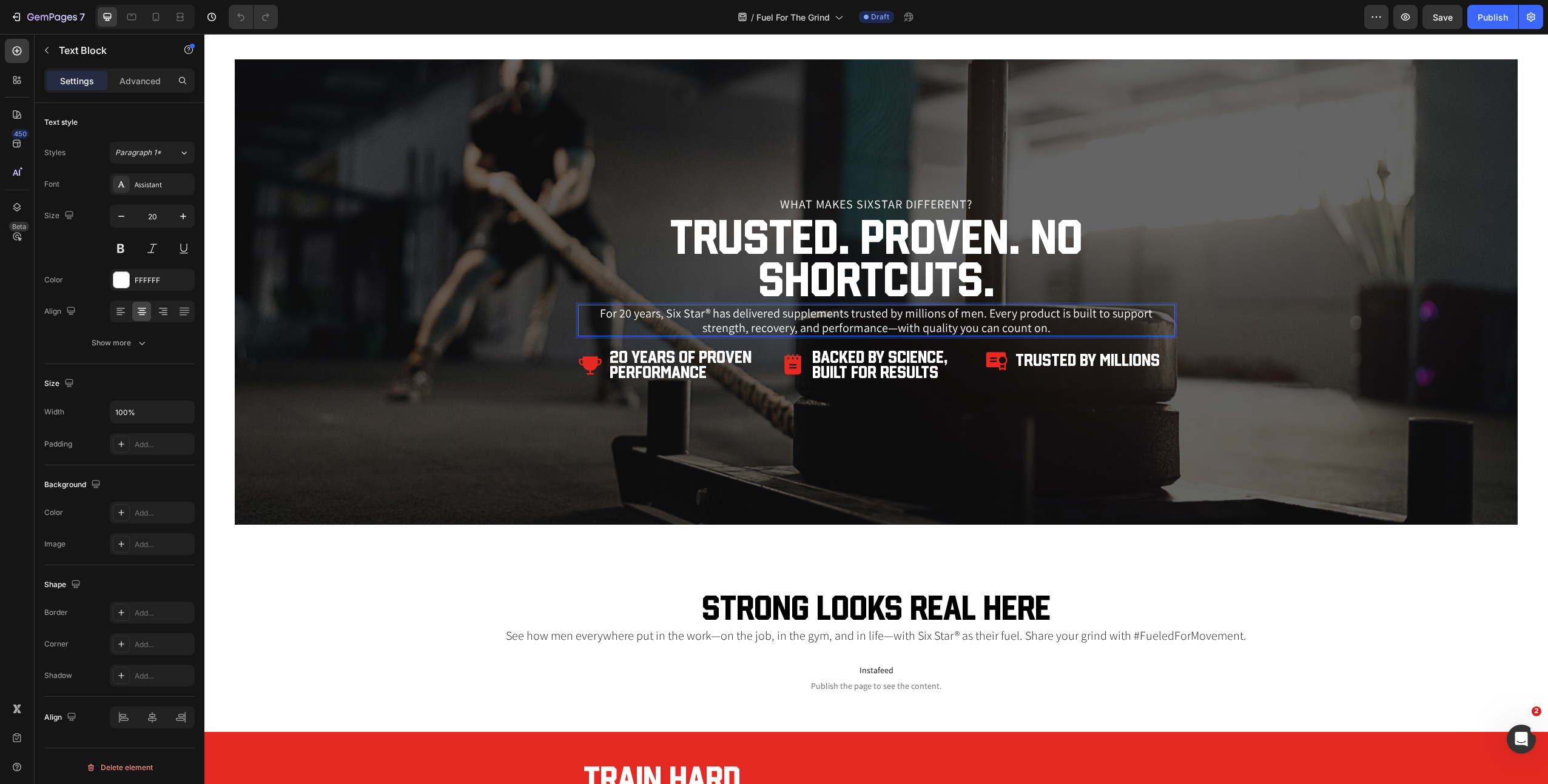
click at [860, 618] on h2 "Strong Looks Real Here" at bounding box center [876, 608] width 1282 height 33
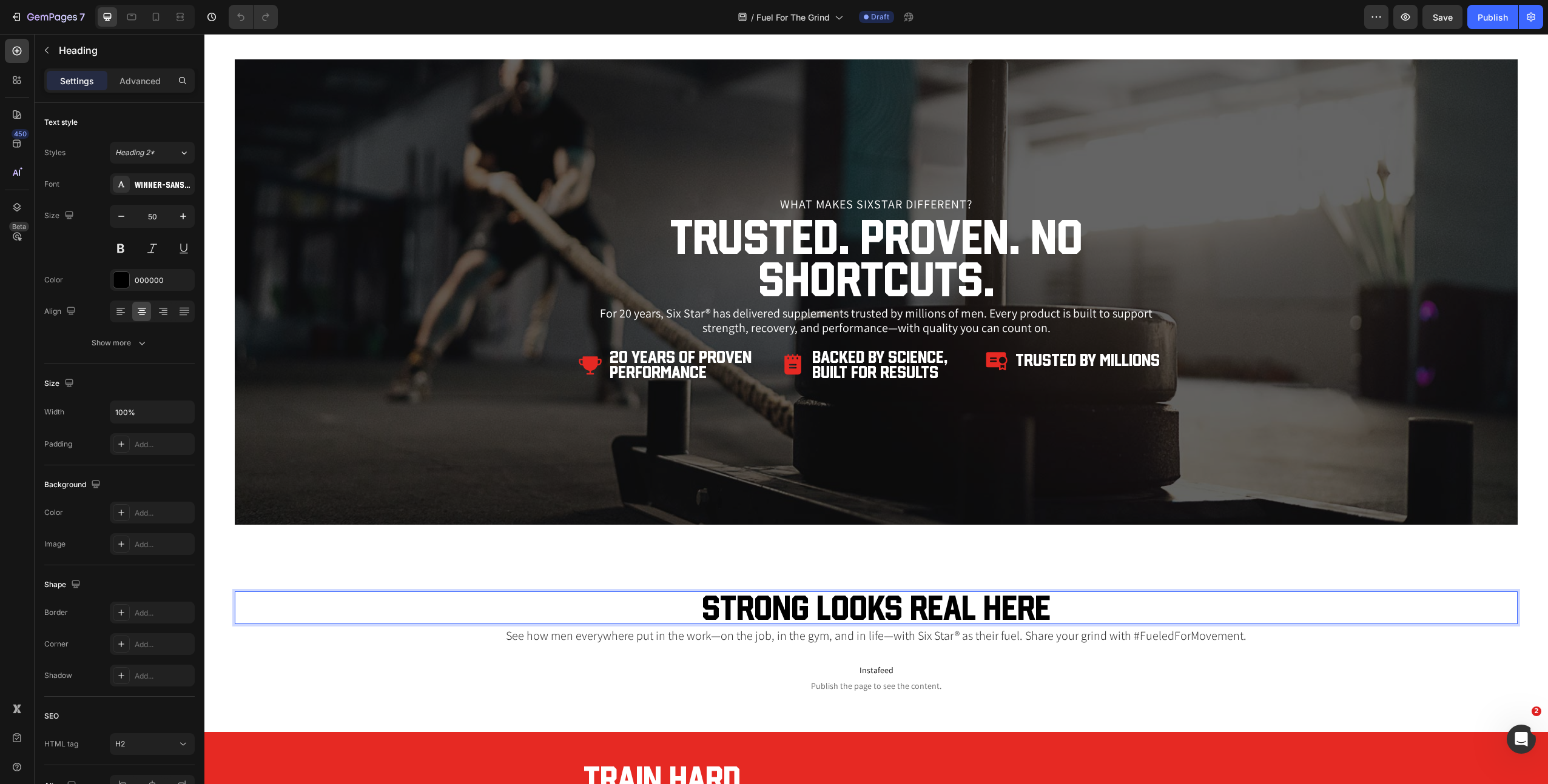
click at [860, 618] on p "Strong Looks Real Here" at bounding box center [876, 608] width 1280 height 30
click at [834, 639] on p "See how men everywhere put in the work—on the job, in the gym, and in life—with…" at bounding box center [876, 636] width 1280 height 14
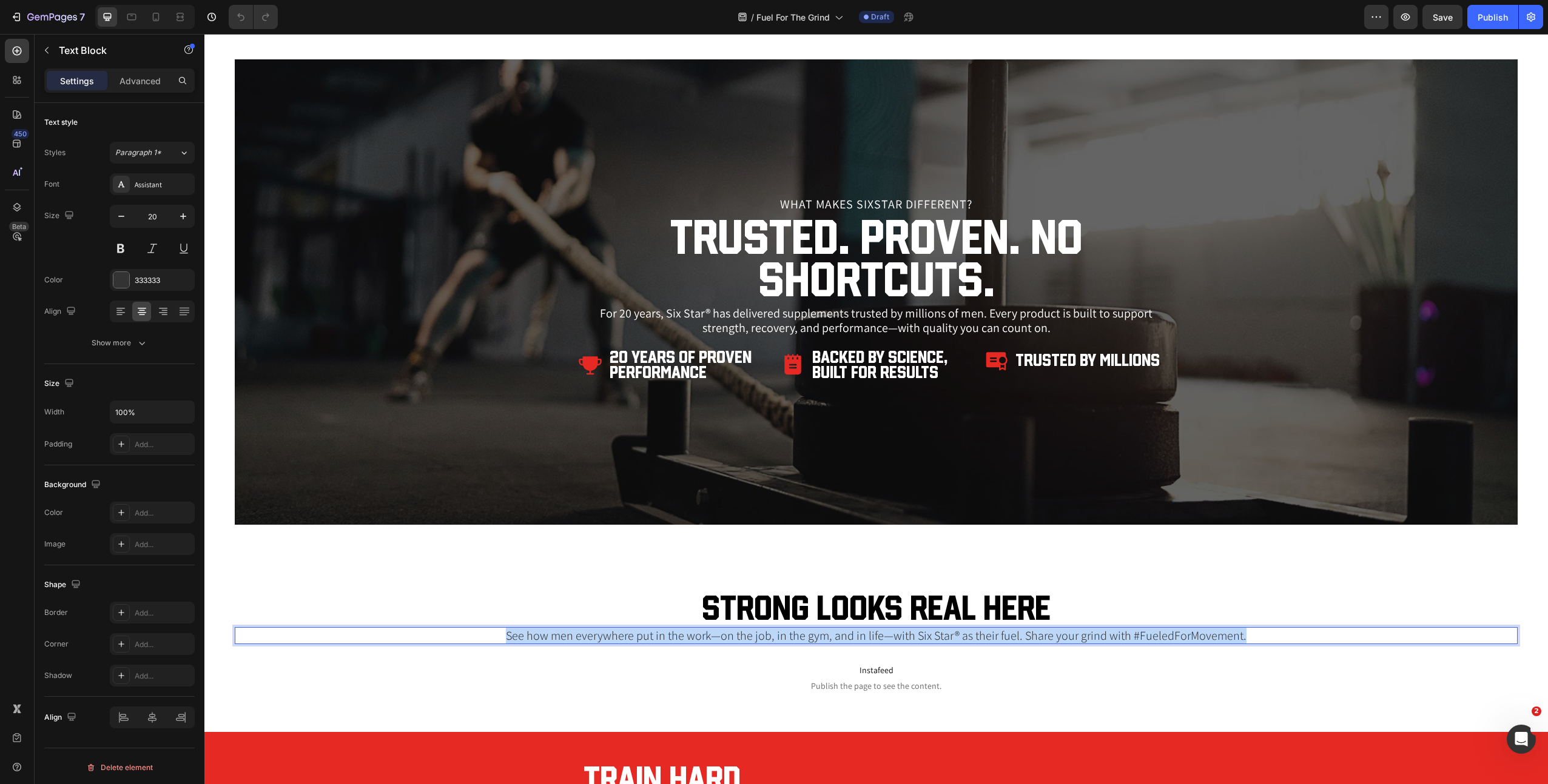
click at [834, 639] on p "See how men everywhere put in the work—on the job, in the gym, and in life—with…" at bounding box center [876, 636] width 1280 height 14
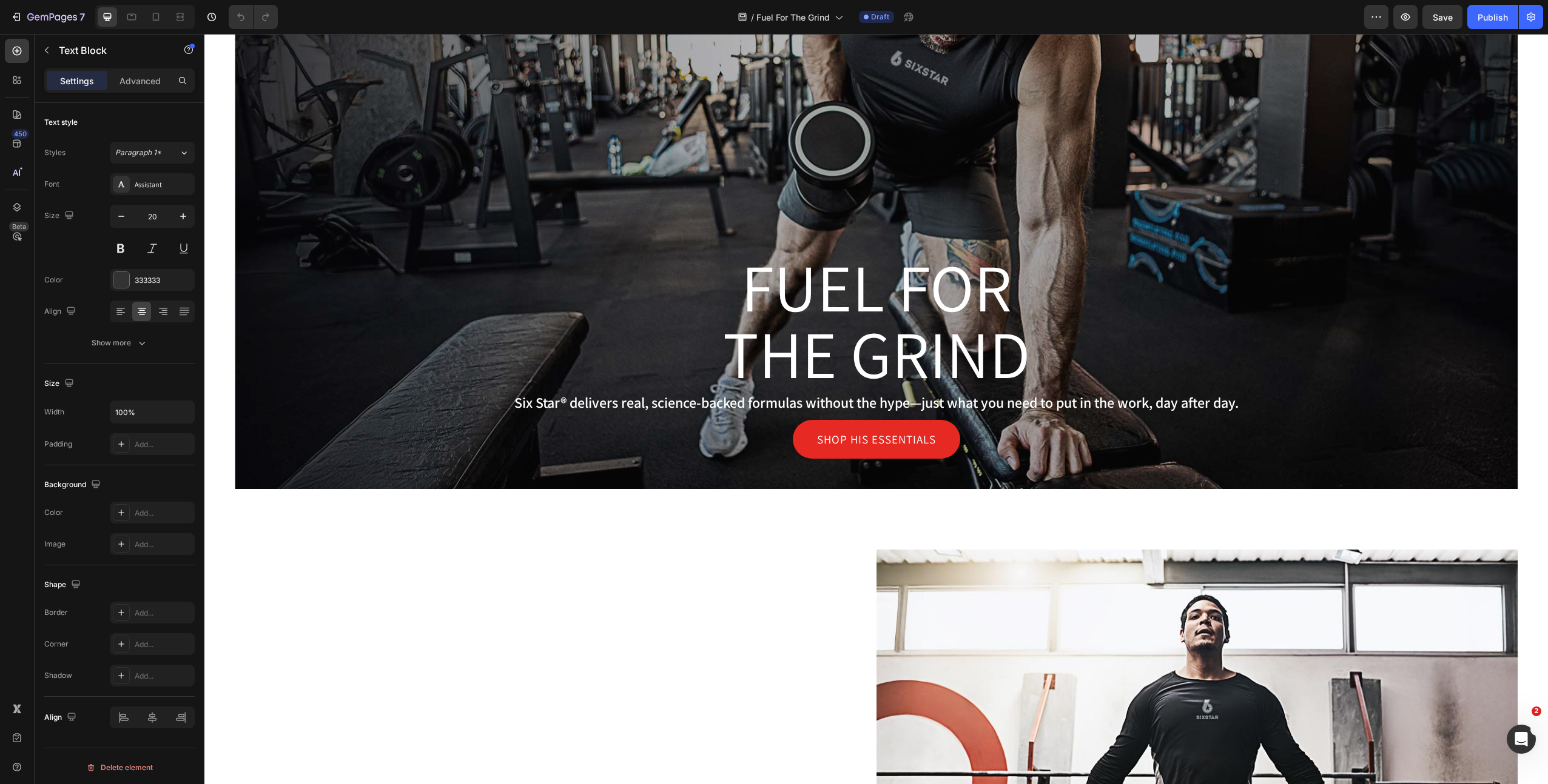
scroll to position [249, 0]
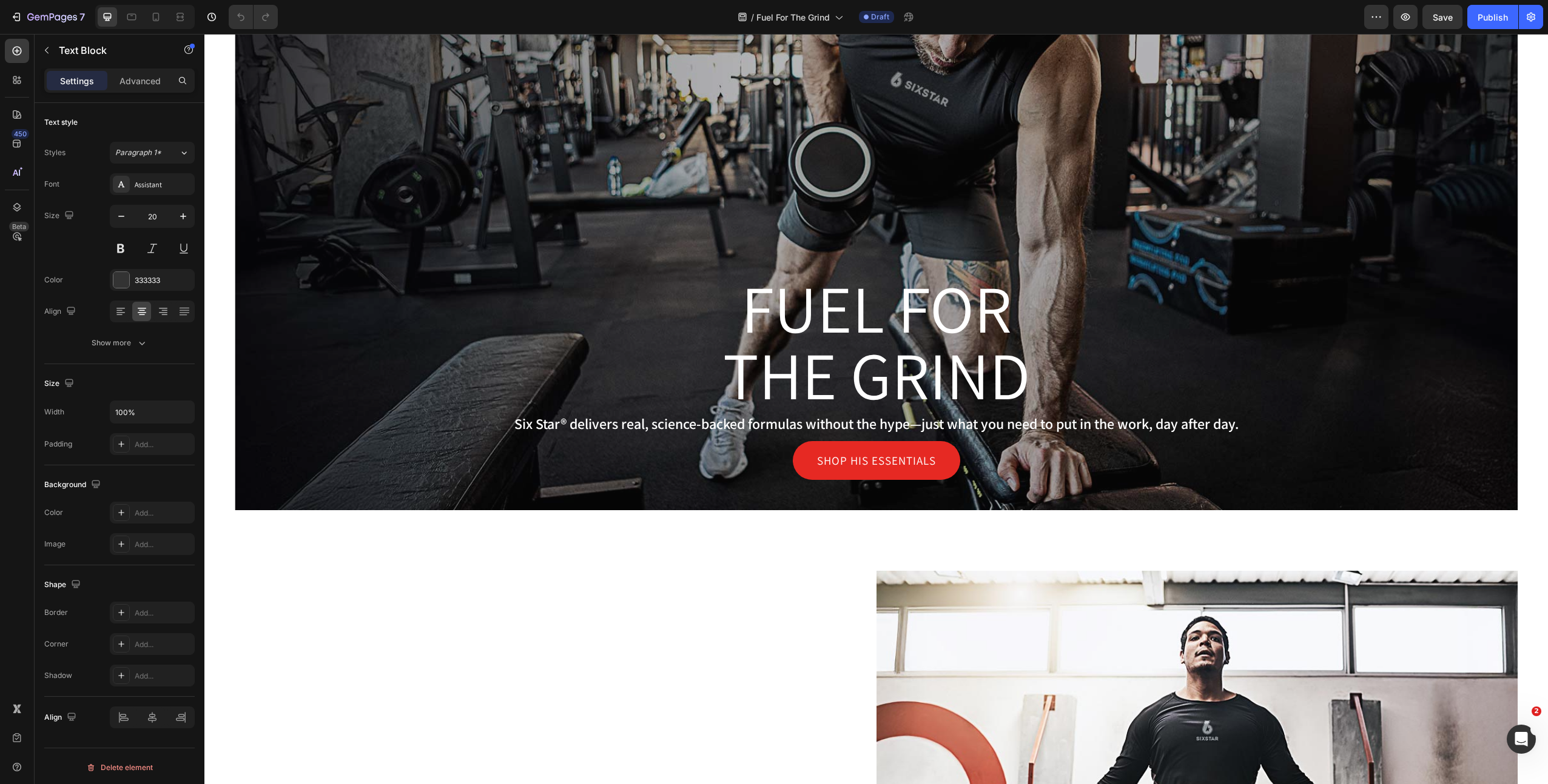
click at [892, 426] on p "Six Star® delivers real, science-backed formulas without the hype—just what you…" at bounding box center [875, 423] width 1159 height 20
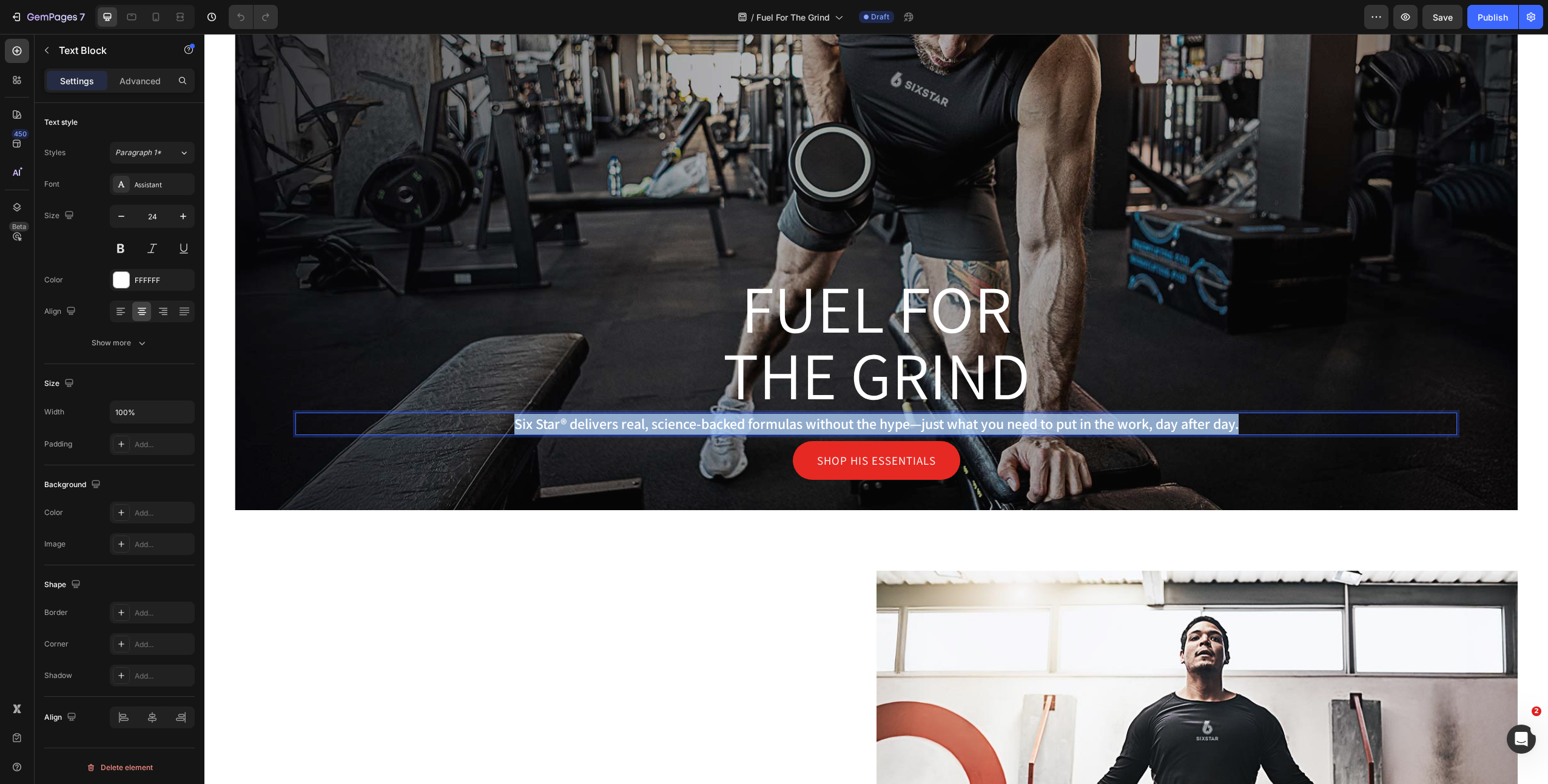
click at [892, 426] on p "Six Star® delivers real, science-backed formulas without the hype—just what you…" at bounding box center [875, 423] width 1159 height 20
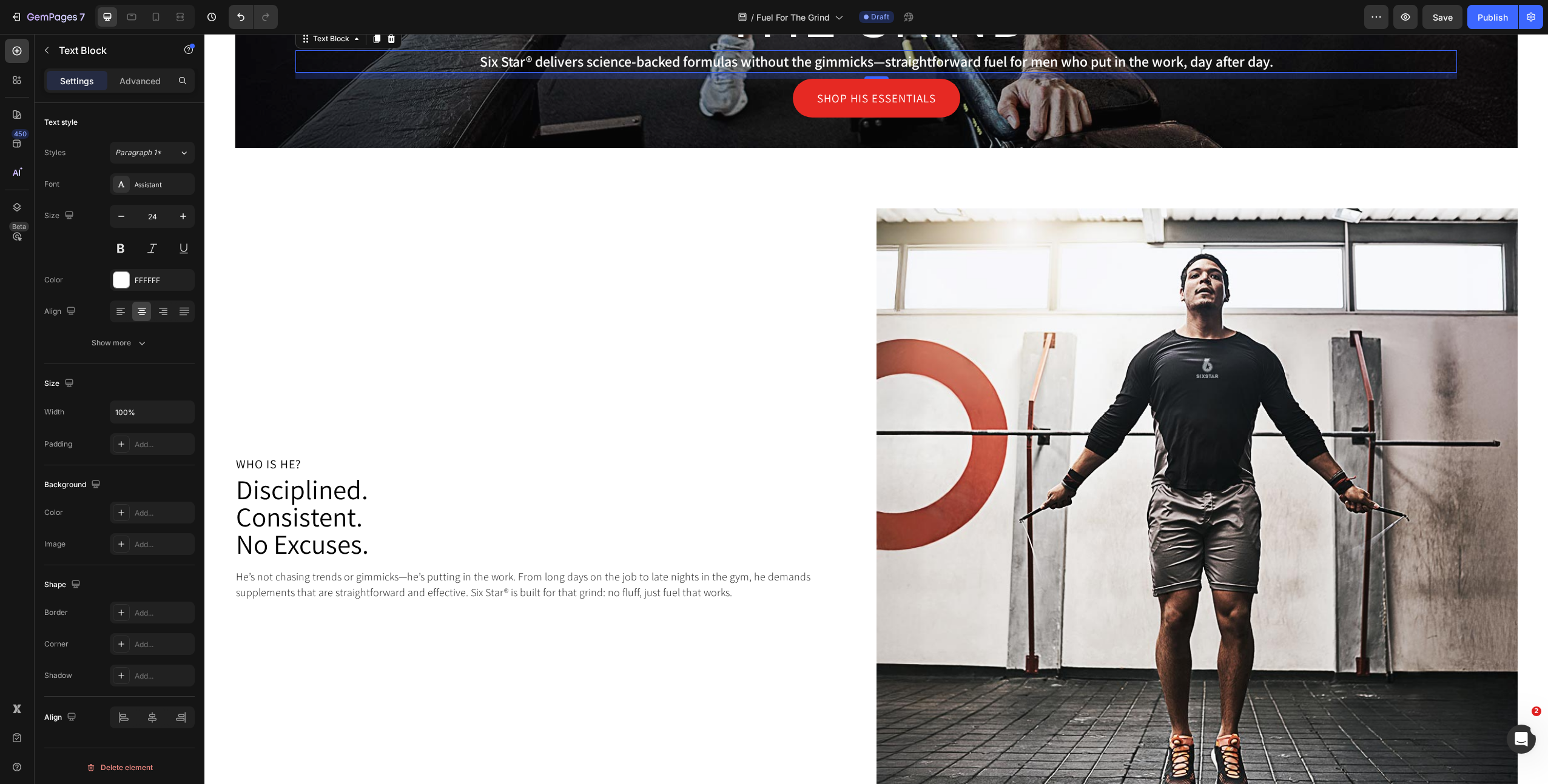
scroll to position [639, 0]
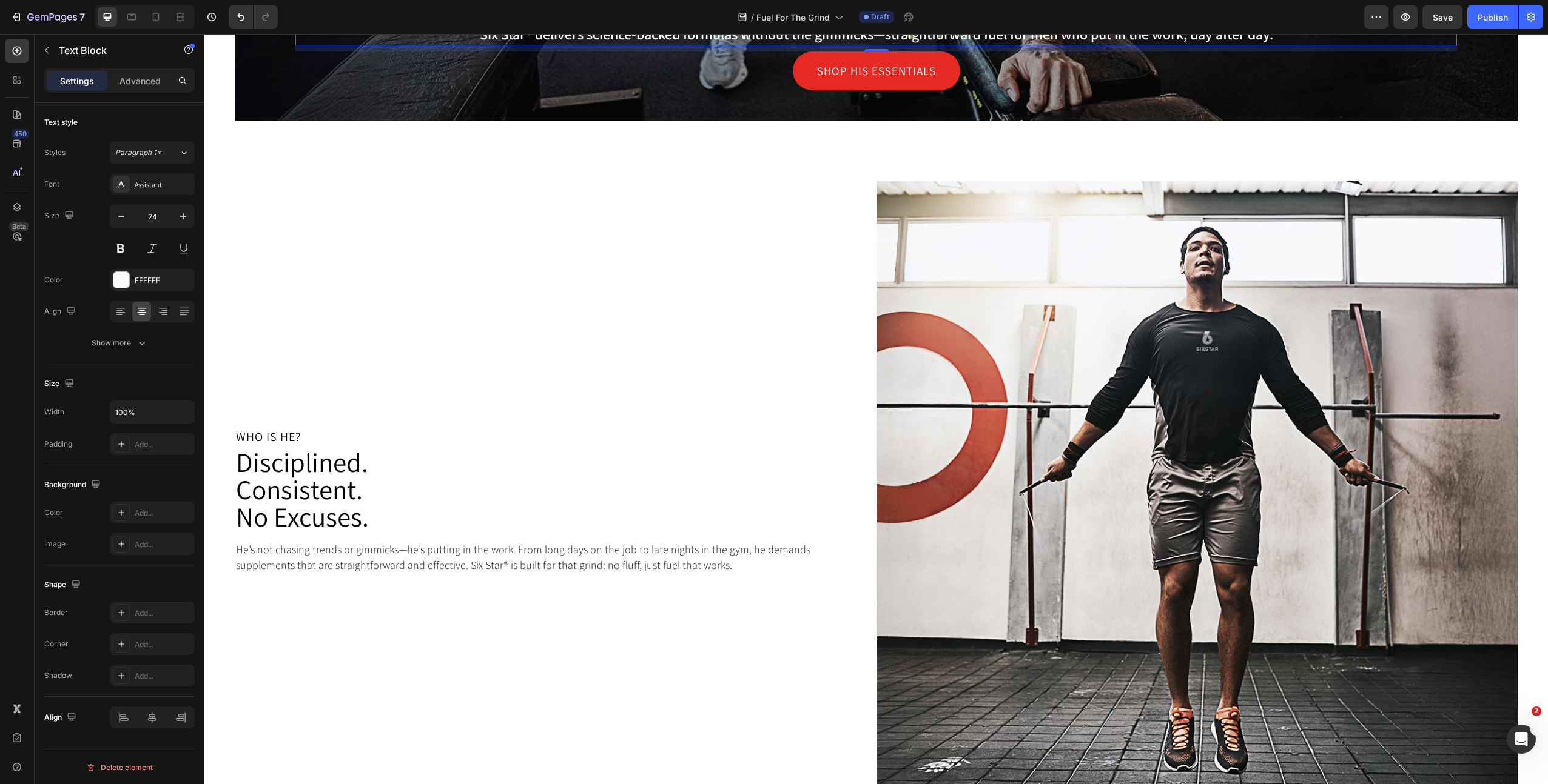
click at [274, 438] on p "Who is He?" at bounding box center [541, 437] width 609 height 12
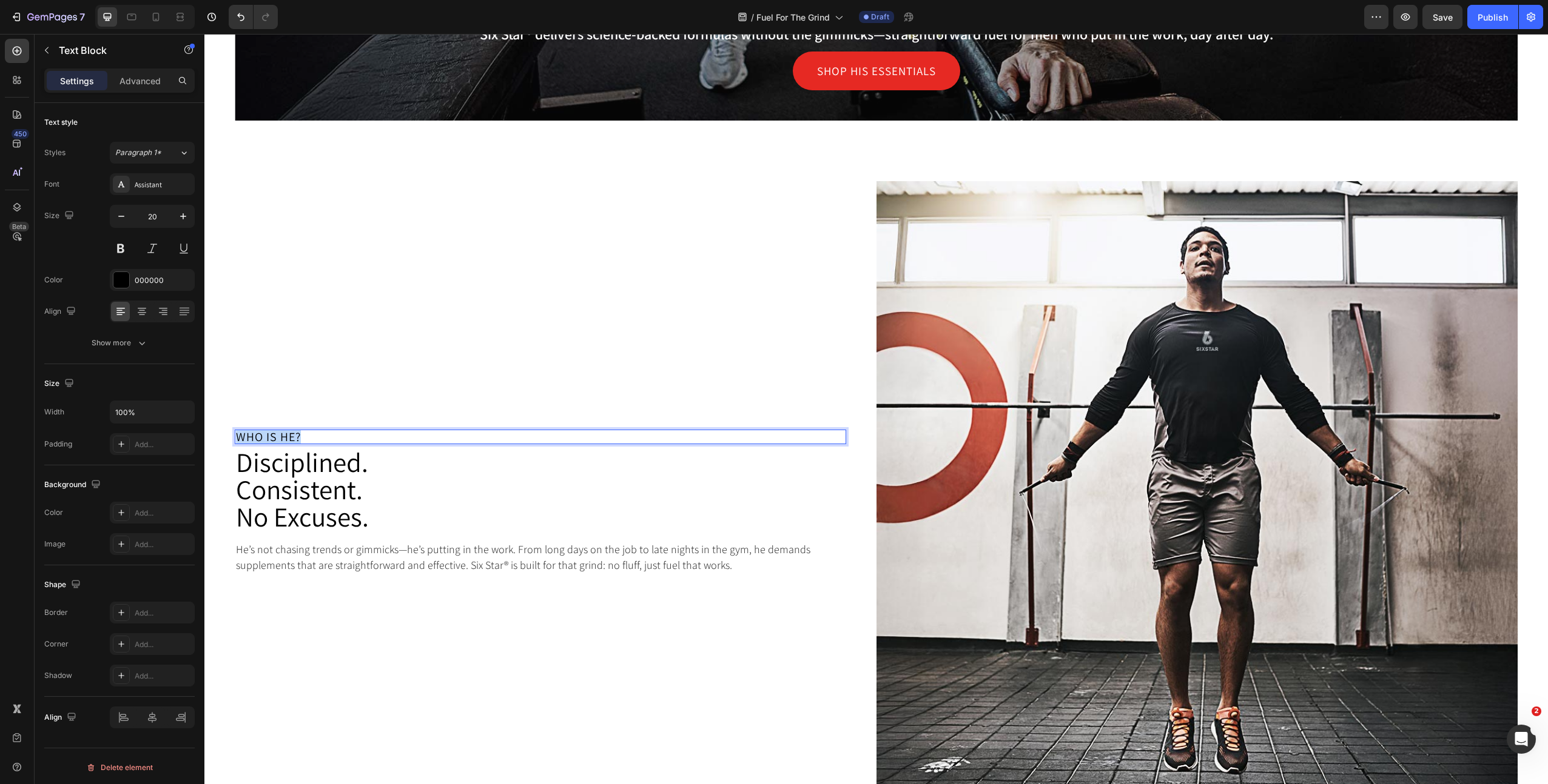
click at [274, 438] on p "Who is He?" at bounding box center [541, 437] width 609 height 12
click at [502, 556] on p "He’s not chasing trends or gimmicks—he’s putting in the work. From long days on…" at bounding box center [541, 557] width 609 height 30
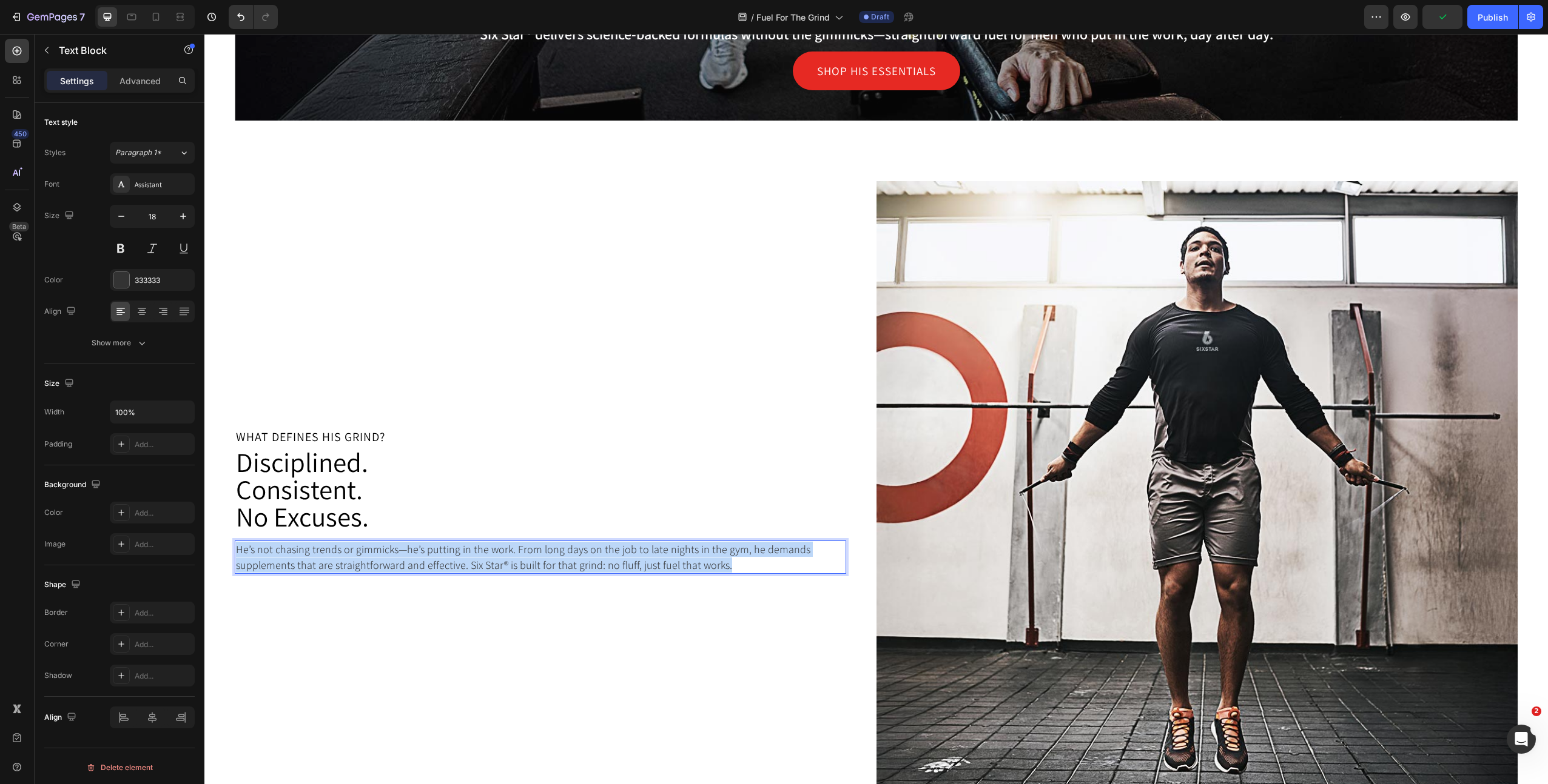
click at [502, 556] on p "He’s not chasing trends or gimmicks—he’s putting in the work. From long days on…" at bounding box center [541, 557] width 609 height 30
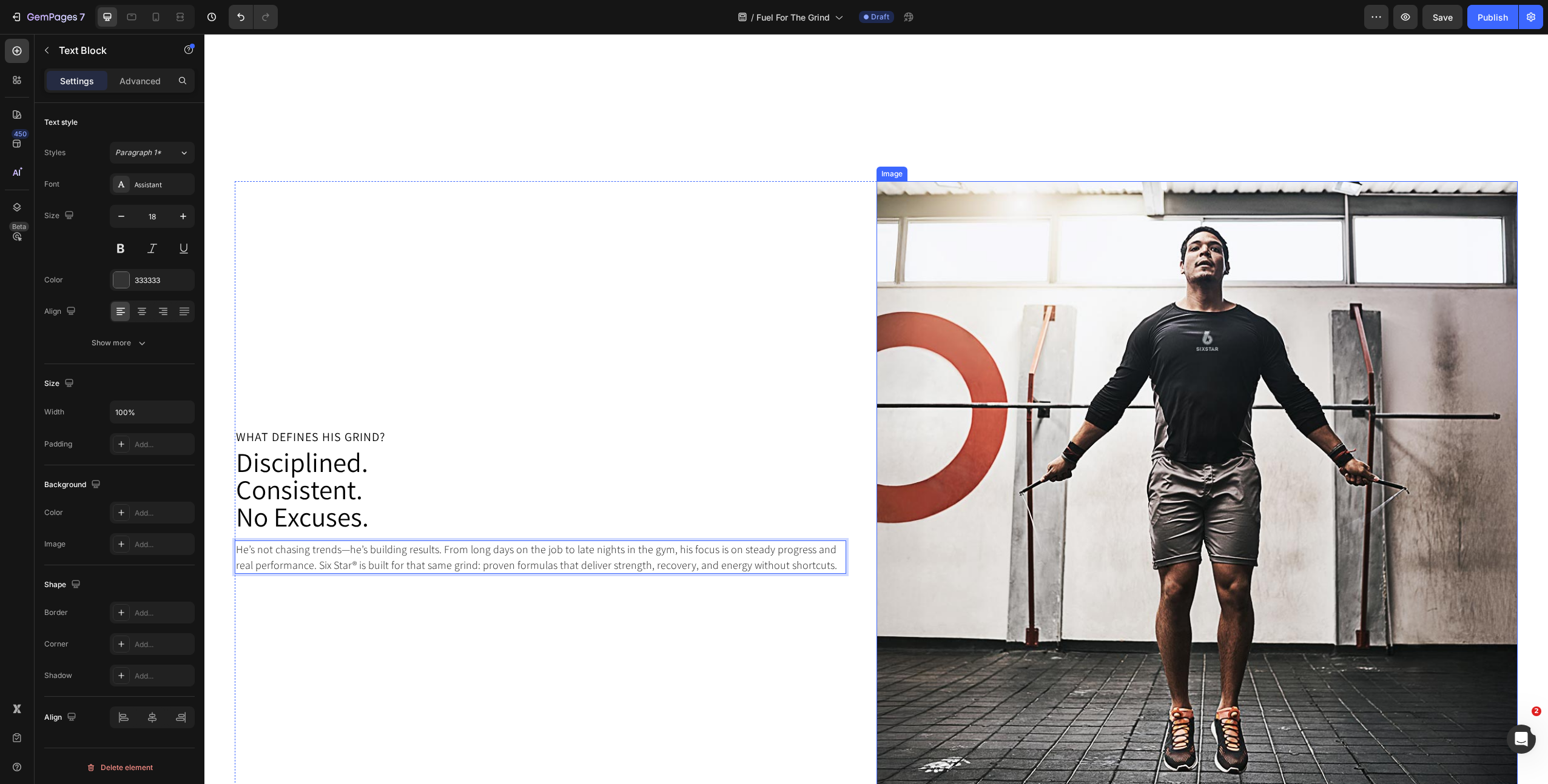
scroll to position [1254, 0]
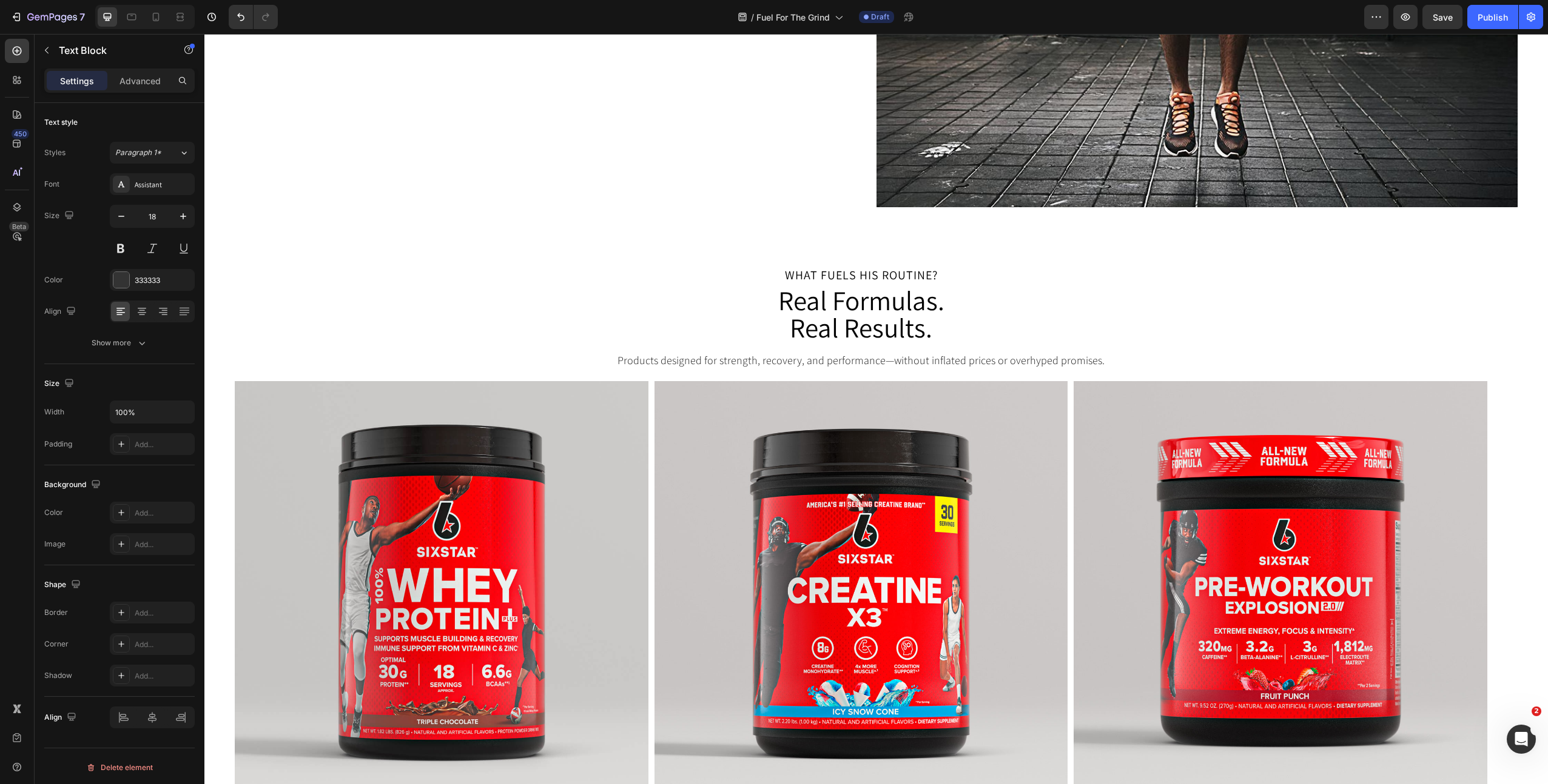
click at [928, 358] on p "Products designed for strength, recovery, and performance—without inflated pric…" at bounding box center [861, 361] width 1250 height 15
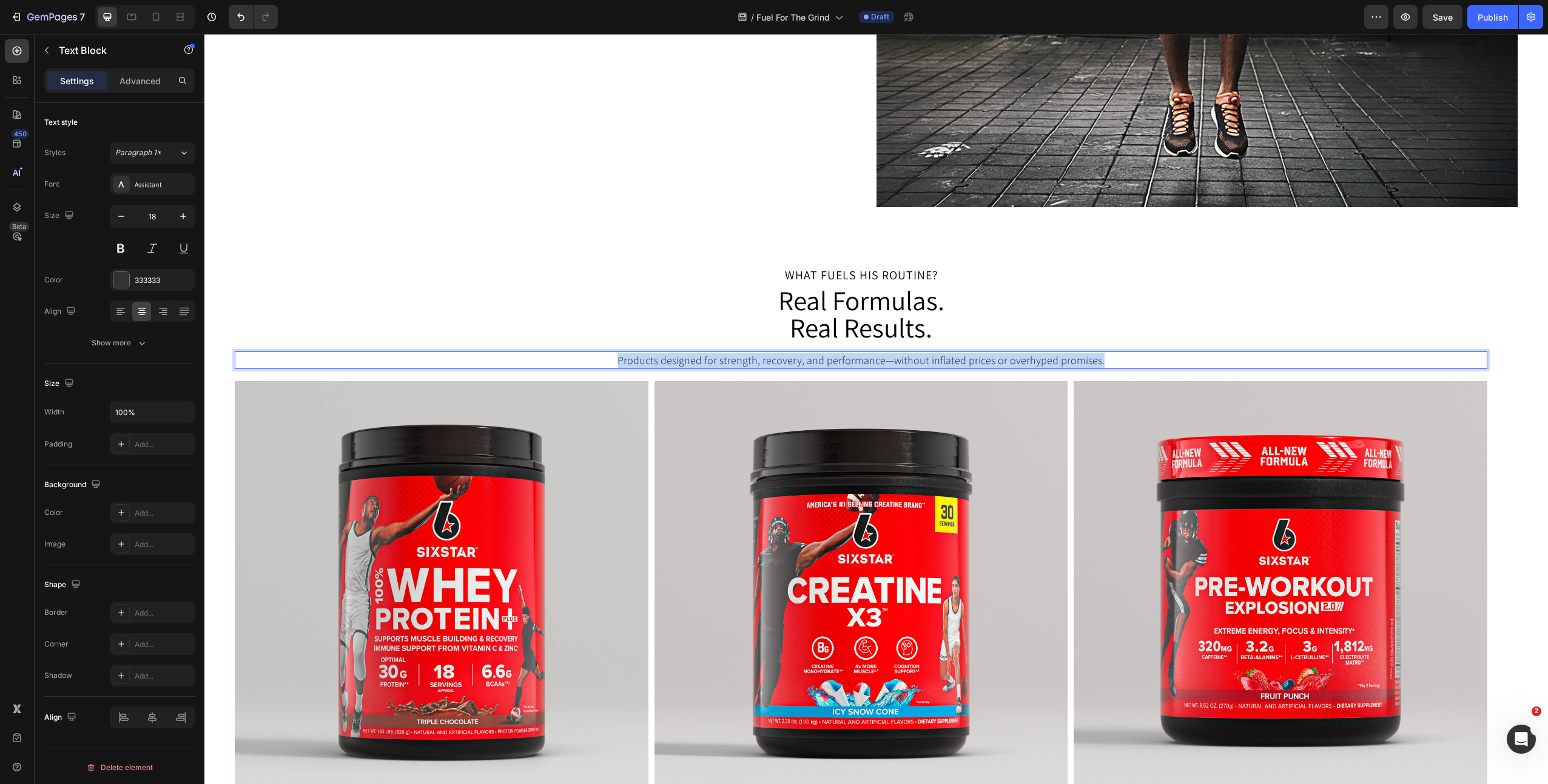
click at [928, 358] on p "Products designed for strength, recovery, and performance—without inflated pric…" at bounding box center [861, 361] width 1250 height 15
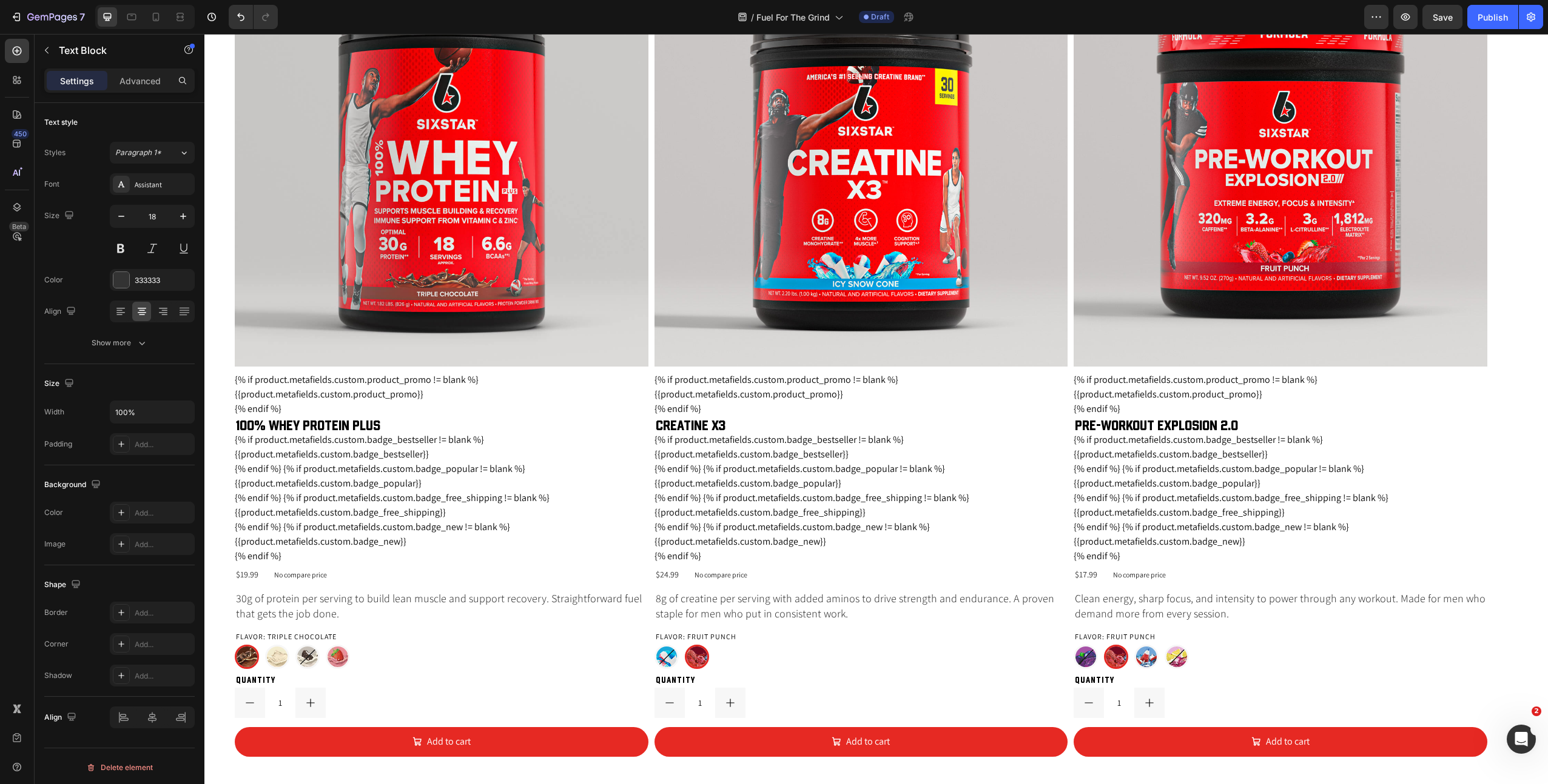
scroll to position [1731, 0]
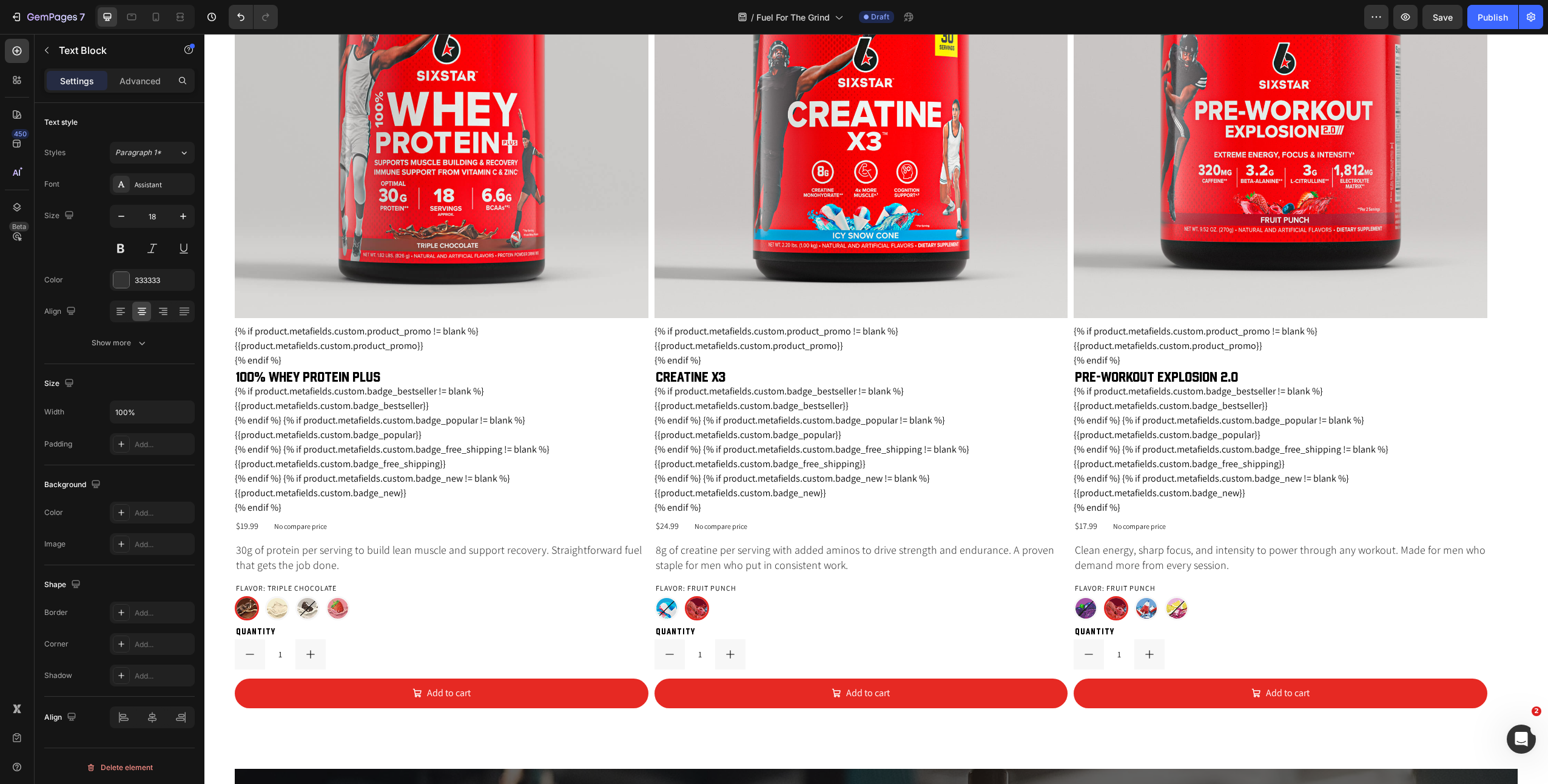
click at [330, 555] on p "30g of protein per serving to build lean muscle and support recovery. Straightf…" at bounding box center [442, 558] width 411 height 30
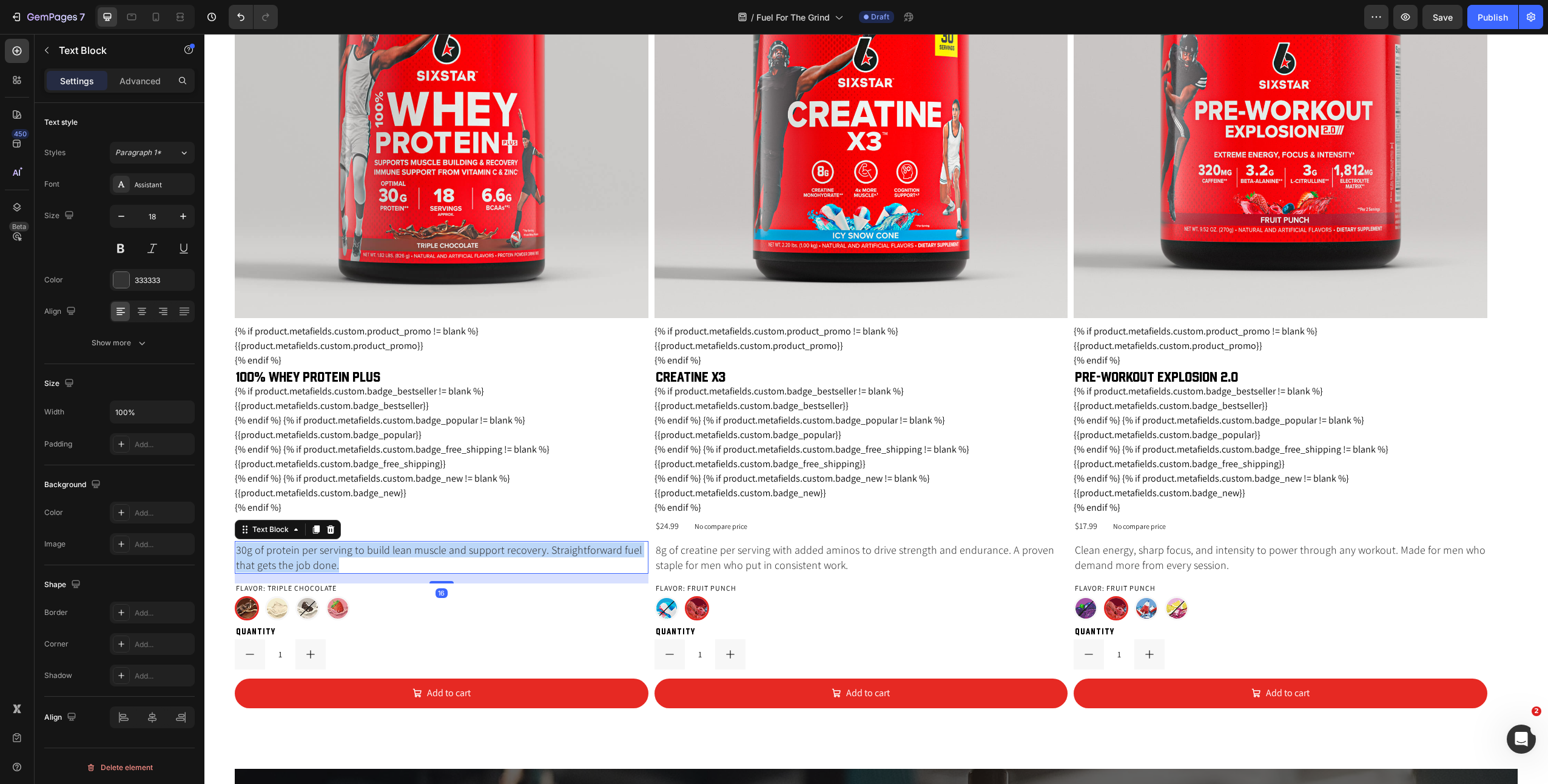
click at [330, 555] on p "30g of protein per serving to build lean muscle and support recovery. Straightf…" at bounding box center [442, 558] width 411 height 30
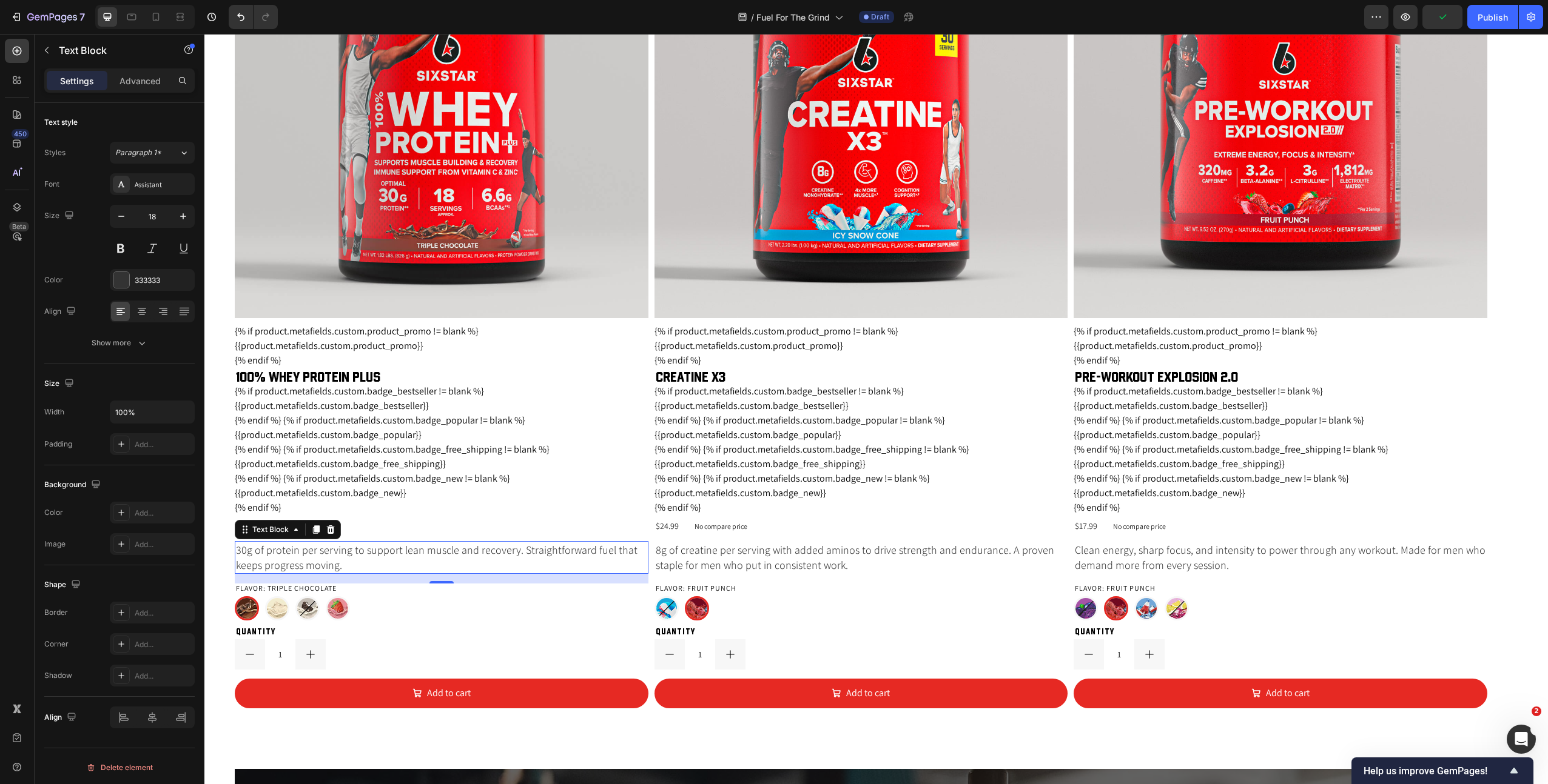
click at [776, 559] on p "8g of creatine per serving with added aminos to drive strength and endurance. A…" at bounding box center [861, 558] width 411 height 30
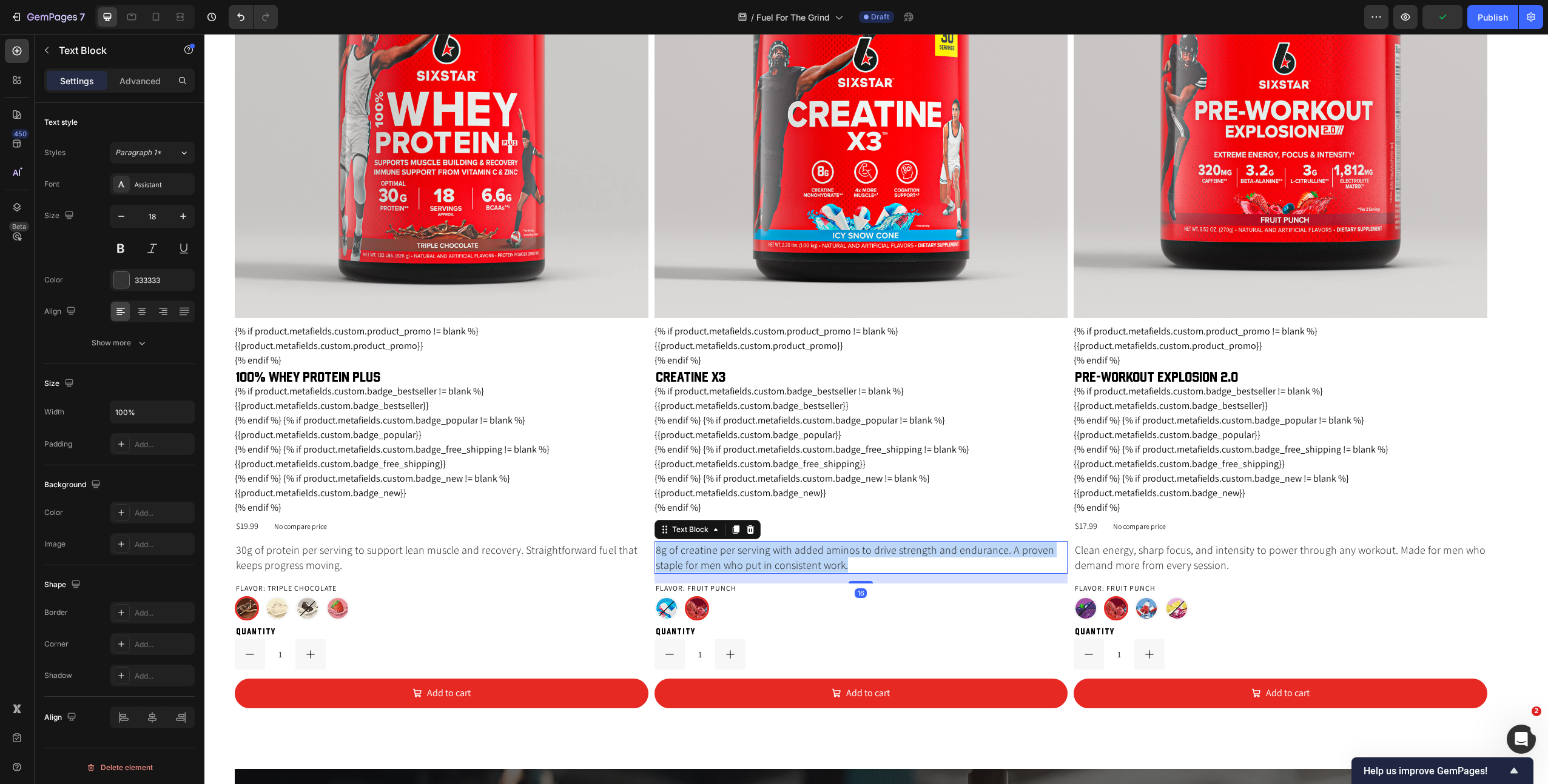
click at [776, 559] on p "8g of creatine per serving with added aminos to drive strength and endurance. A…" at bounding box center [861, 558] width 411 height 30
click at [1124, 555] on p "Clean energy, sharp focus, and intensity to power through any workout. Made for…" at bounding box center [1280, 558] width 411 height 30
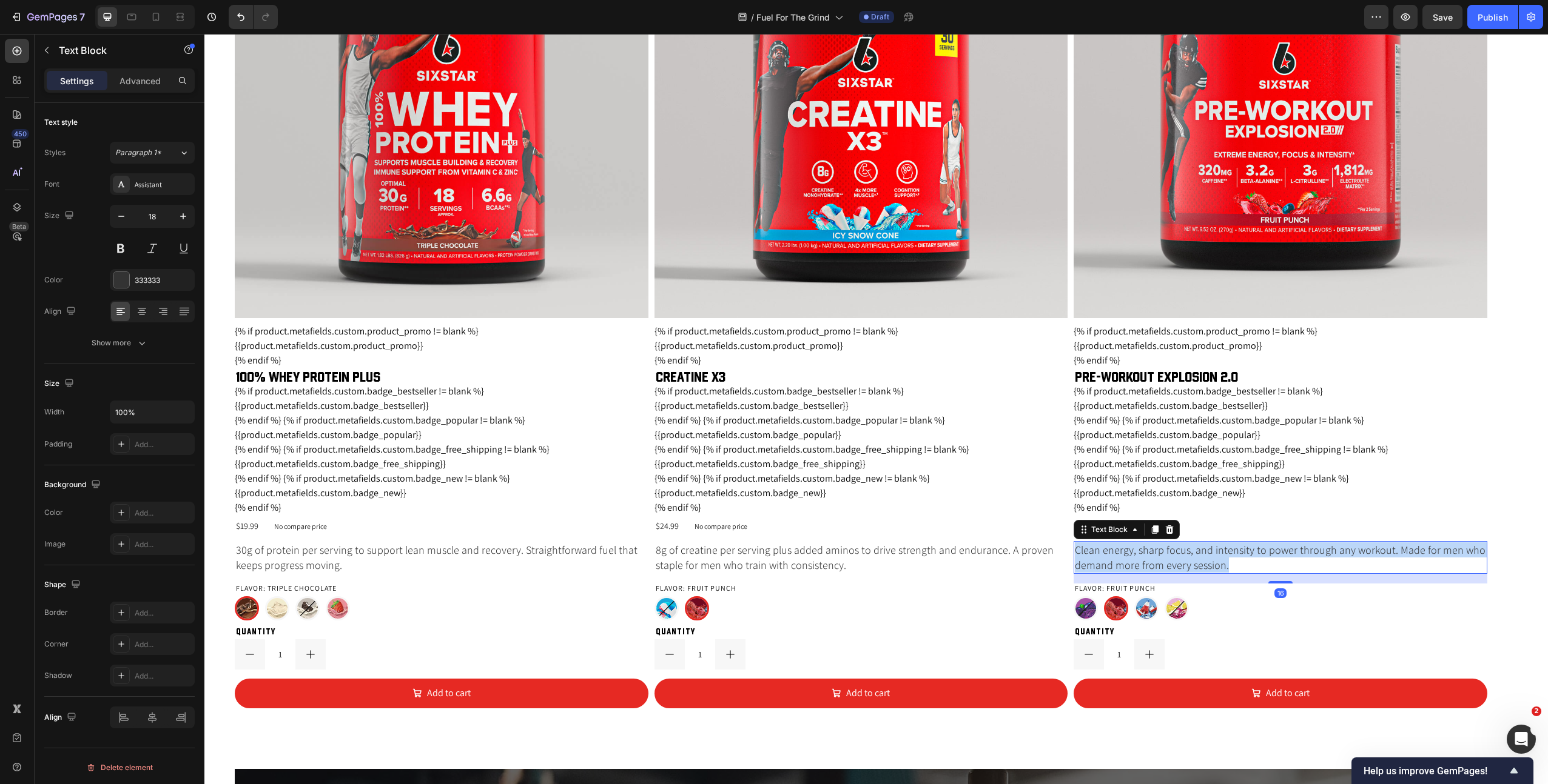
click at [1124, 555] on p "Clean energy, sharp focus, and intensity to power through any workout. Made for…" at bounding box center [1280, 558] width 411 height 30
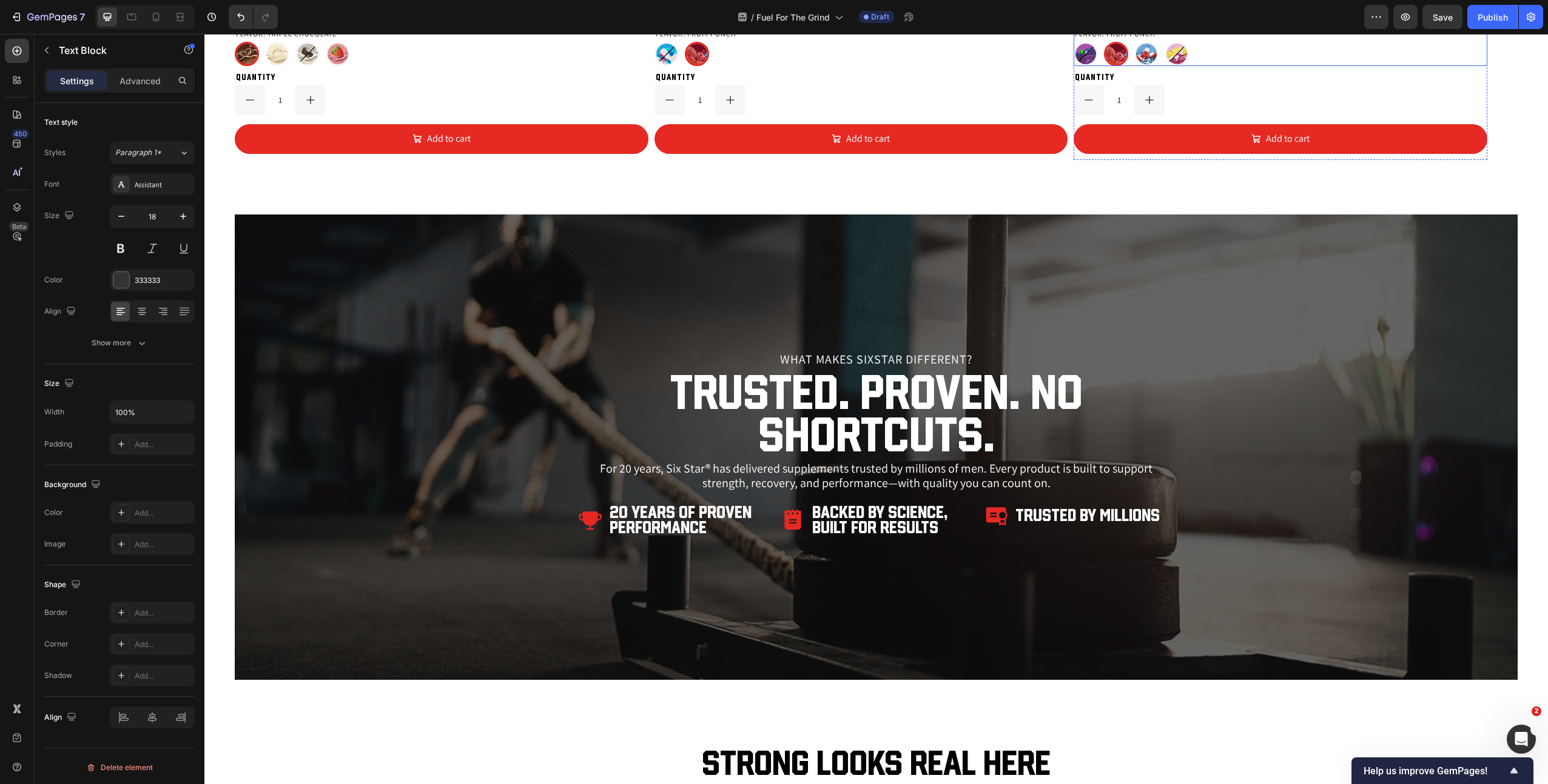
scroll to position [2311, 0]
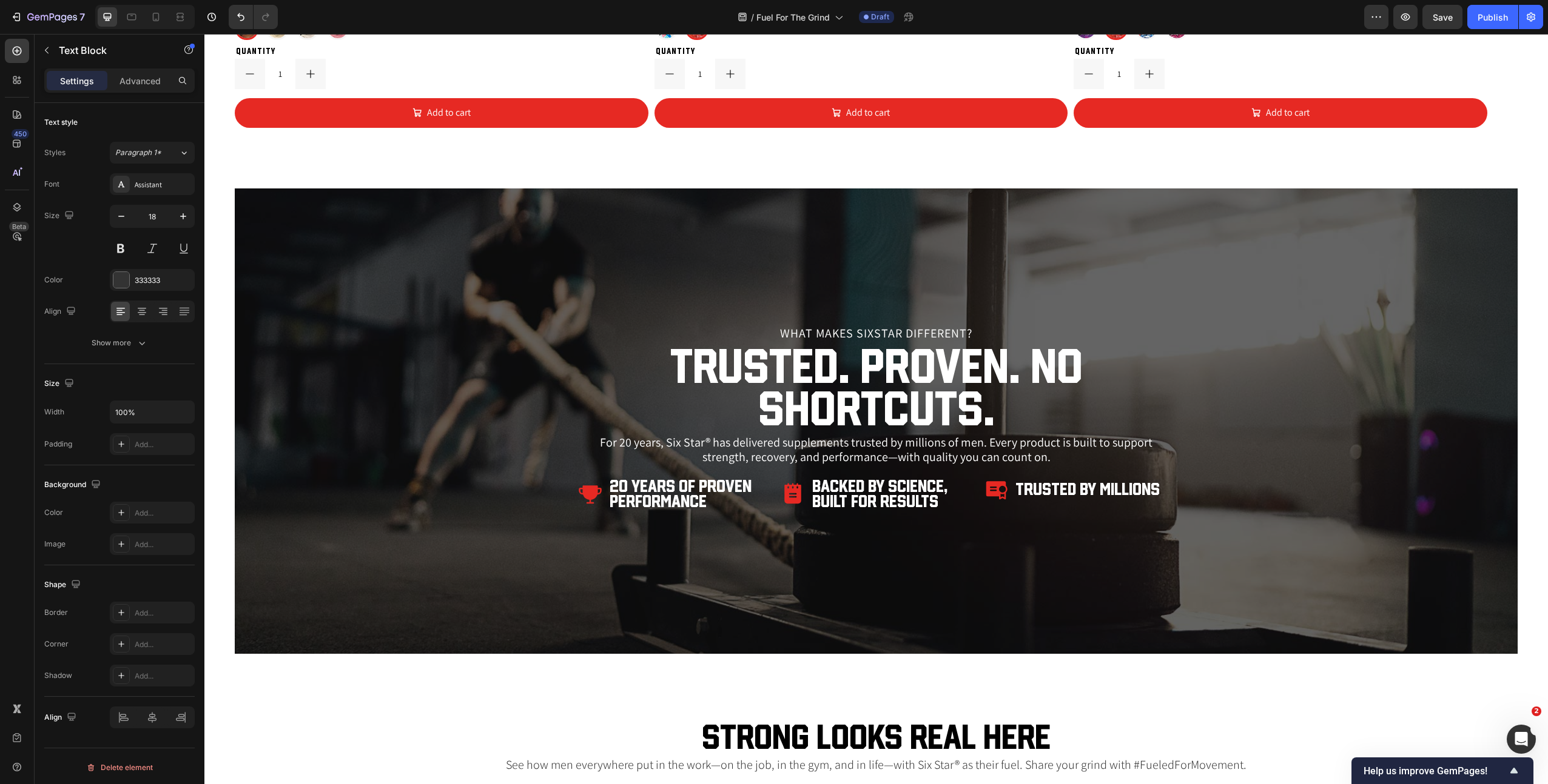
click at [862, 330] on p "What Makes SIXSTAR Different?" at bounding box center [876, 334] width 594 height 12
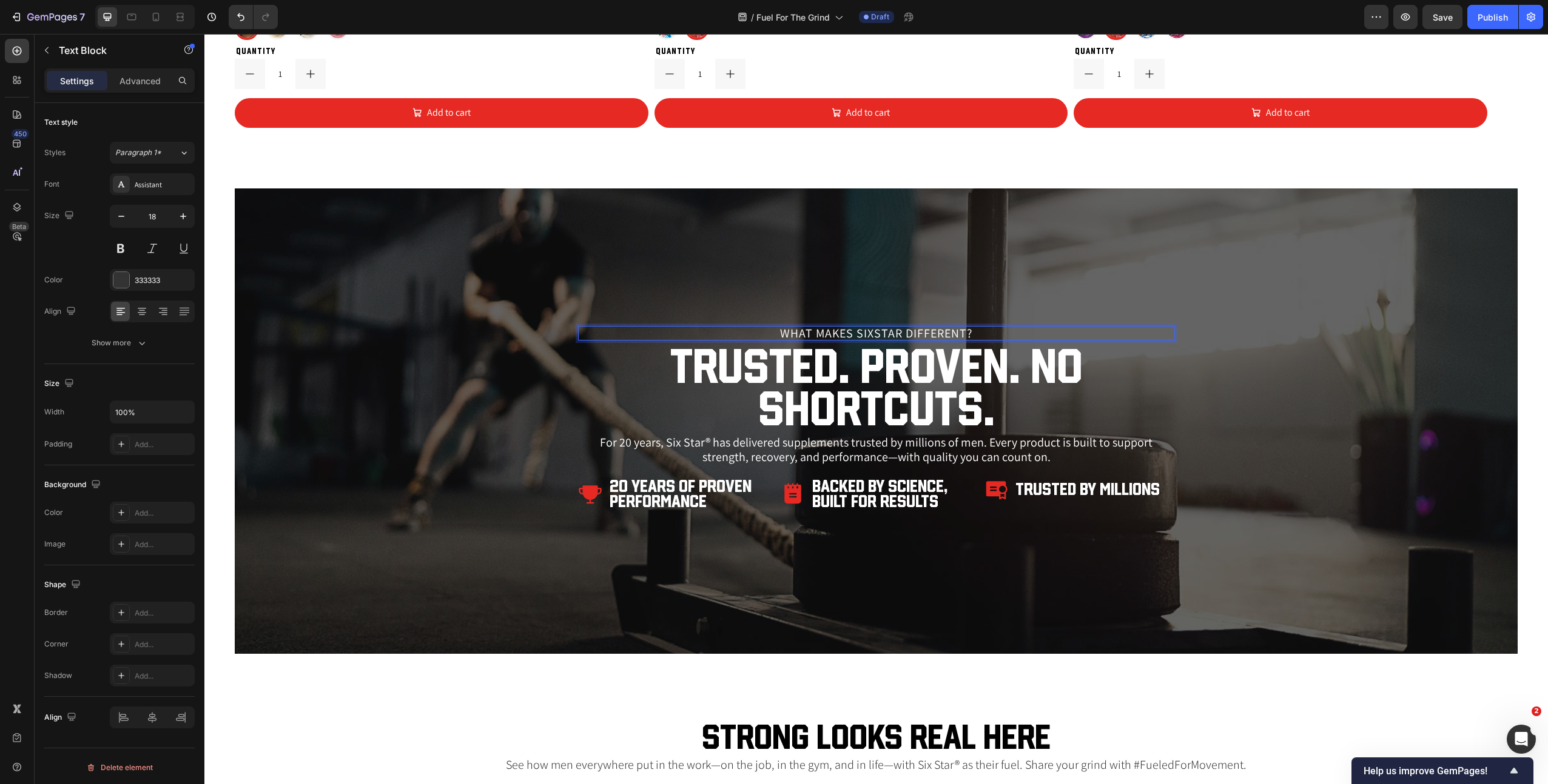
click at [862, 330] on p "What Makes SIXSTAR Different?" at bounding box center [876, 334] width 594 height 12
click at [850, 461] on p "For 20 years, Six Star® has delivered supplements trusted by millions of men. E…" at bounding box center [876, 450] width 594 height 29
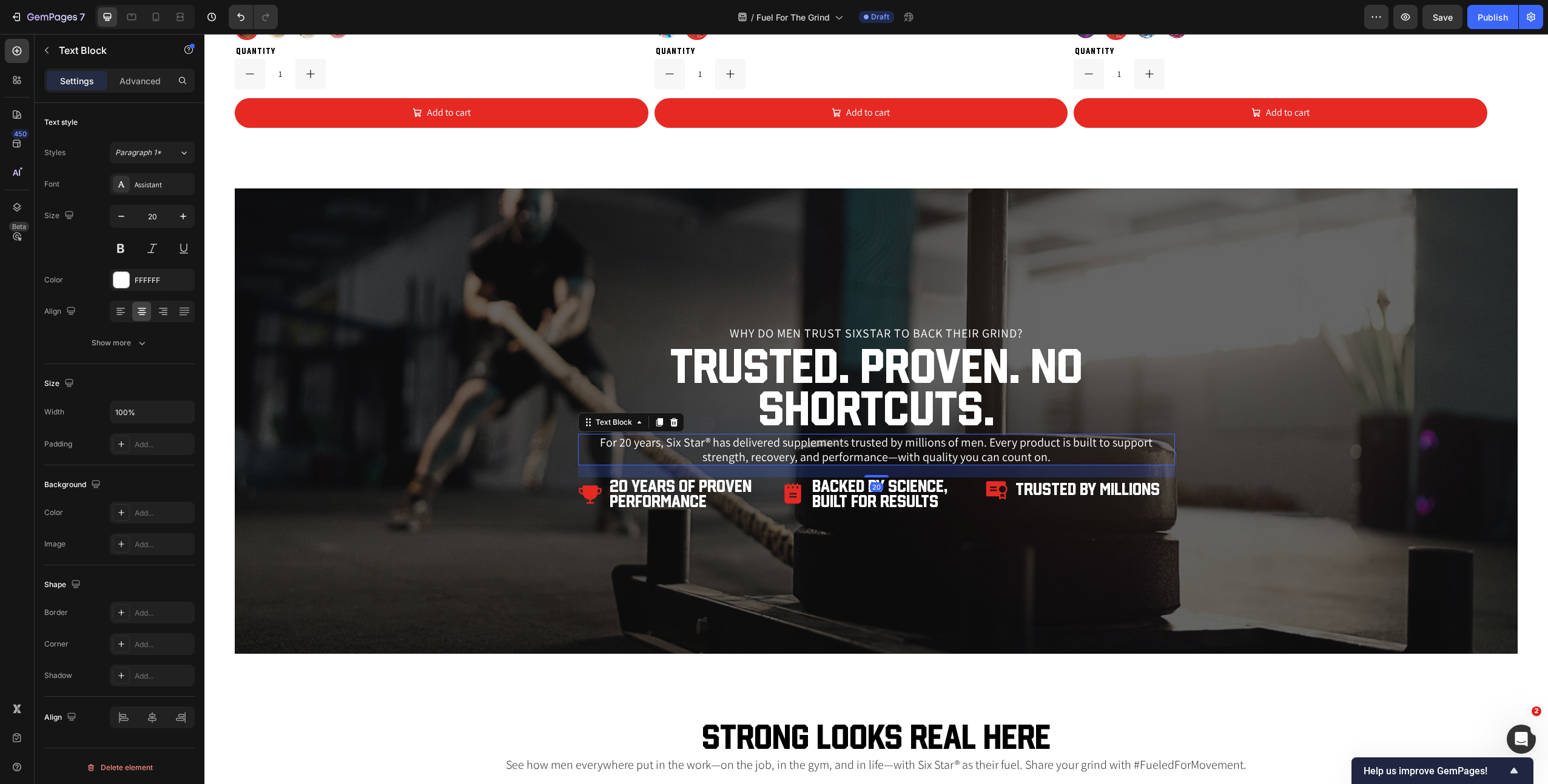
click at [850, 461] on p "For 20 years, Six Star® has delivered supplements trusted by millions of men. E…" at bounding box center [876, 450] width 594 height 29
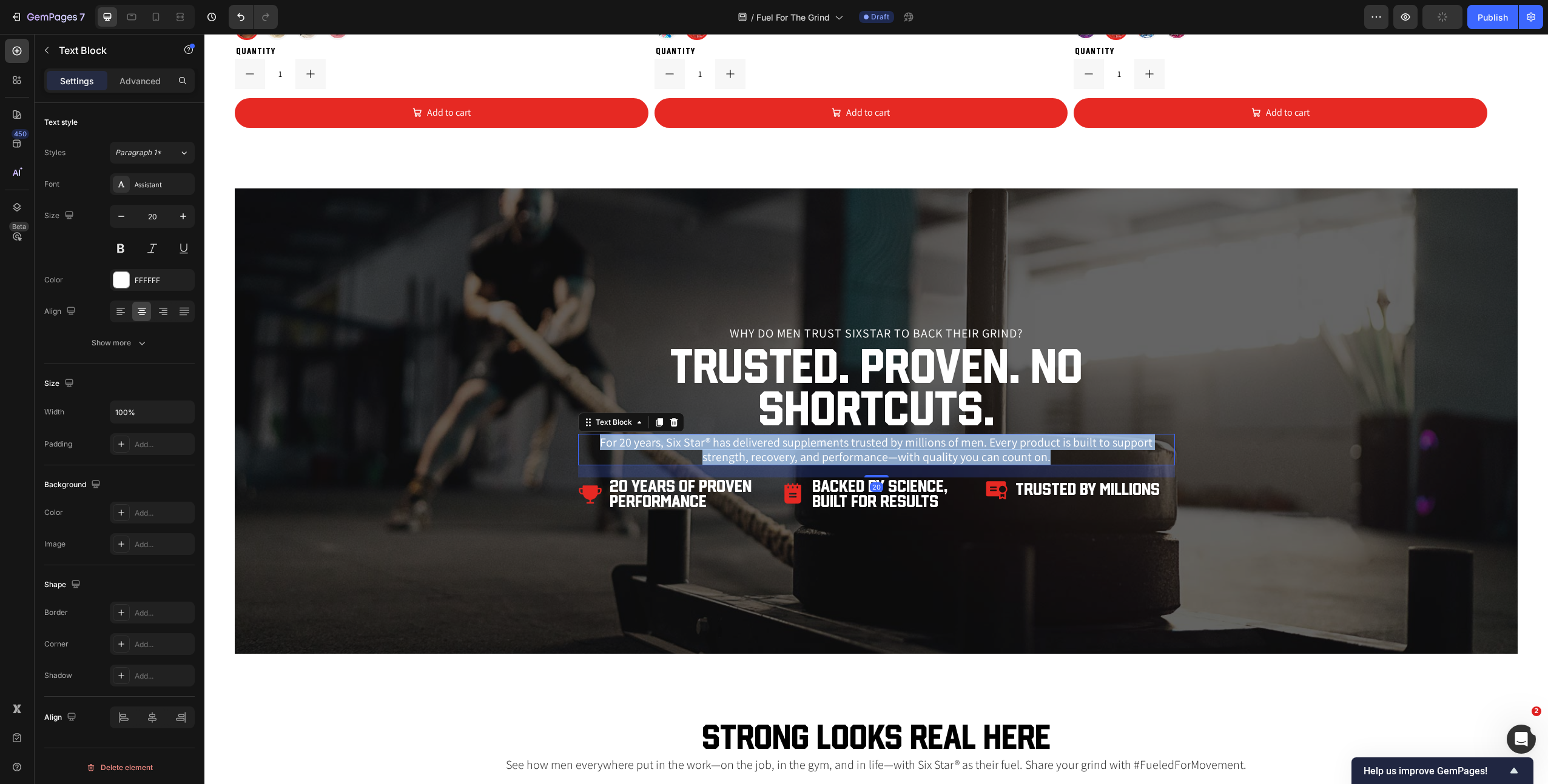
click at [850, 461] on p "For 20 years, Six Star® has delivered supplements trusted by millions of men. E…" at bounding box center [876, 450] width 594 height 29
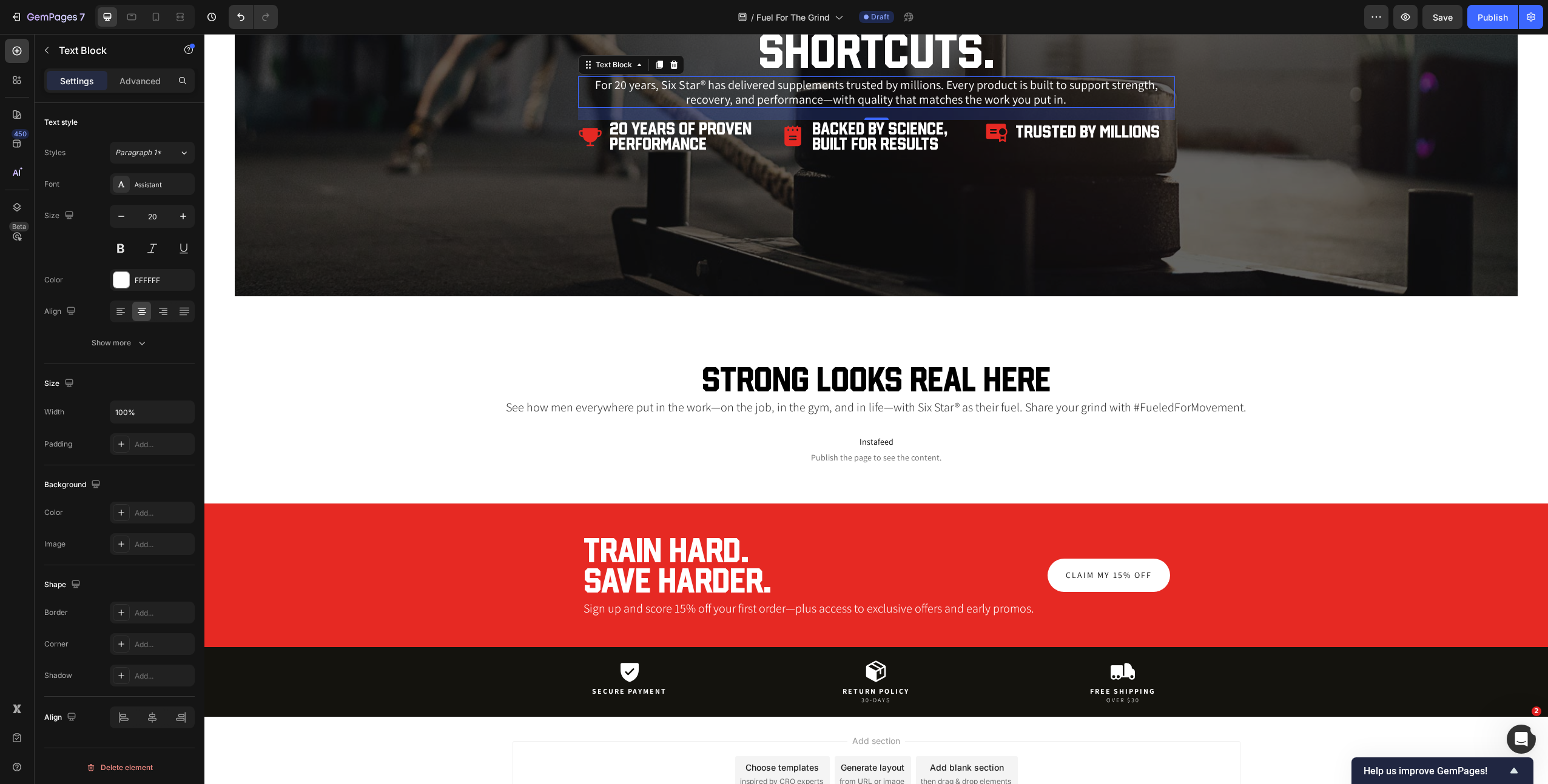
scroll to position [2702, 0]
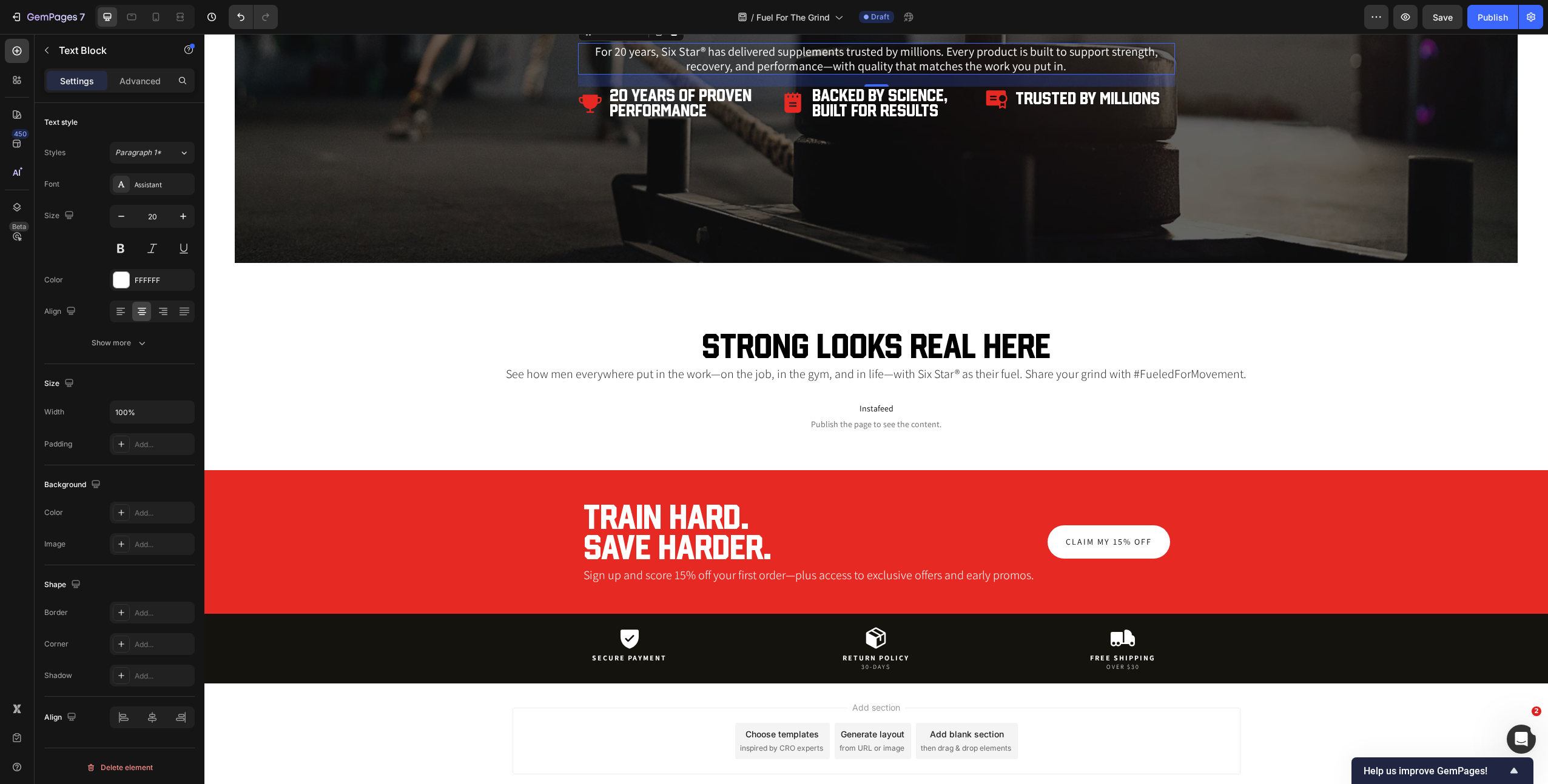
click at [855, 376] on p "See how men everywhere put in the work—on the job, in the gym, and in life—with…" at bounding box center [876, 373] width 1280 height 14
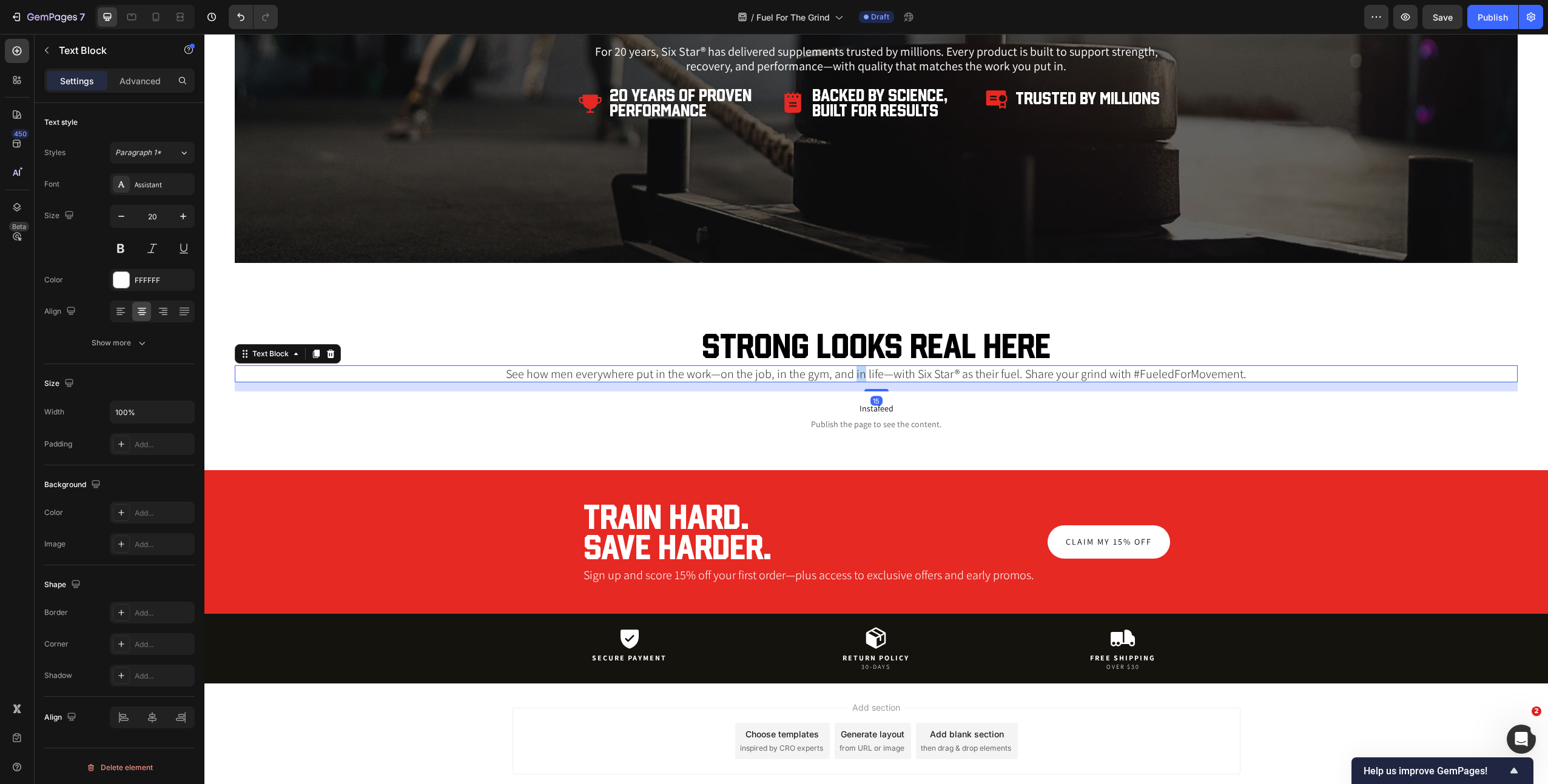
click at [855, 376] on p "See how men everywhere put in the work—on the job, in the gym, and in life—with…" at bounding box center [876, 373] width 1280 height 14
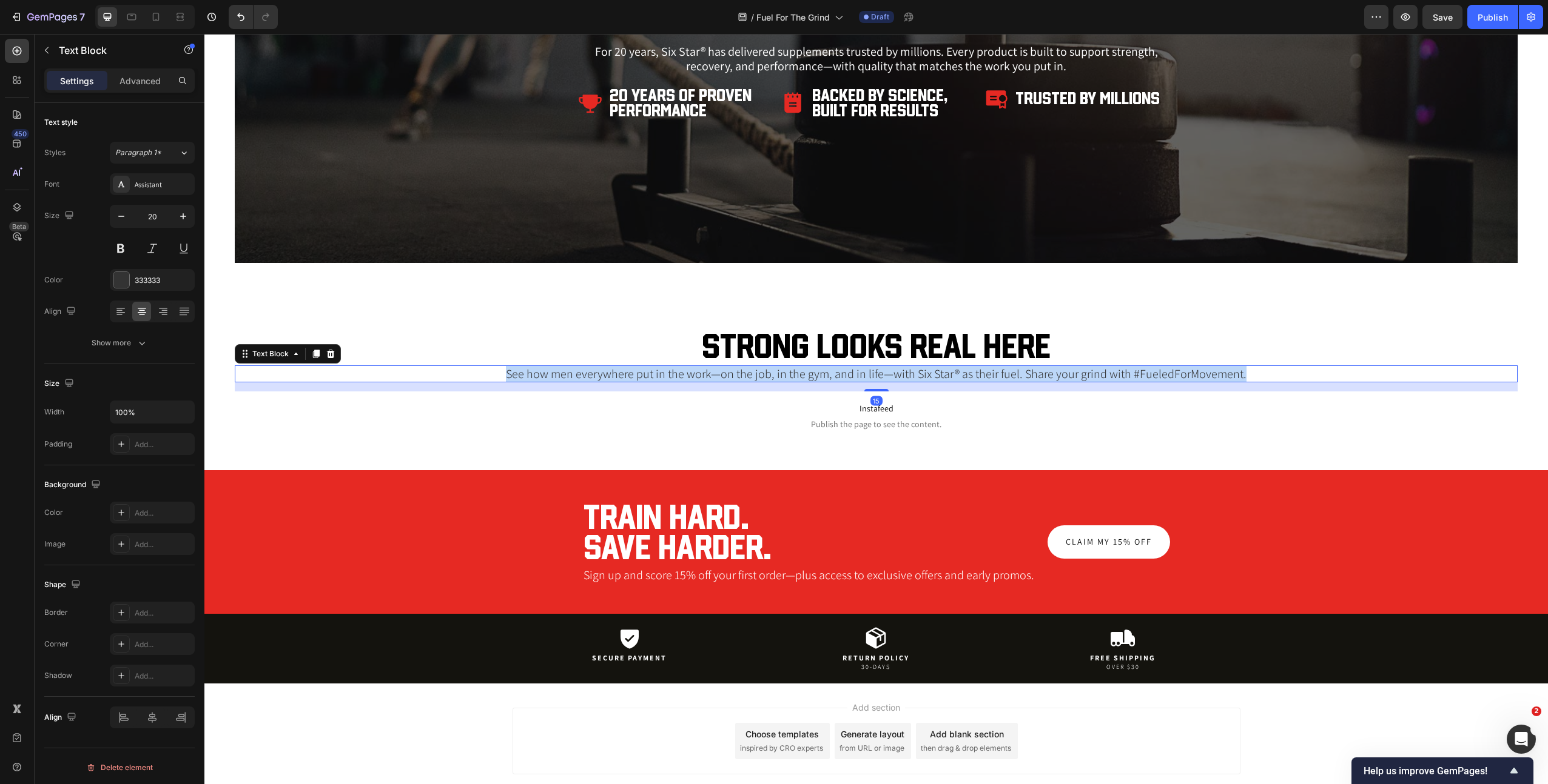
click at [855, 376] on p "See how men everywhere put in the work—on the job, in the gym, and in life—with…" at bounding box center [876, 373] width 1280 height 14
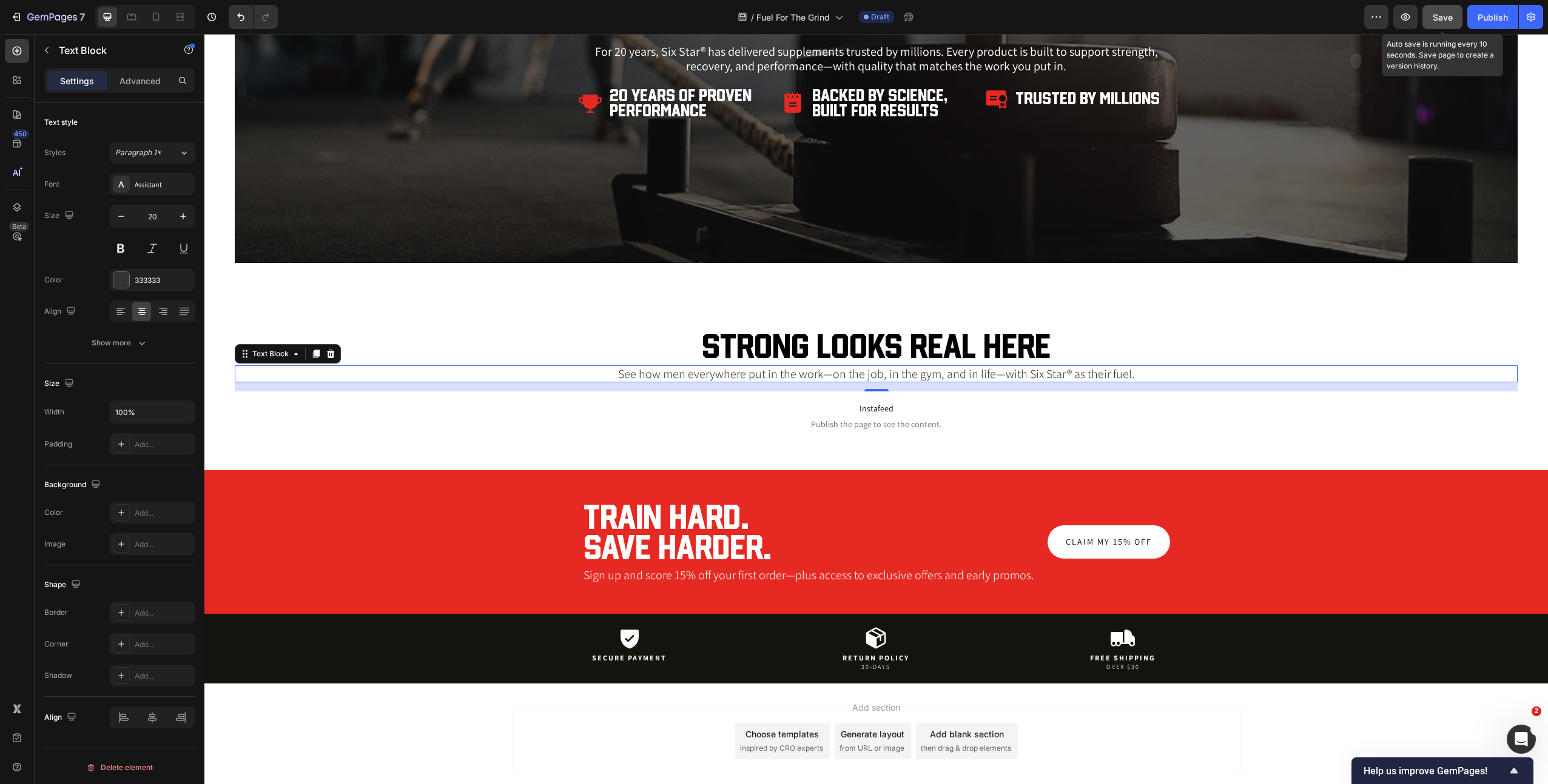
click at [1441, 15] on span "Save" at bounding box center [1442, 17] width 20 height 10
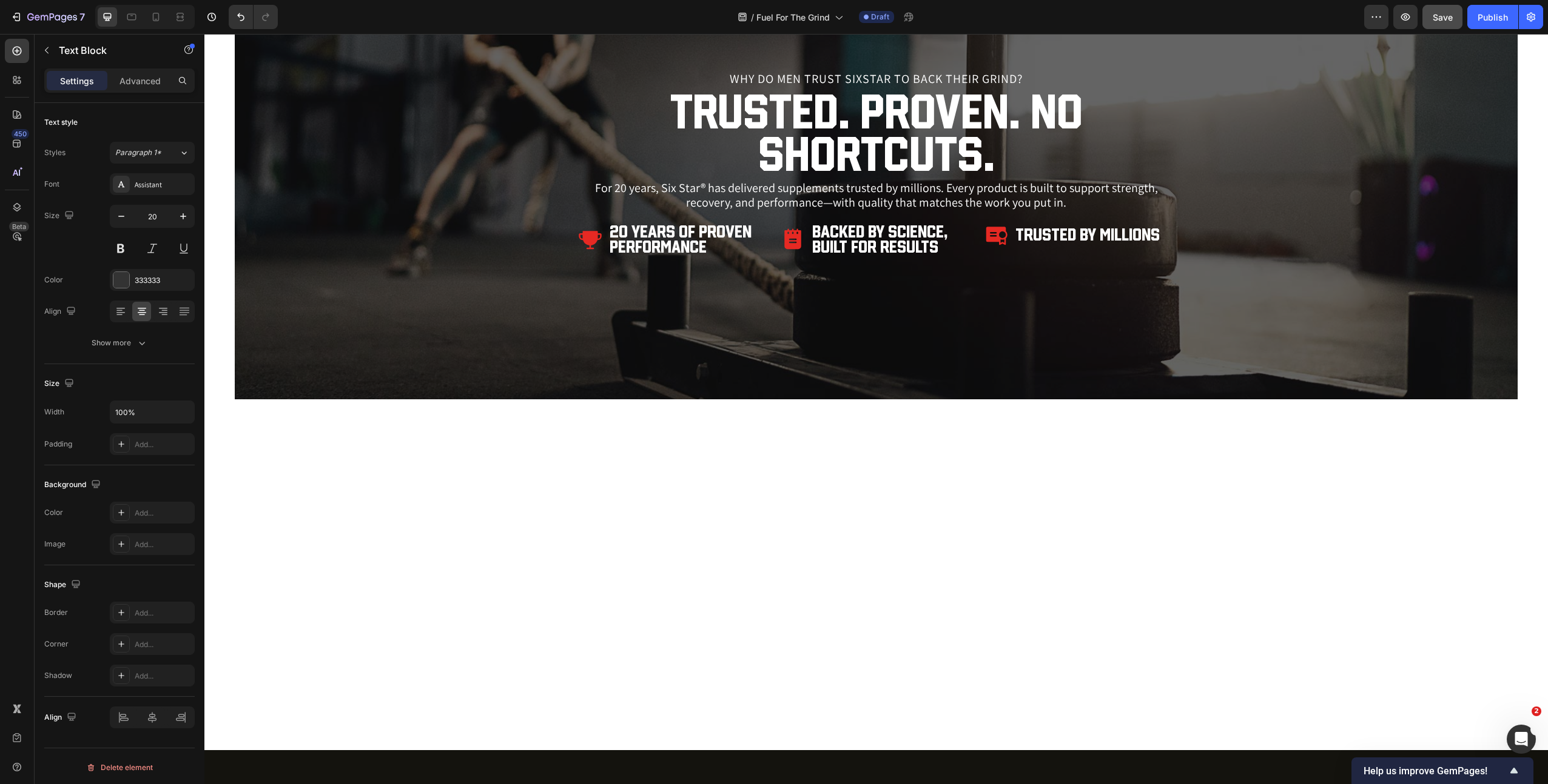
scroll to position [2119, 0]
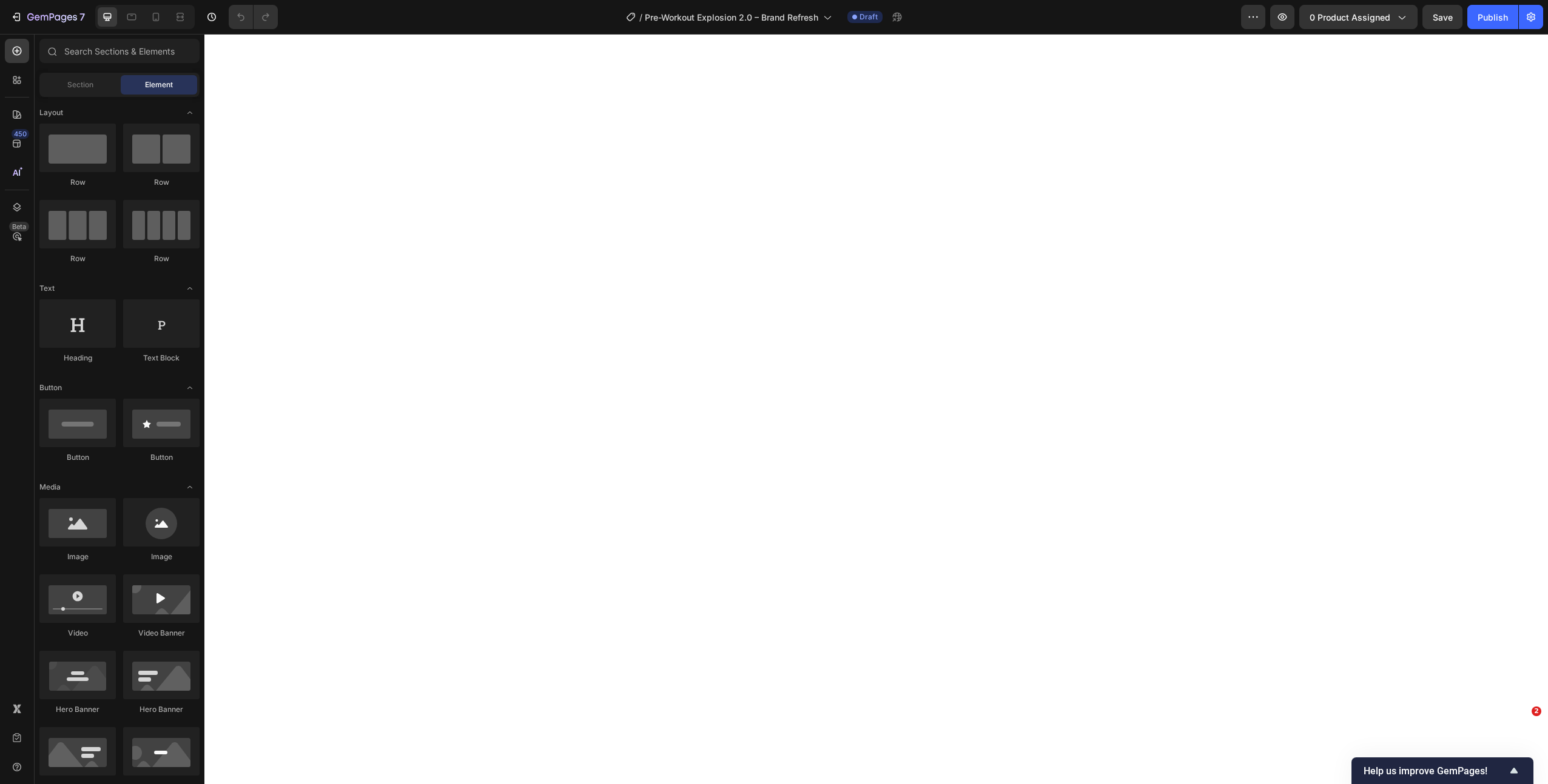
select select "552093393744954587"
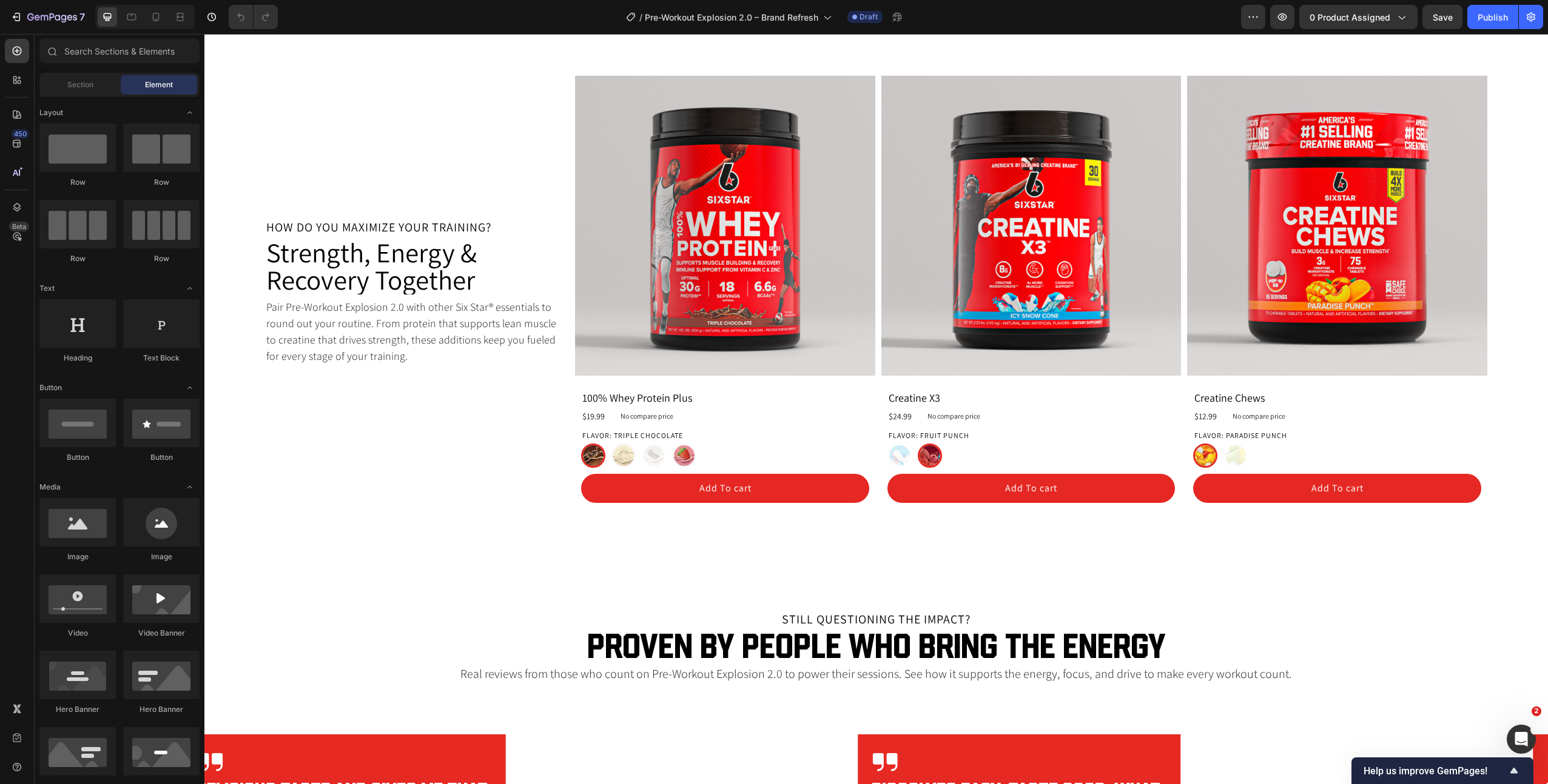
scroll to position [3924, 0]
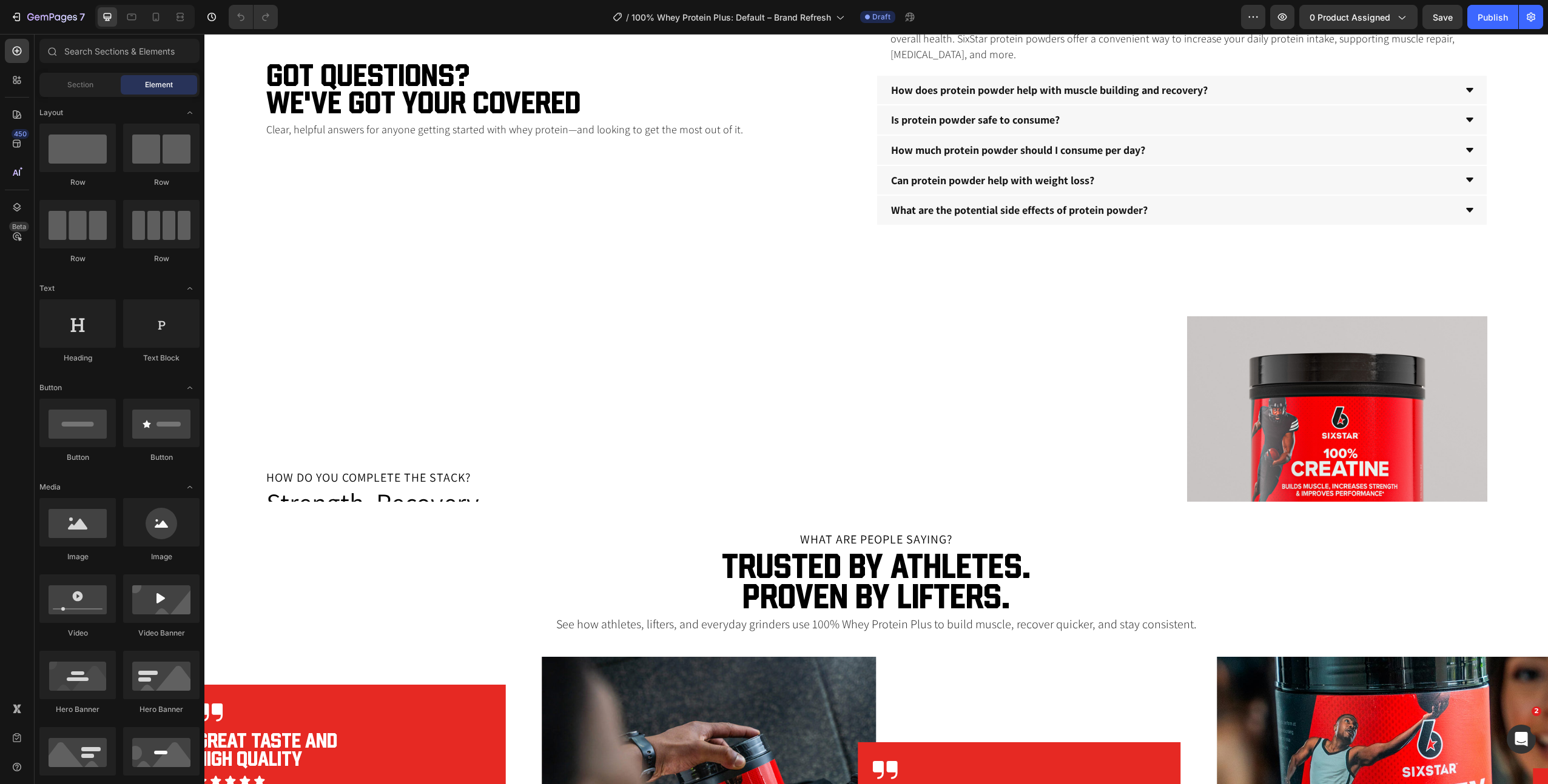
scroll to position [3526, 0]
